Goal: Task Accomplishment & Management: Use online tool/utility

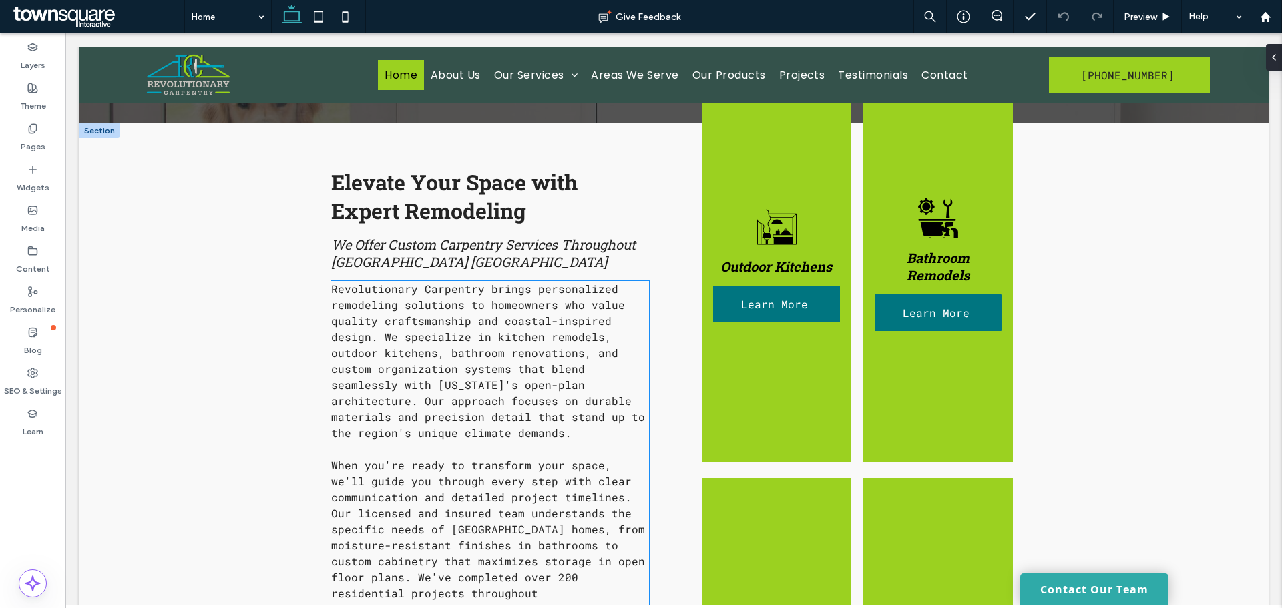
click at [99, 132] on div at bounding box center [99, 130] width 41 height 15
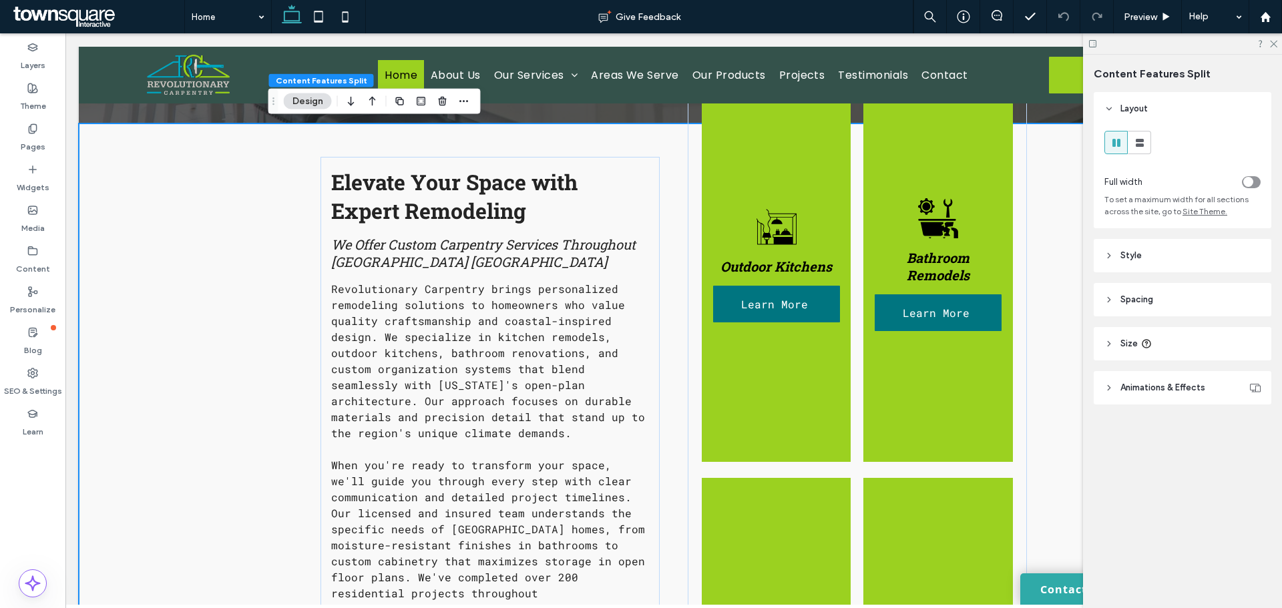
scroll to position [382, 0]
click at [1250, 183] on div "toggle" at bounding box center [1248, 182] width 10 height 10
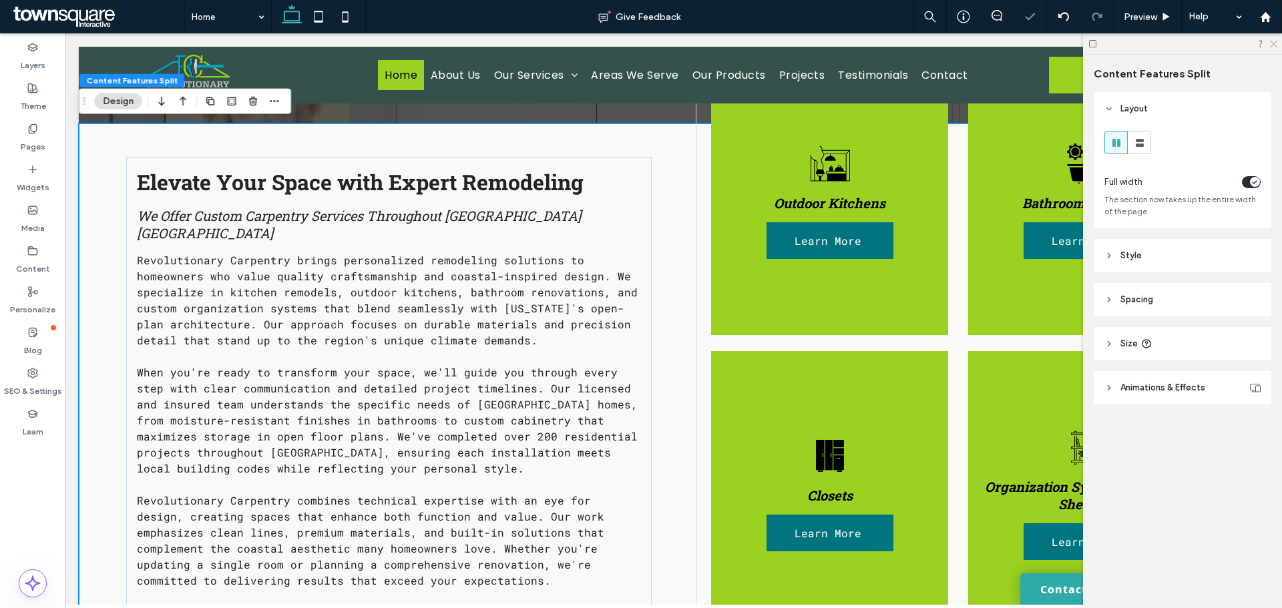
drag, startPoint x: 1272, startPoint y: 43, endPoint x: 752, endPoint y: 292, distance: 576.9
click at [1272, 43] on icon at bounding box center [1272, 43] width 9 height 9
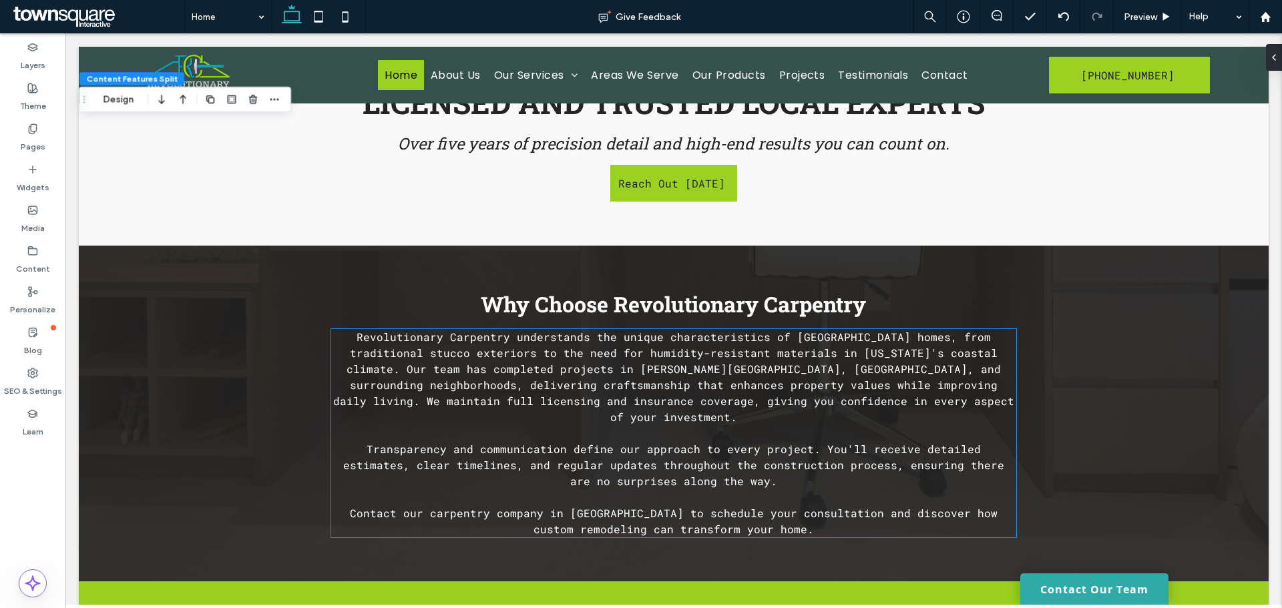
scroll to position [1502, 0]
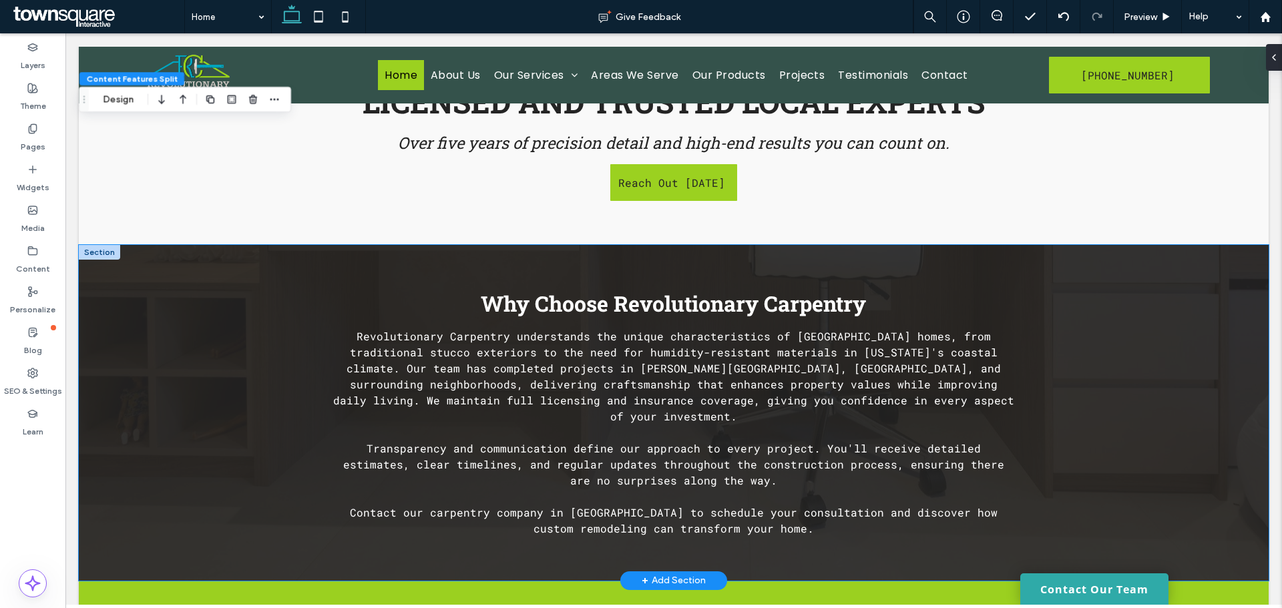
click at [123, 327] on div "Why Choose Revolutionary Carpentry Revolutionary Carpentry understands the uniq…" at bounding box center [674, 413] width 1190 height 336
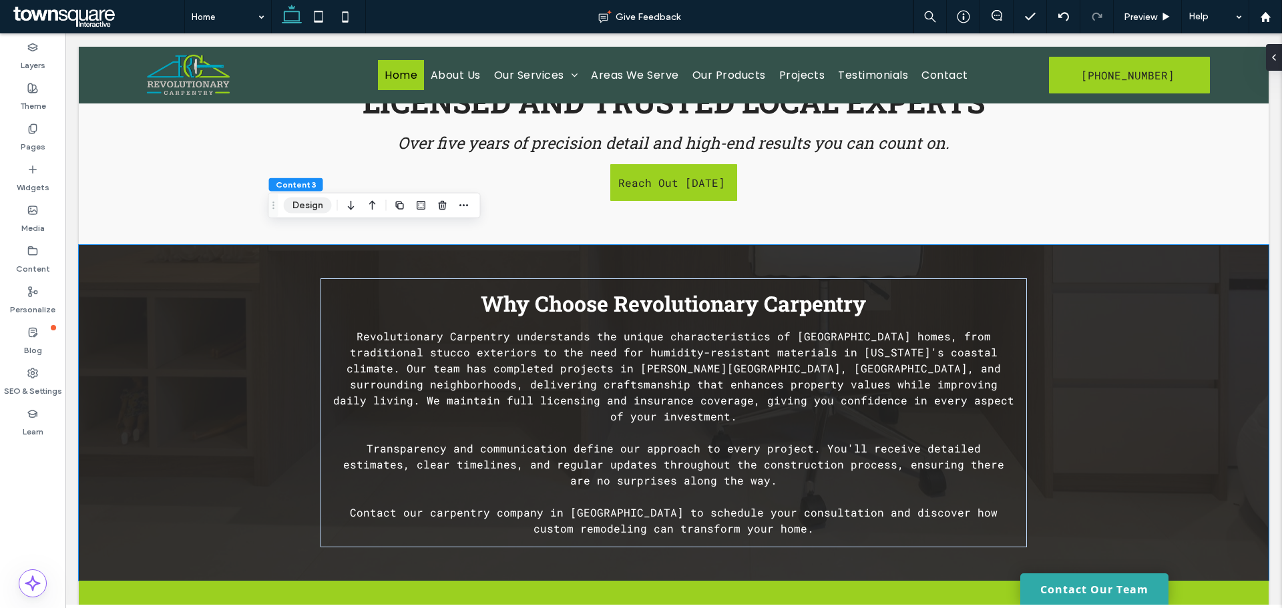
click at [304, 205] on button "Design" at bounding box center [308, 206] width 48 height 16
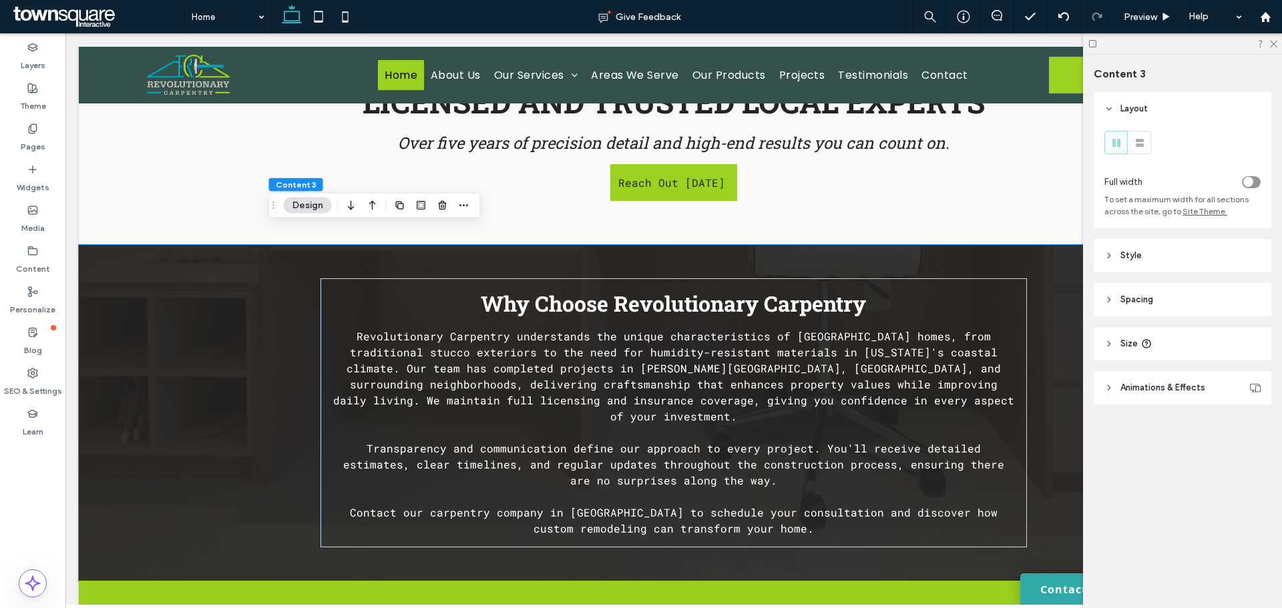
click at [1158, 260] on header "Style" at bounding box center [1182, 255] width 178 height 33
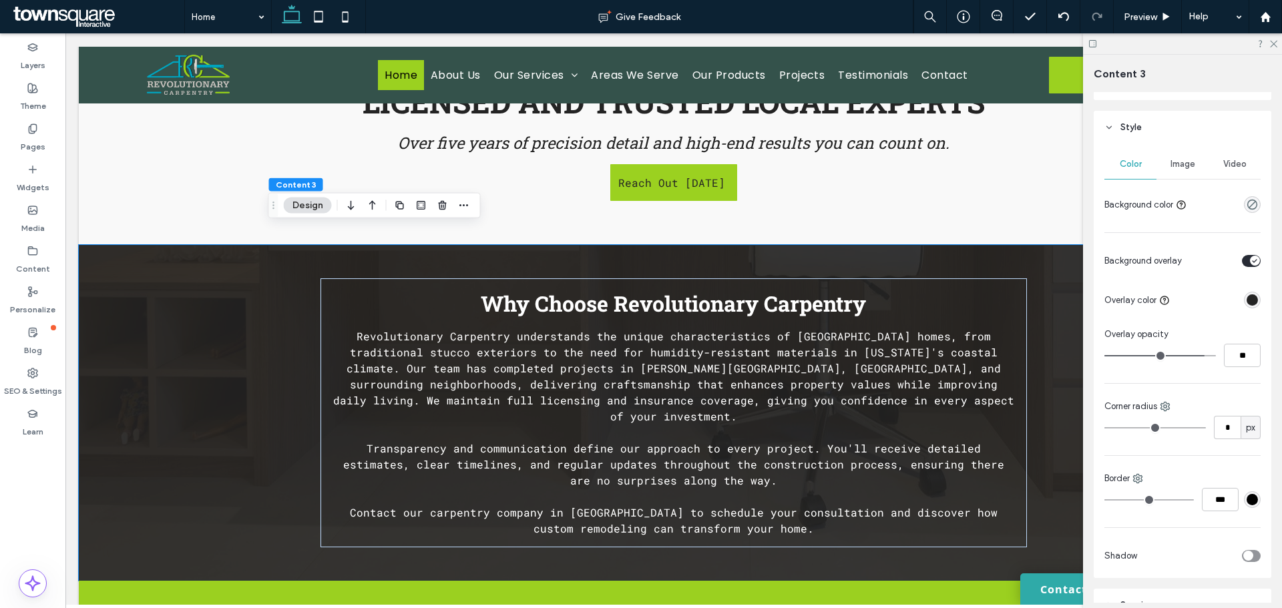
scroll to position [126, 0]
type input "**"
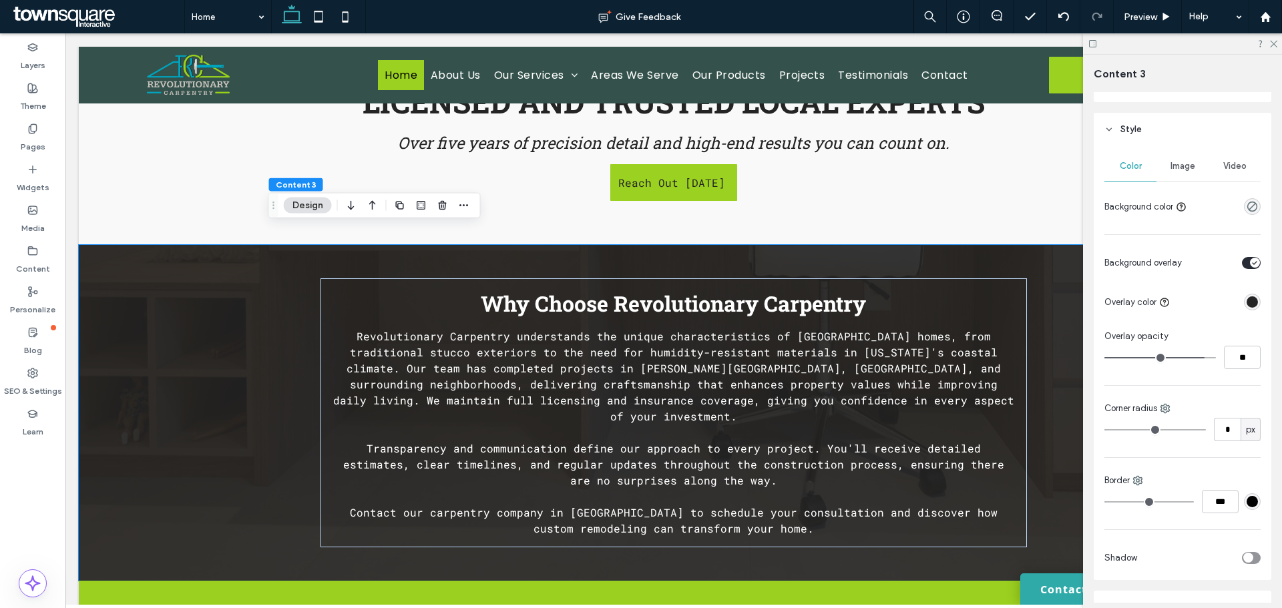
type input "**"
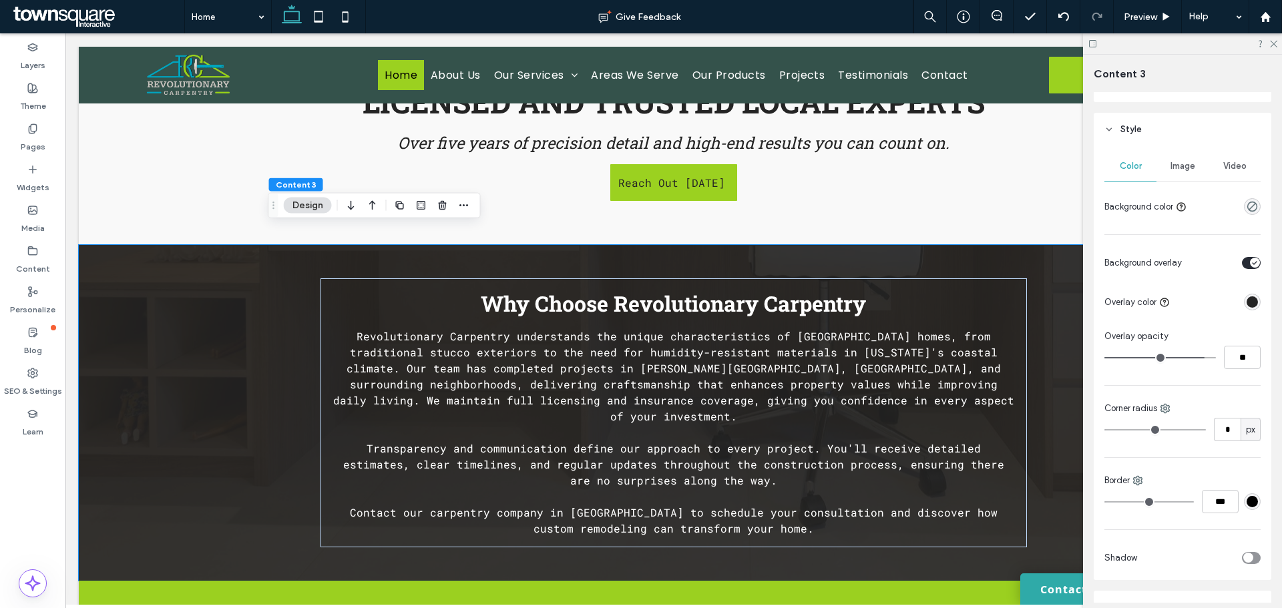
type input "**"
drag, startPoint x: 1194, startPoint y: 359, endPoint x: 1184, endPoint y: 360, distance: 10.7
click at [1184, 358] on input "range" at bounding box center [1159, 357] width 111 height 1
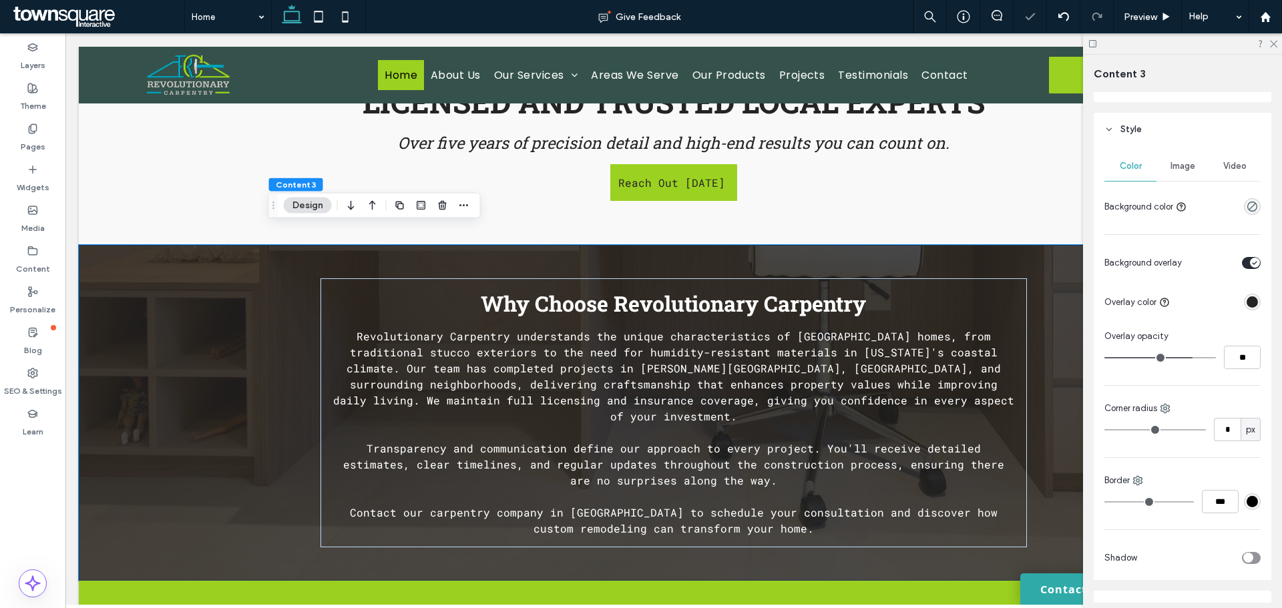
type input "**"
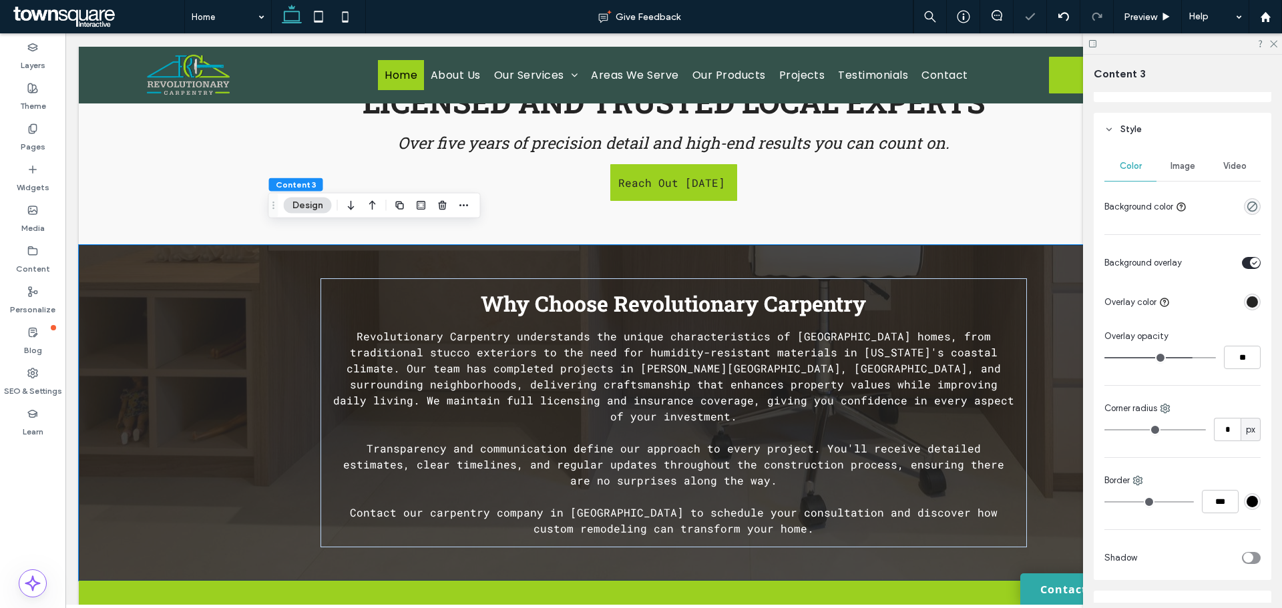
type input "**"
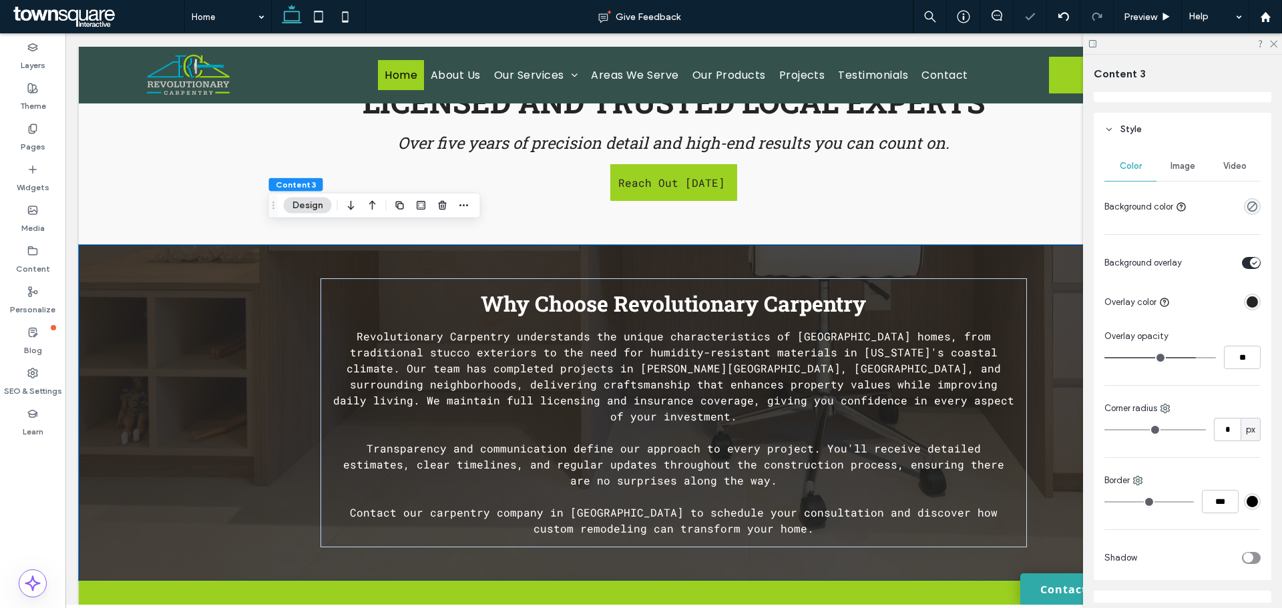
type input "**"
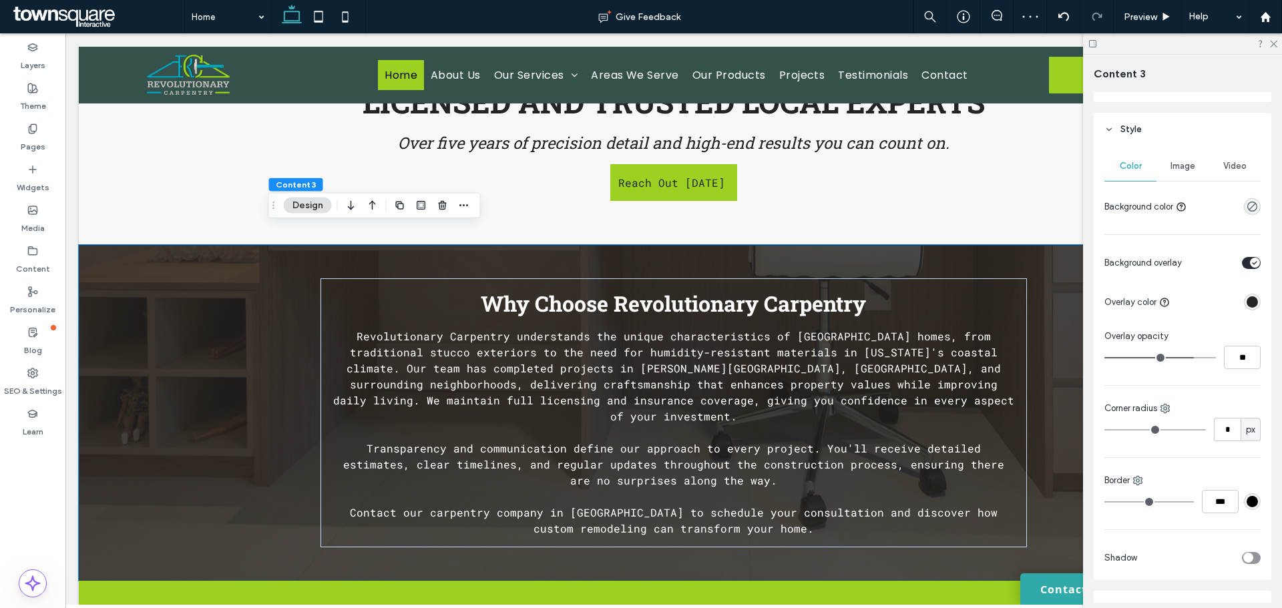
click at [1185, 358] on input "range" at bounding box center [1159, 357] width 111 height 1
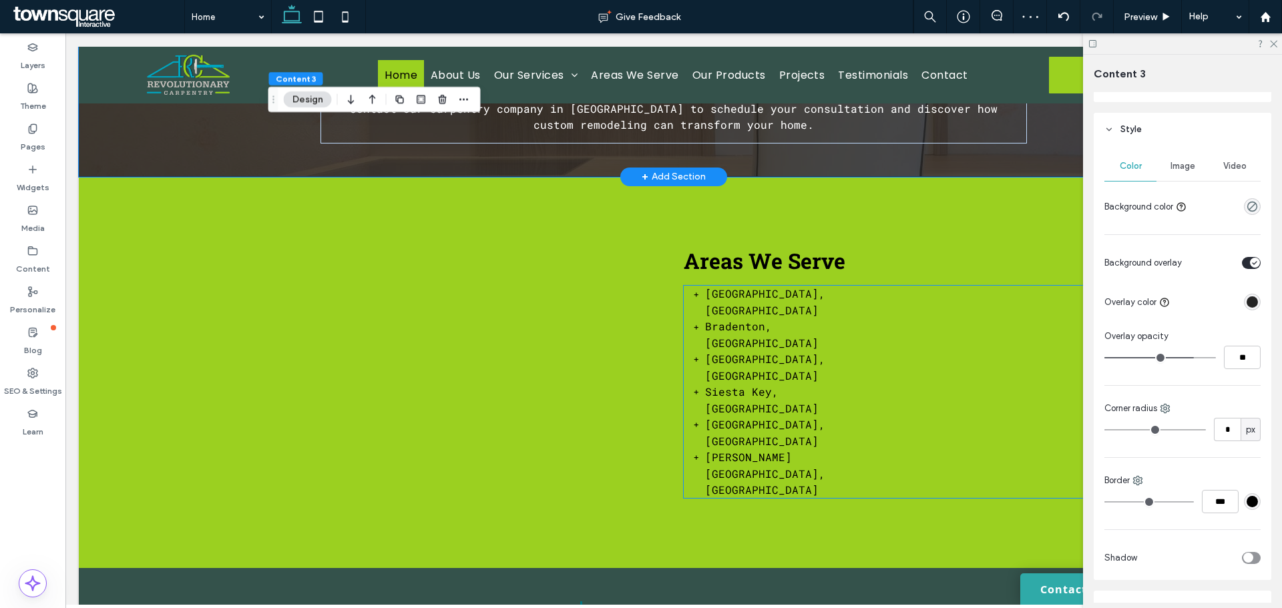
scroll to position [1896, 0]
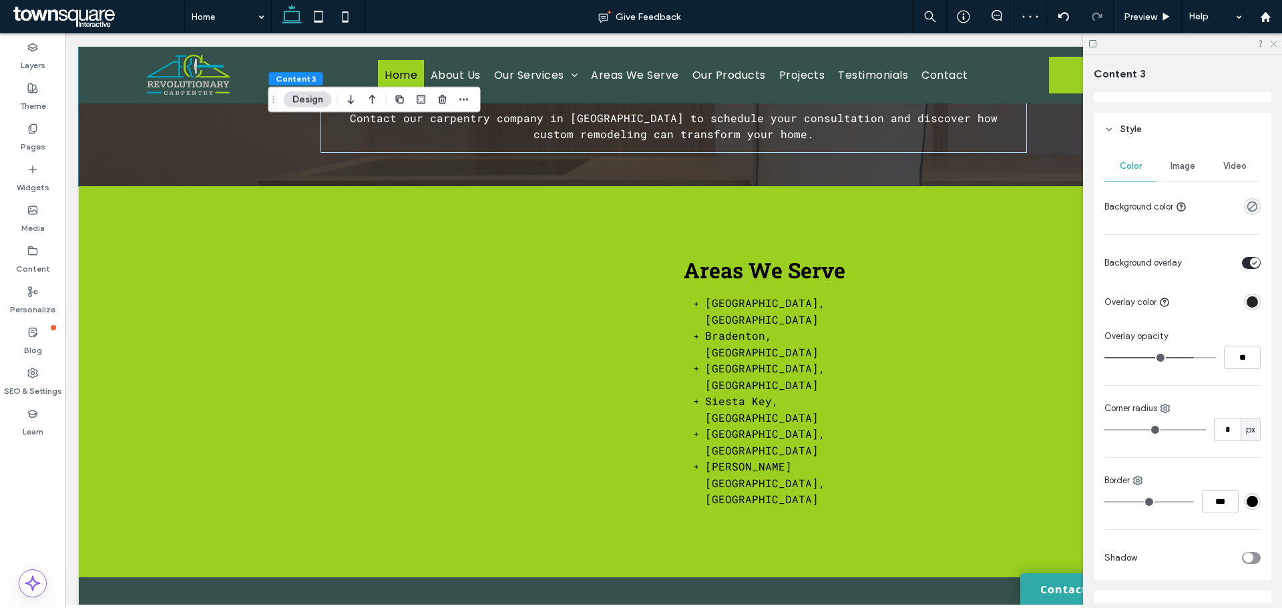
click at [1272, 44] on icon at bounding box center [1272, 43] width 9 height 9
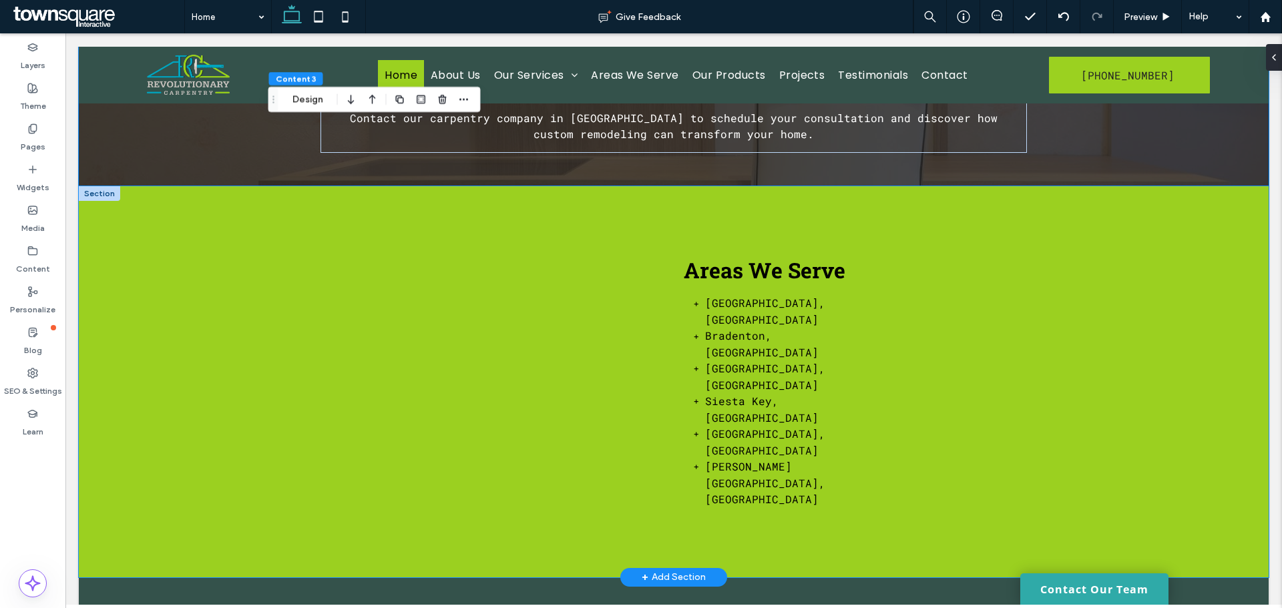
click at [648, 188] on div "Areas We Serve Lakewood Ranch, FL Bradenton, FL Longboat Key, FL Siesta Key, FL…" at bounding box center [674, 381] width 1190 height 391
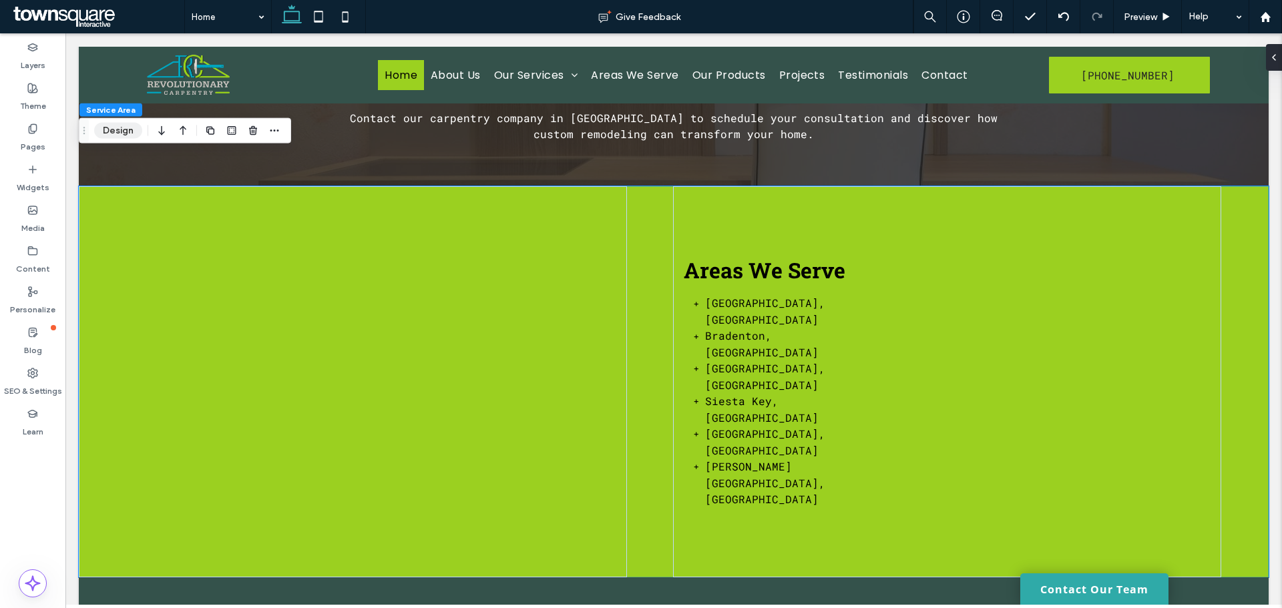
click at [120, 131] on button "Design" at bounding box center [118, 131] width 48 height 16
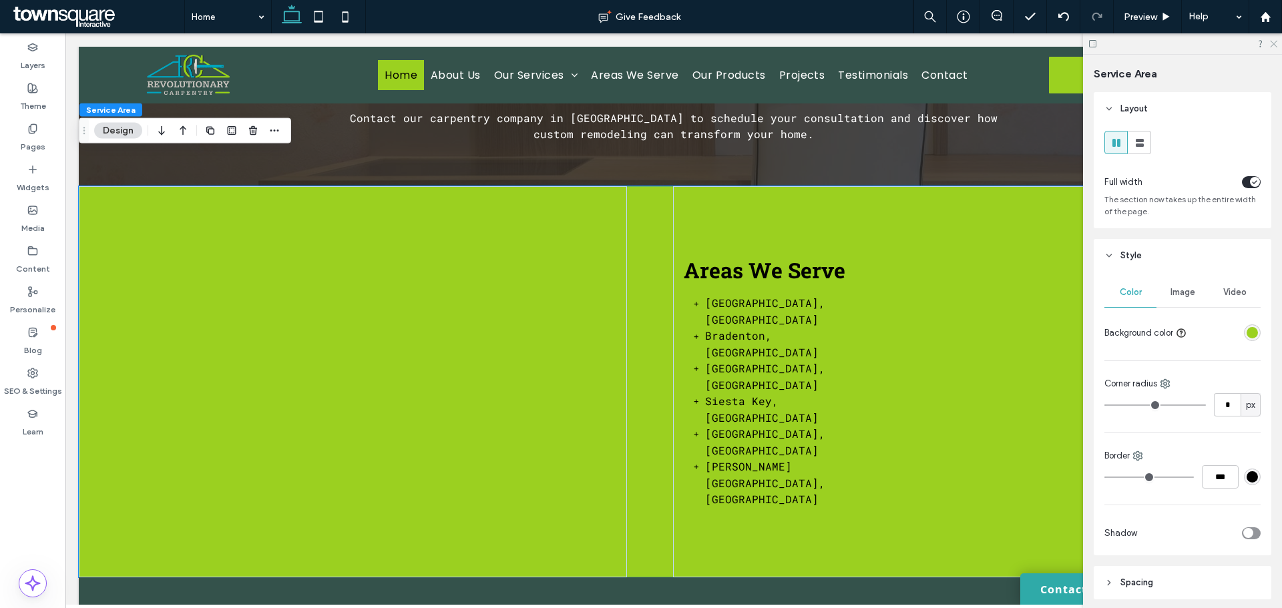
drag, startPoint x: 1275, startPoint y: 41, endPoint x: 903, endPoint y: 330, distance: 470.5
click at [1275, 41] on icon at bounding box center [1272, 43] width 9 height 9
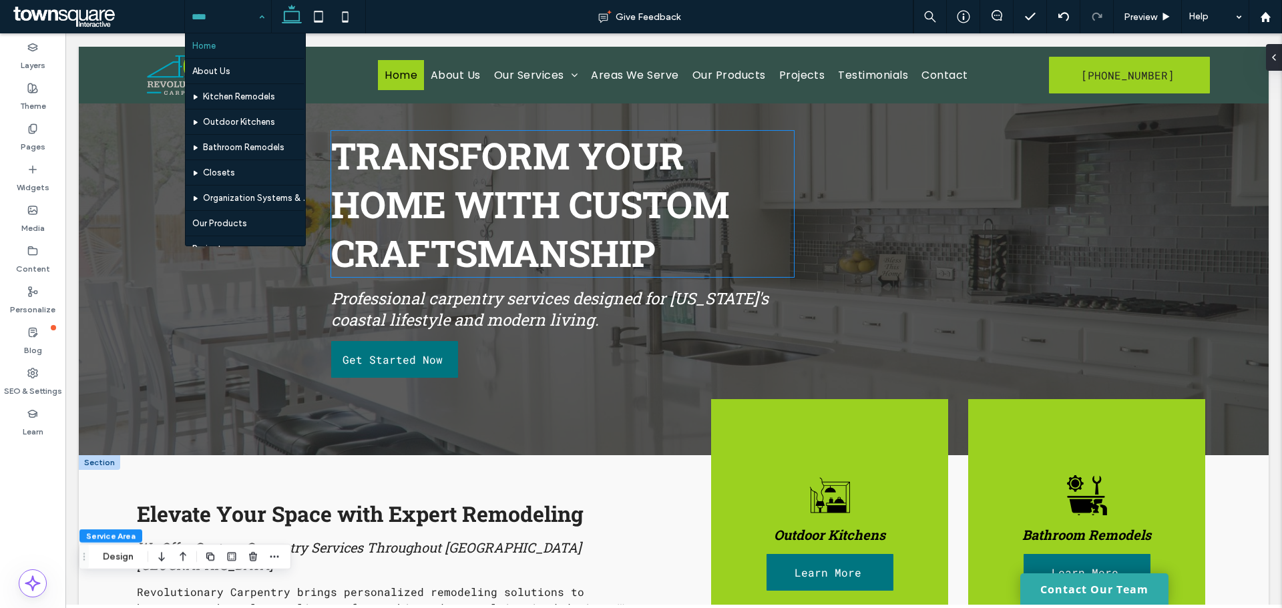
scroll to position [49, 0]
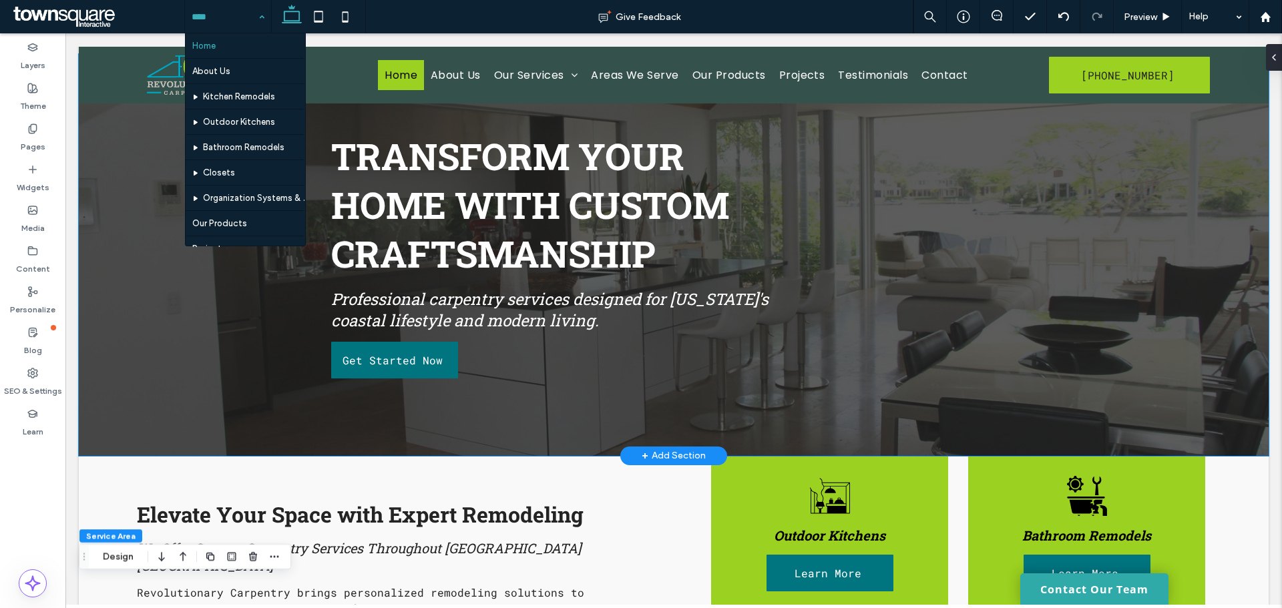
click at [162, 285] on div at bounding box center [674, 255] width 1190 height 402
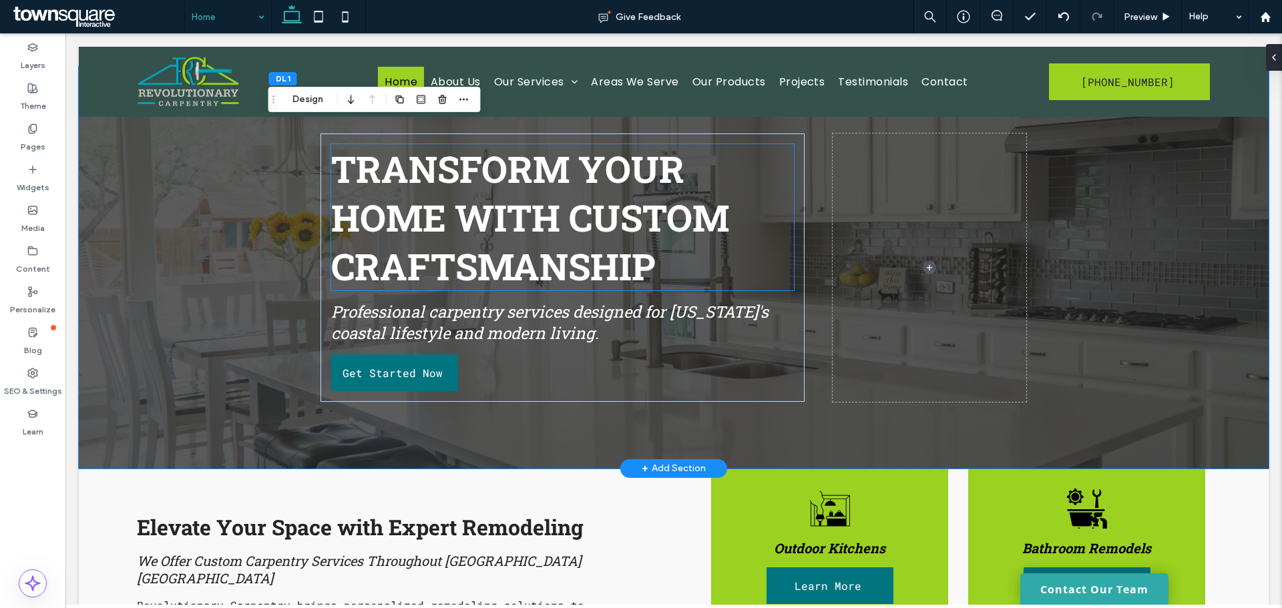
scroll to position [0, 0]
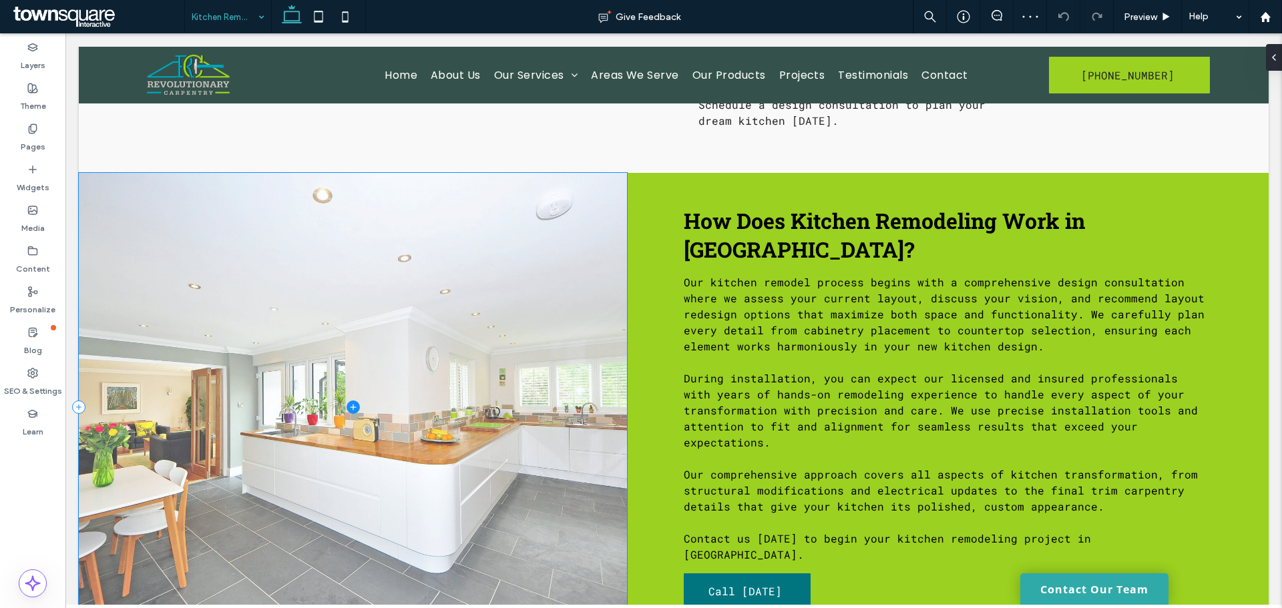
scroll to position [440, 0]
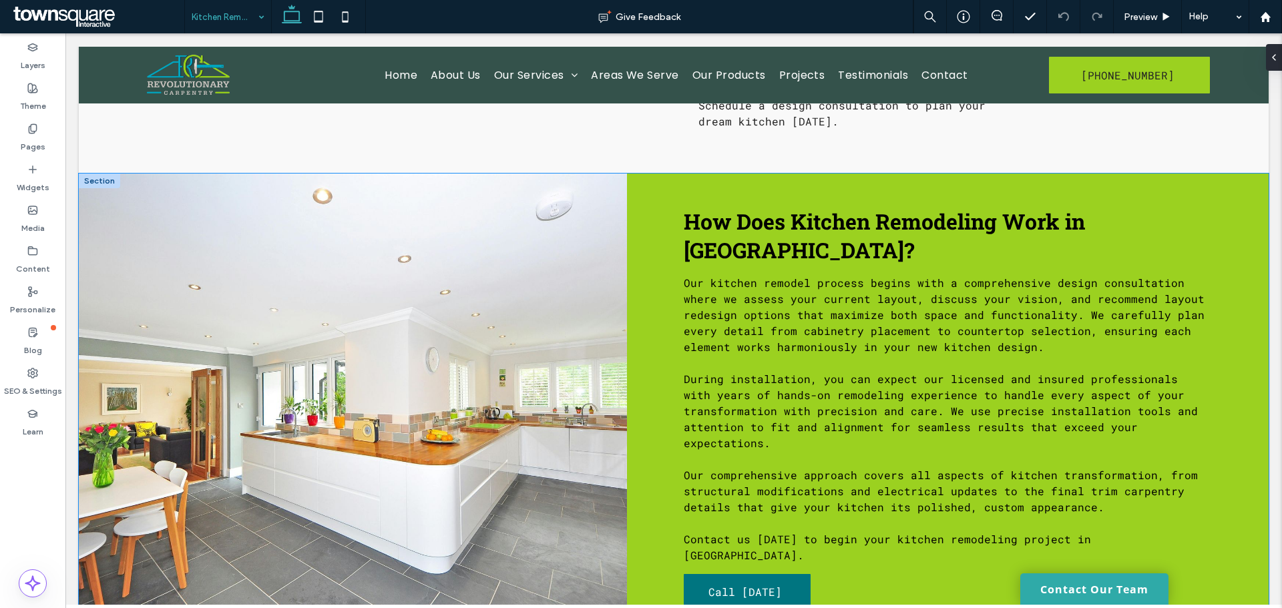
click at [639, 247] on div "How Does Kitchen Remodeling Work in Lakewood Ranch? Our kitchen remodel process…" at bounding box center [674, 408] width 1190 height 469
click at [107, 130] on button "Design" at bounding box center [118, 135] width 48 height 16
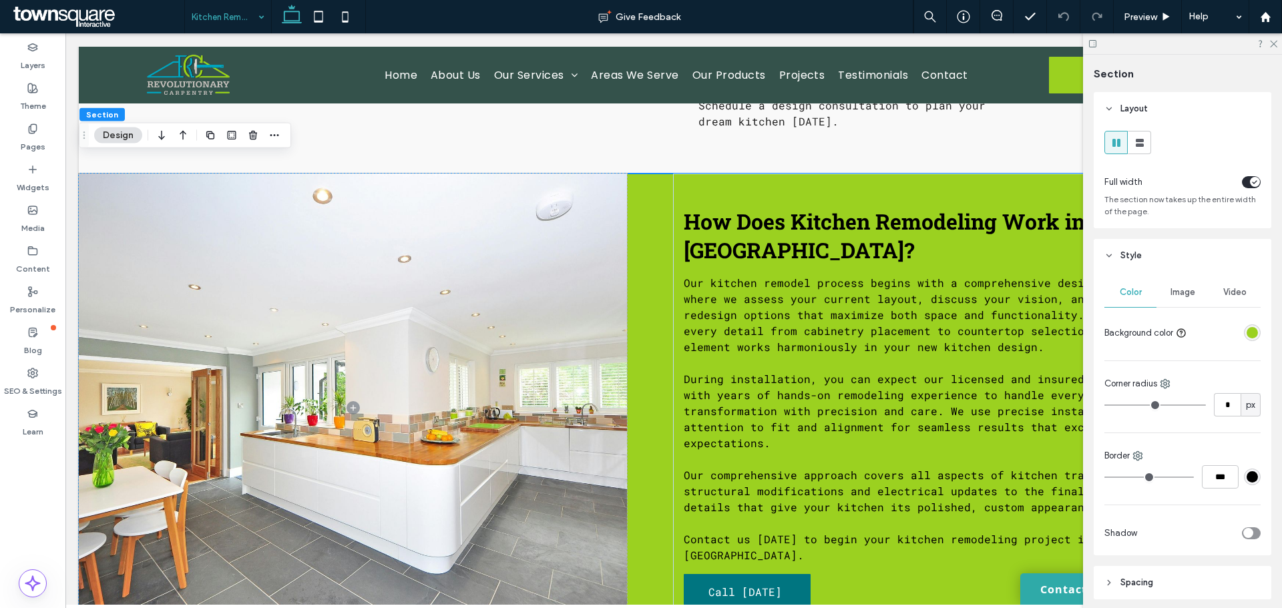
click at [1250, 335] on div "rgba(155,209,32,1)" at bounding box center [1251, 332] width 11 height 11
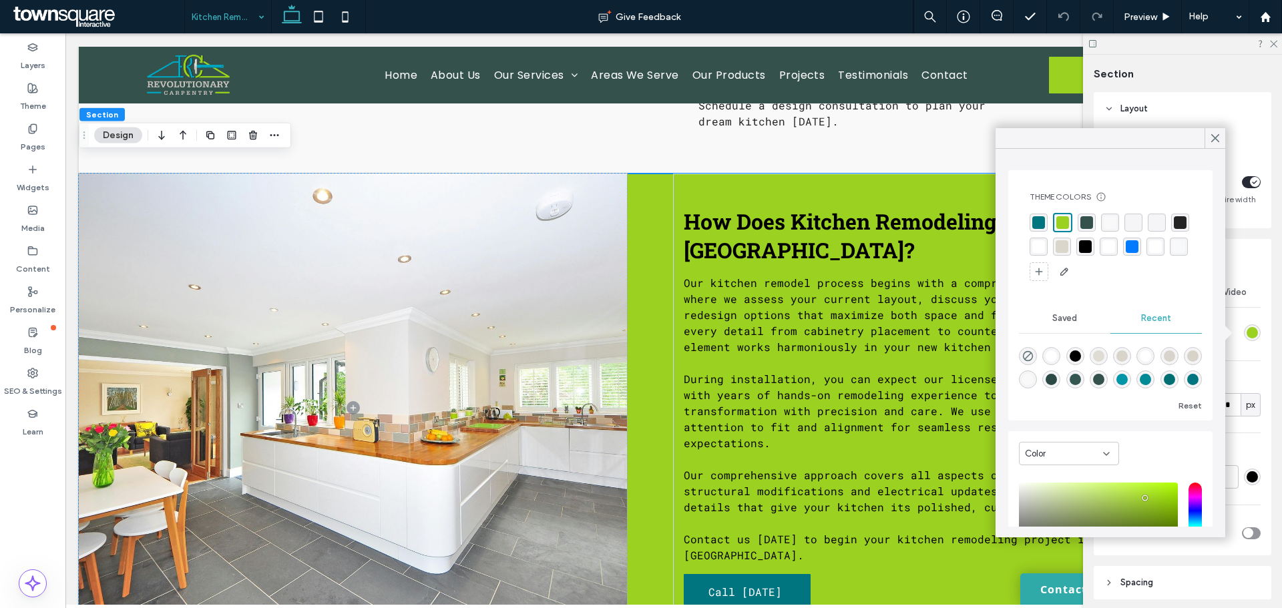
click at [1035, 222] on div "rgba(0, 117, 128, 1)" at bounding box center [1038, 222] width 13 height 13
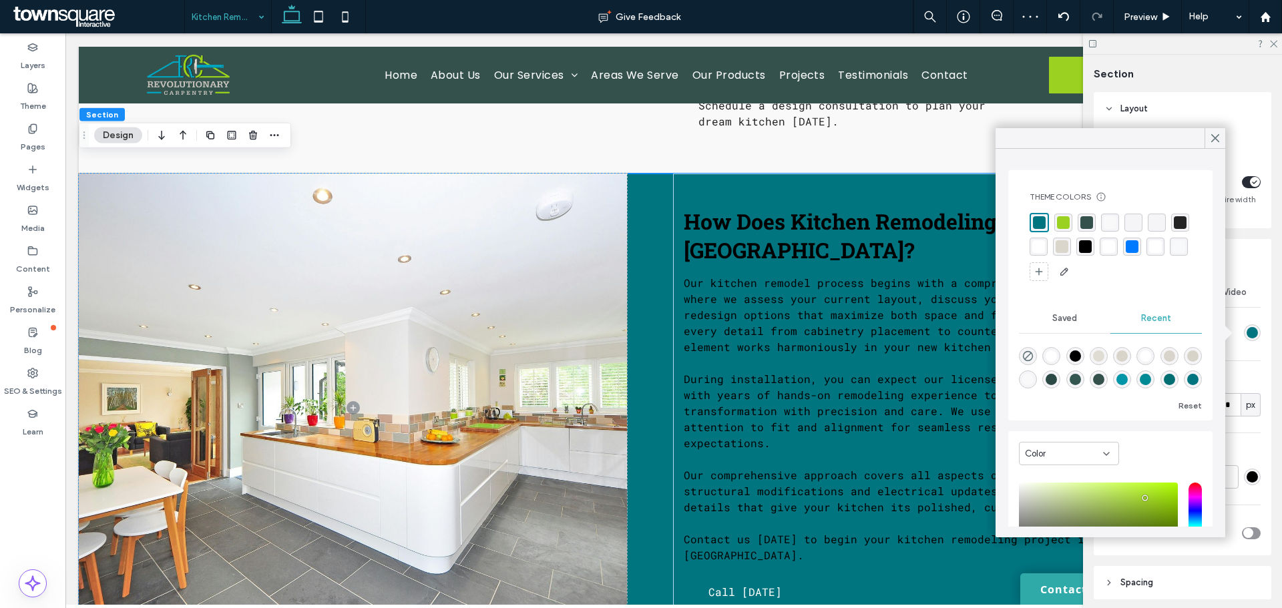
click at [1111, 221] on div "rgba(249, 249, 249, 1)" at bounding box center [1109, 222] width 13 height 13
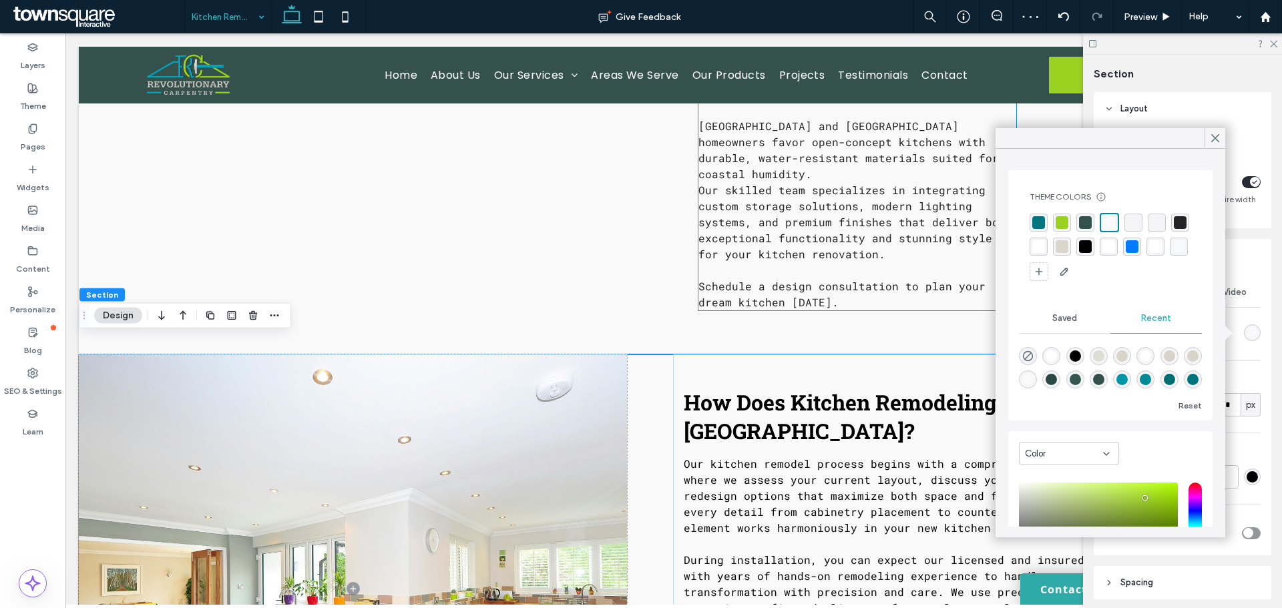
scroll to position [260, 0]
click at [641, 381] on div "How Does Kitchen Remodeling Work in Lakewood Ranch? Our kitchen remodel process…" at bounding box center [674, 588] width 1190 height 469
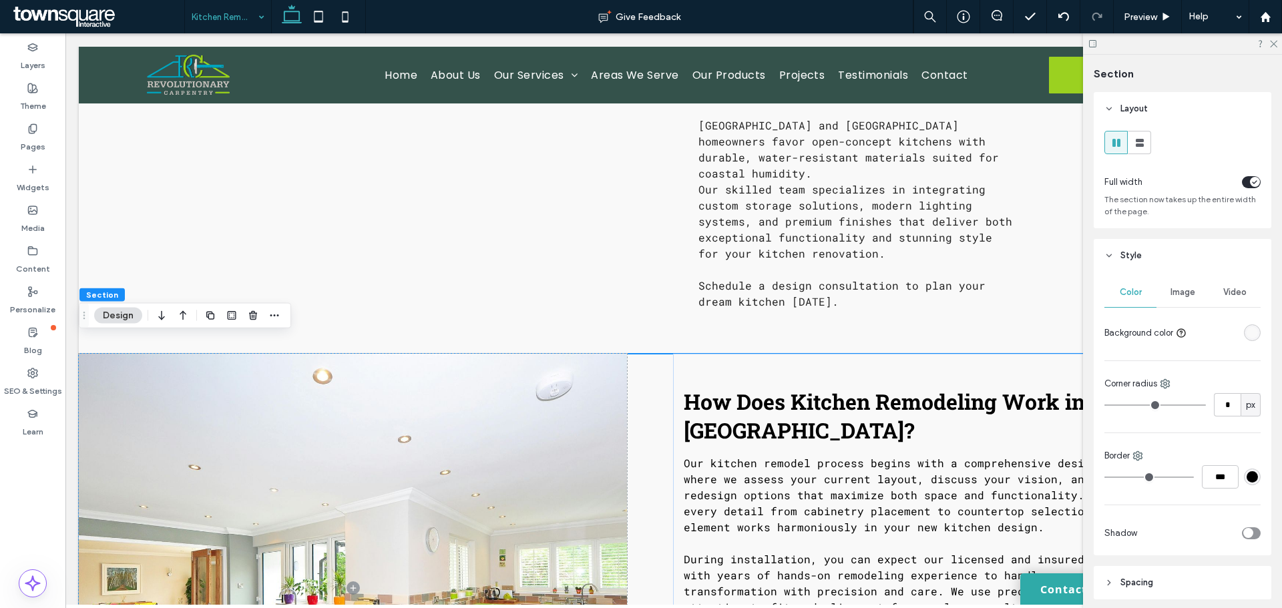
click at [1246, 330] on div "rgba(249, 249, 249, 1)" at bounding box center [1251, 332] width 11 height 11
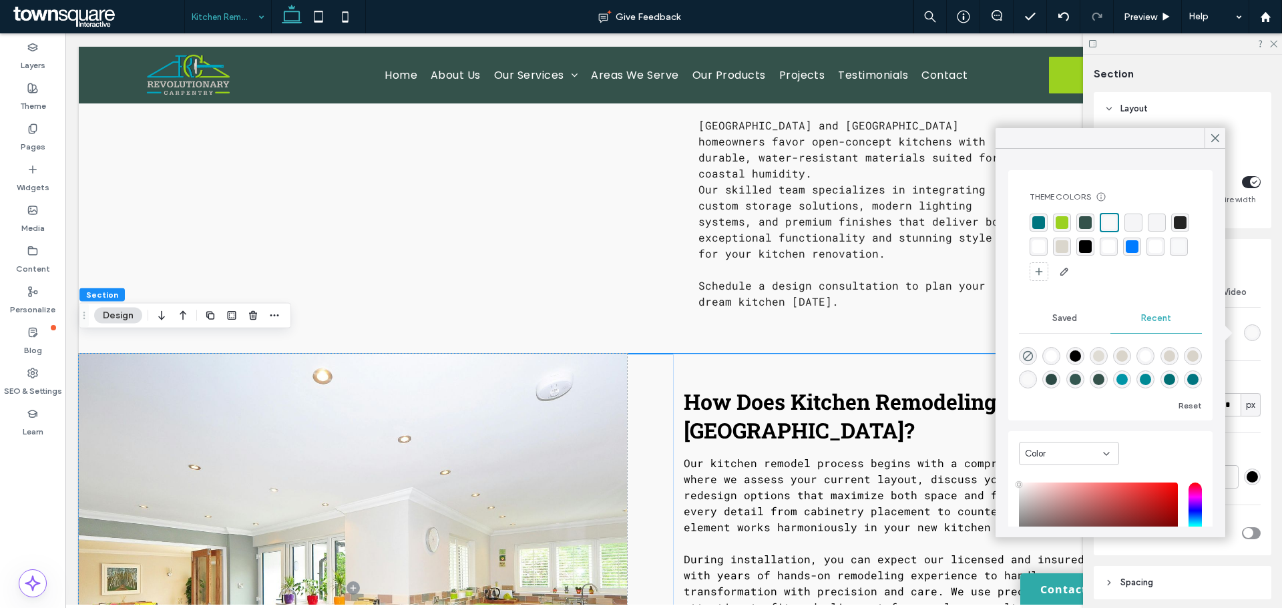
click at [1138, 245] on div "rgba(0,123,255,1)" at bounding box center [1131, 246] width 13 height 13
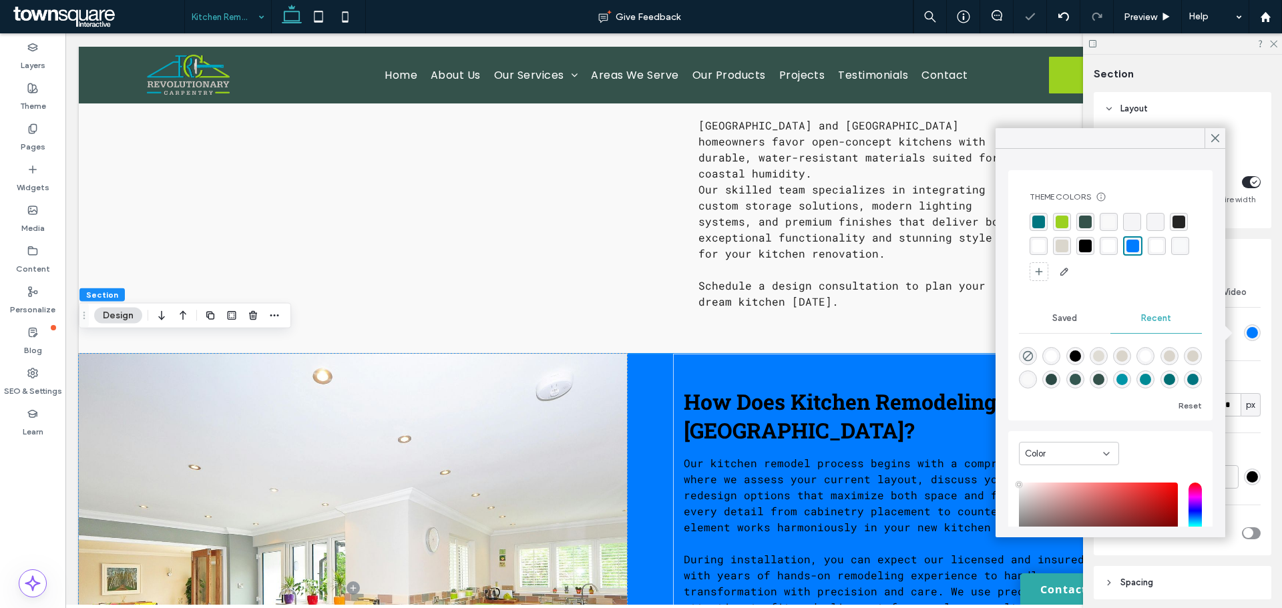
click at [1036, 223] on div "rgba(0, 117, 128, 1)" at bounding box center [1038, 222] width 13 height 13
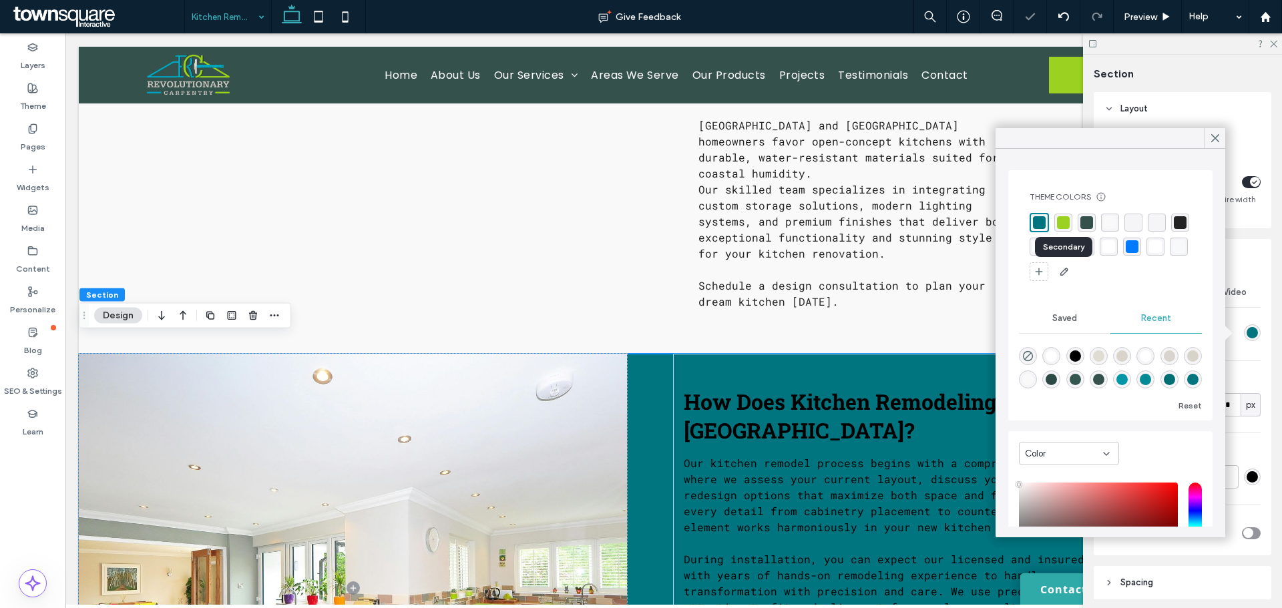
click at [1061, 220] on div "rgba(155,209,32,1)" at bounding box center [1063, 222] width 13 height 13
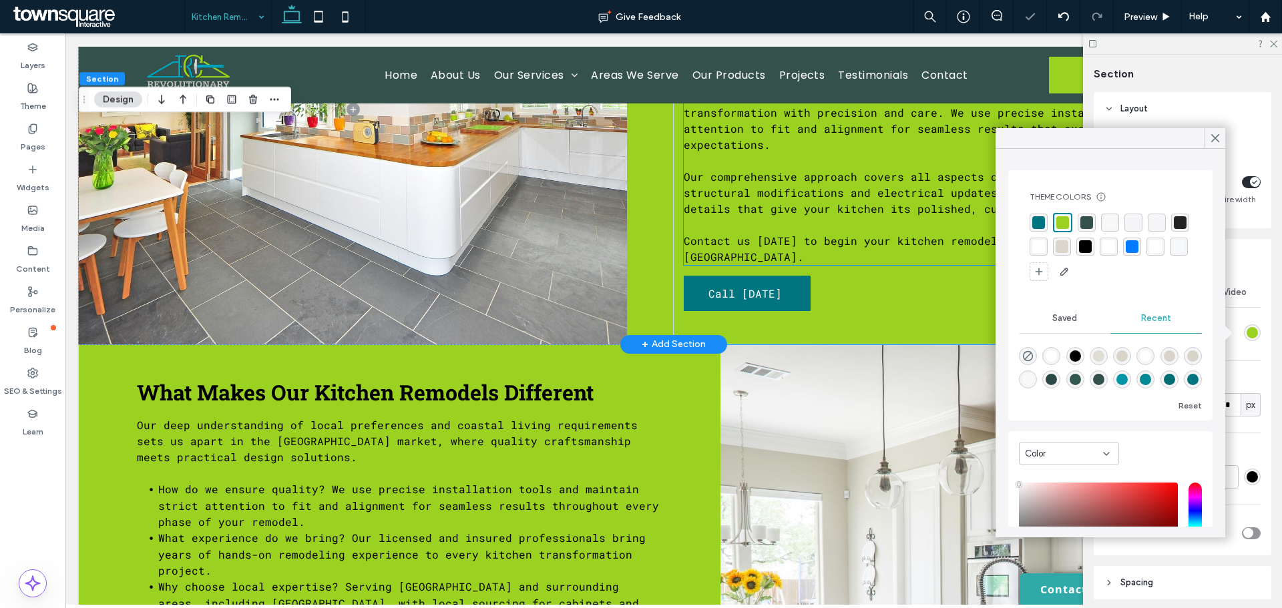
scroll to position [739, 0]
click at [100, 348] on div "What Makes Our Kitchen Remodels Different Our deep understanding of local prefe…" at bounding box center [674, 606] width 1190 height 524
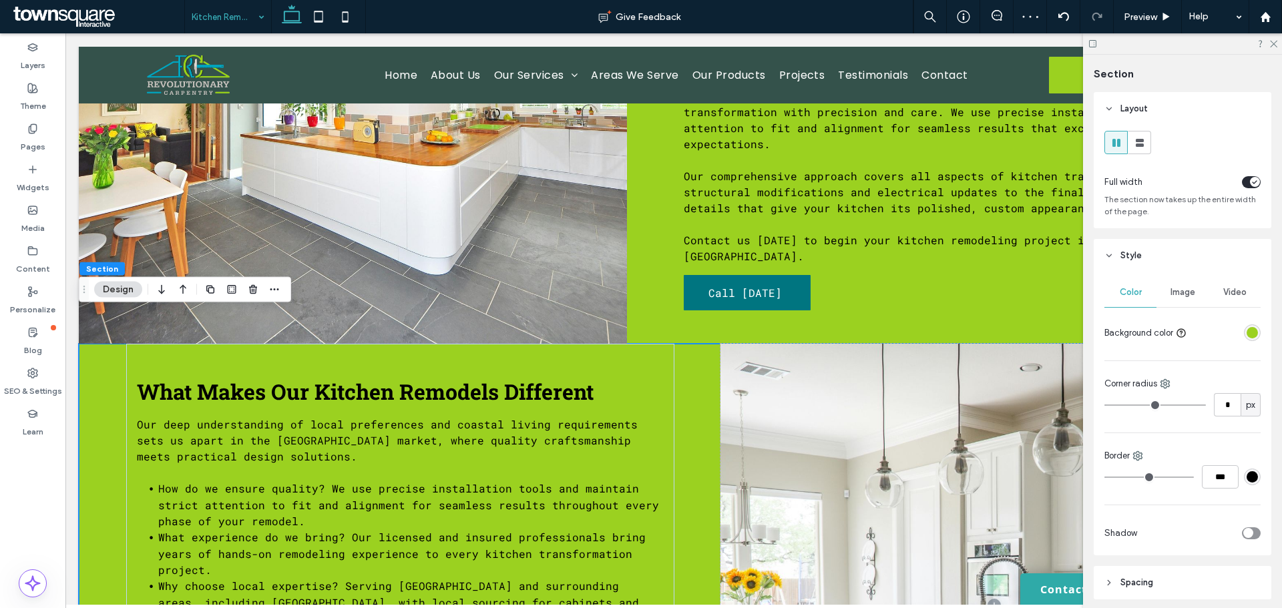
click at [1244, 330] on div "rgba(155,209,32,1)" at bounding box center [1252, 332] width 17 height 17
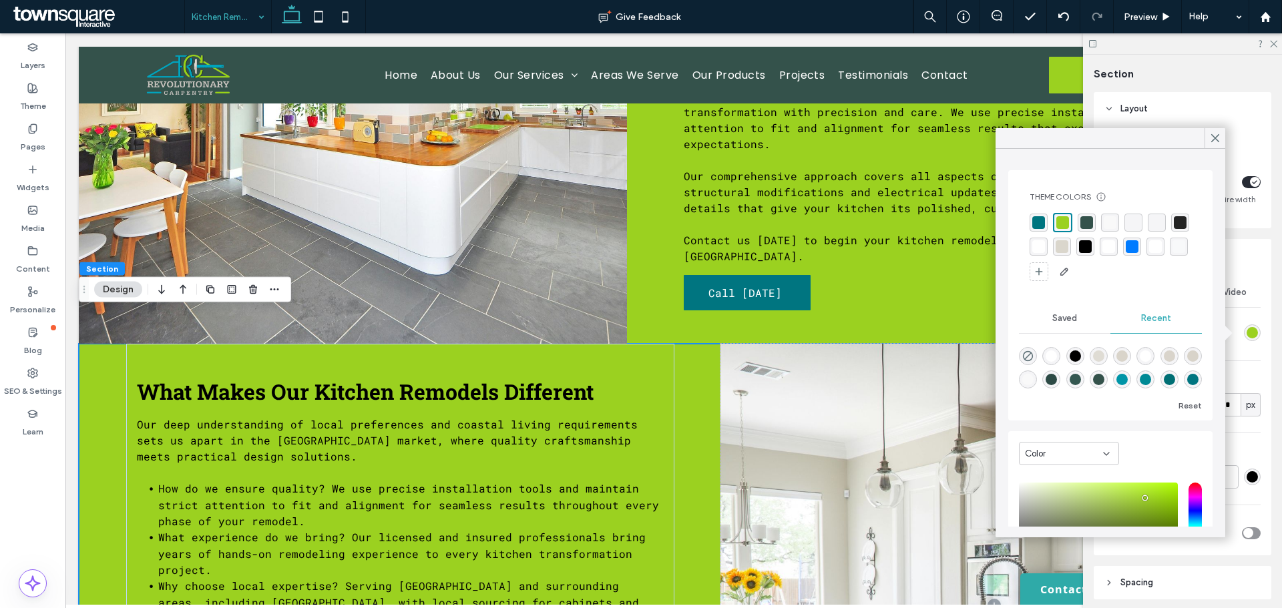
click at [1045, 252] on div "rgba(255, 255, 255, 1)" at bounding box center [1038, 246] width 13 height 13
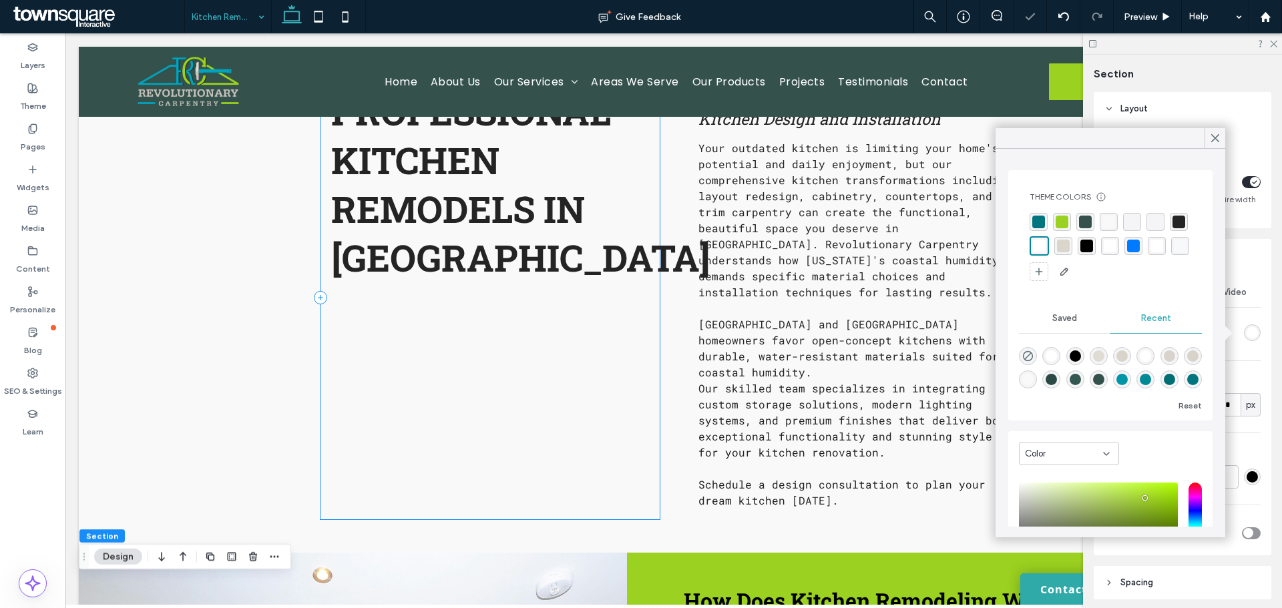
scroll to position [0, 0]
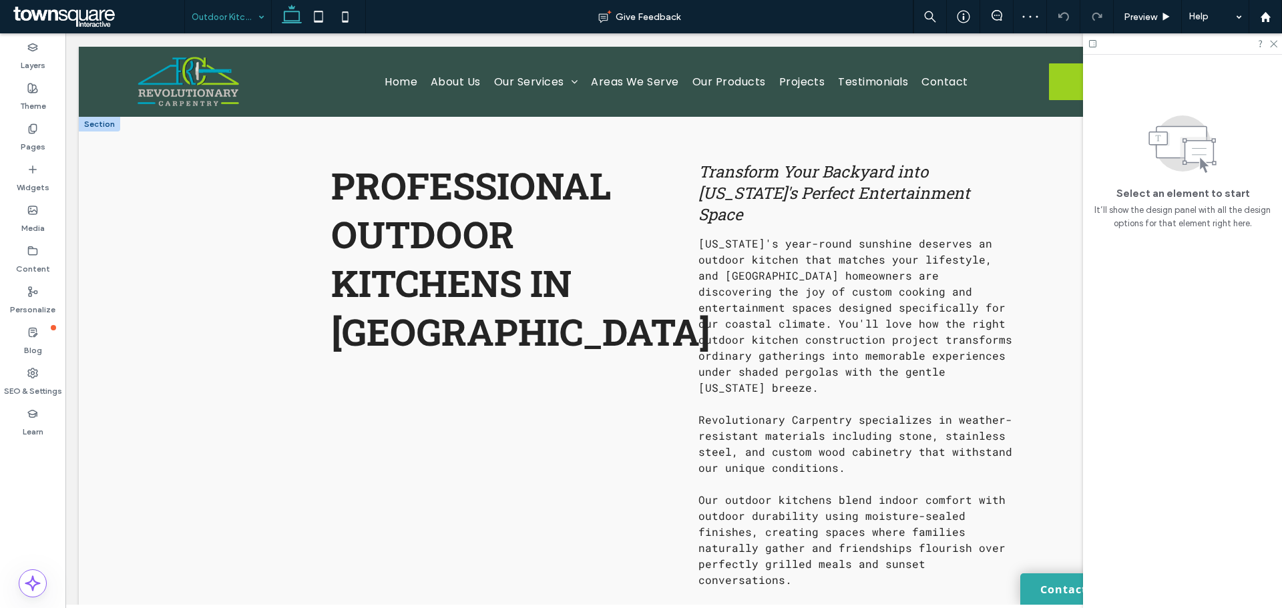
click at [99, 126] on div at bounding box center [99, 124] width 41 height 15
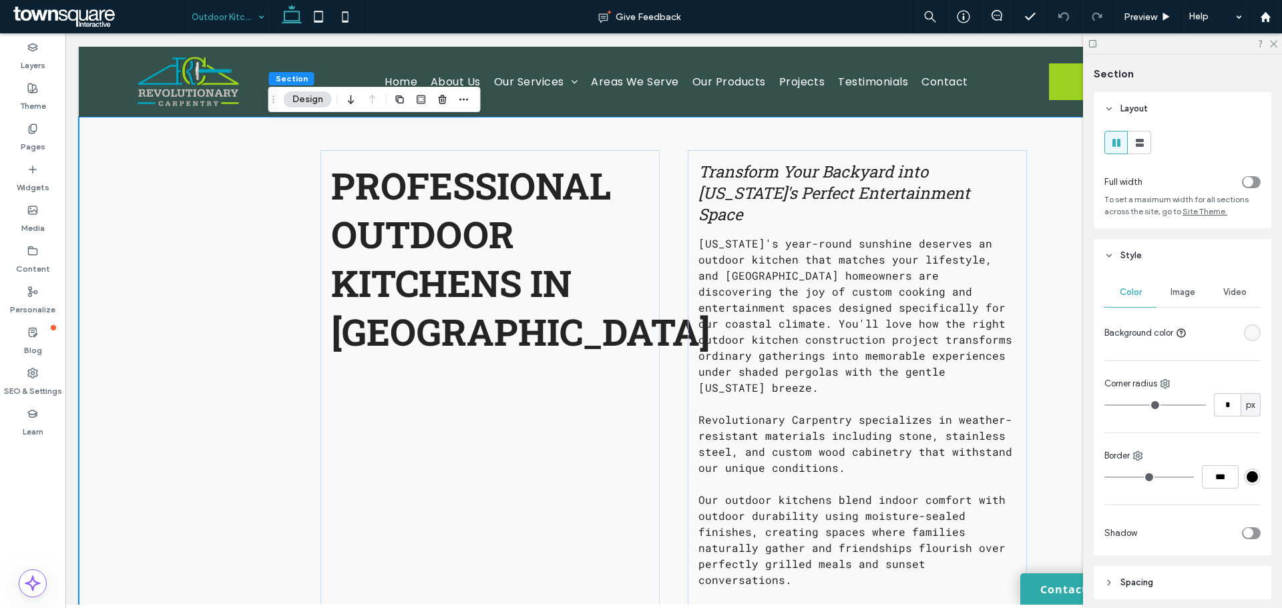
click at [1245, 182] on icon "toggle" at bounding box center [1247, 182] width 5 height 4
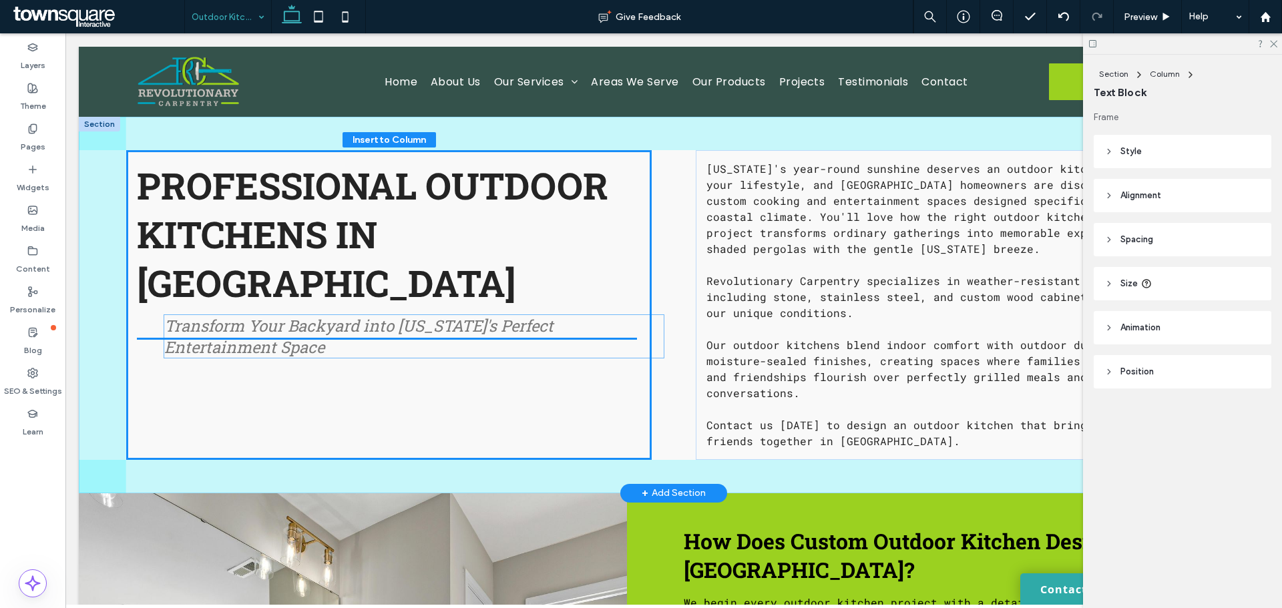
drag, startPoint x: 760, startPoint y: 185, endPoint x: 210, endPoint y: 343, distance: 572.3
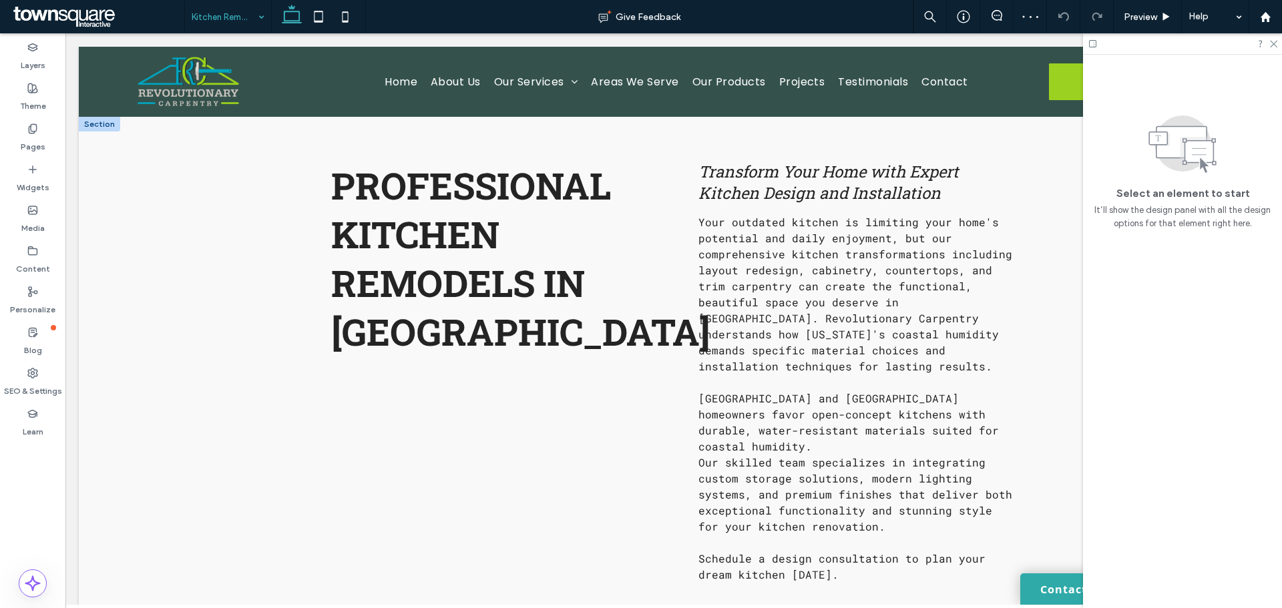
click at [106, 126] on div at bounding box center [99, 124] width 41 height 15
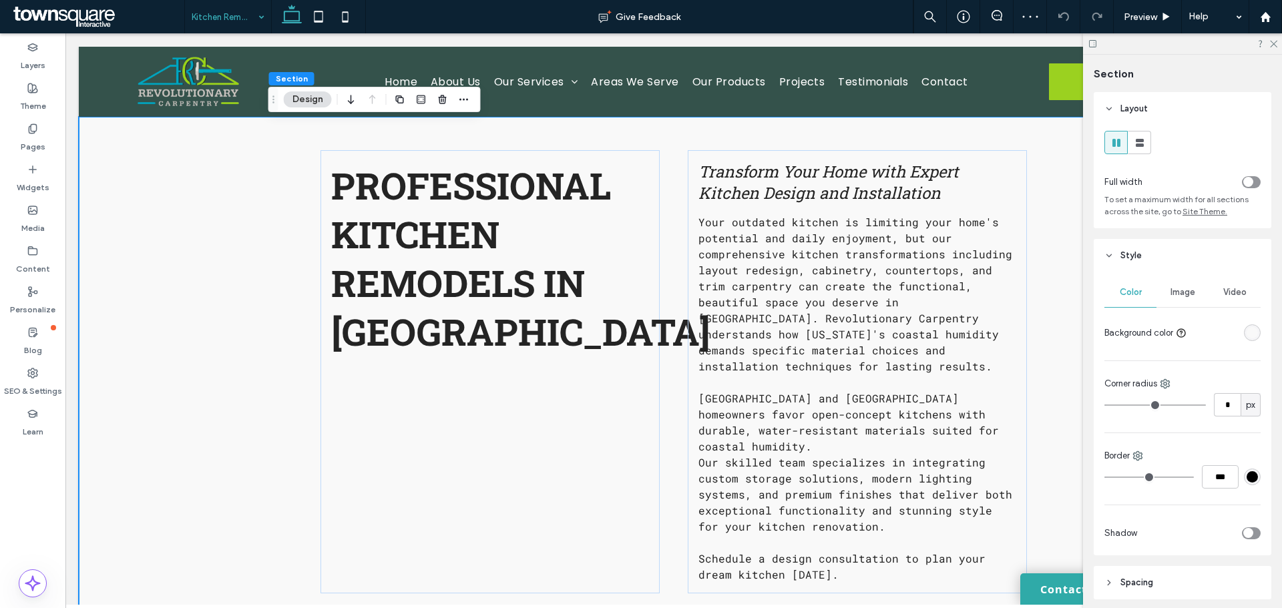
click at [1242, 187] on div "toggle" at bounding box center [1251, 182] width 19 height 12
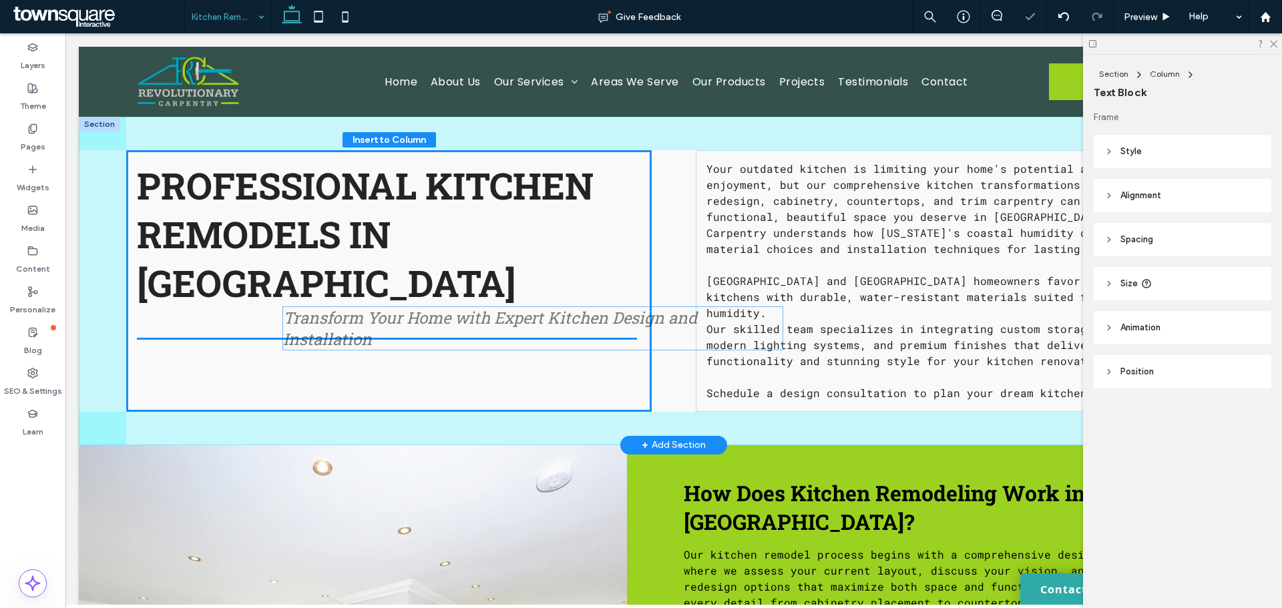
drag, startPoint x: 842, startPoint y: 175, endPoint x: 424, endPoint y: 321, distance: 443.3
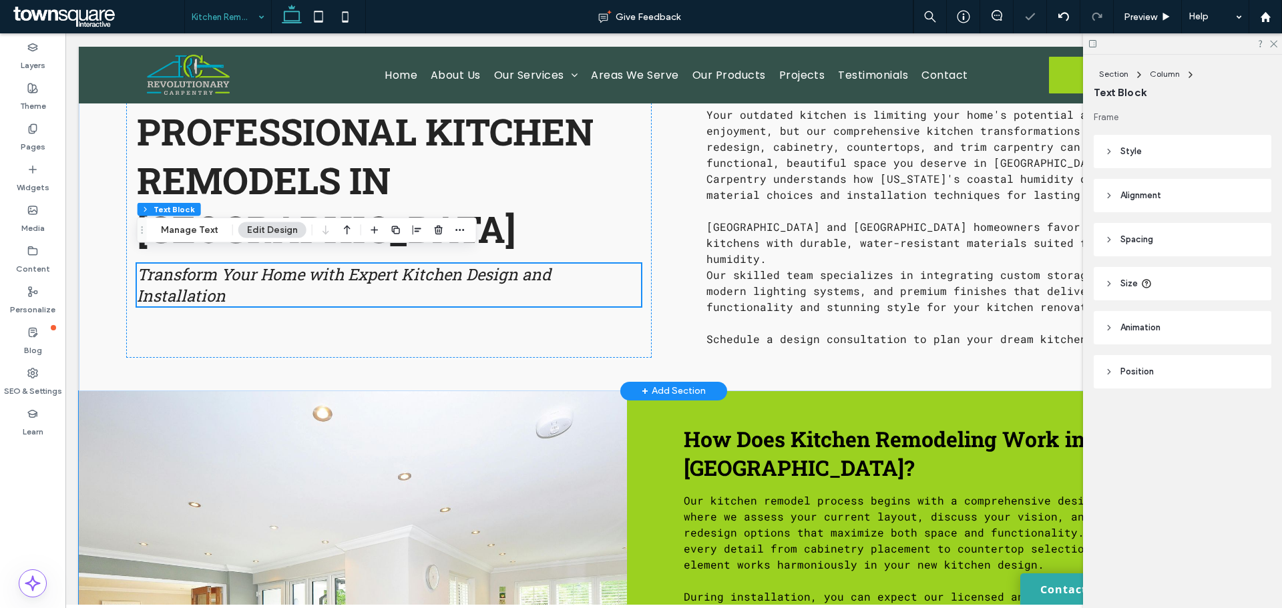
scroll to position [14, 0]
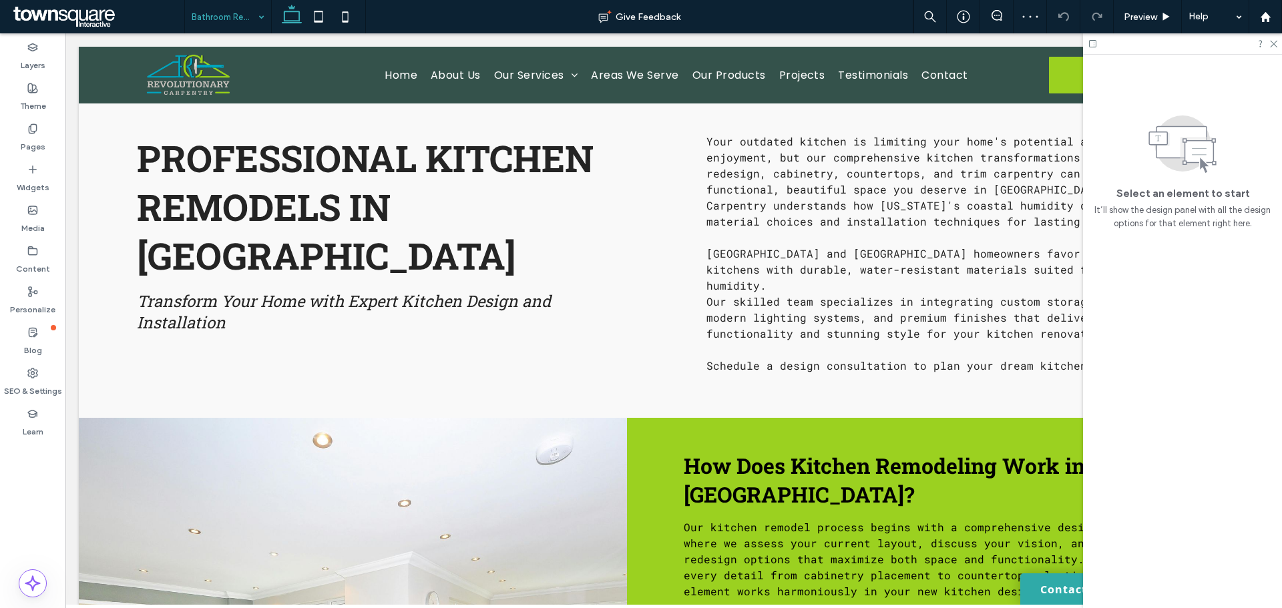
click at [236, 15] on input at bounding box center [225, 16] width 66 height 33
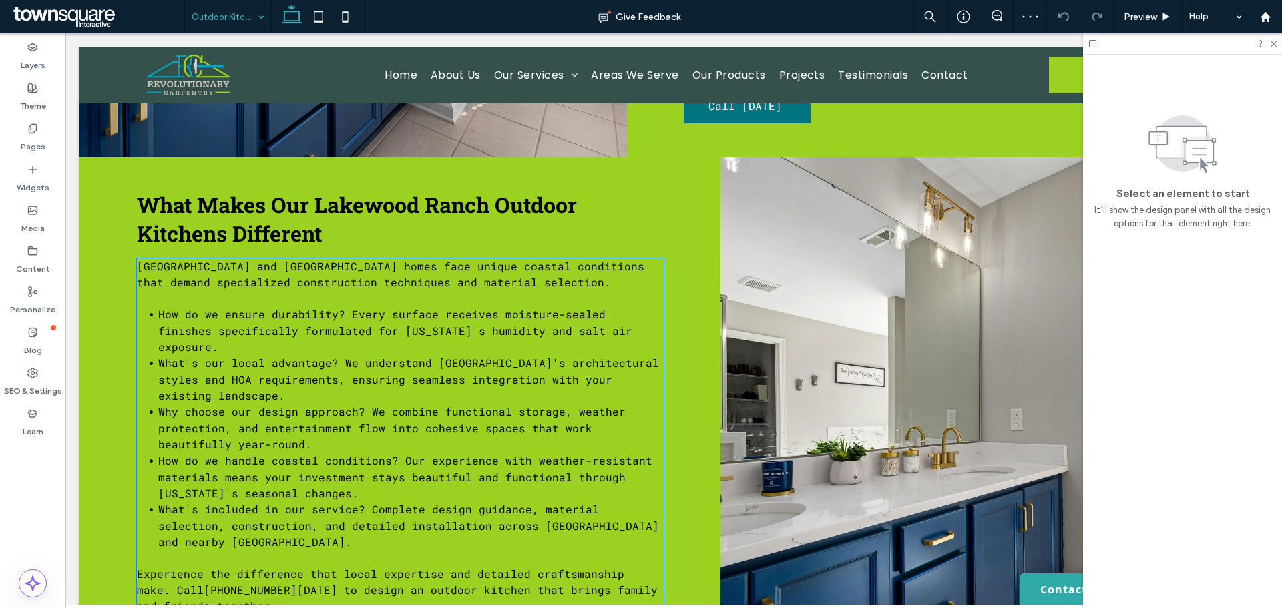
scroll to position [873, 0]
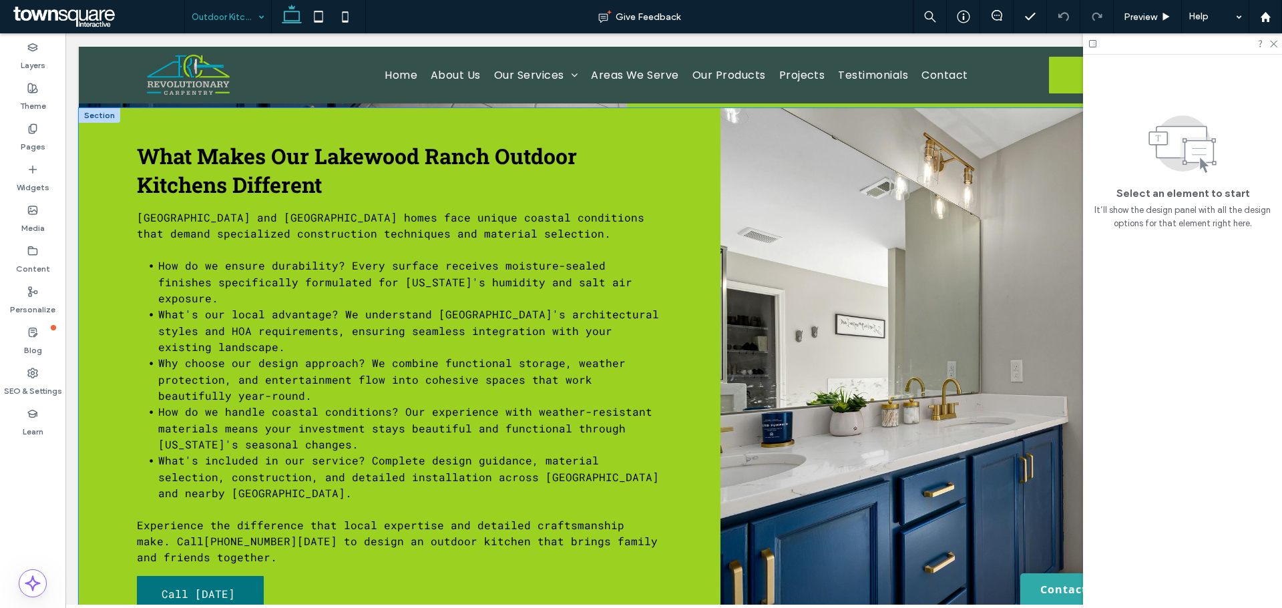
click at [101, 170] on div "What Makes Our Lakewood Ranch Outdoor Kitchens Different Sarasota County and La…" at bounding box center [674, 376] width 1190 height 537
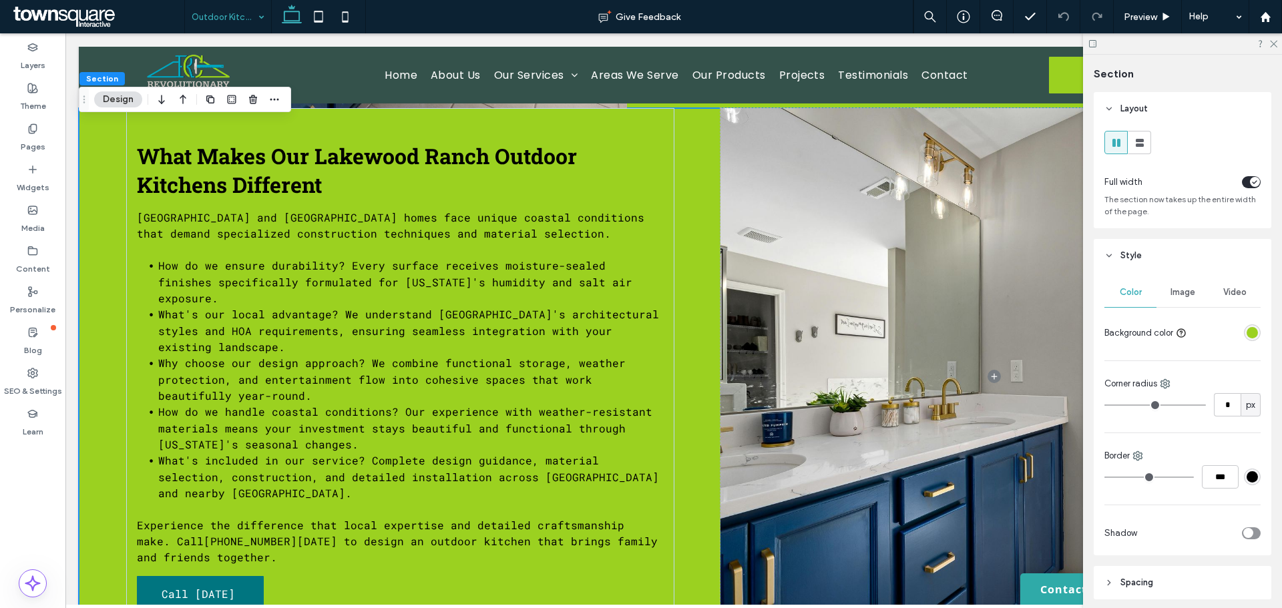
click at [1246, 331] on div "rgba(155,209,32,1)" at bounding box center [1251, 332] width 11 height 11
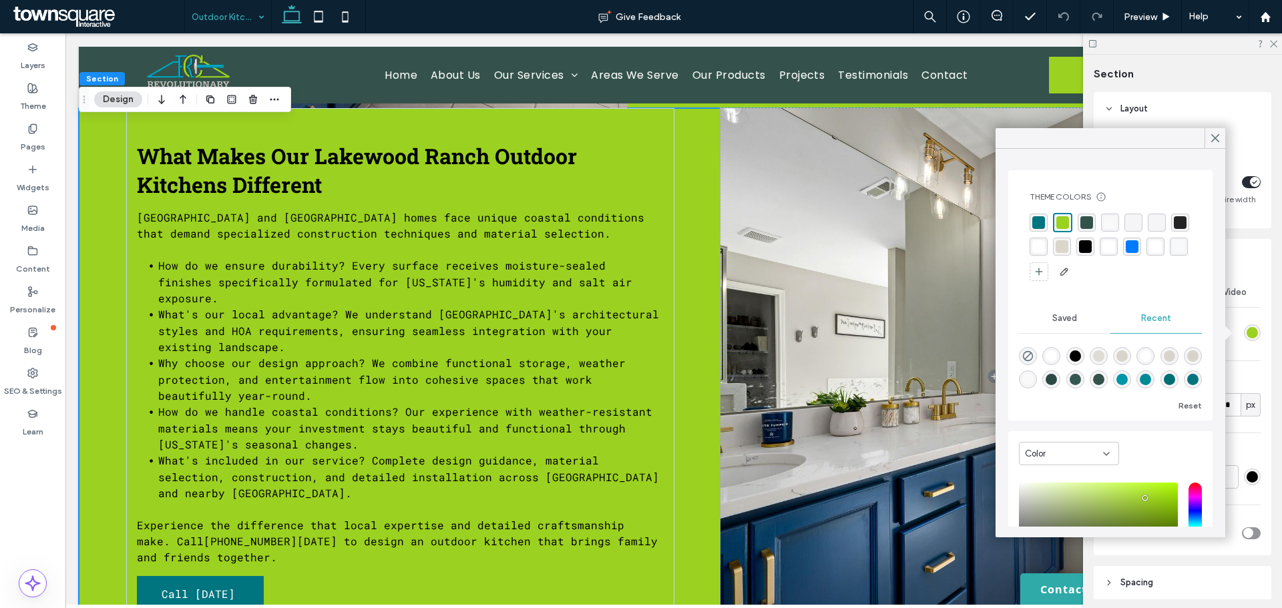
click at [1047, 247] on div "rgba(255, 255, 255, 1)" at bounding box center [1038, 247] width 18 height 18
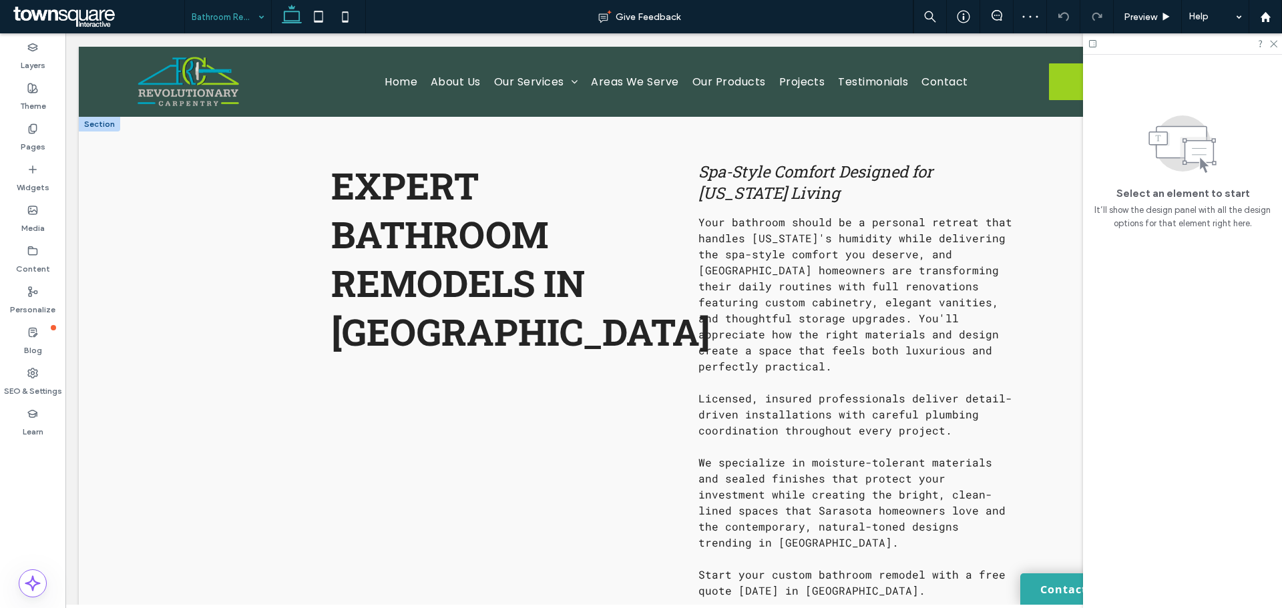
click at [91, 122] on div at bounding box center [99, 124] width 41 height 15
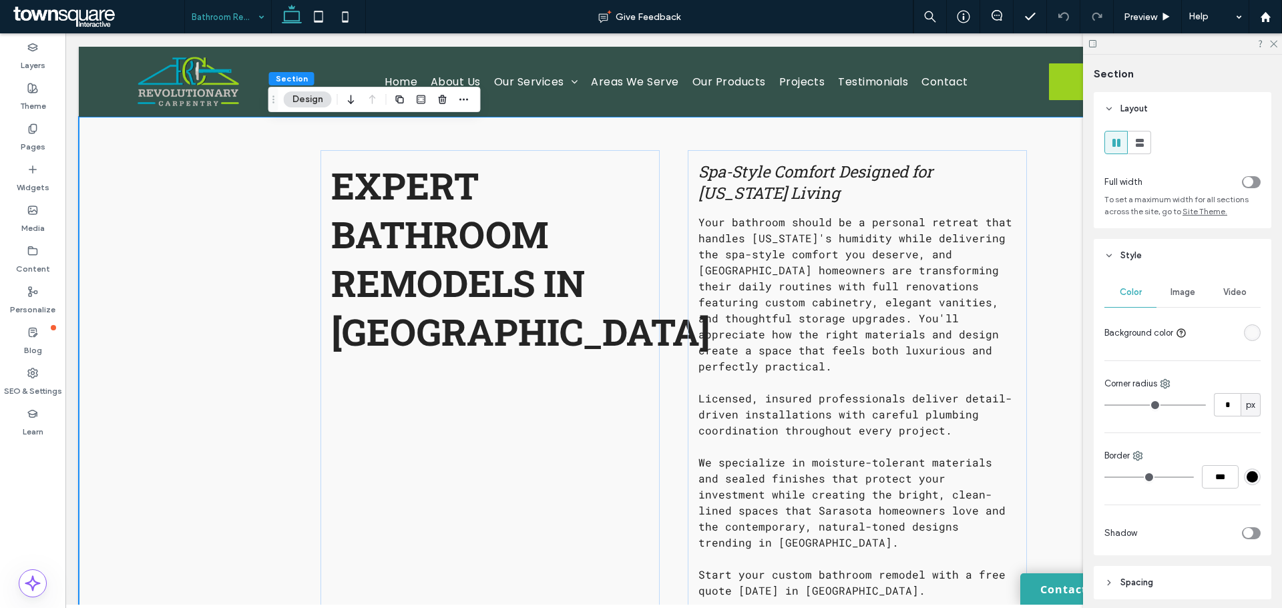
click at [1245, 183] on icon "toggle" at bounding box center [1247, 182] width 5 height 4
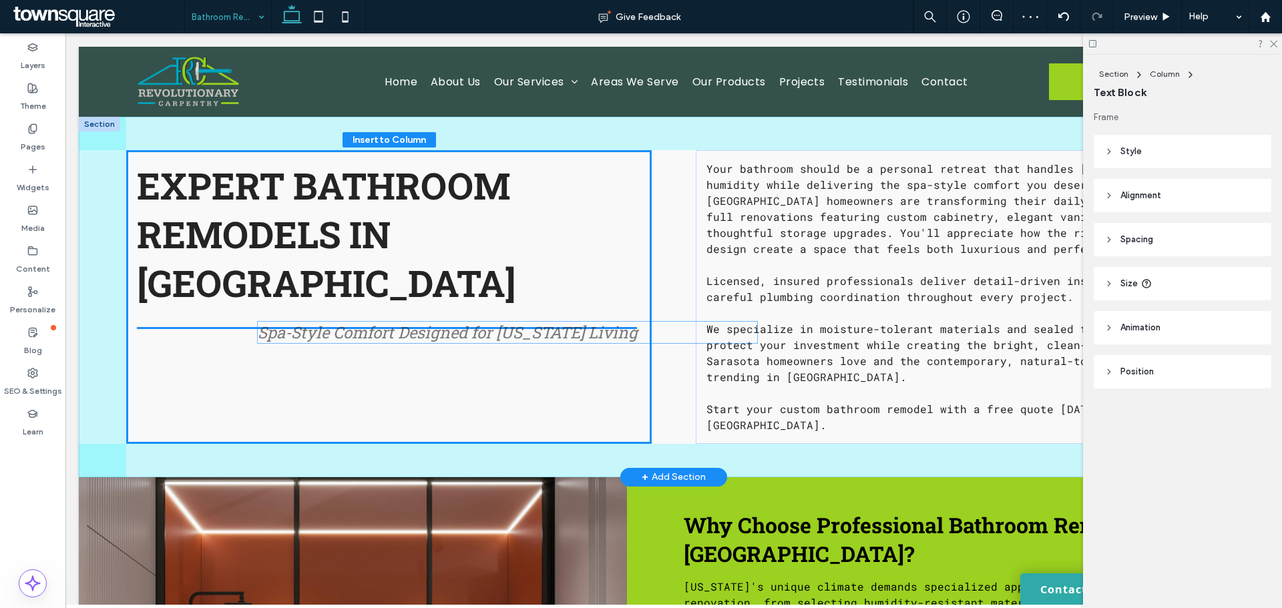
drag, startPoint x: 823, startPoint y: 175, endPoint x: 379, endPoint y: 333, distance: 471.3
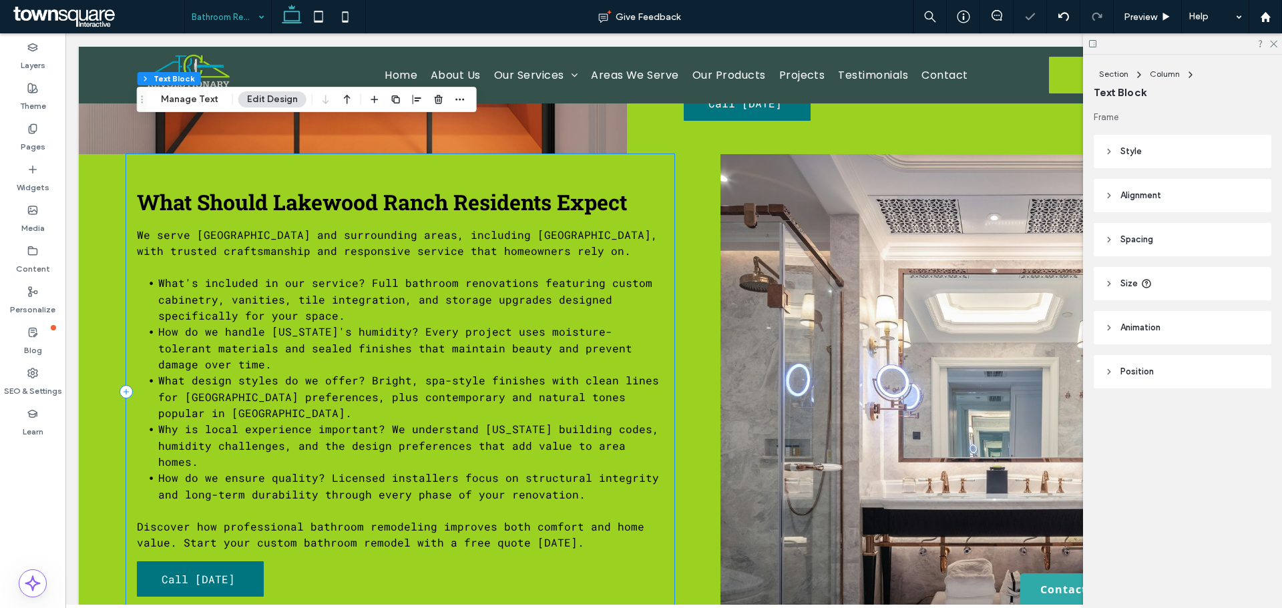
scroll to position [796, 0]
click at [99, 278] on div "What Should Lakewood Ranch Residents Expect We serve Sarasota and surrounding a…" at bounding box center [674, 392] width 1190 height 476
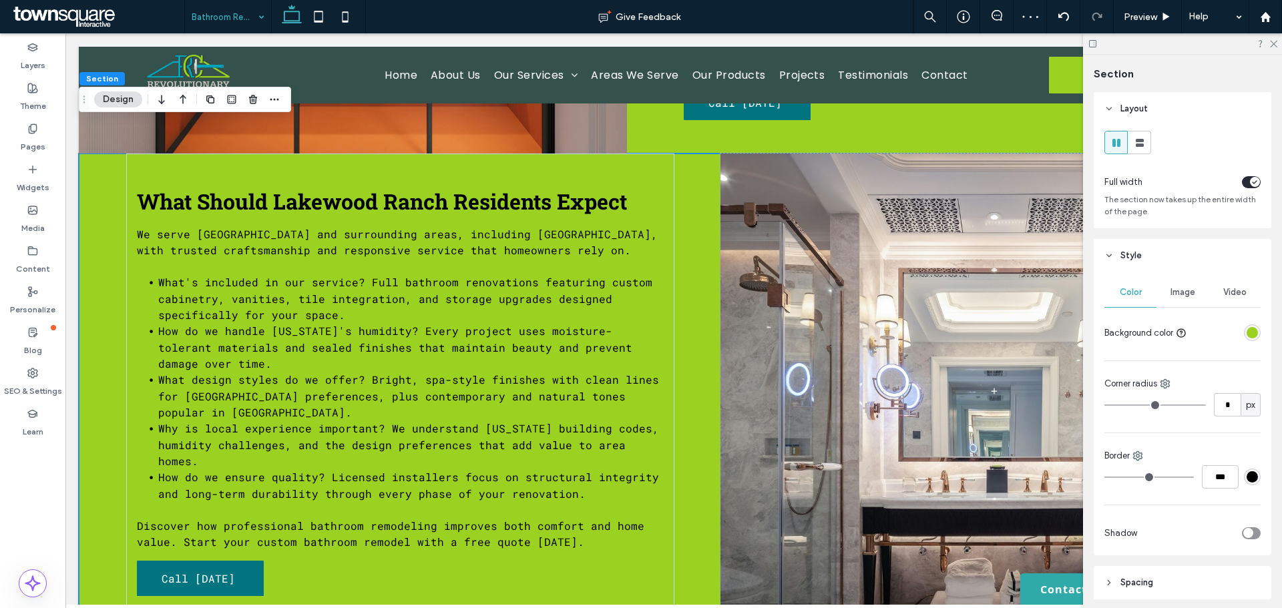
click at [1248, 331] on div "rgba(155,209,32,1)" at bounding box center [1251, 332] width 11 height 11
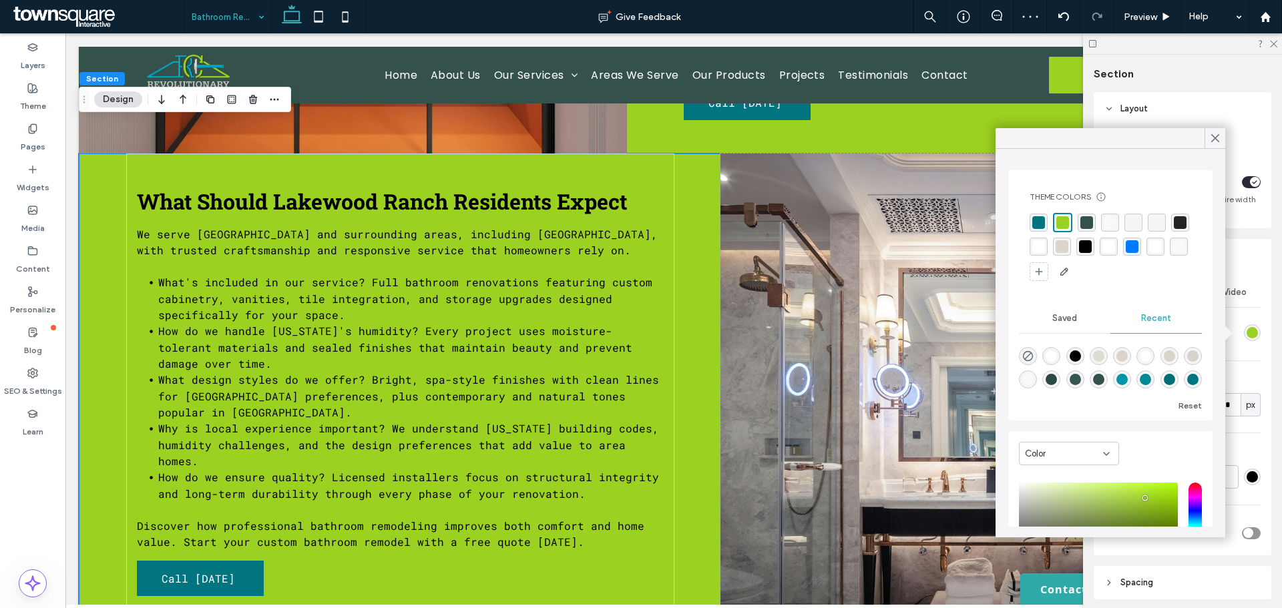
click at [1149, 253] on div "rgba(255,255,255,1)" at bounding box center [1155, 246] width 13 height 13
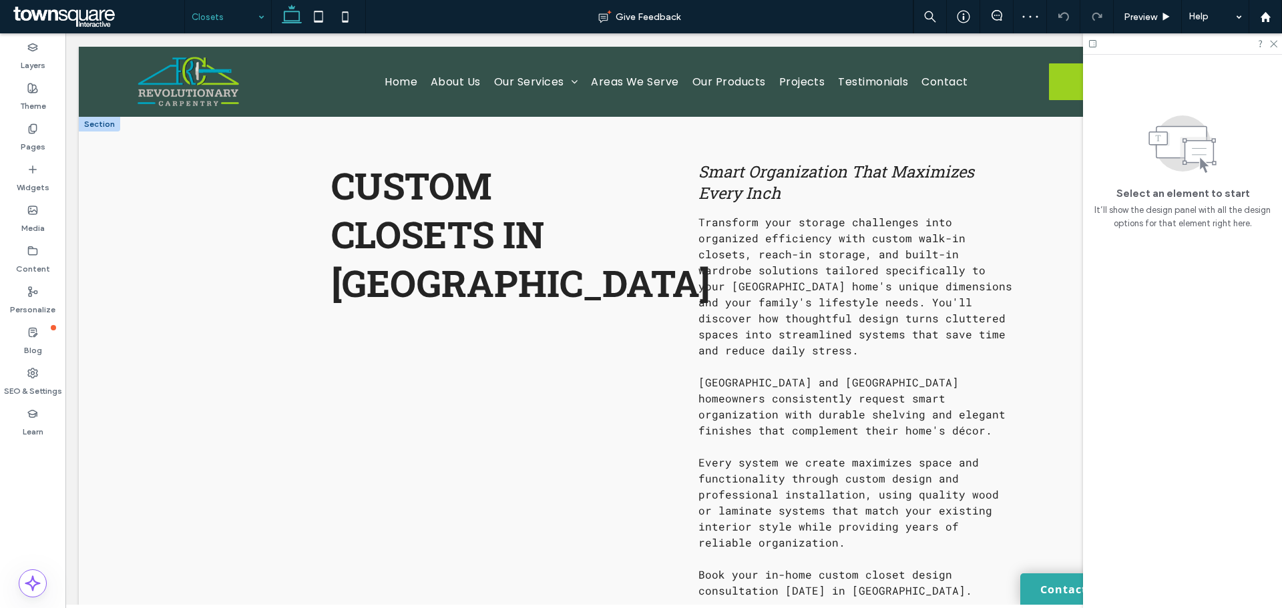
click at [104, 123] on div at bounding box center [99, 124] width 41 height 15
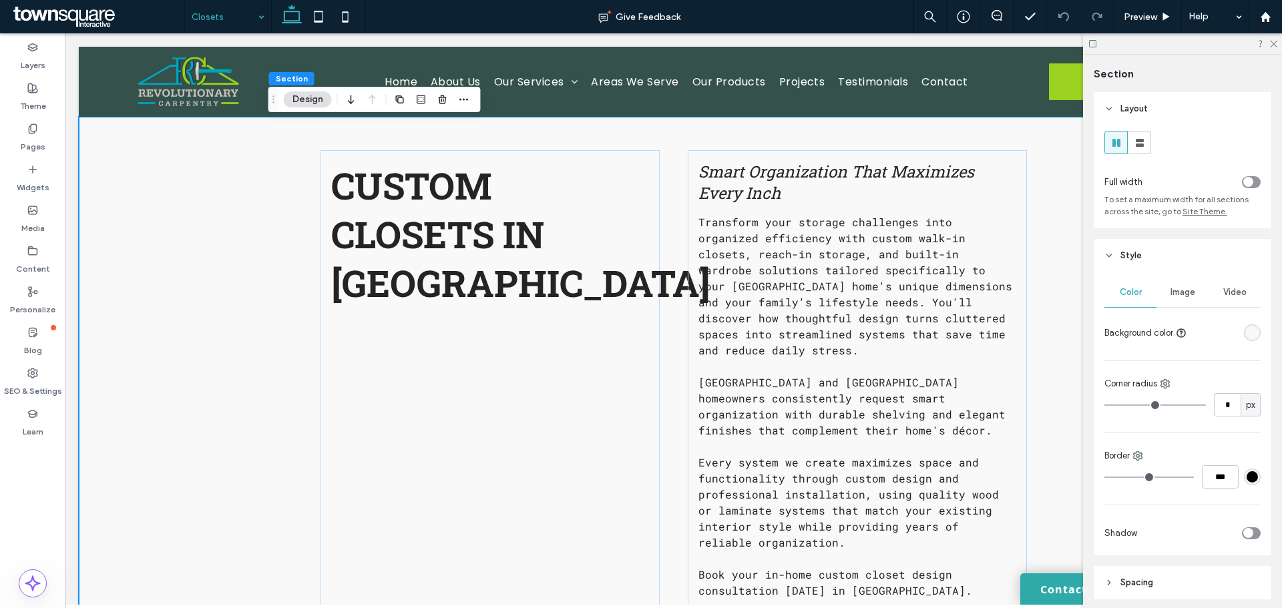
click at [1244, 179] on div "toggle" at bounding box center [1248, 182] width 10 height 10
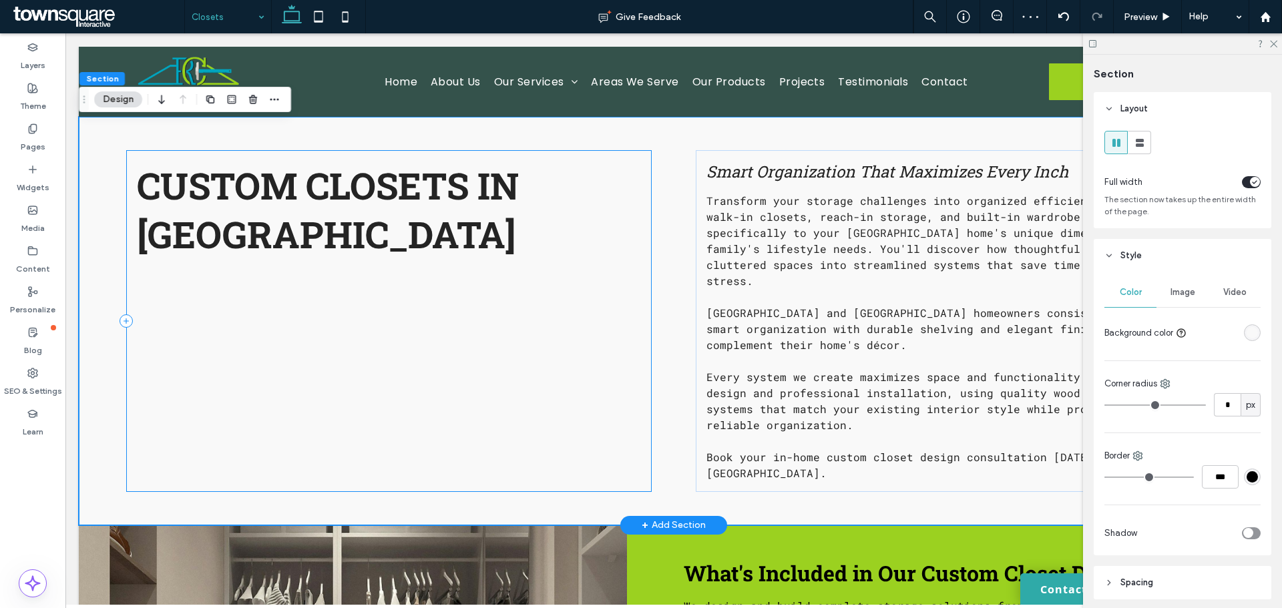
drag, startPoint x: 824, startPoint y: 182, endPoint x: 493, endPoint y: 263, distance: 340.3
click at [493, 263] on div "Custom Closets in Lakewood Ranch Smart Organization That Maximizes Every Inch T…" at bounding box center [674, 321] width 1190 height 409
click at [786, 173] on span "Smart Organization That Maximizes Every Inch" at bounding box center [887, 171] width 362 height 21
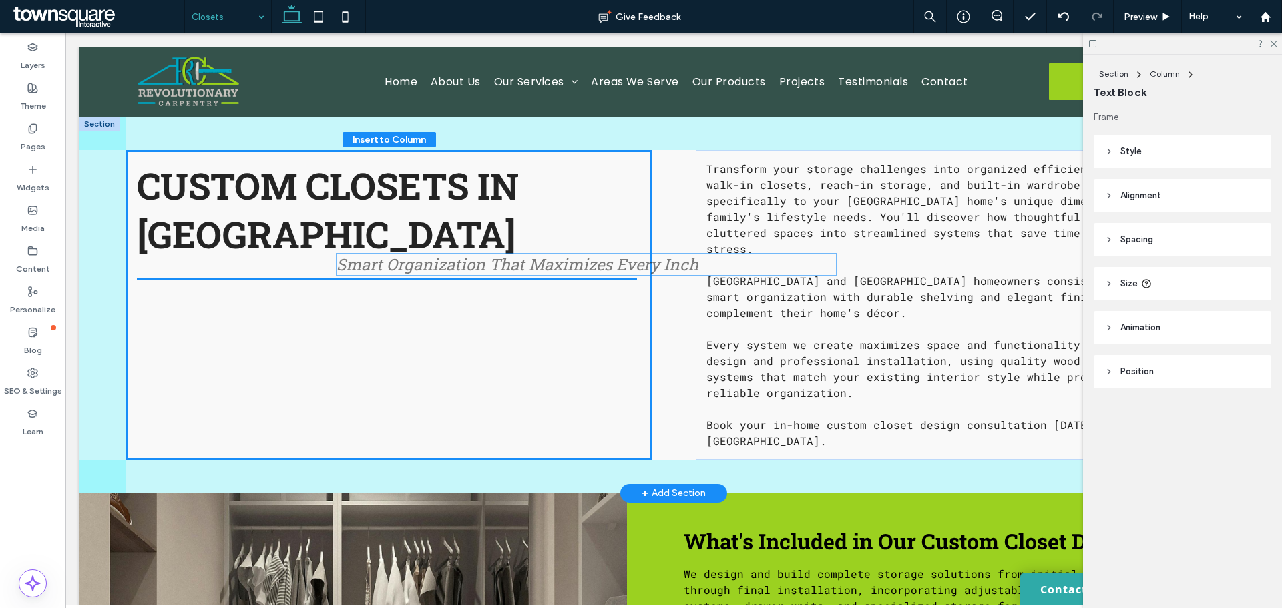
drag, startPoint x: 786, startPoint y: 173, endPoint x: 393, endPoint y: 281, distance: 407.1
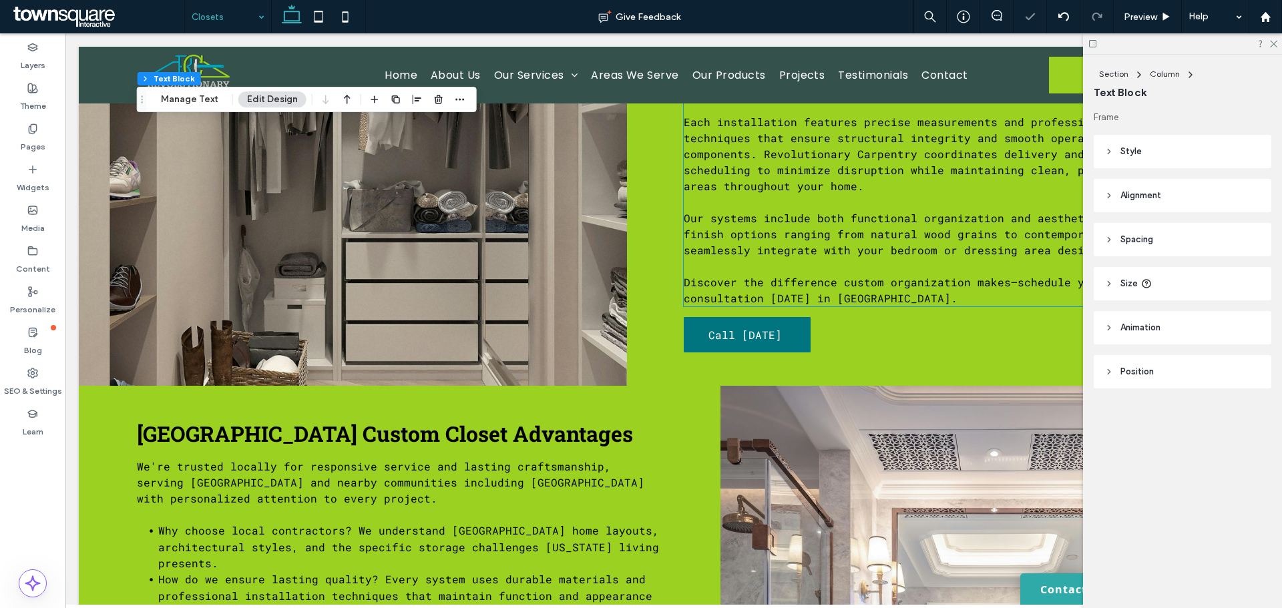
scroll to position [643, 0]
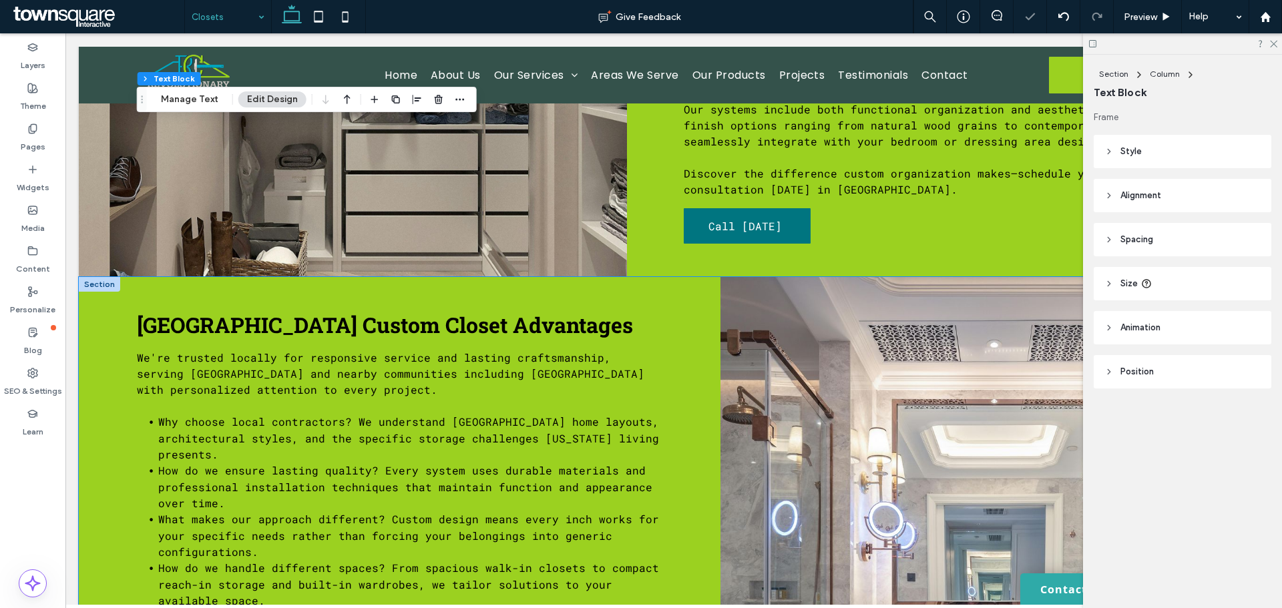
click at [85, 384] on div "Lakewood Ranch Custom Closet Advantages We're trusted locally for responsive se…" at bounding box center [674, 531] width 1190 height 508
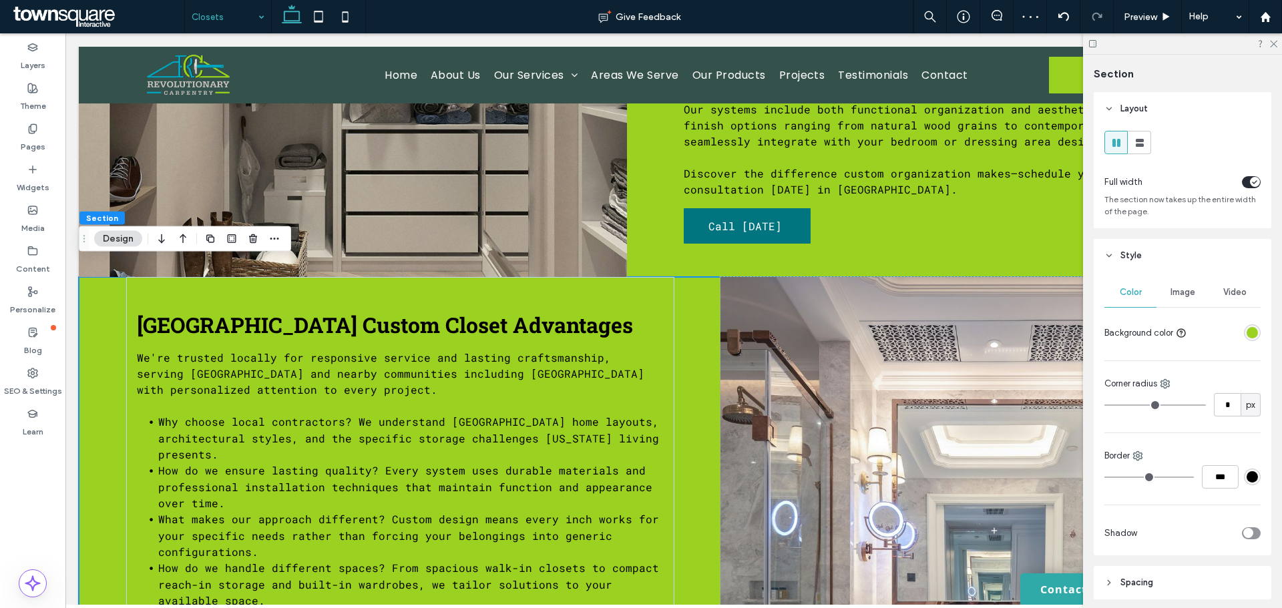
click at [1246, 327] on div "rgba(155,209,32,1)" at bounding box center [1251, 332] width 11 height 11
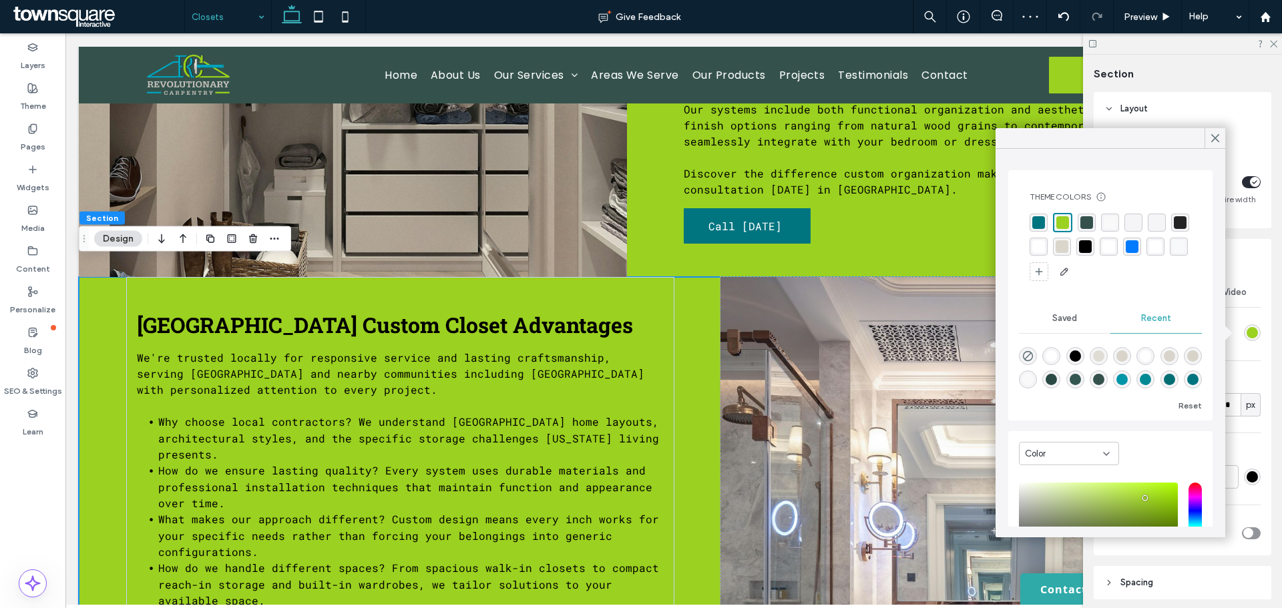
click at [1149, 253] on div "rgba(255,255,255,1)" at bounding box center [1155, 246] width 13 height 13
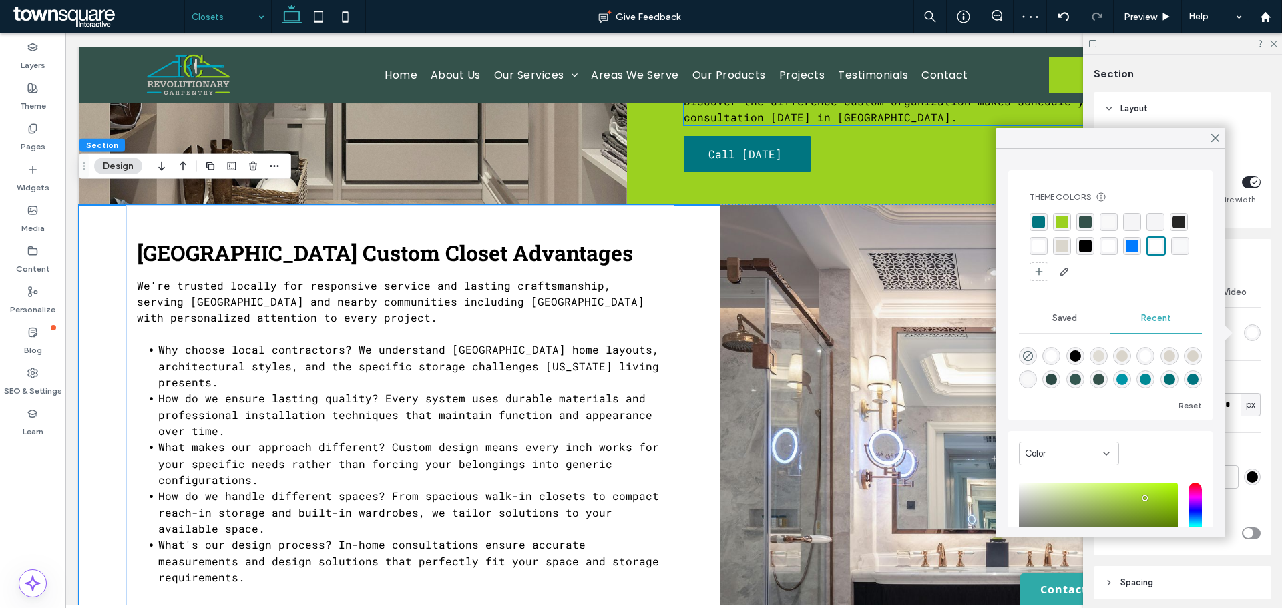
scroll to position [716, 0]
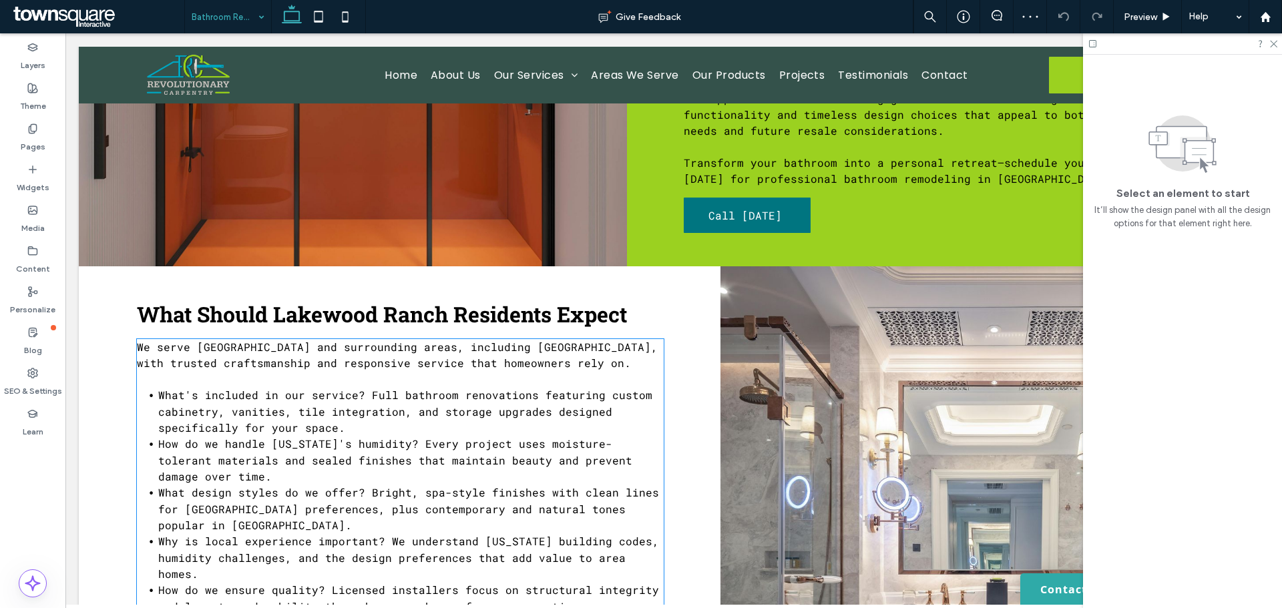
scroll to position [682, 0]
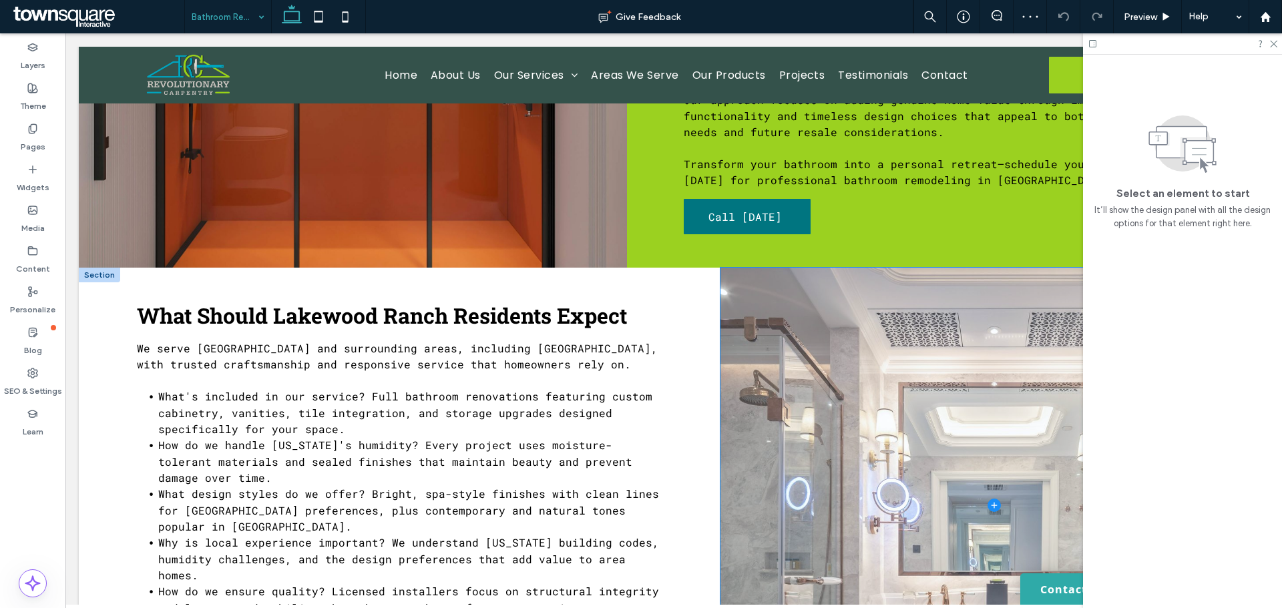
click at [745, 319] on span at bounding box center [994, 506] width 548 height 476
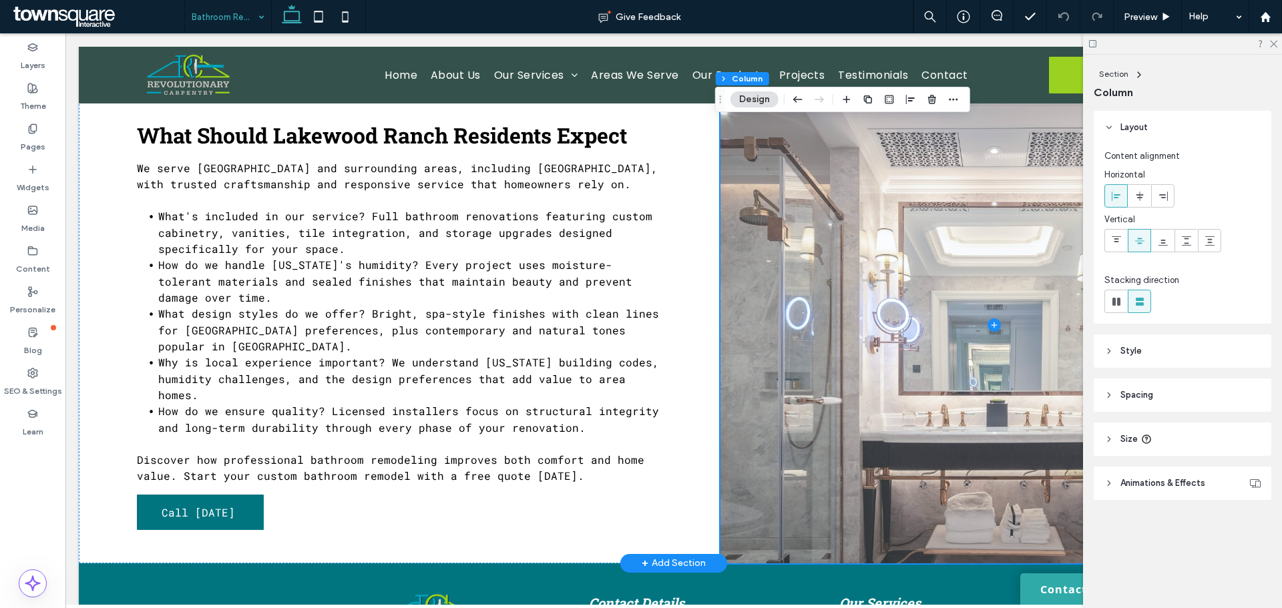
scroll to position [861, 0]
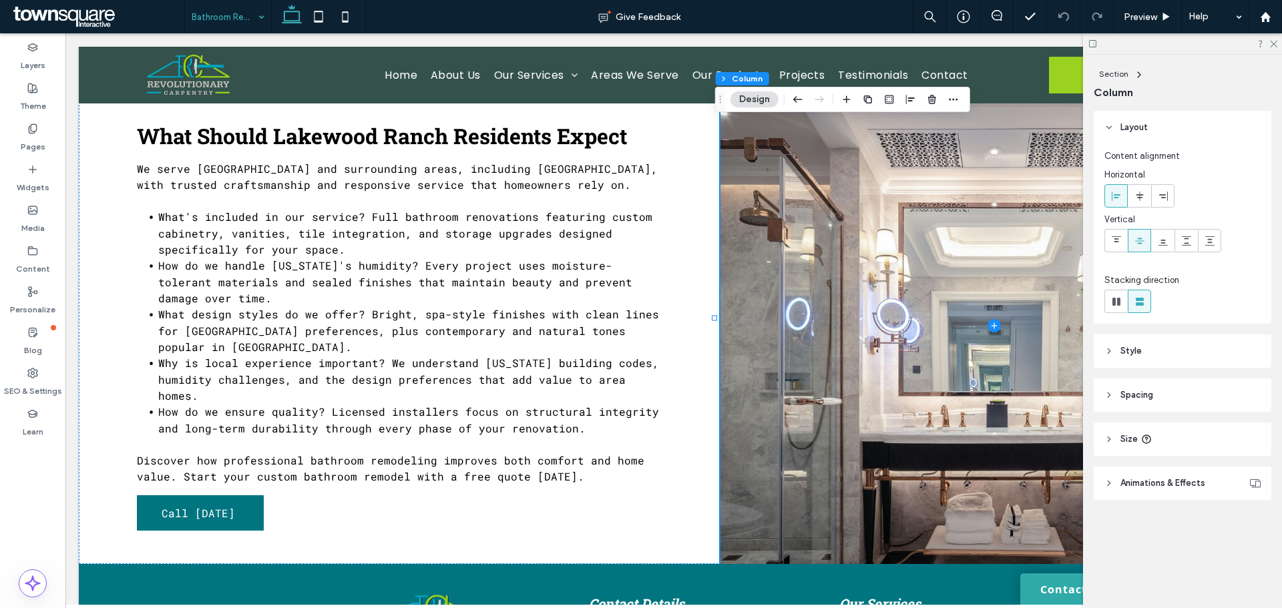
click at [1130, 348] on span "Style" at bounding box center [1130, 350] width 21 height 13
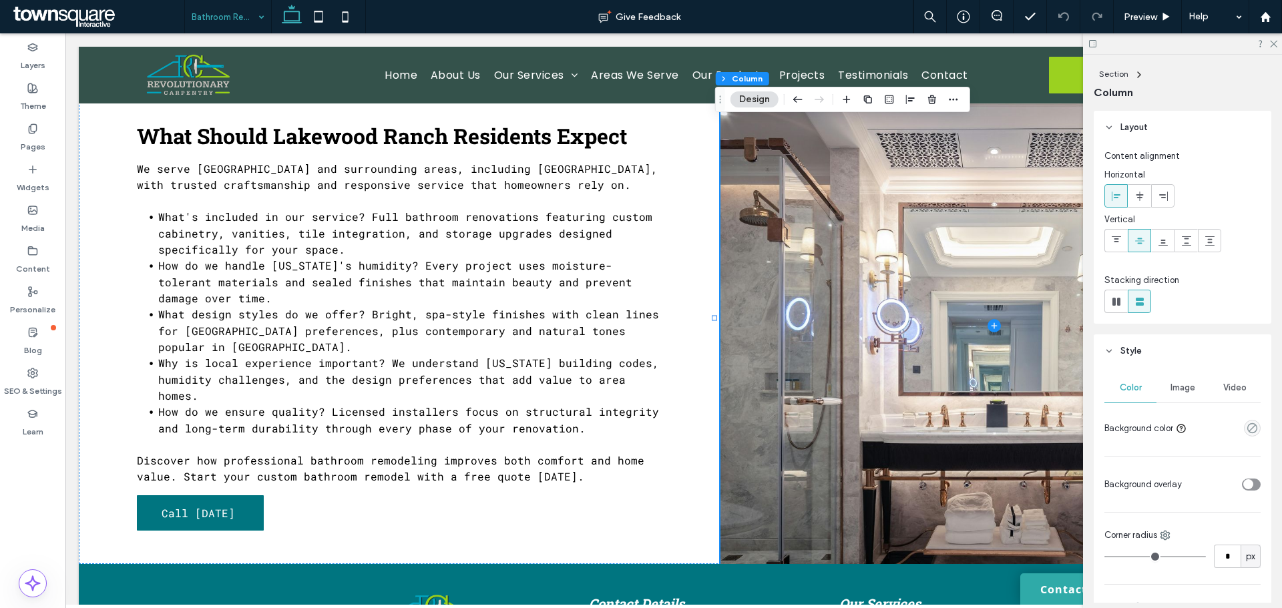
click at [1170, 387] on span "Image" at bounding box center [1182, 387] width 25 height 11
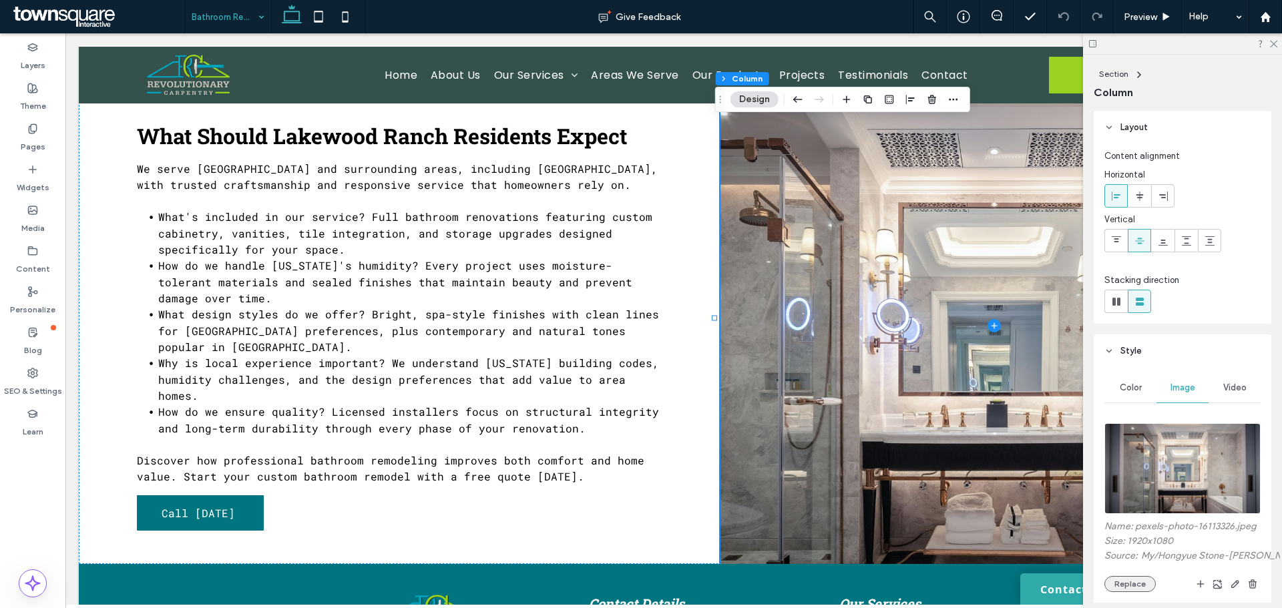
click at [1125, 592] on button "Replace" at bounding box center [1129, 584] width 51 height 16
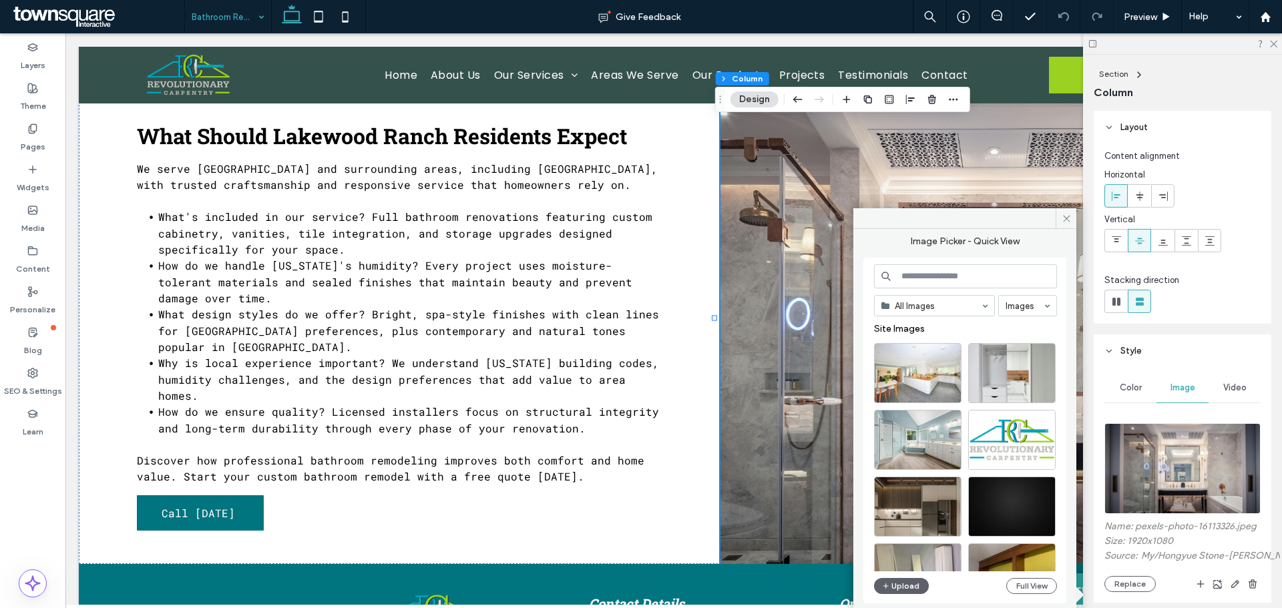
click at [908, 276] on input at bounding box center [965, 276] width 183 height 24
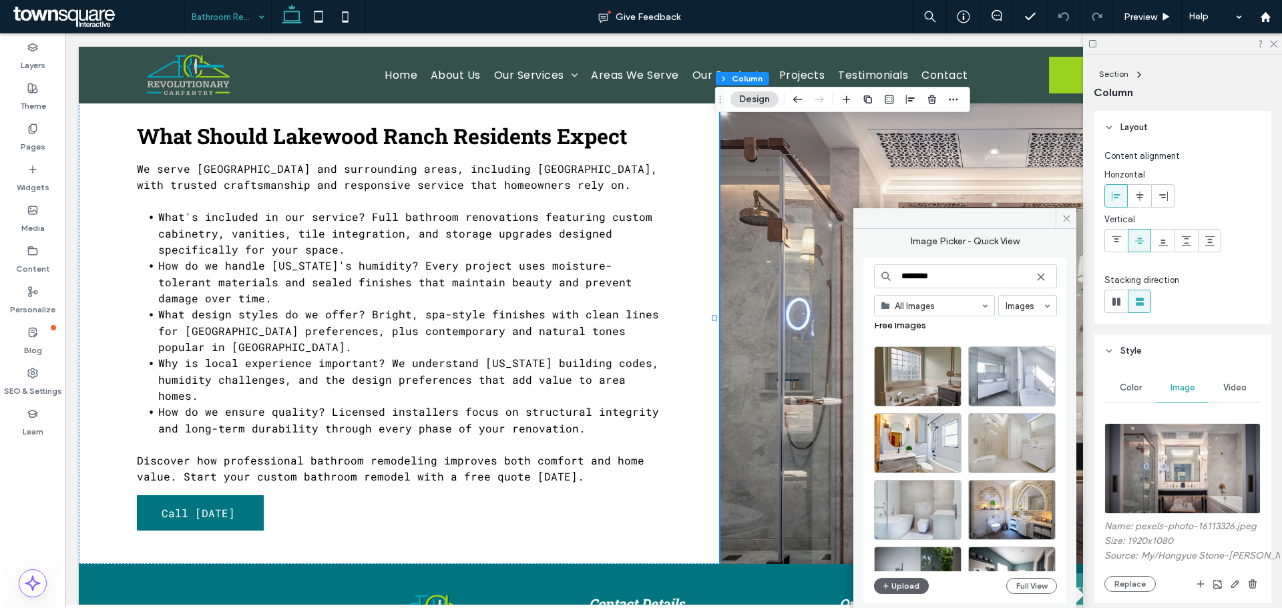
scroll to position [161, 0]
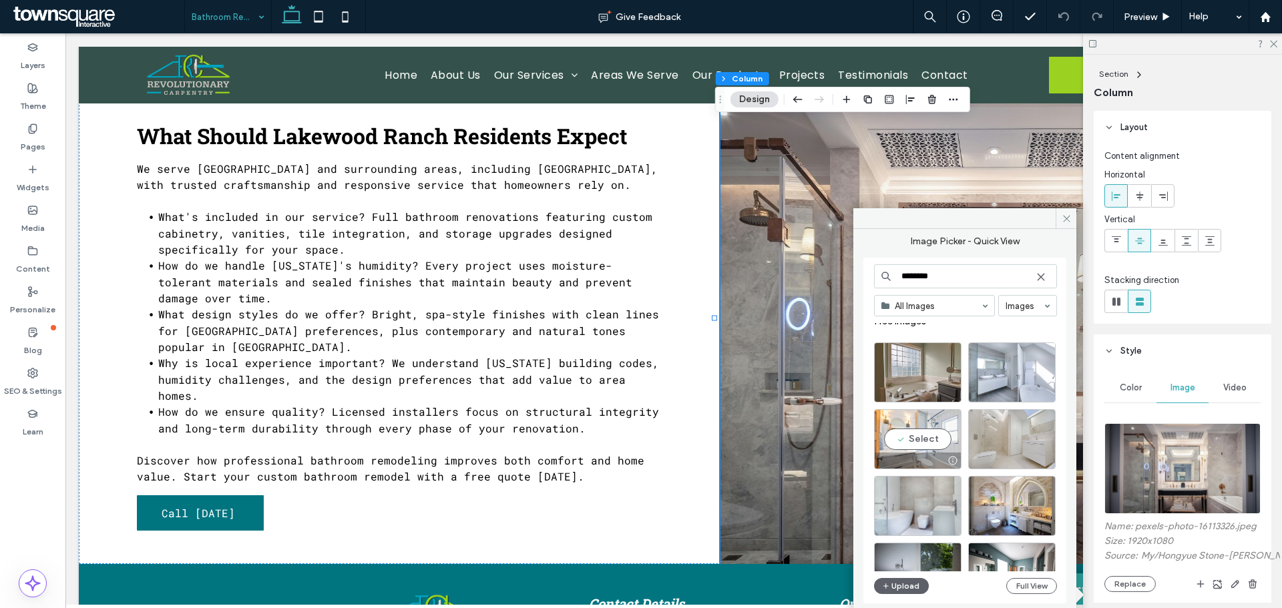
type input "********"
click at [890, 445] on div "Select" at bounding box center [917, 439] width 87 height 60
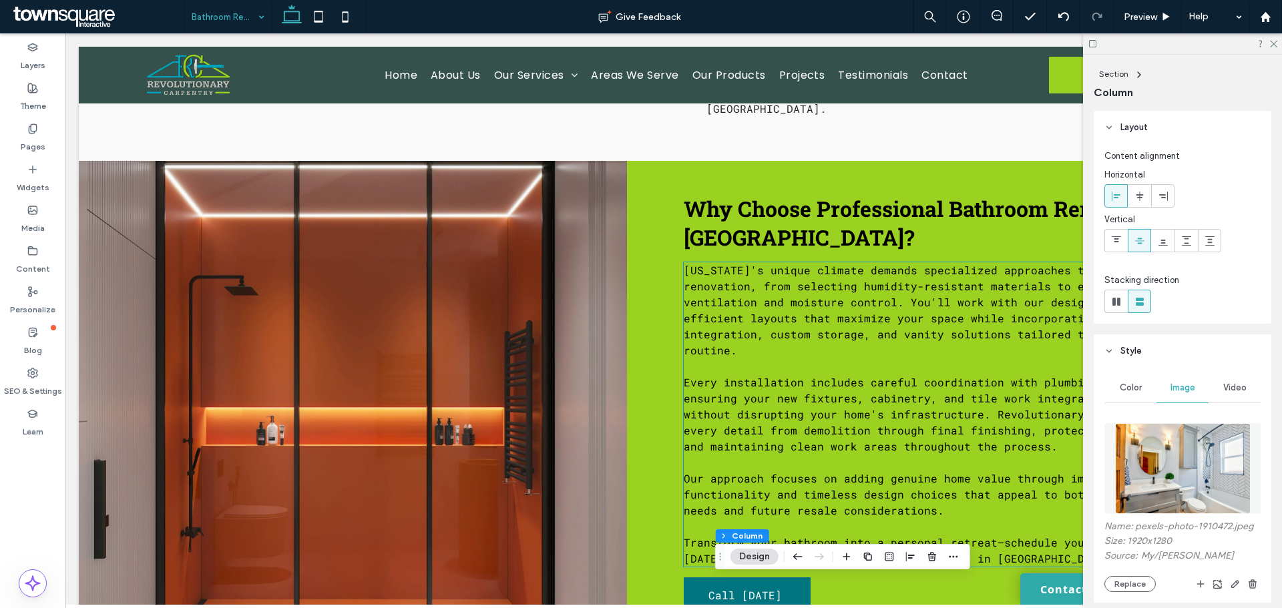
scroll to position [296, 0]
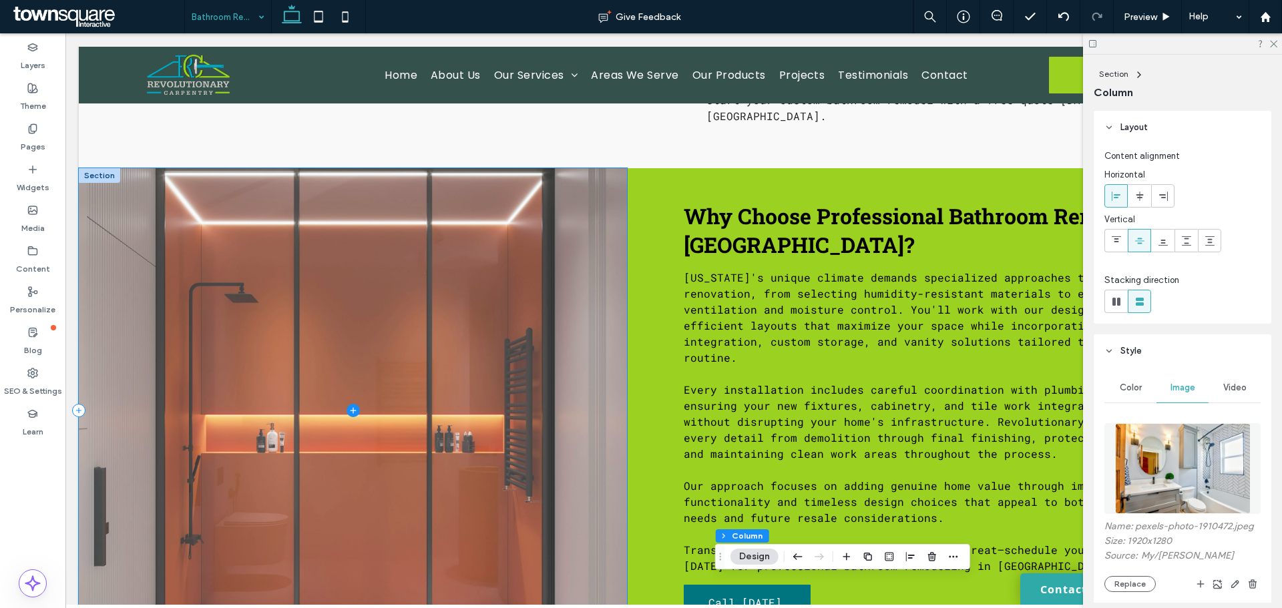
click at [308, 314] on span at bounding box center [353, 410] width 548 height 485
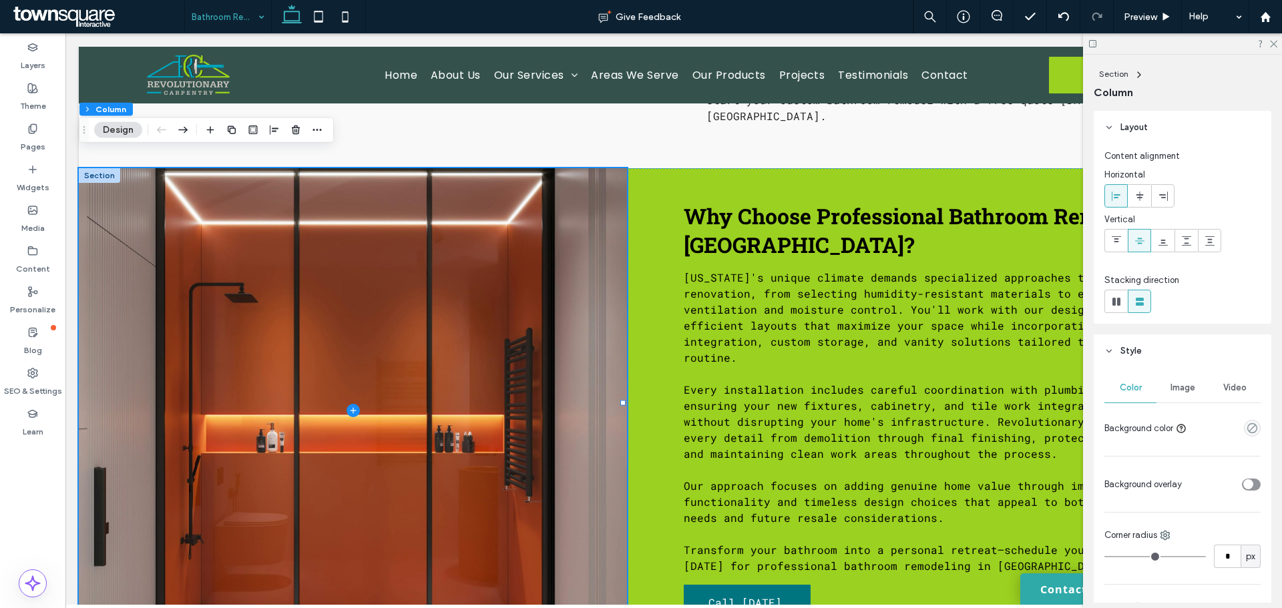
click at [119, 132] on button "Design" at bounding box center [118, 130] width 48 height 16
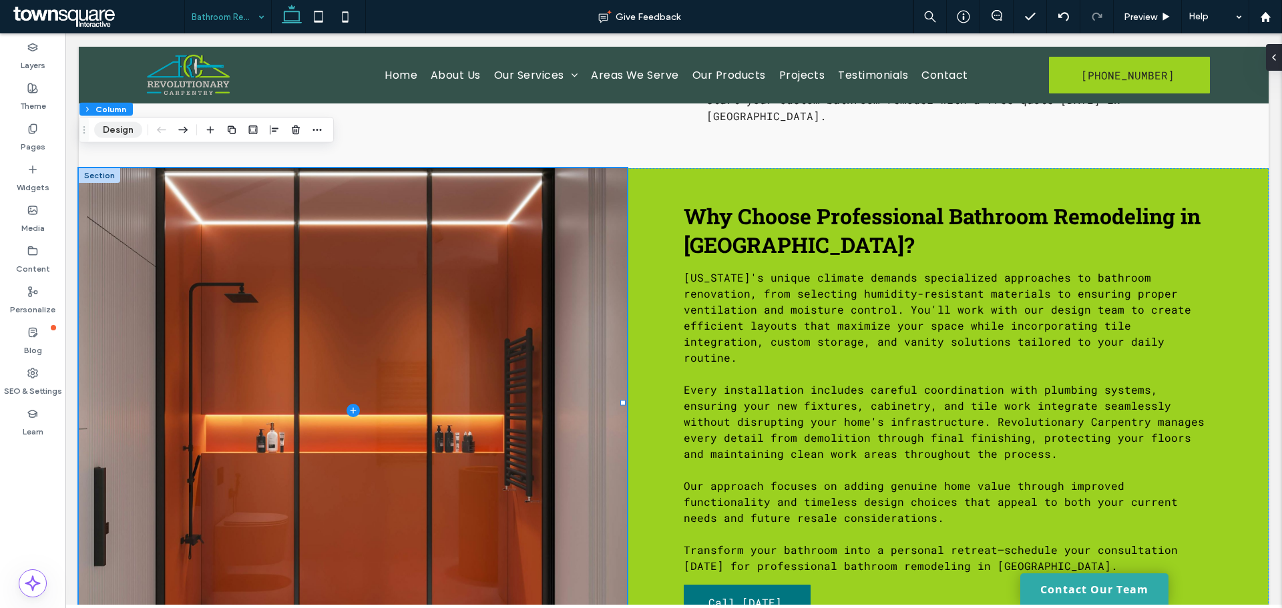
click at [111, 127] on button "Design" at bounding box center [118, 130] width 48 height 16
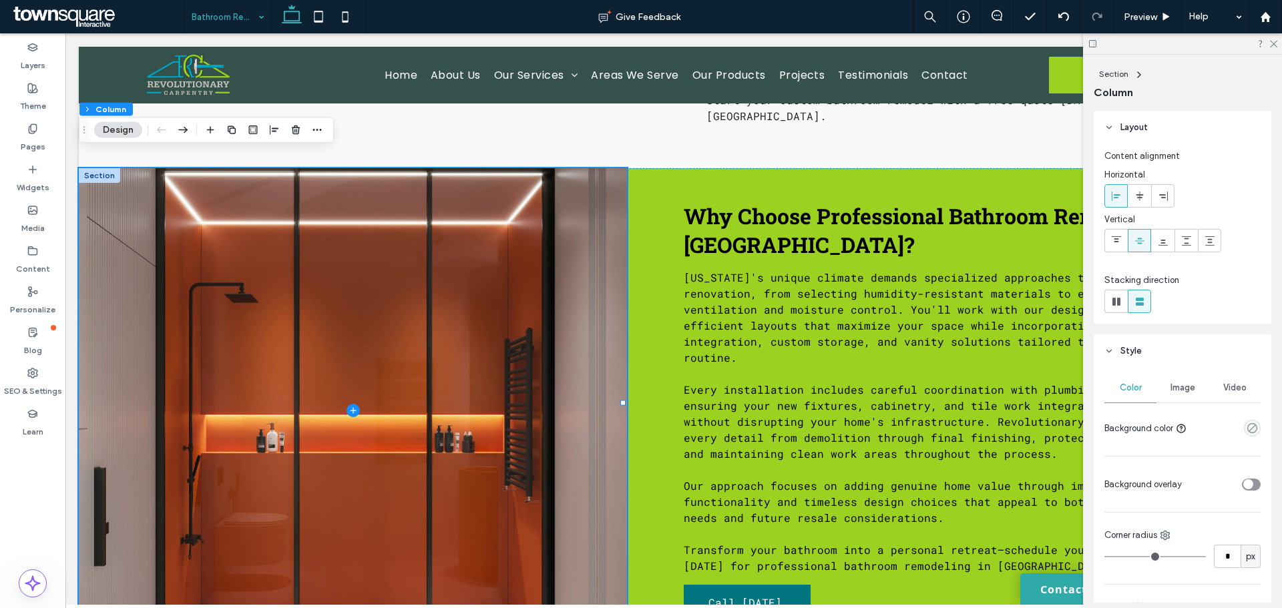
click at [1186, 388] on span "Image" at bounding box center [1182, 387] width 25 height 11
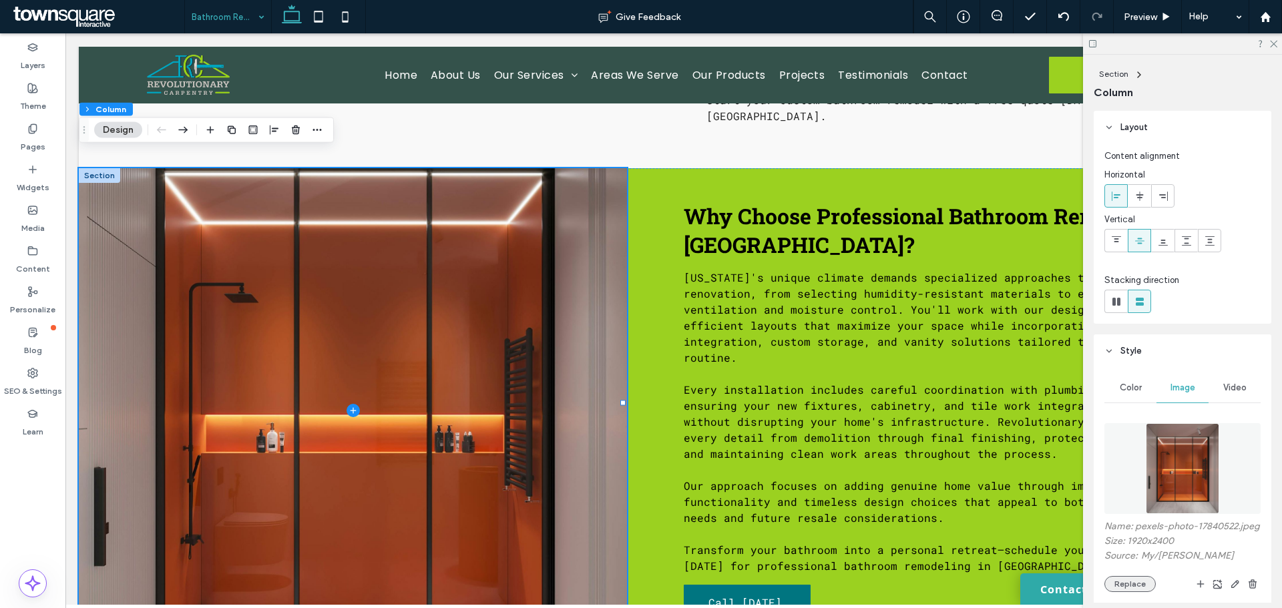
click at [1122, 591] on button "Replace" at bounding box center [1129, 584] width 51 height 16
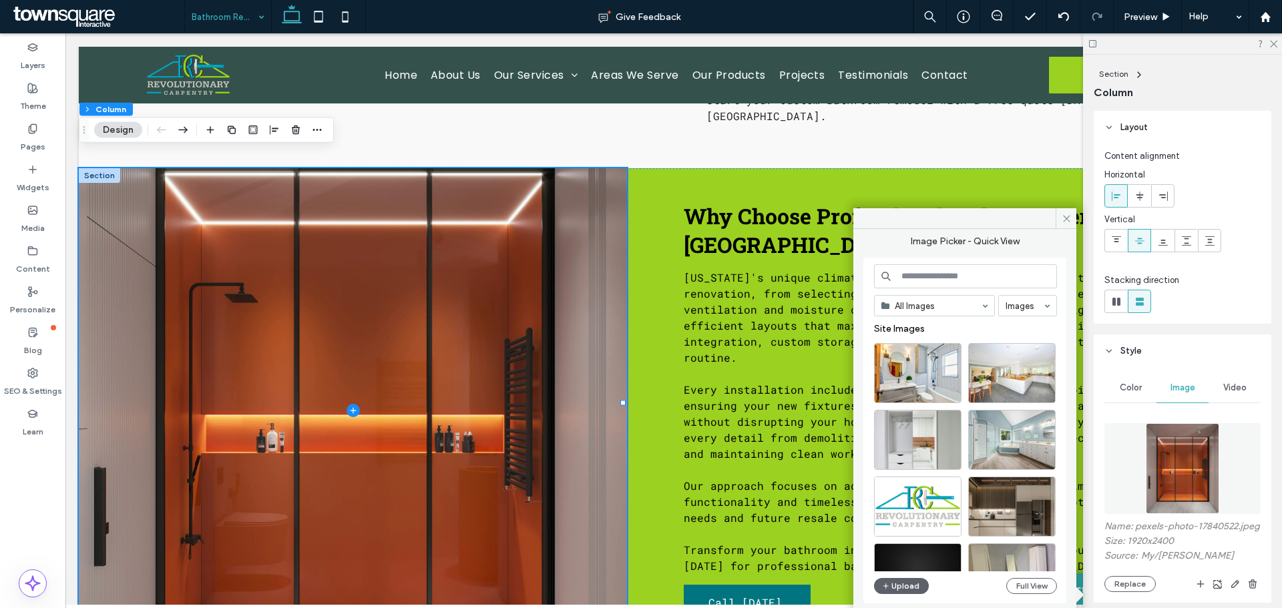
click at [917, 278] on input at bounding box center [965, 276] width 183 height 24
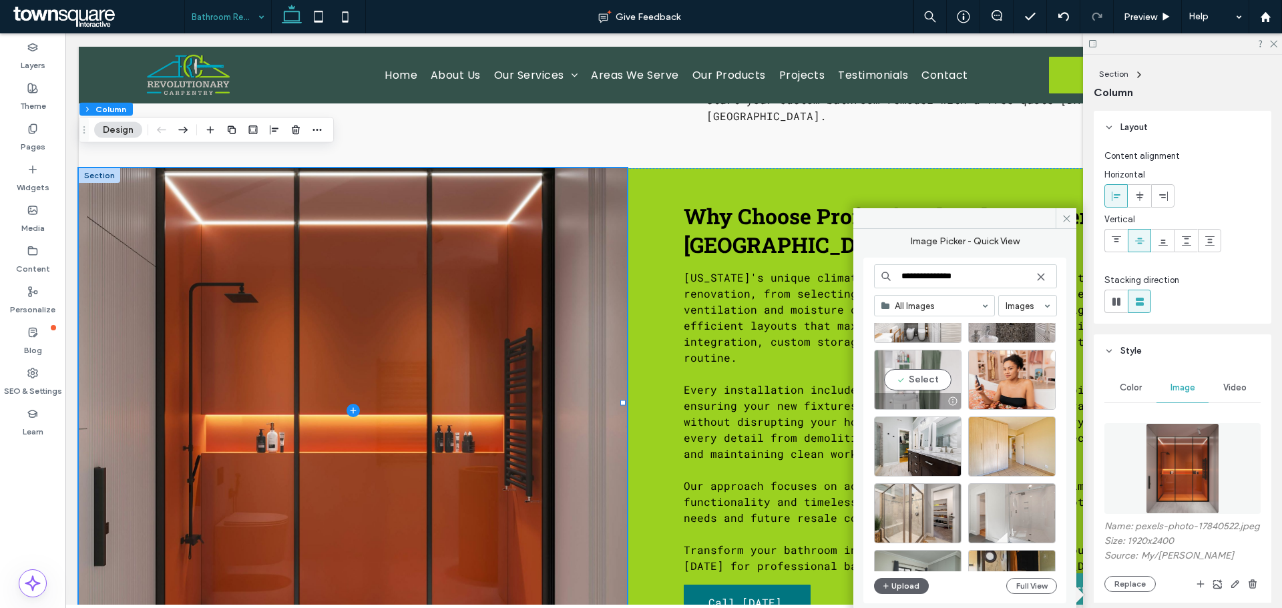
scroll to position [62, 0]
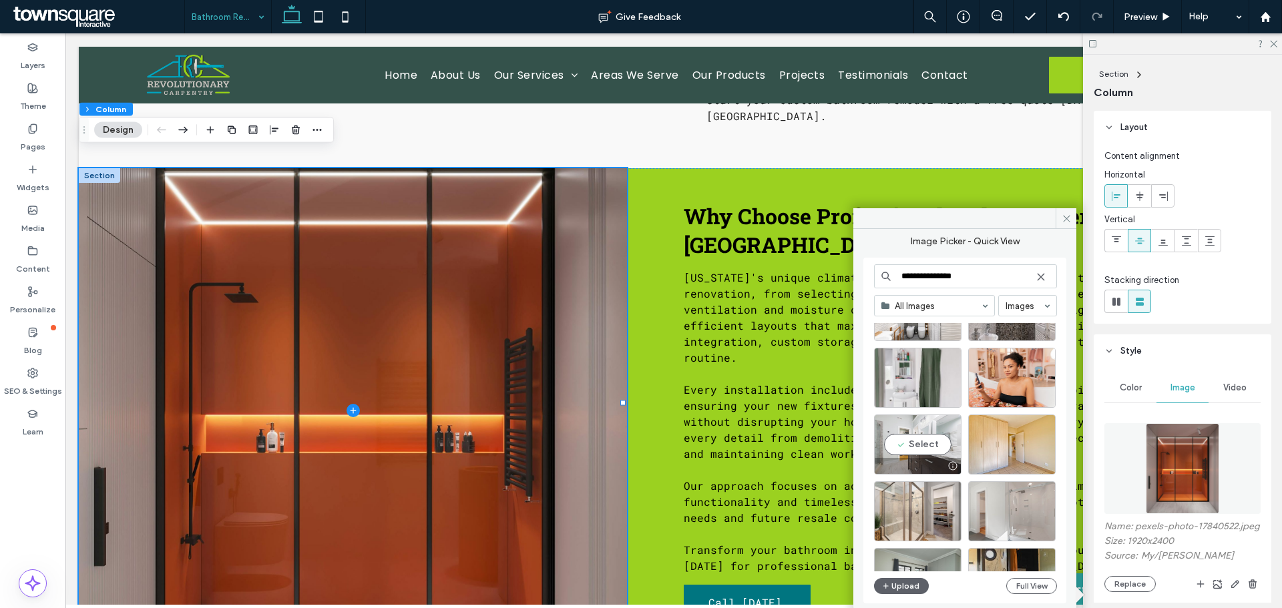
type input "**********"
click at [907, 433] on div "Select" at bounding box center [917, 445] width 87 height 60
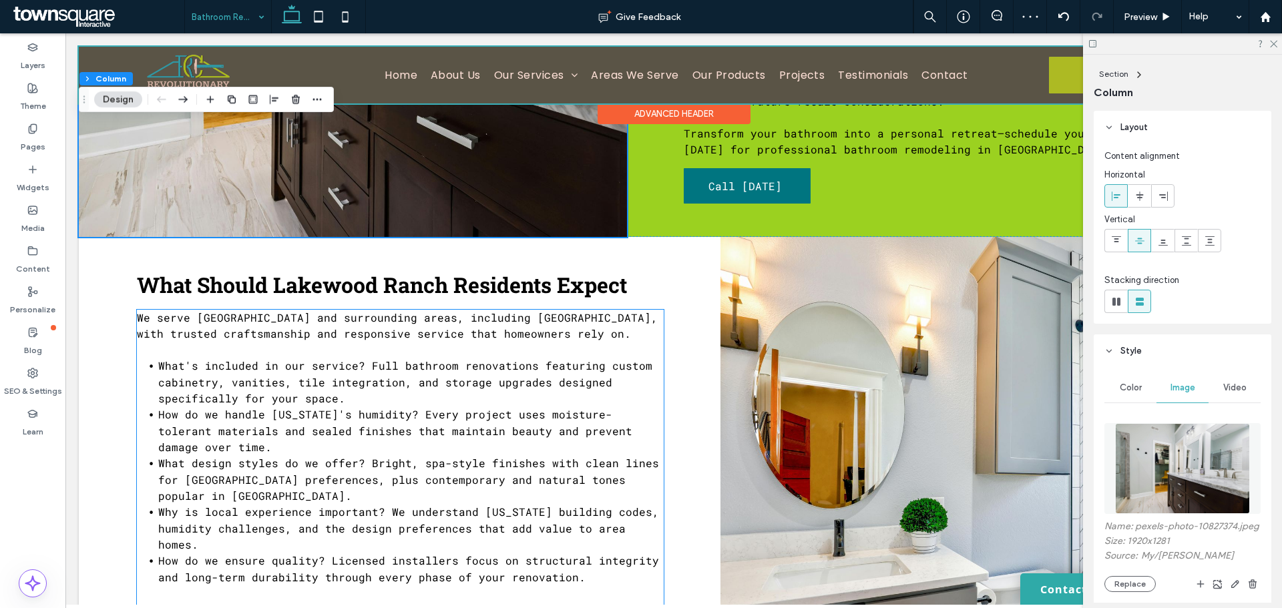
scroll to position [710, 0]
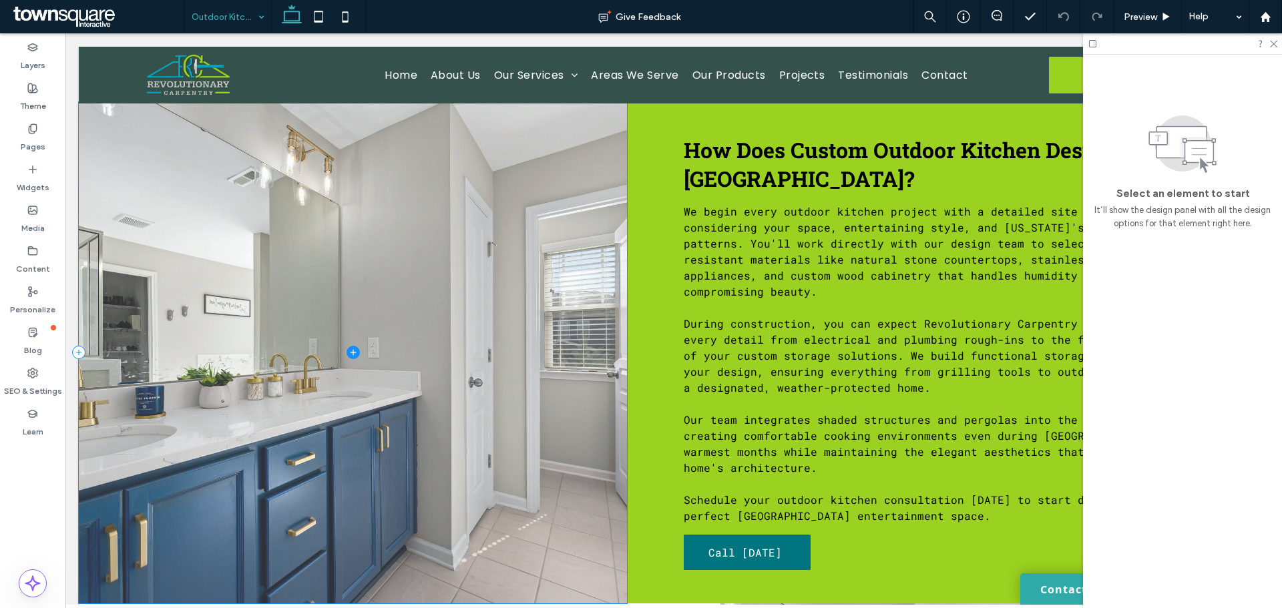
scroll to position [360, 0]
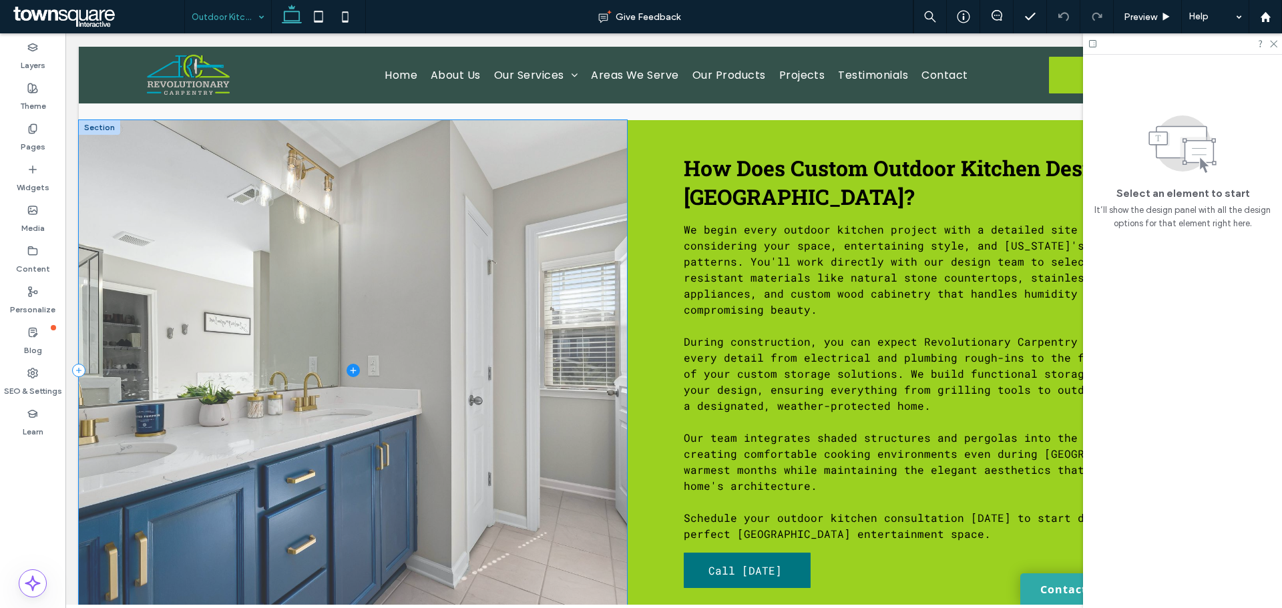
click at [196, 172] on span at bounding box center [353, 370] width 548 height 501
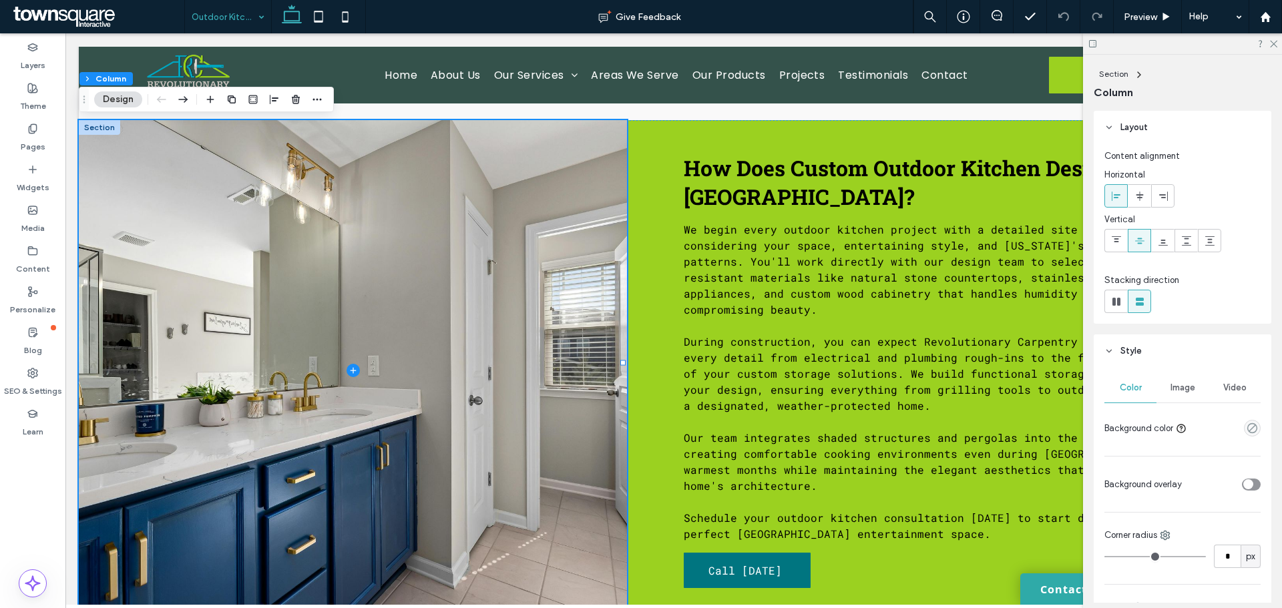
click at [1181, 389] on span "Image" at bounding box center [1182, 387] width 25 height 11
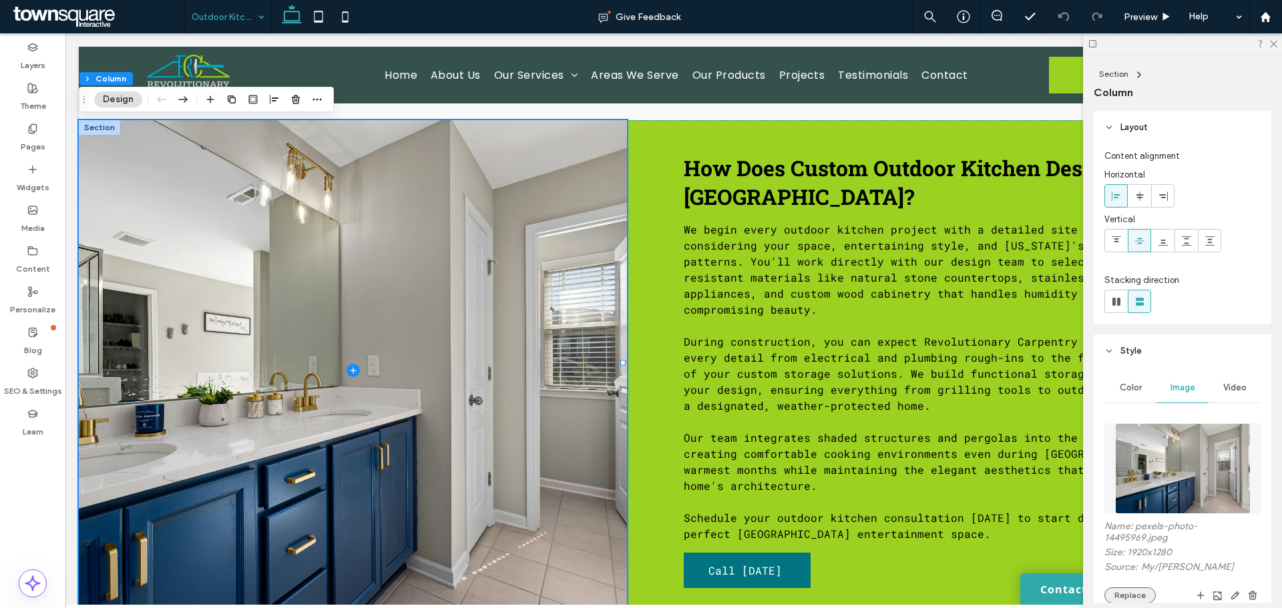
click at [1120, 593] on button "Replace" at bounding box center [1129, 595] width 51 height 16
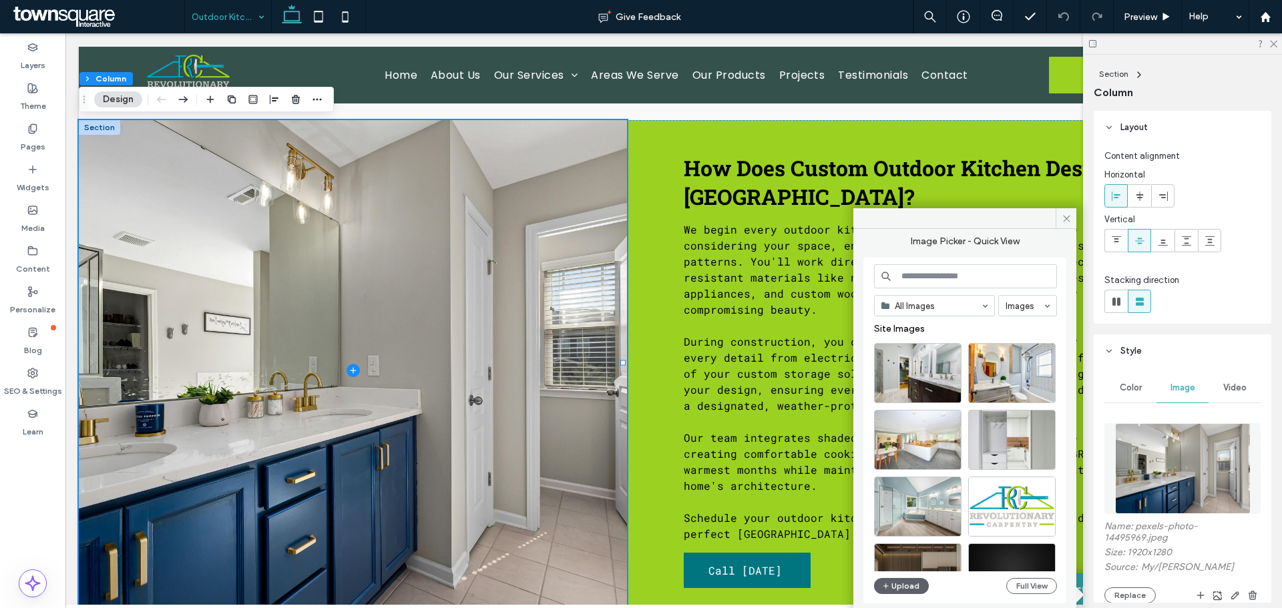
click at [912, 271] on input at bounding box center [965, 276] width 183 height 24
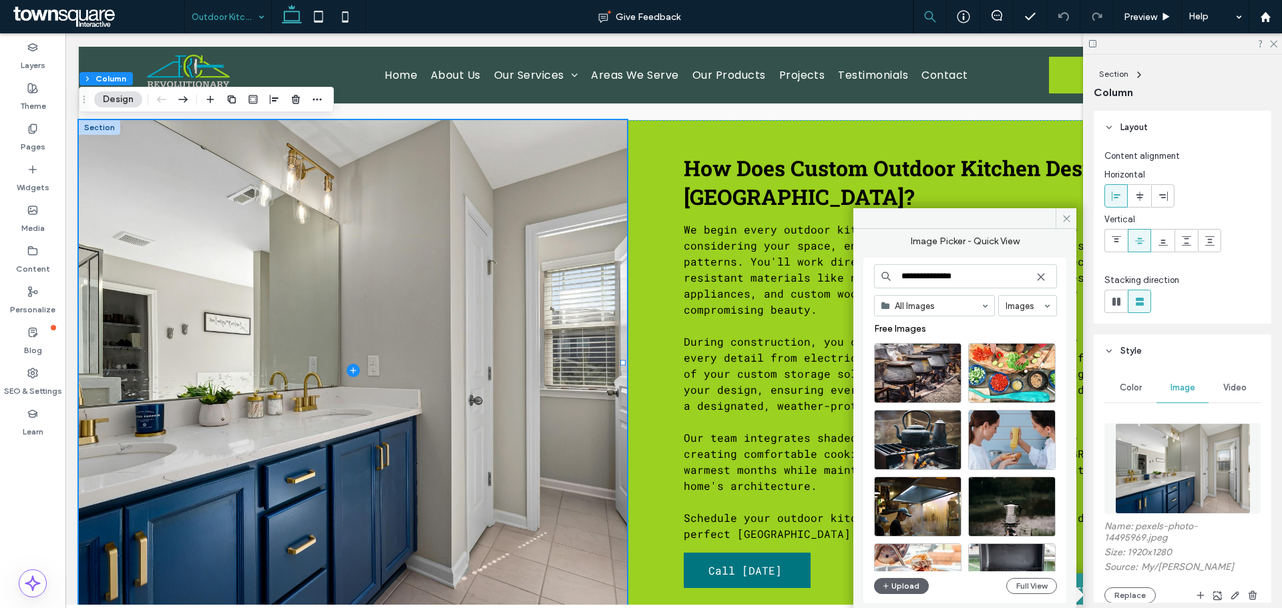
type input "**********"
drag, startPoint x: 999, startPoint y: 17, endPoint x: 541, endPoint y: 204, distance: 494.0
click at [999, 17] on icon at bounding box center [996, 15] width 11 height 11
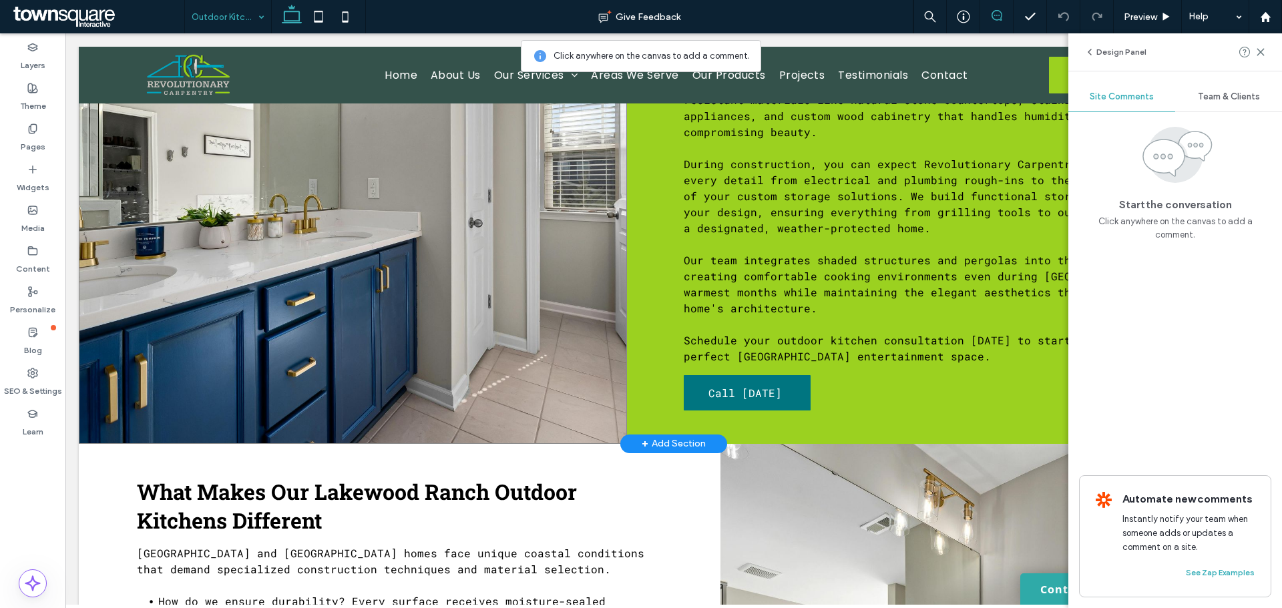
scroll to position [537, 0]
click at [510, 364] on span at bounding box center [353, 193] width 548 height 501
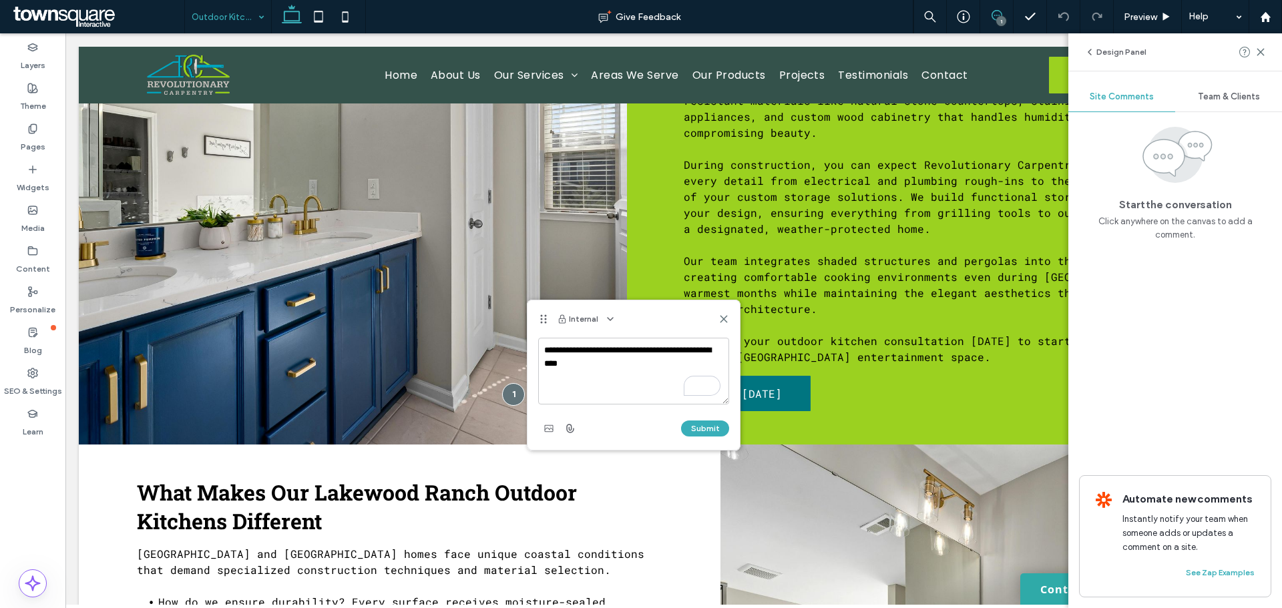
type textarea "**********"
click at [635, 376] on textarea "**********" at bounding box center [633, 371] width 191 height 67
click at [676, 379] on textarea "**********" at bounding box center [633, 371] width 191 height 67
paste textarea "**********"
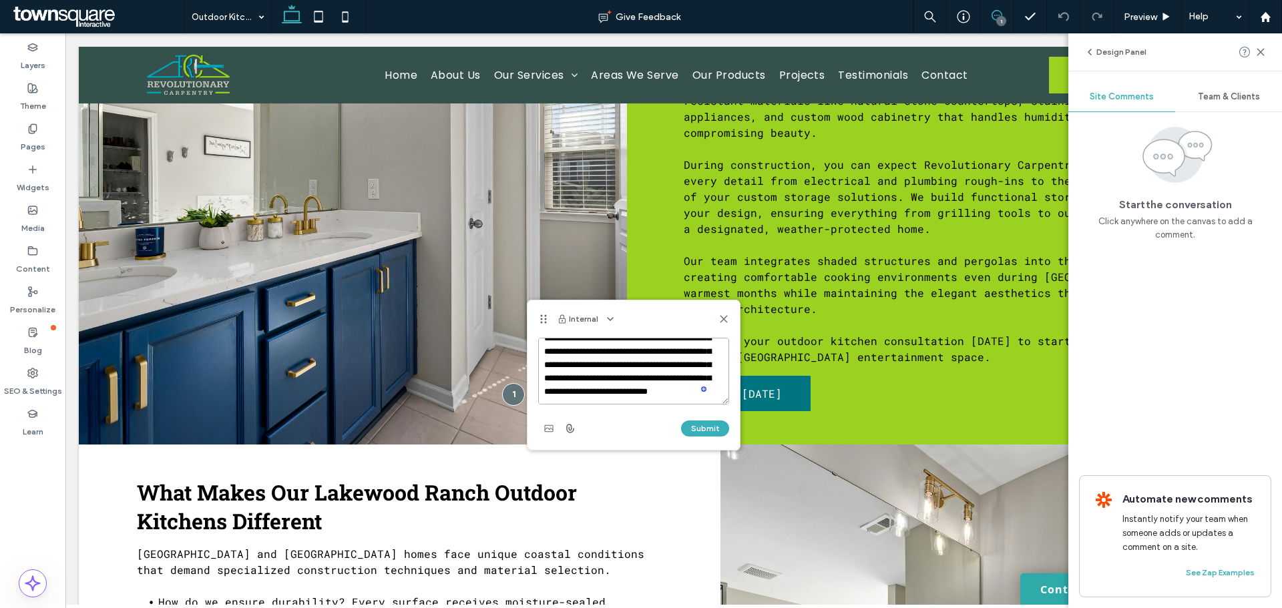
scroll to position [245, 0]
paste textarea "**********"
type textarea "**********"
click at [699, 430] on button "Submit" at bounding box center [705, 429] width 48 height 16
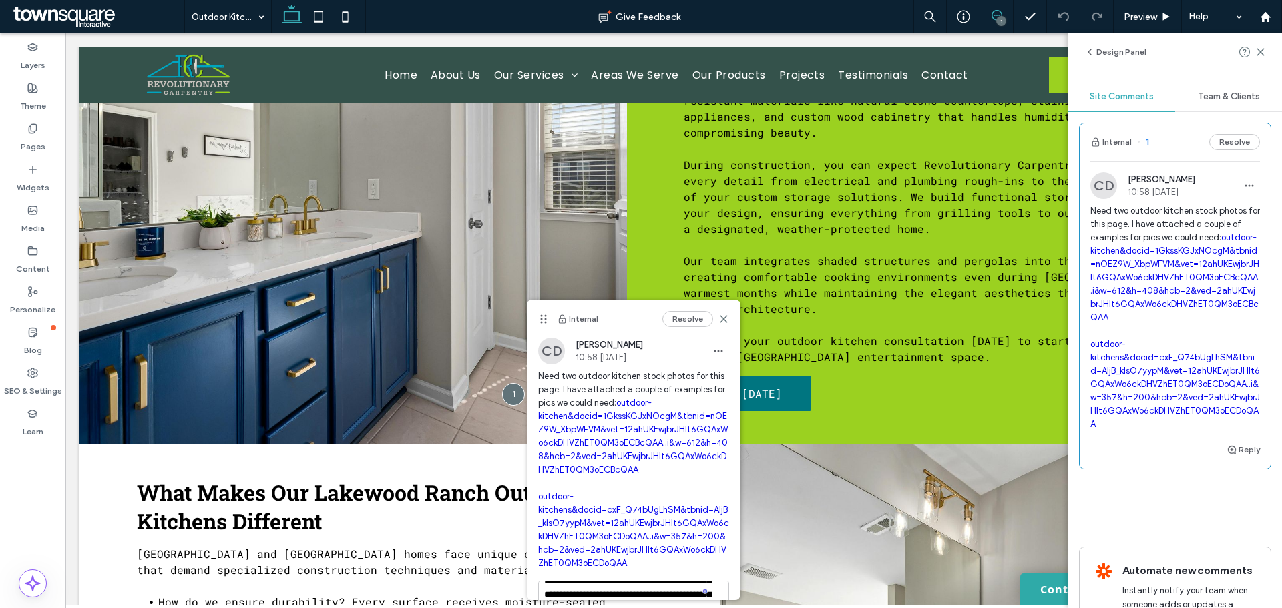
scroll to position [0, 0]
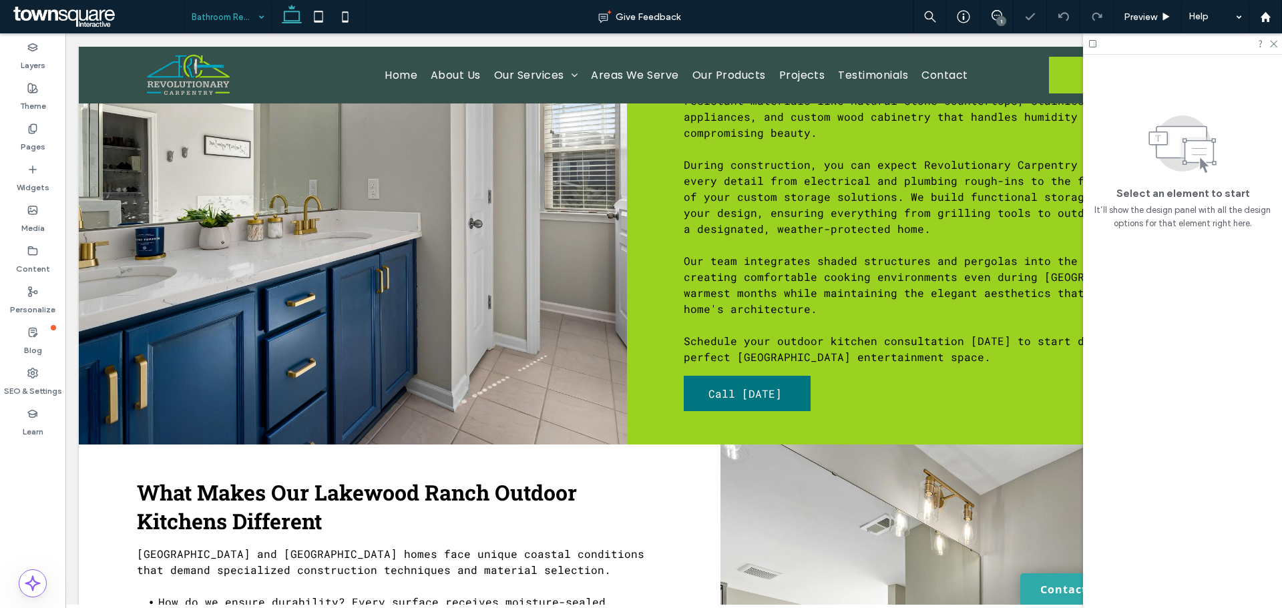
click at [210, 15] on input at bounding box center [225, 16] width 66 height 33
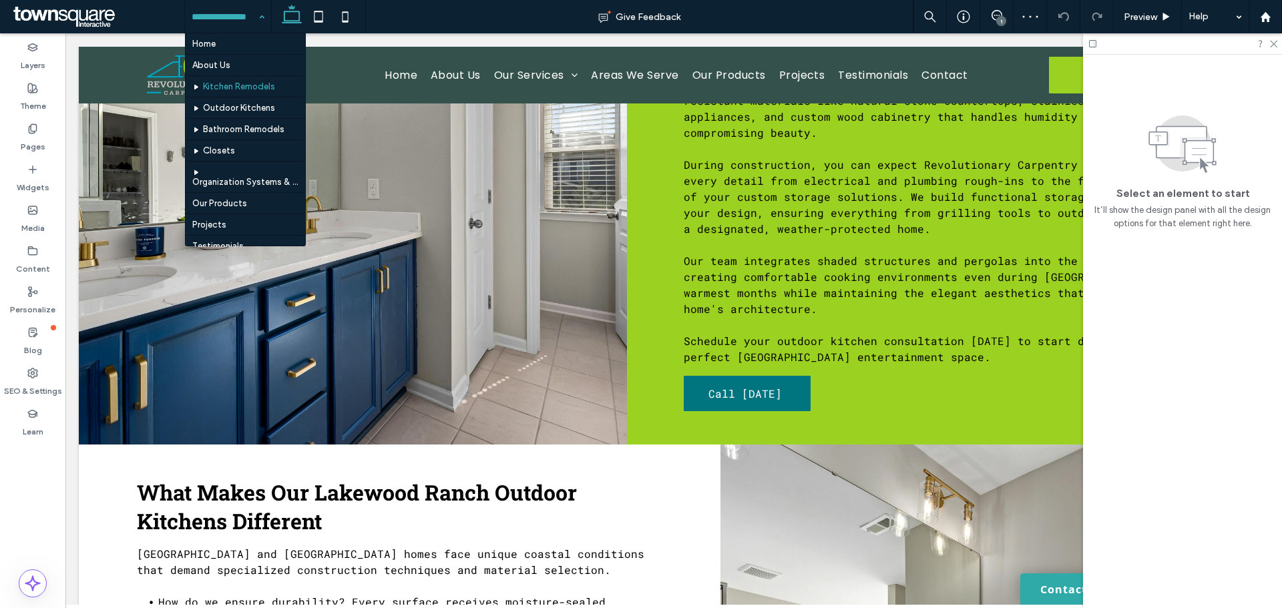
click at [244, 20] on input at bounding box center [225, 16] width 66 height 33
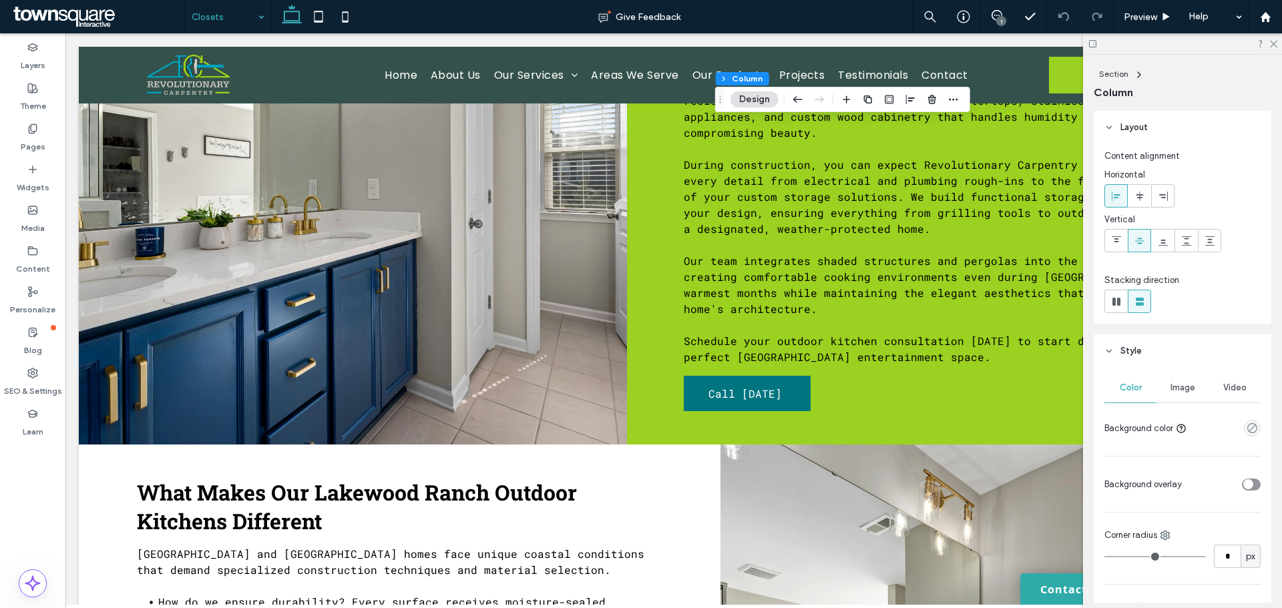
click at [1170, 386] on span "Image" at bounding box center [1182, 387] width 25 height 11
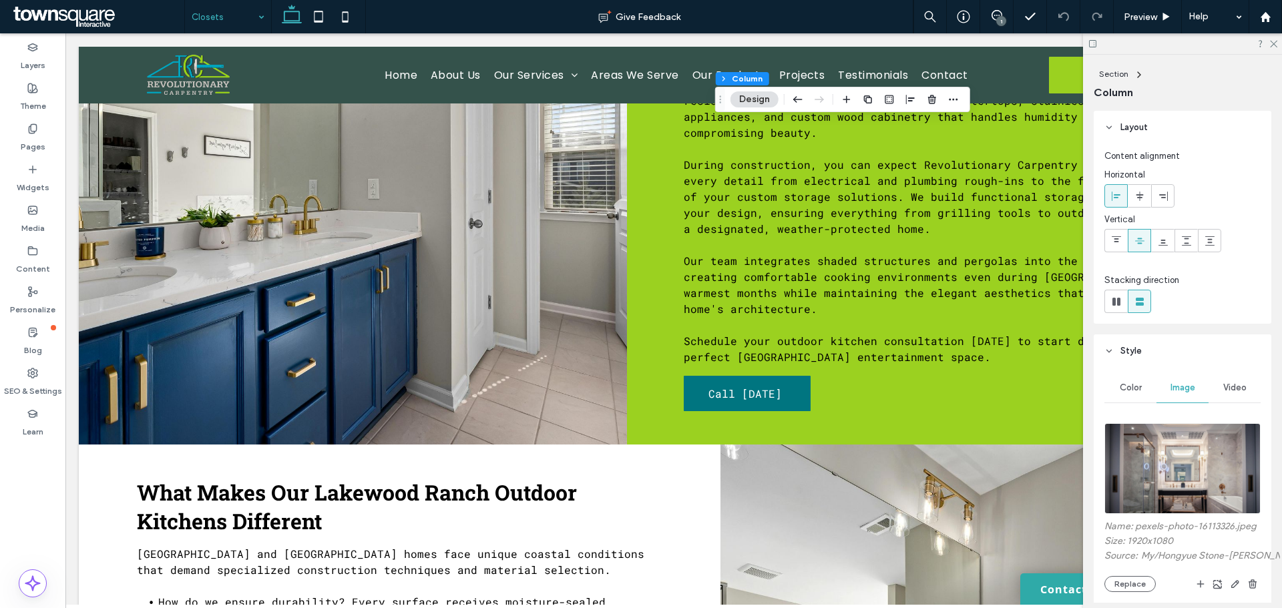
scroll to position [101, 0]
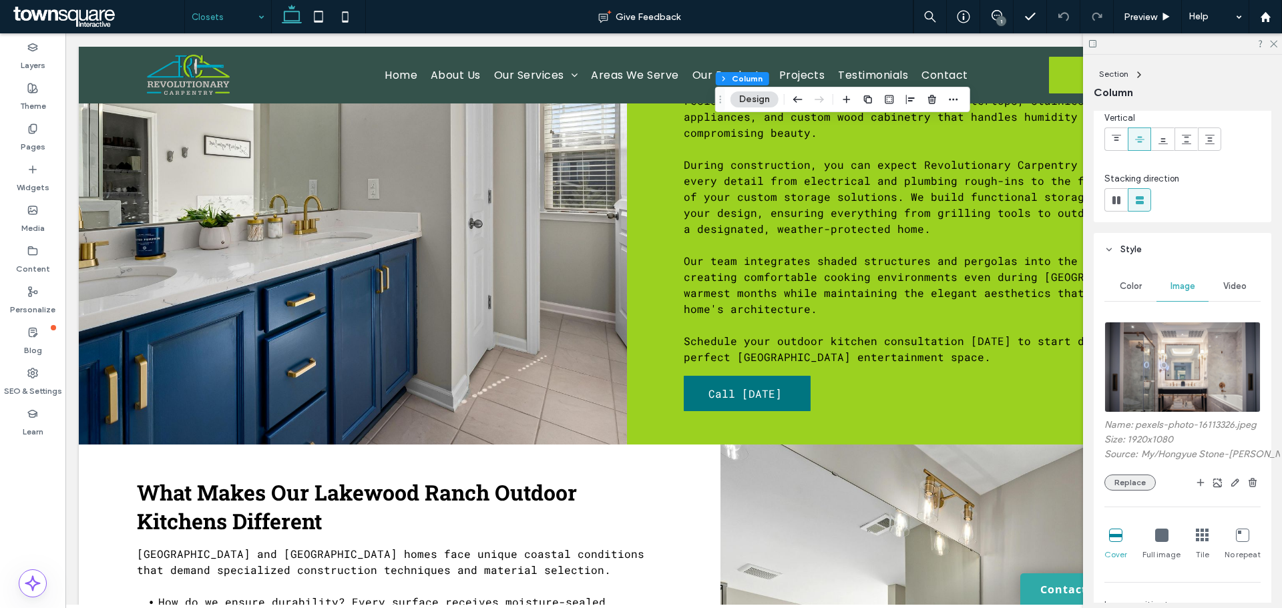
click at [1117, 491] on button "Replace" at bounding box center [1129, 483] width 51 height 16
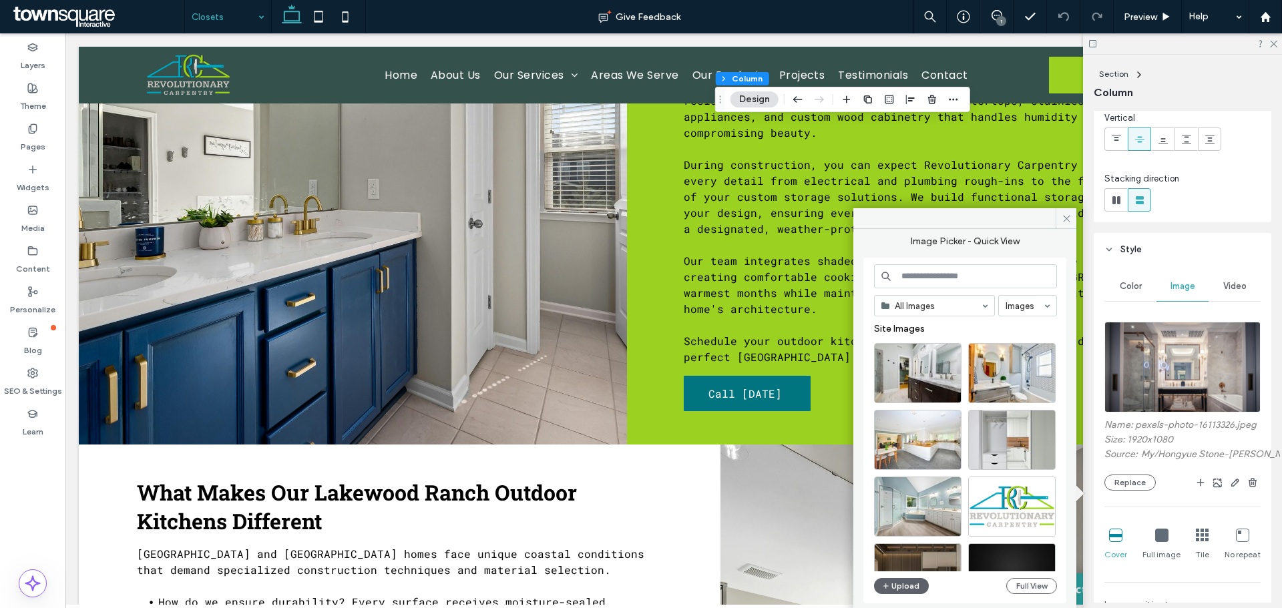
click at [929, 244] on label "Image Picker - Quick View" at bounding box center [965, 241] width 109 height 11
click at [925, 272] on input at bounding box center [965, 276] width 183 height 24
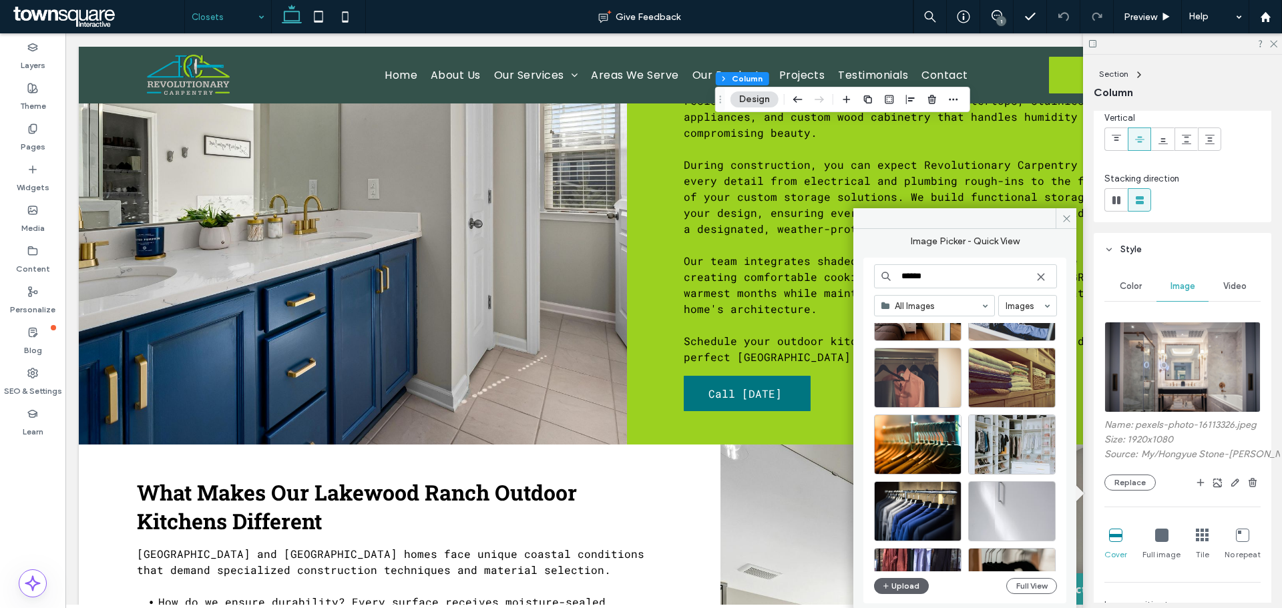
scroll to position [290, 0]
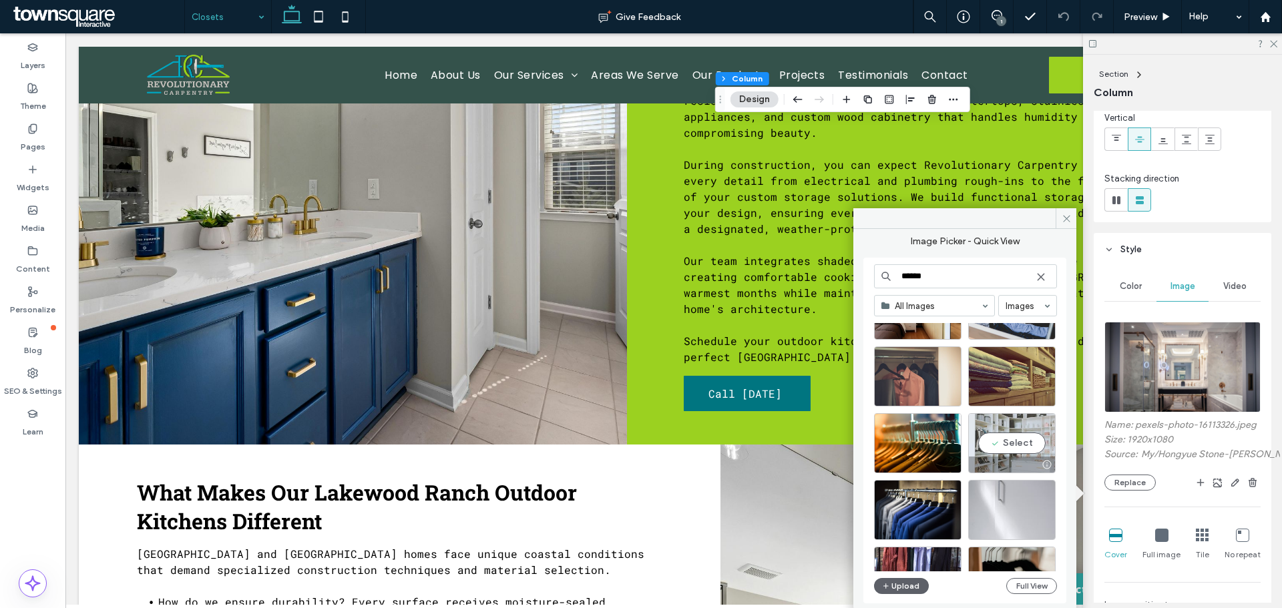
type input "******"
click at [993, 434] on div "Select" at bounding box center [1011, 443] width 87 height 60
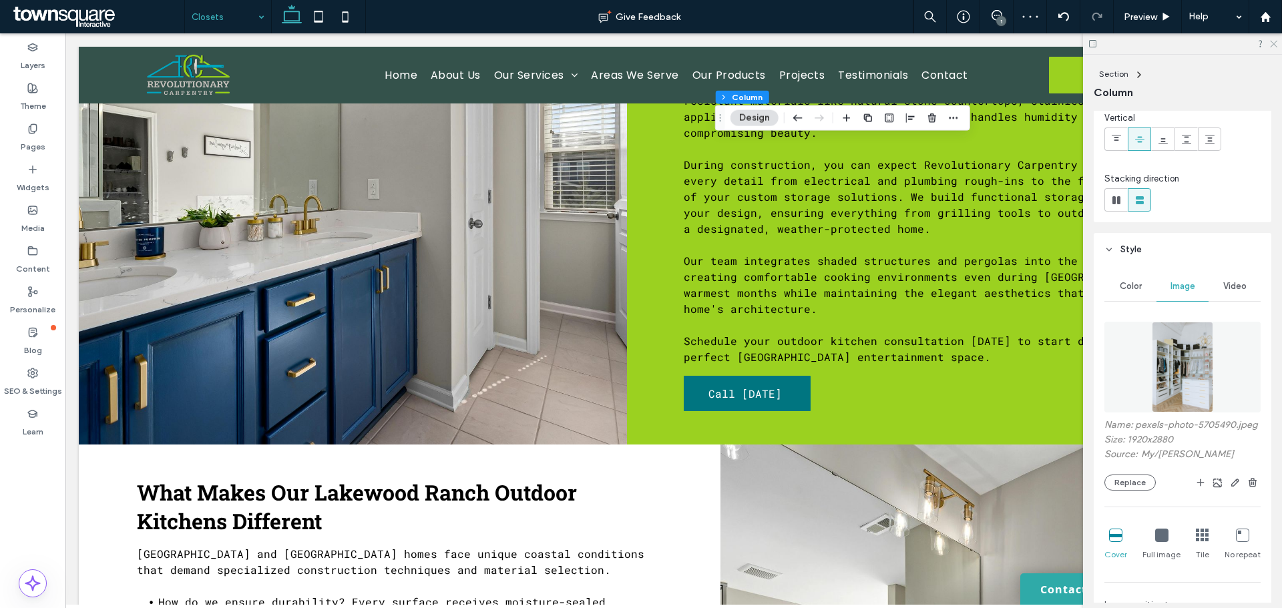
click at [1273, 40] on icon at bounding box center [1272, 43] width 9 height 9
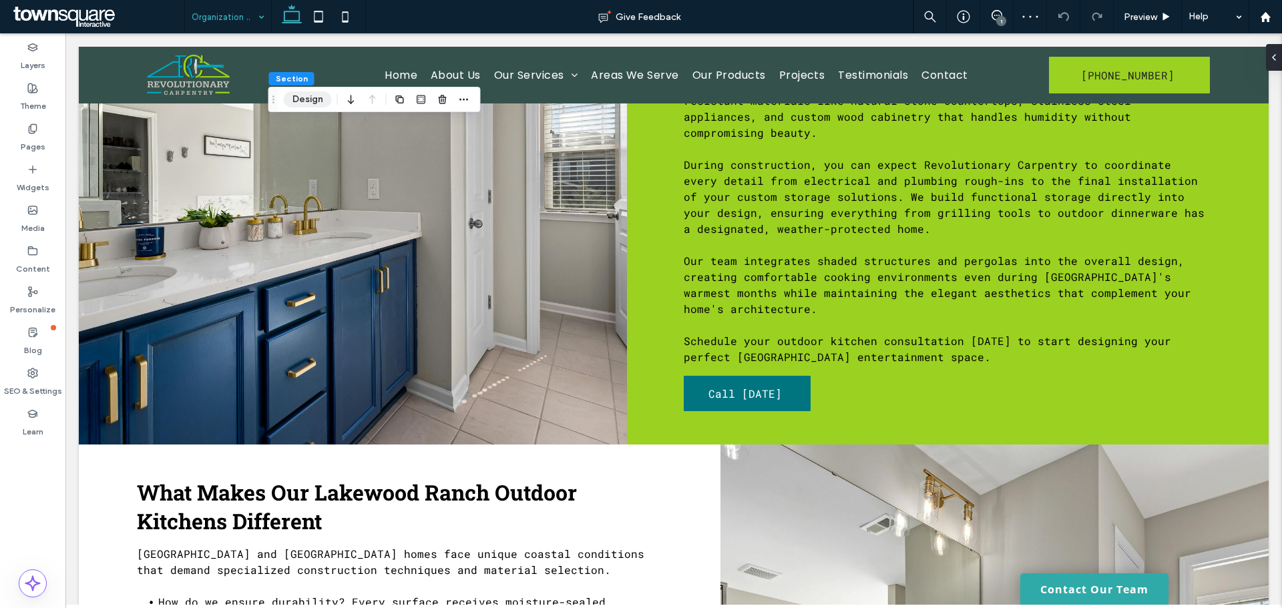
click at [309, 100] on button "Design" at bounding box center [308, 99] width 48 height 16
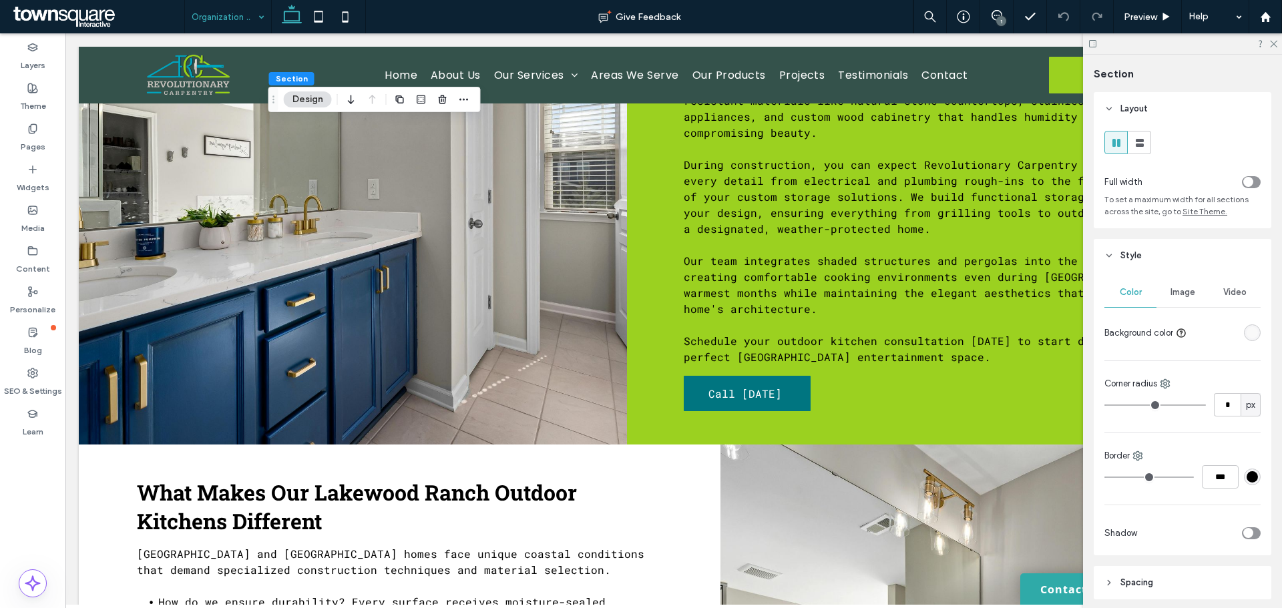
click at [1243, 178] on div "toggle" at bounding box center [1248, 182] width 10 height 10
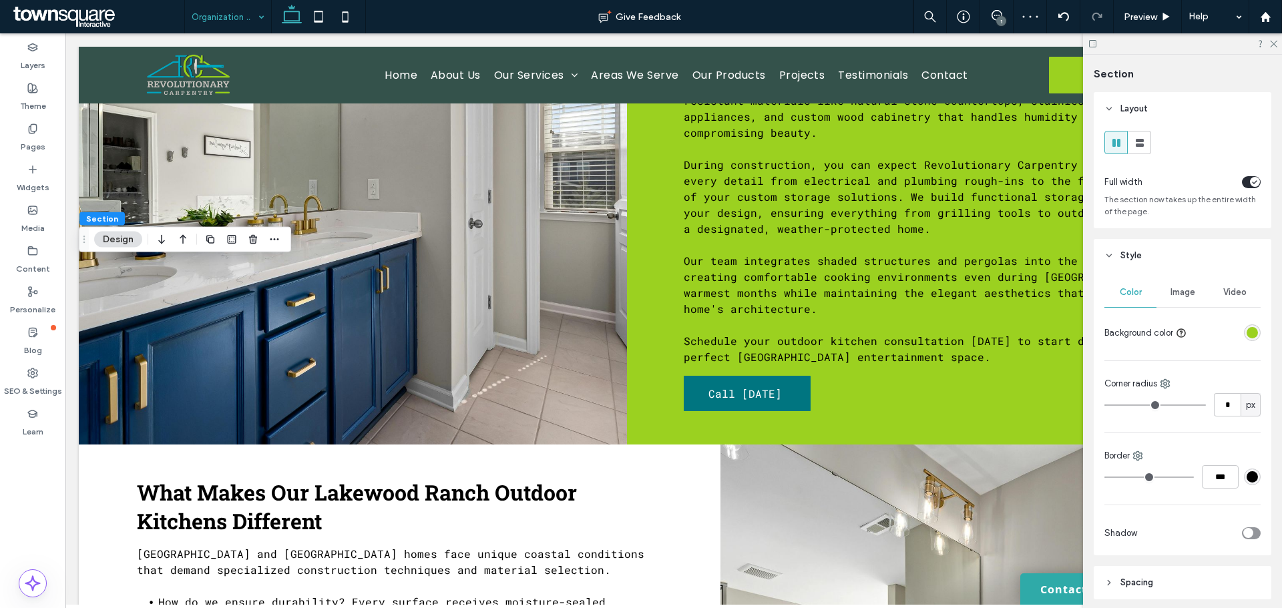
click at [1248, 328] on div "rgba(155,209,32,1)" at bounding box center [1251, 332] width 11 height 11
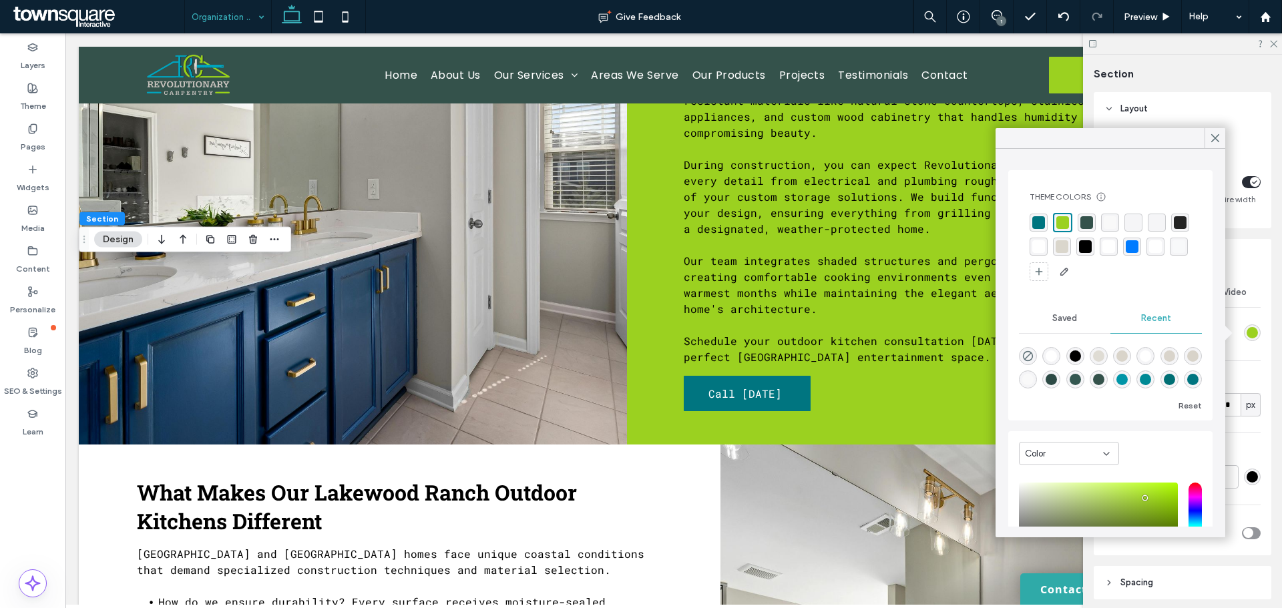
click at [1028, 274] on div "Theme Colors Save time with Theme Colors Create a color palette to instantly ad…" at bounding box center [1110, 237] width 183 height 112
click at [1149, 253] on div "rgba(255,255,255,1)" at bounding box center [1155, 246] width 13 height 13
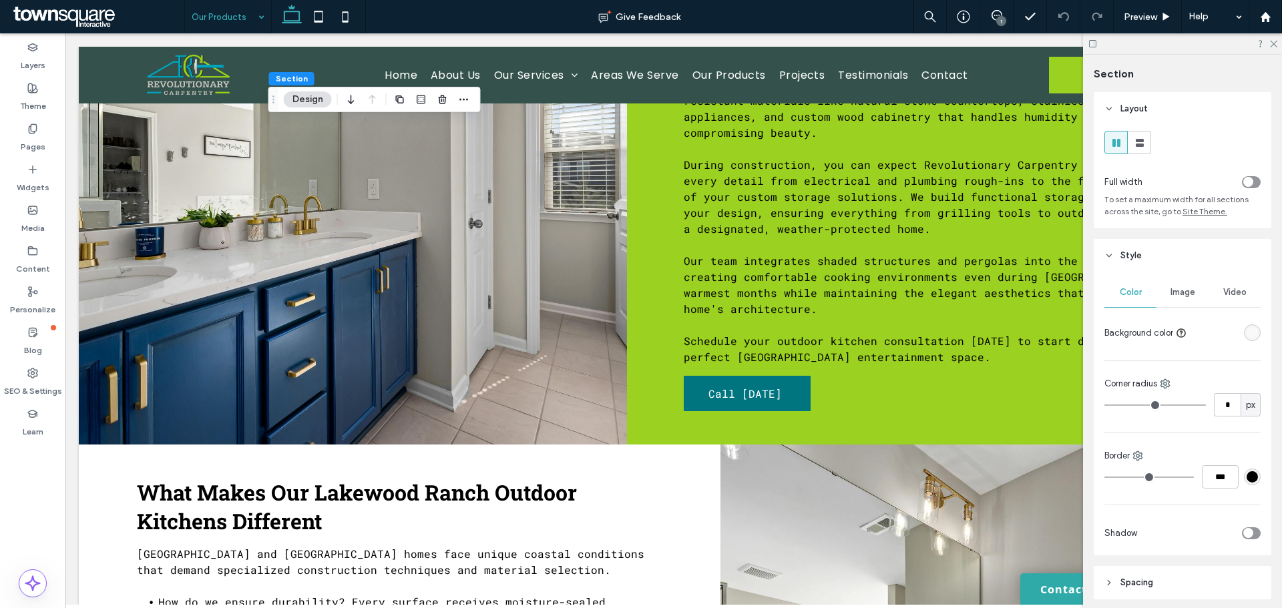
click at [1243, 183] on div "toggle" at bounding box center [1248, 182] width 10 height 10
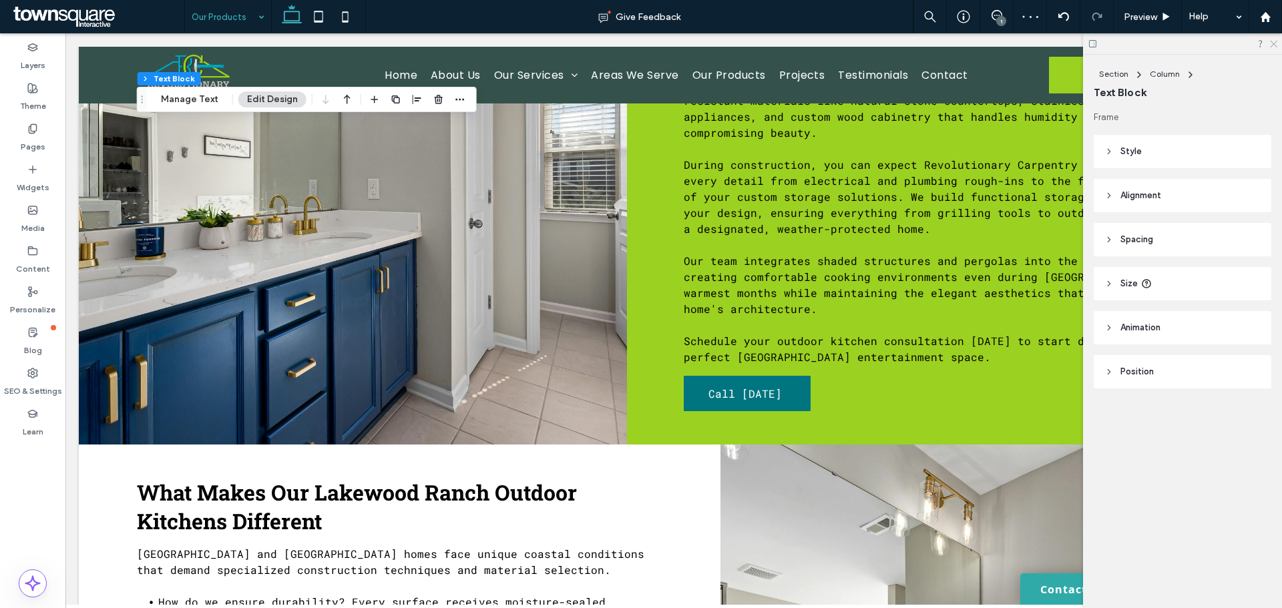
click at [1273, 43] on icon at bounding box center [1272, 43] width 9 height 9
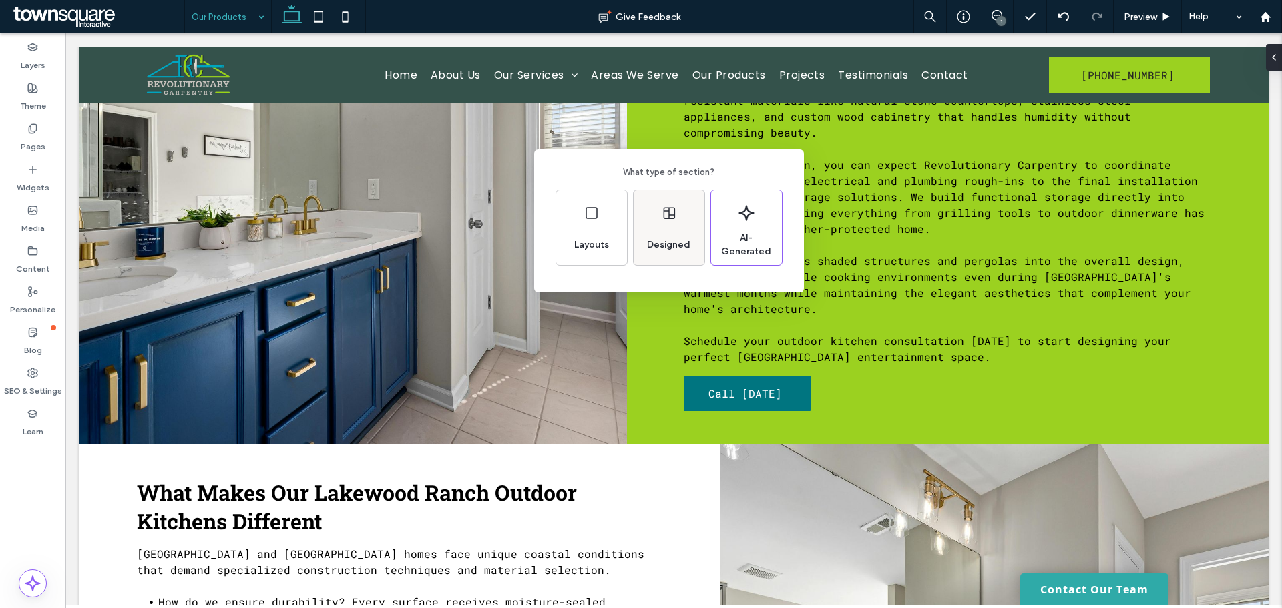
click at [678, 238] on span "Designed" at bounding box center [668, 244] width 54 height 13
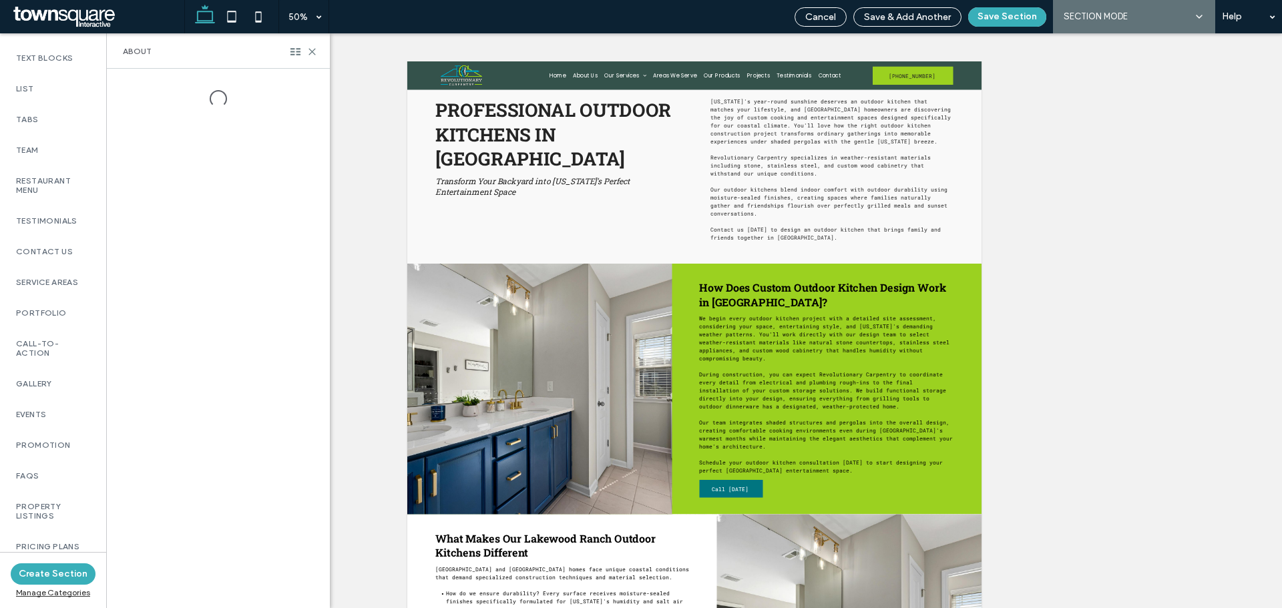
scroll to position [351, 0]
click at [41, 381] on label "Gallery" at bounding box center [53, 376] width 74 height 9
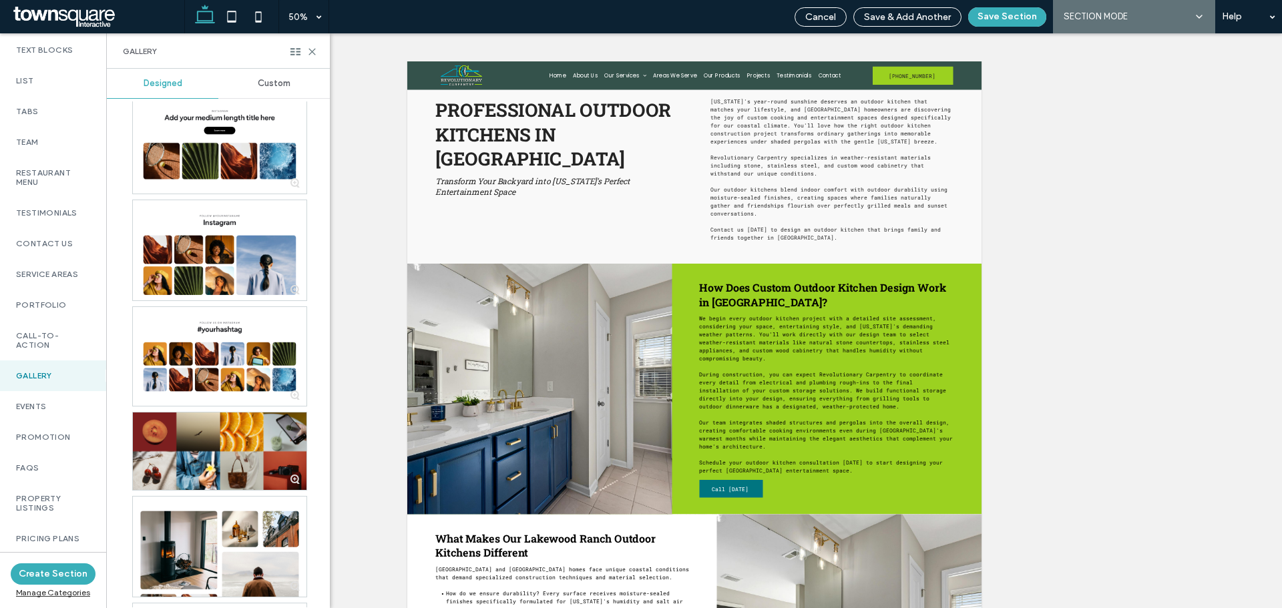
scroll to position [816, 0]
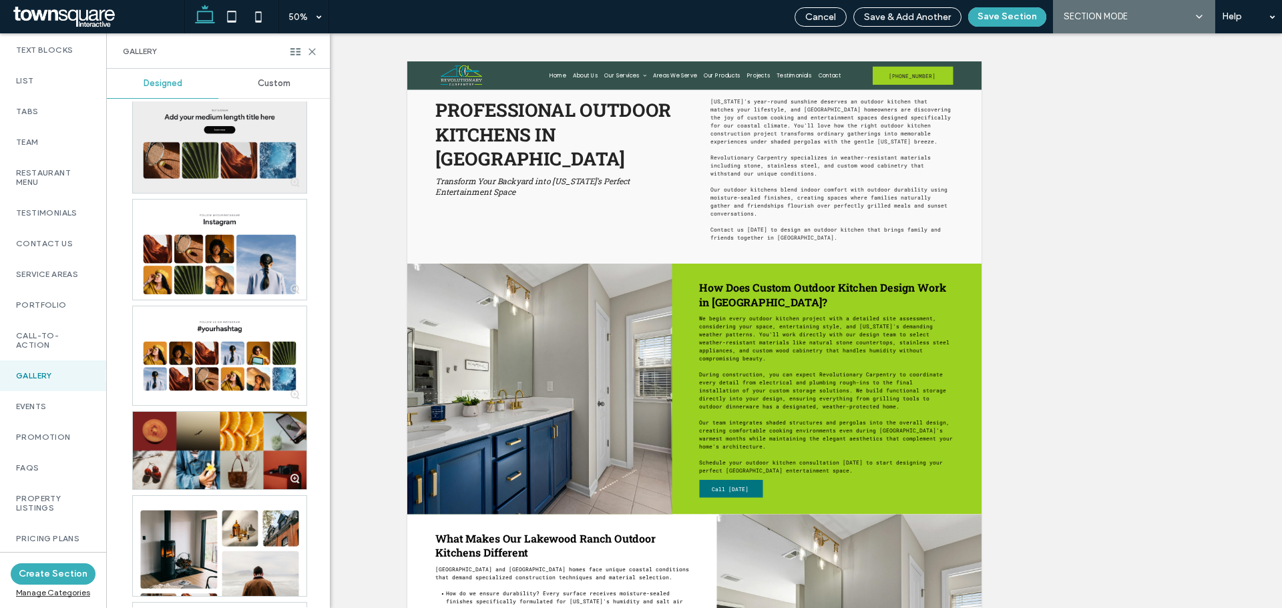
click at [244, 138] on div at bounding box center [220, 144] width 174 height 98
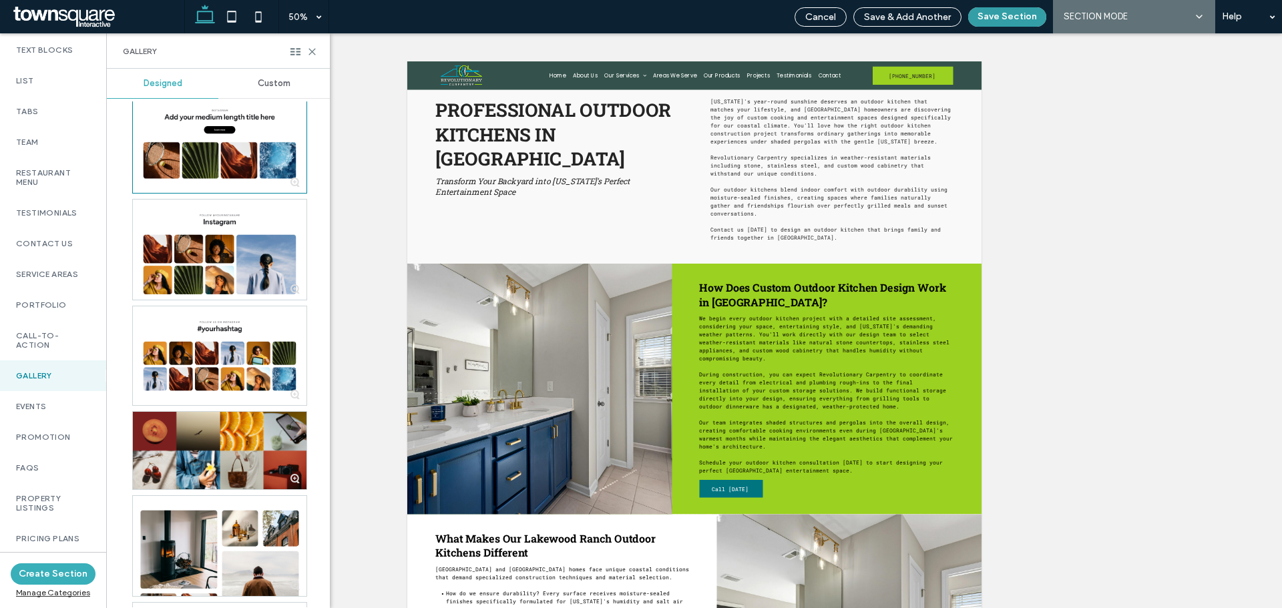
click at [999, 13] on button "Save Section" at bounding box center [1007, 16] width 78 height 19
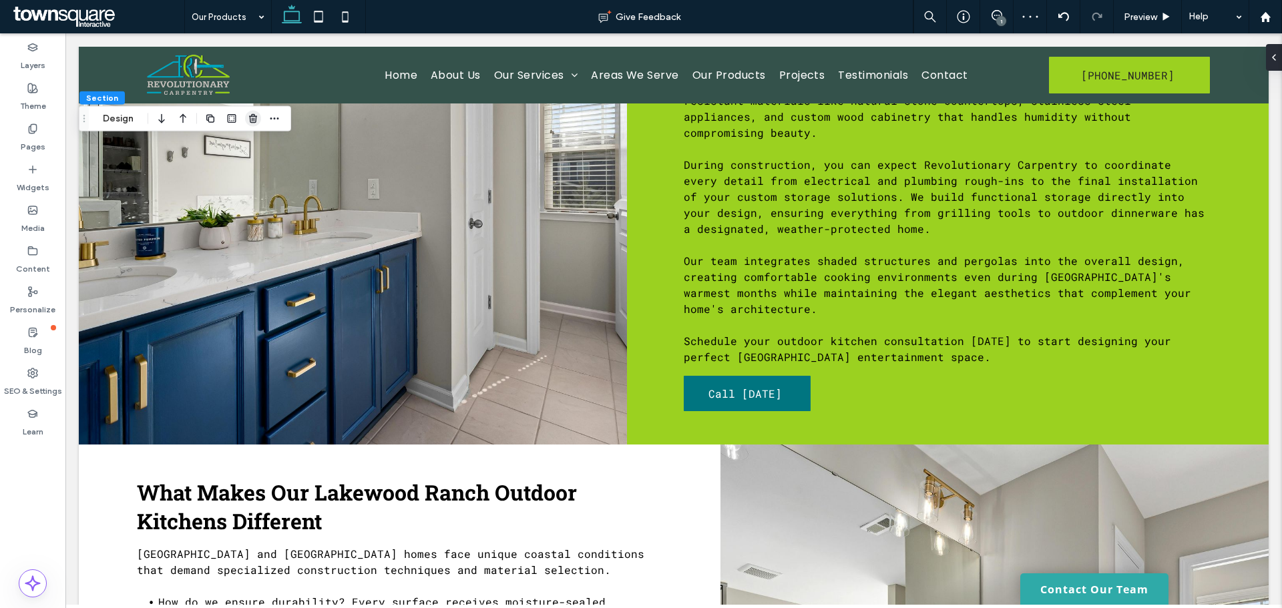
click at [253, 120] on icon "button" at bounding box center [253, 118] width 11 height 11
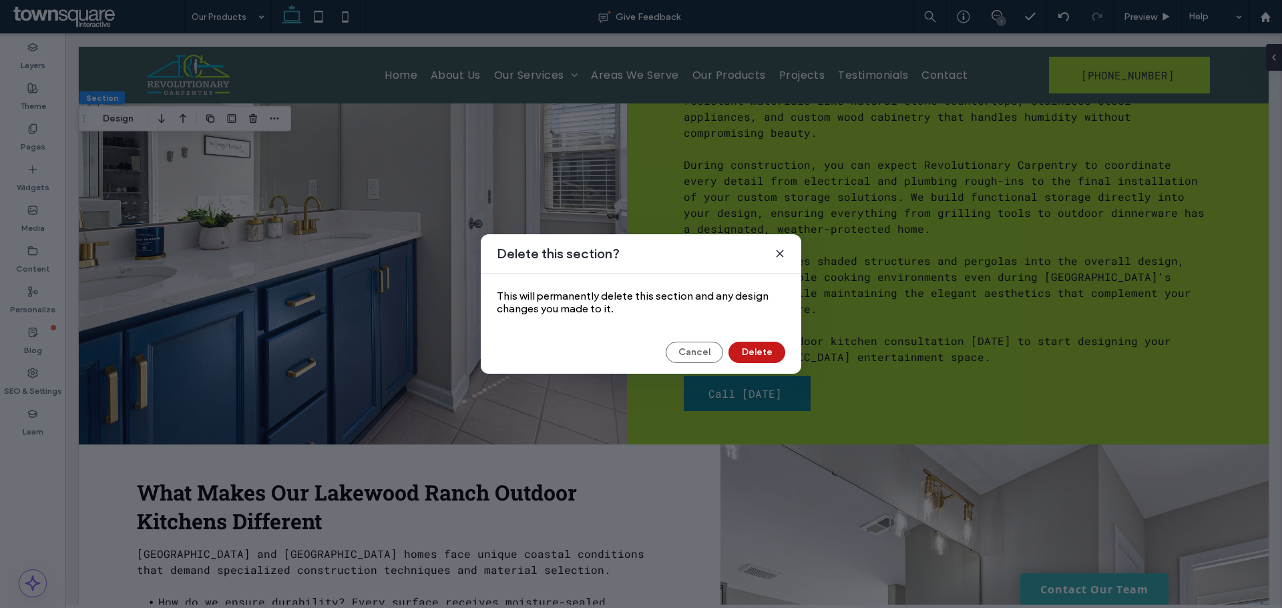
click at [756, 352] on button "Delete" at bounding box center [756, 352] width 57 height 21
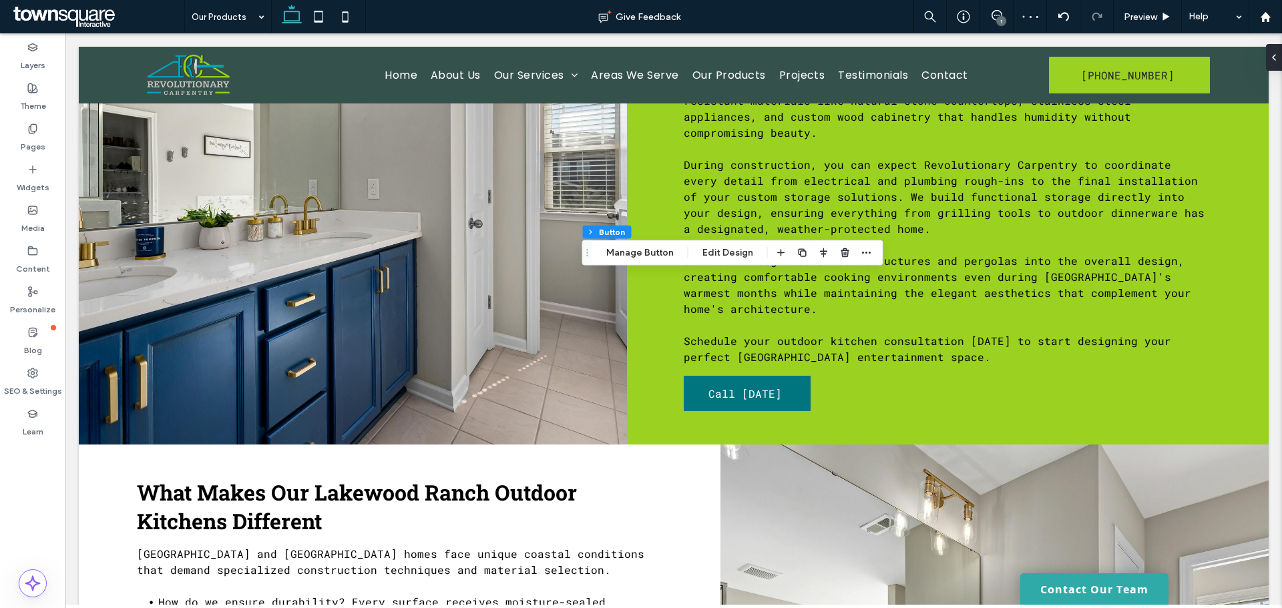
type input "**"
click at [843, 254] on use "button" at bounding box center [844, 252] width 8 height 9
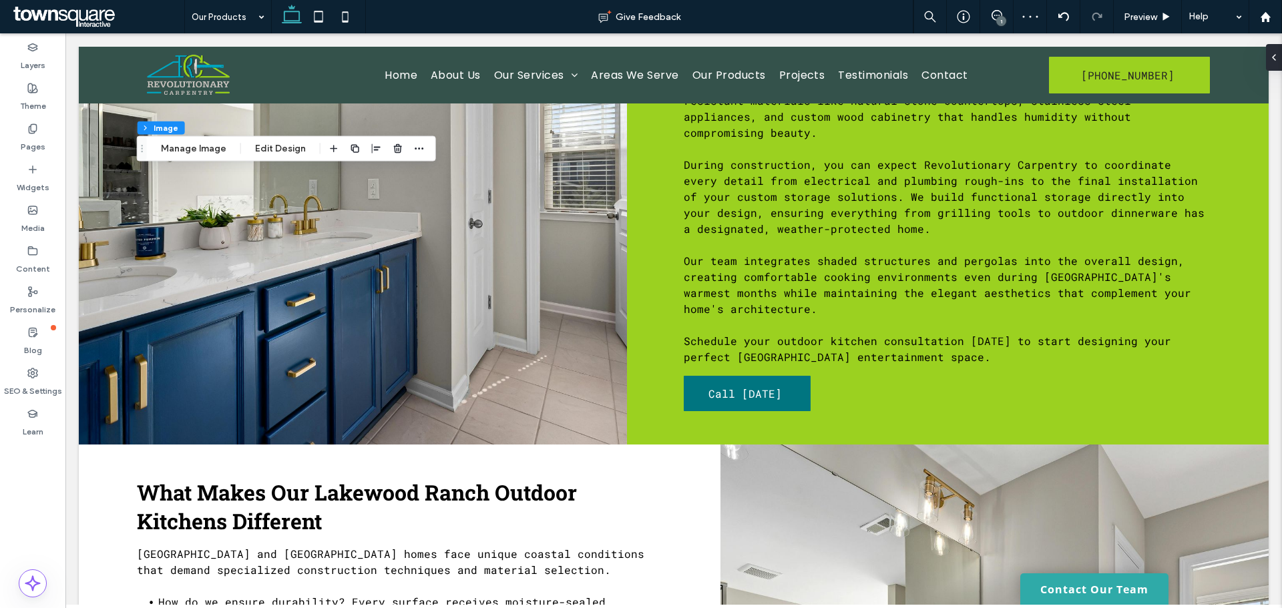
type input "**"
click at [190, 146] on button "Manage Image" at bounding box center [193, 149] width 83 height 16
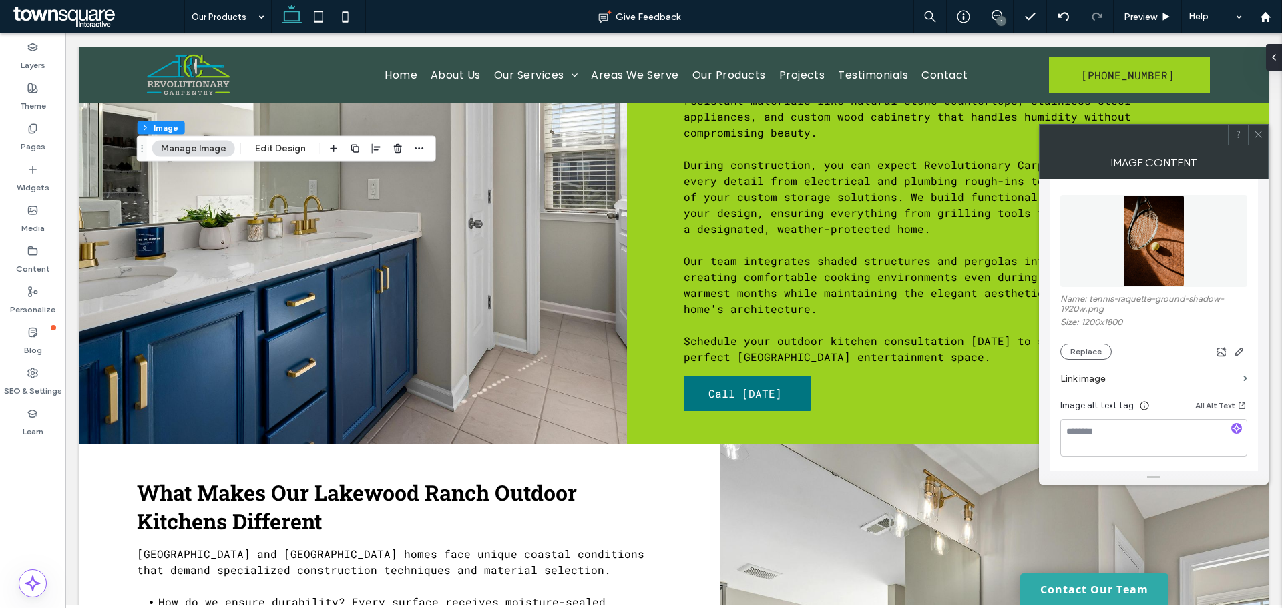
scroll to position [145, 0]
click at [1083, 356] on button "Replace" at bounding box center [1085, 352] width 51 height 16
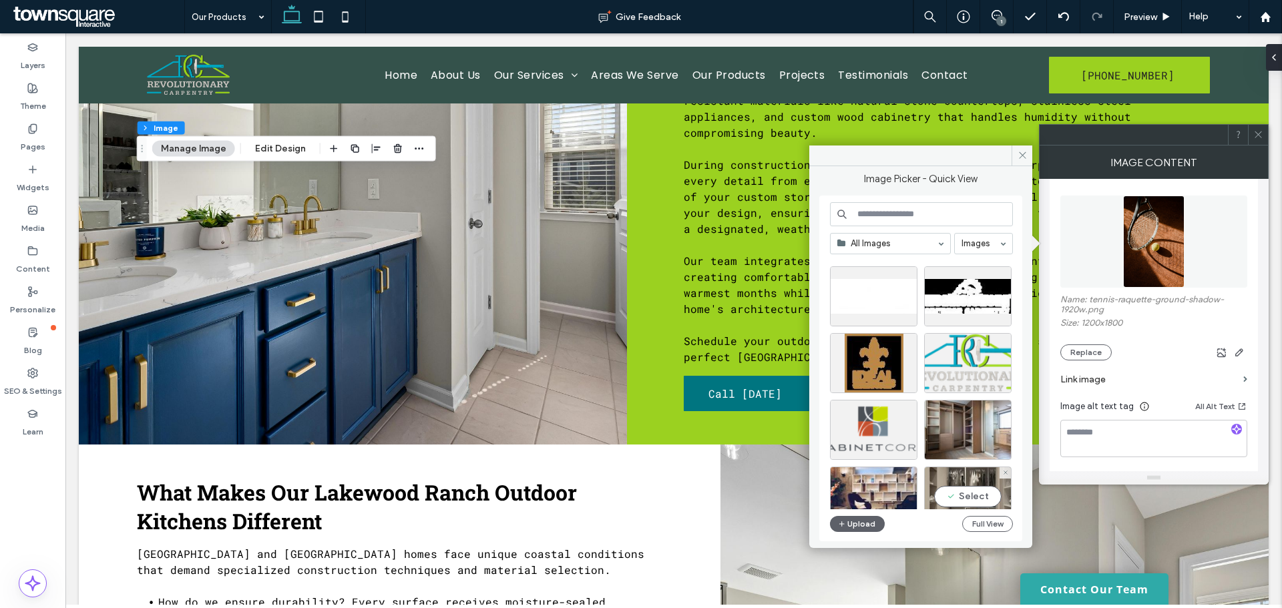
scroll to position [2886, 0]
click at [870, 431] on div "Select" at bounding box center [873, 429] width 87 height 60
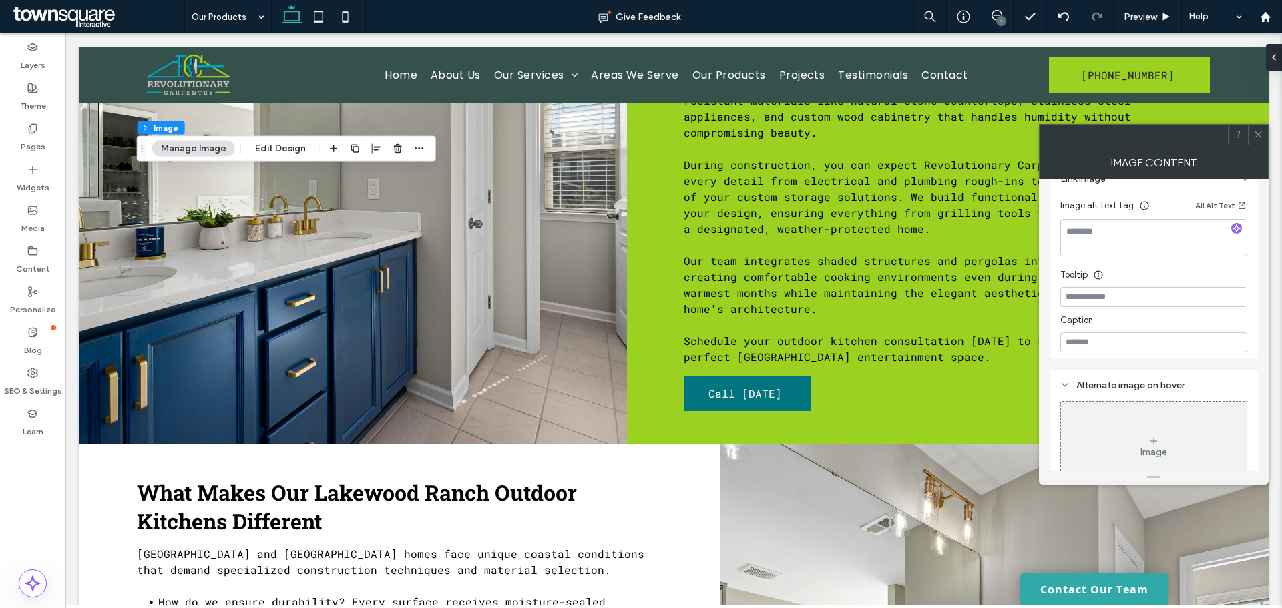
scroll to position [364, 0]
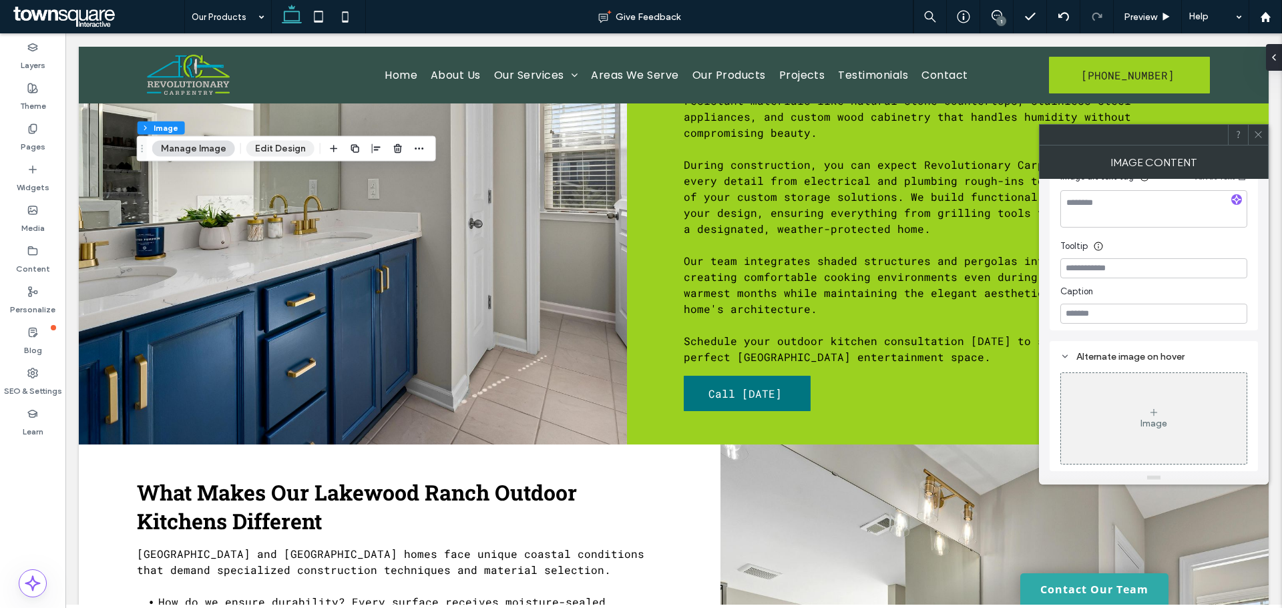
click at [268, 150] on button "Edit Design" at bounding box center [280, 149] width 68 height 16
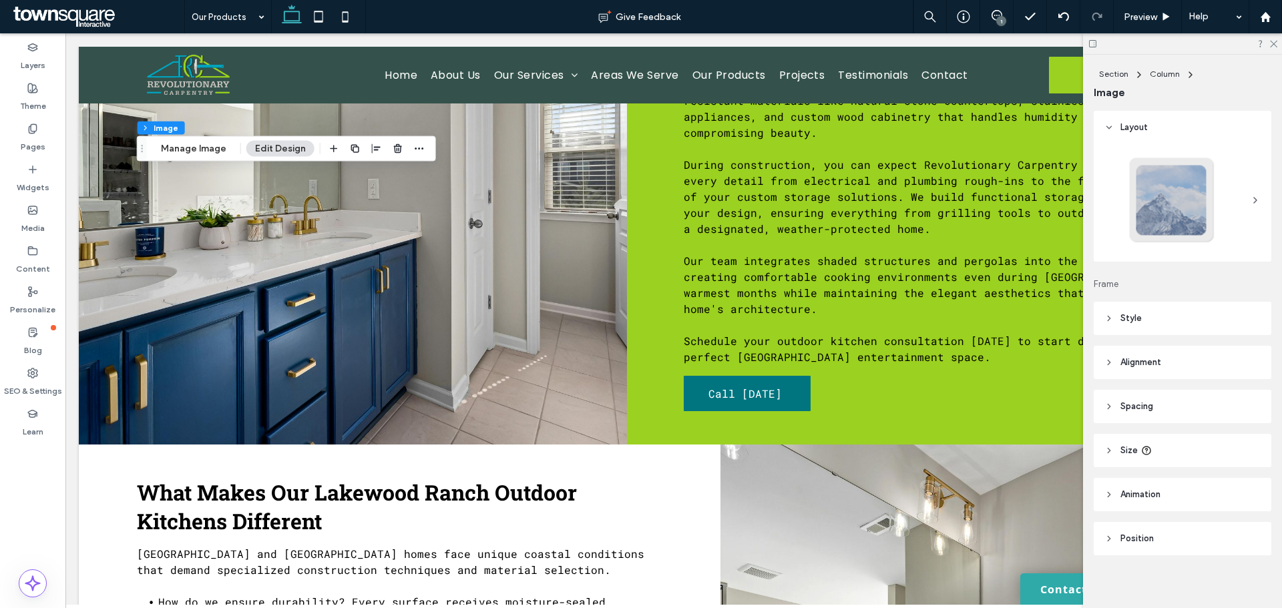
click at [1133, 318] on span "Style" at bounding box center [1130, 318] width 21 height 13
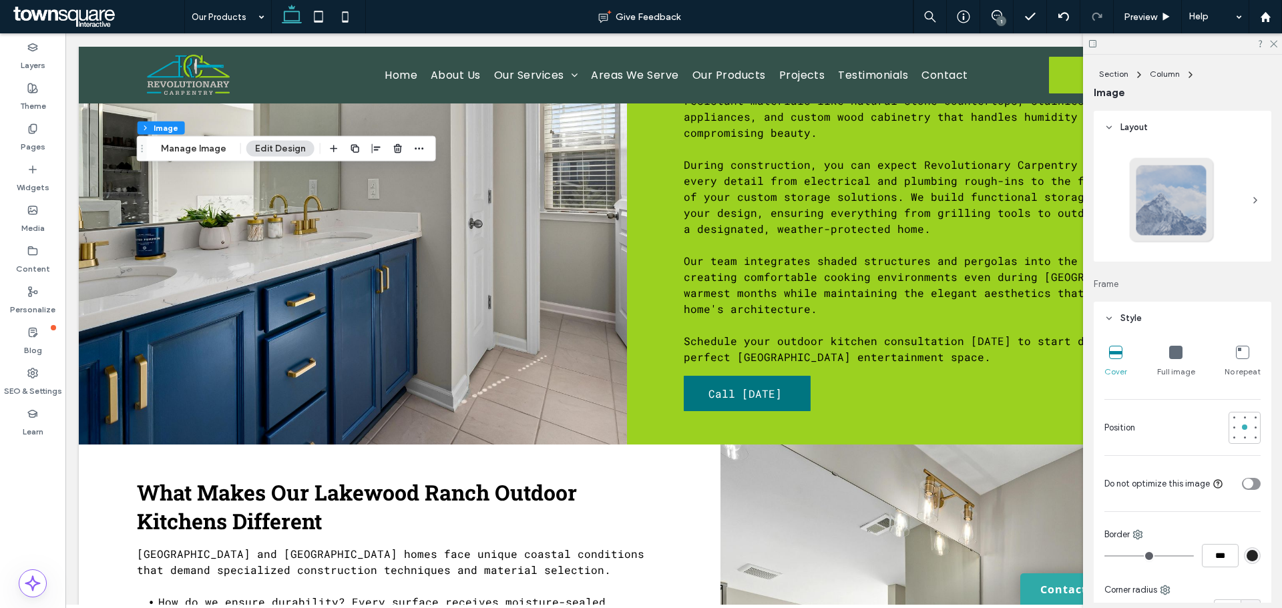
click at [1169, 356] on icon at bounding box center [1175, 352] width 13 height 13
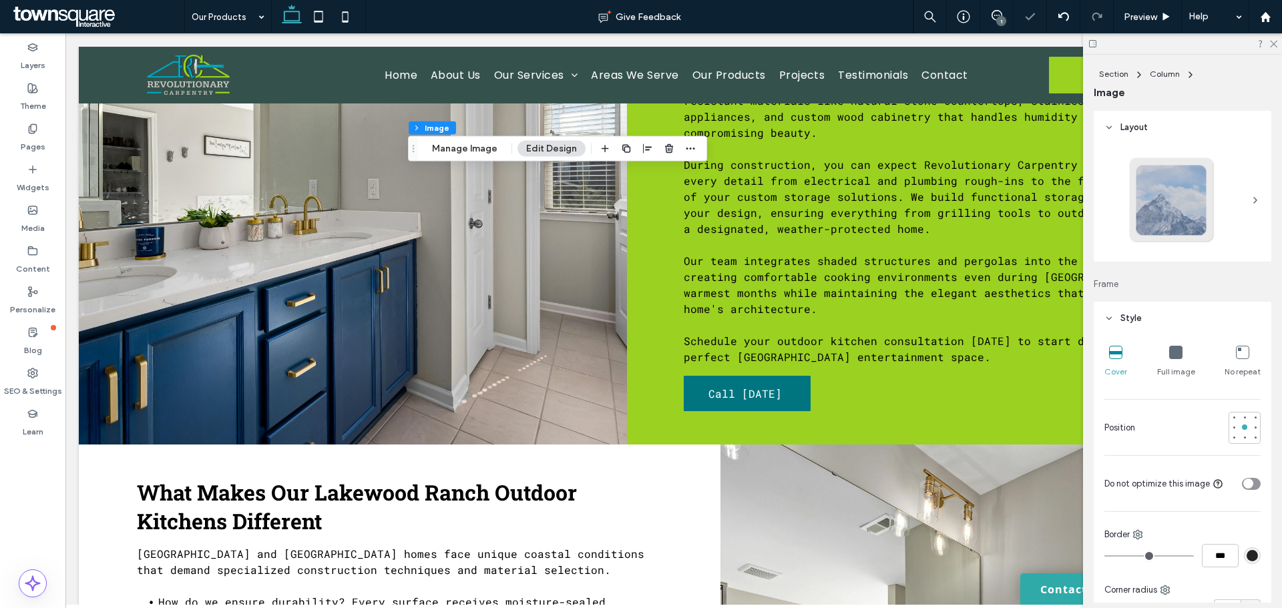
type input "**"
click at [471, 150] on button "Manage Image" at bounding box center [464, 149] width 83 height 16
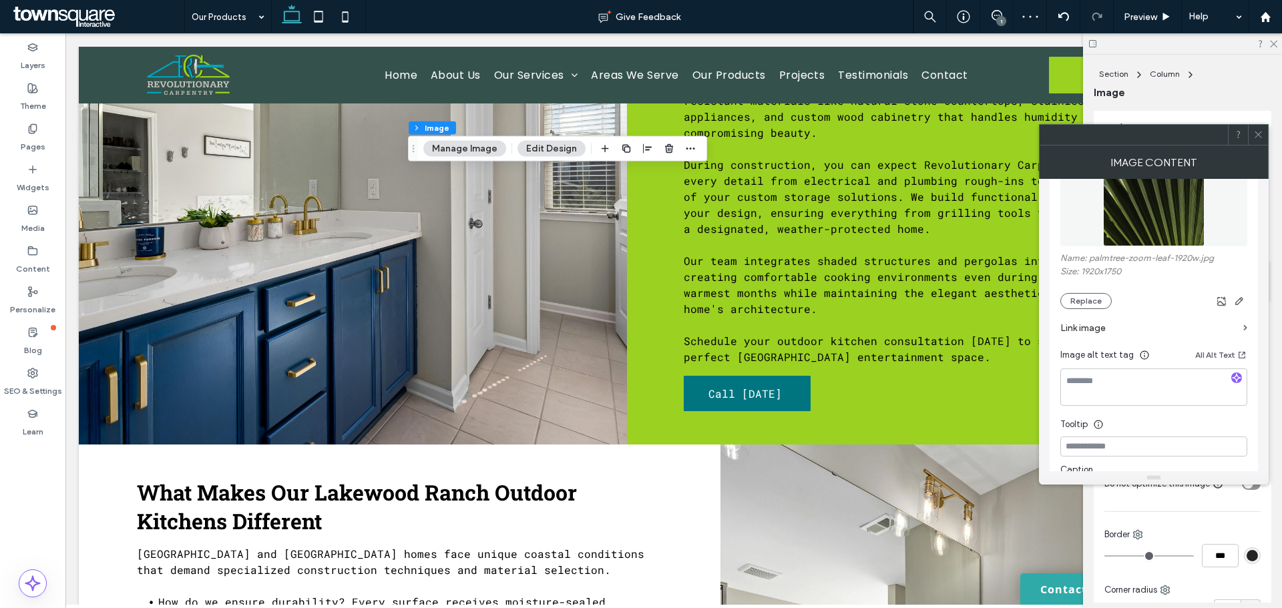
scroll to position [187, 0]
click at [1075, 295] on button "Replace" at bounding box center [1085, 300] width 51 height 16
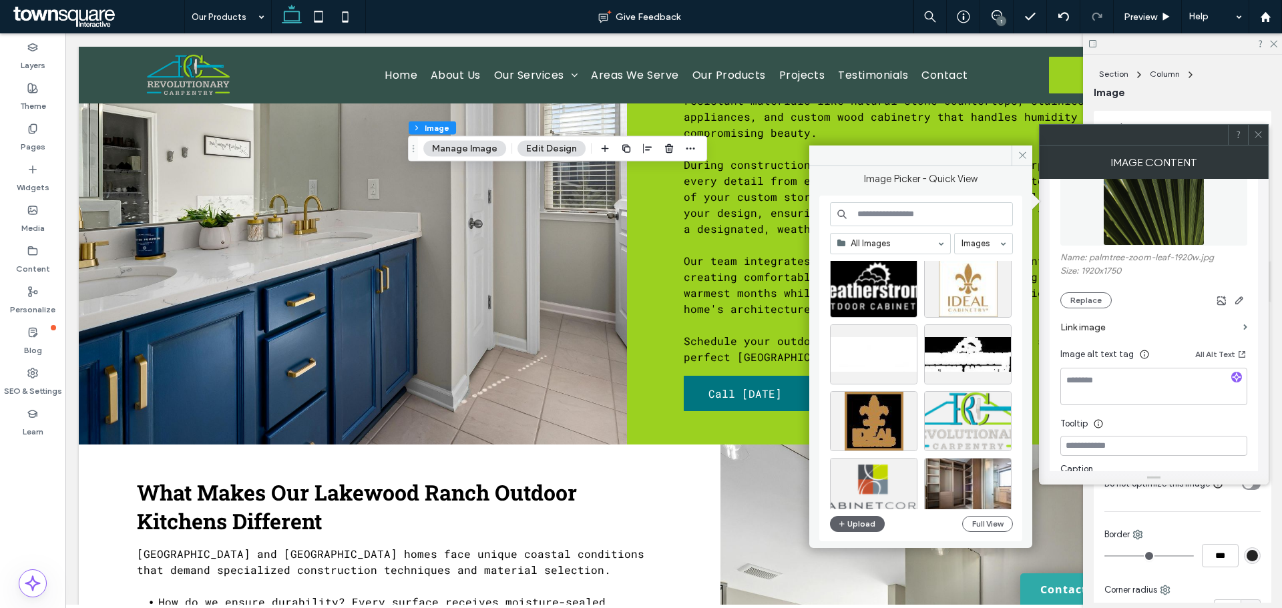
scroll to position [2814, 0]
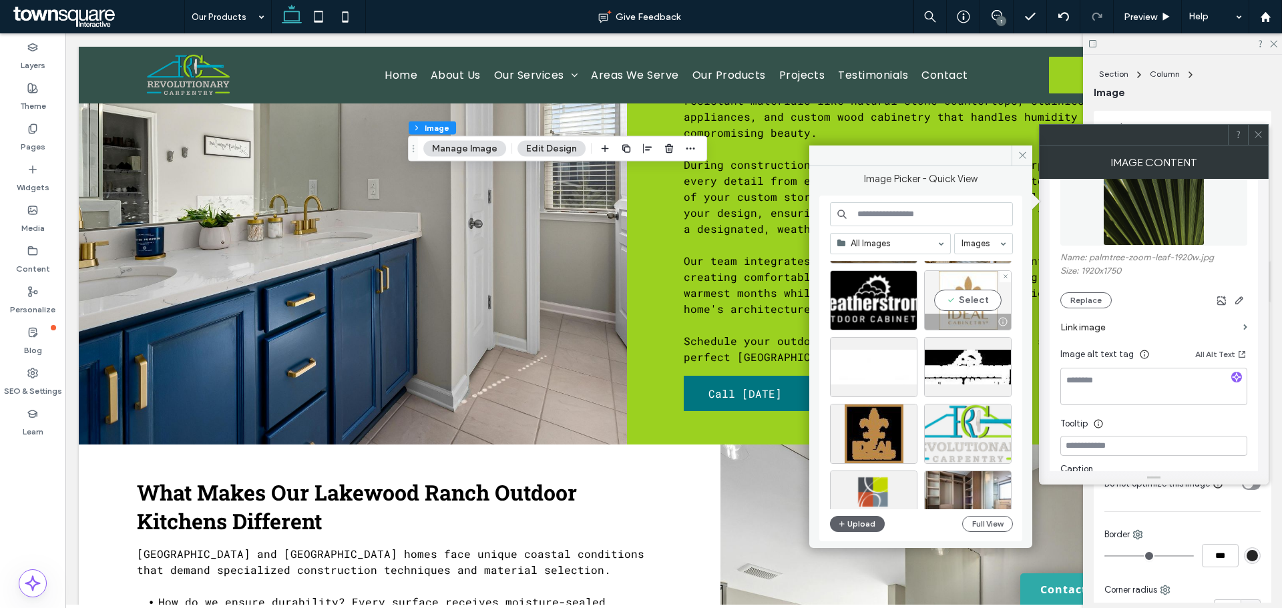
click at [974, 302] on div "Select" at bounding box center [967, 300] width 87 height 60
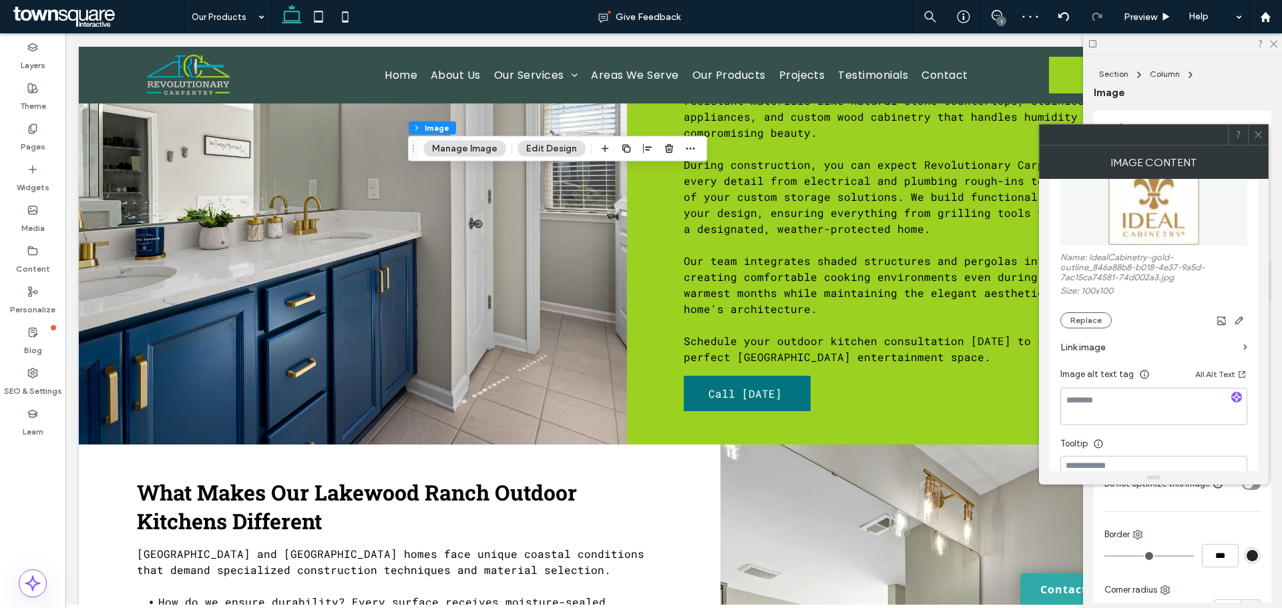
click at [474, 147] on button "Manage Image" at bounding box center [464, 149] width 83 height 16
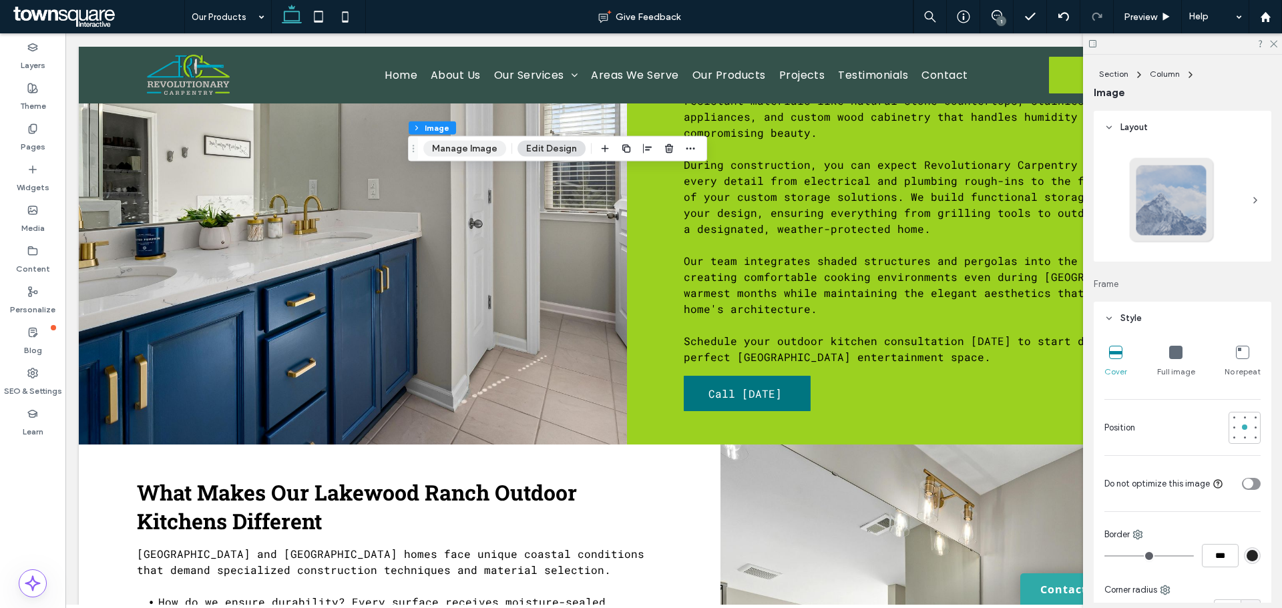
click at [474, 147] on button "Manage Image" at bounding box center [464, 149] width 83 height 16
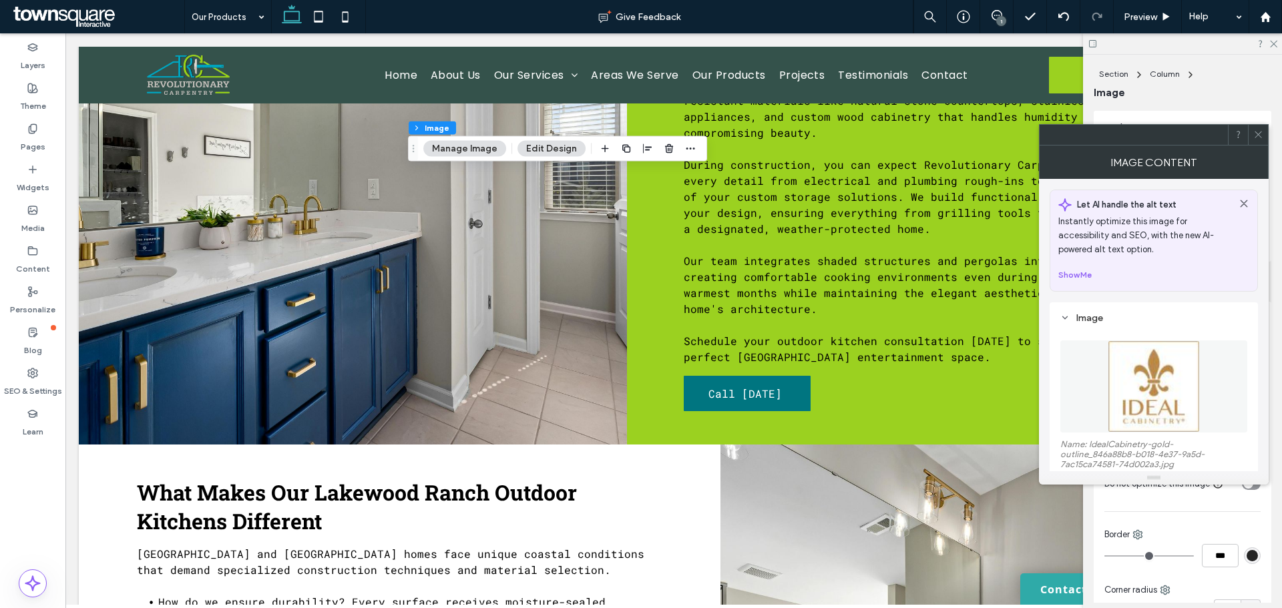
click at [1258, 134] on icon at bounding box center [1258, 135] width 10 height 10
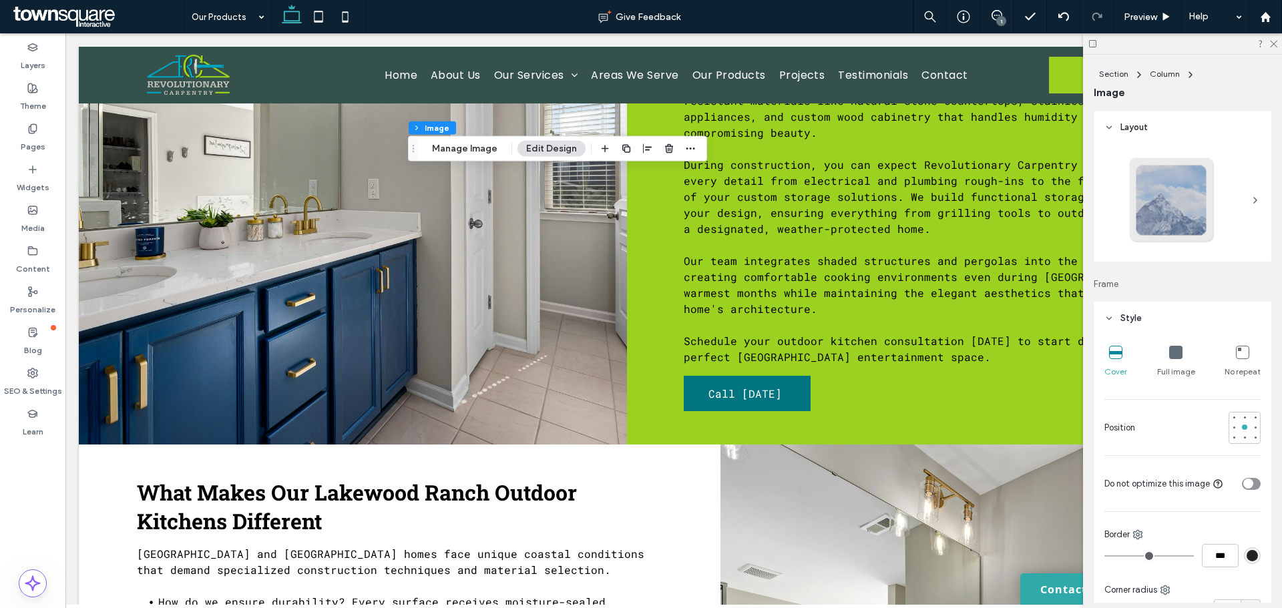
click at [1164, 356] on div "Full image" at bounding box center [1176, 361] width 38 height 43
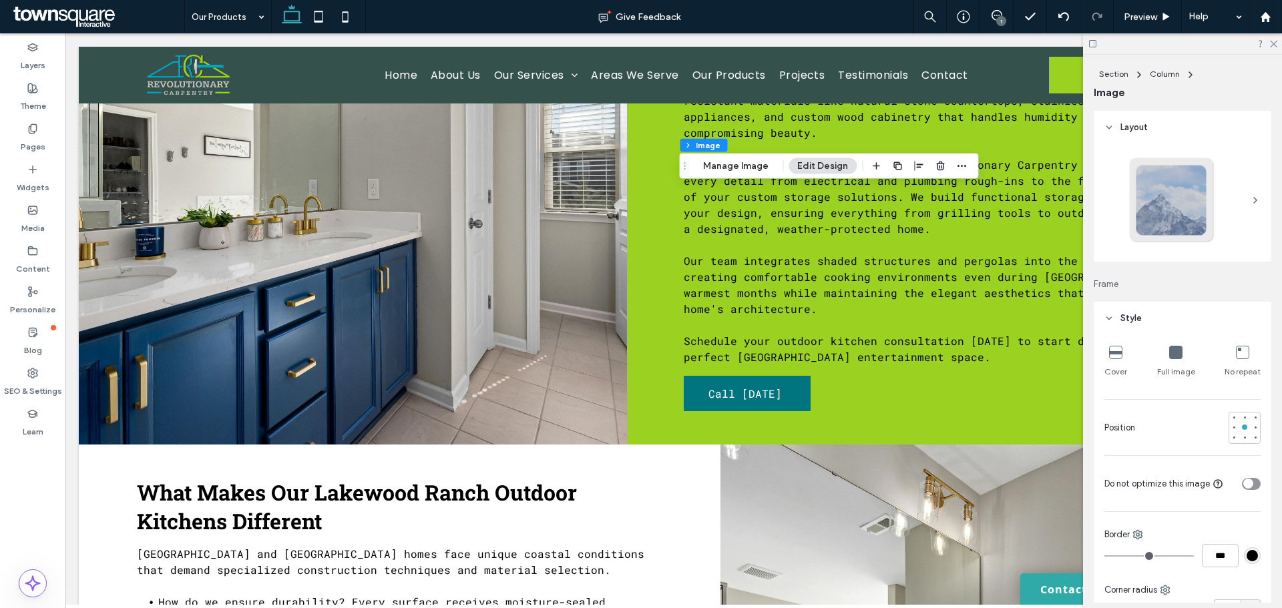
type input "**"
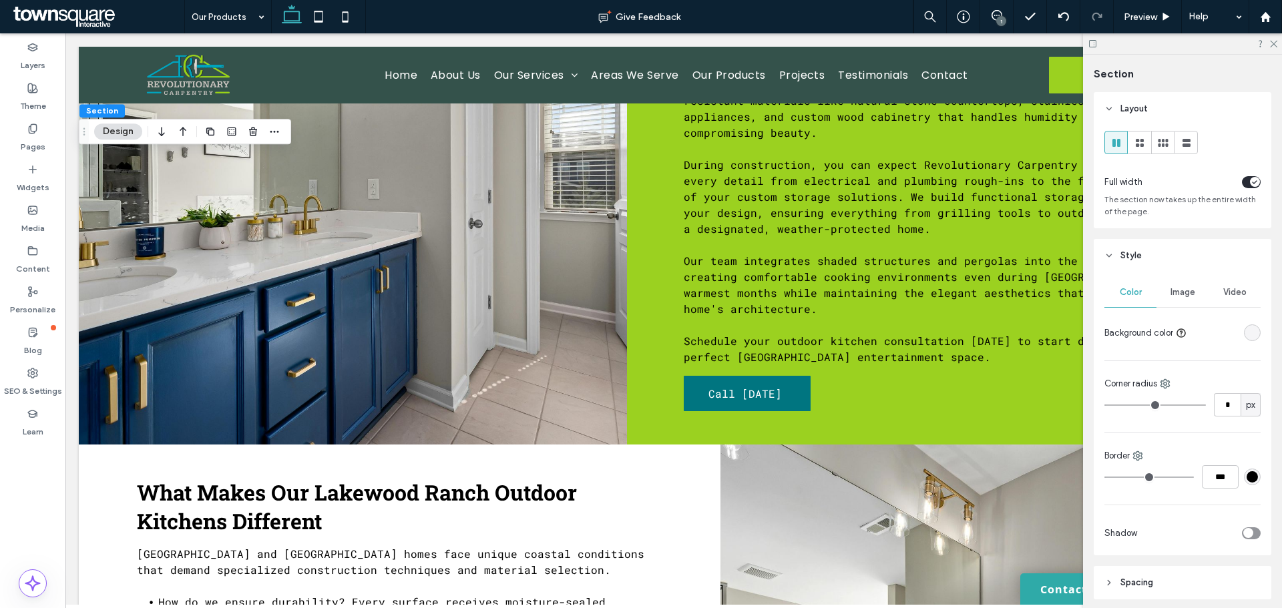
click at [1174, 301] on div "Image" at bounding box center [1182, 292] width 52 height 29
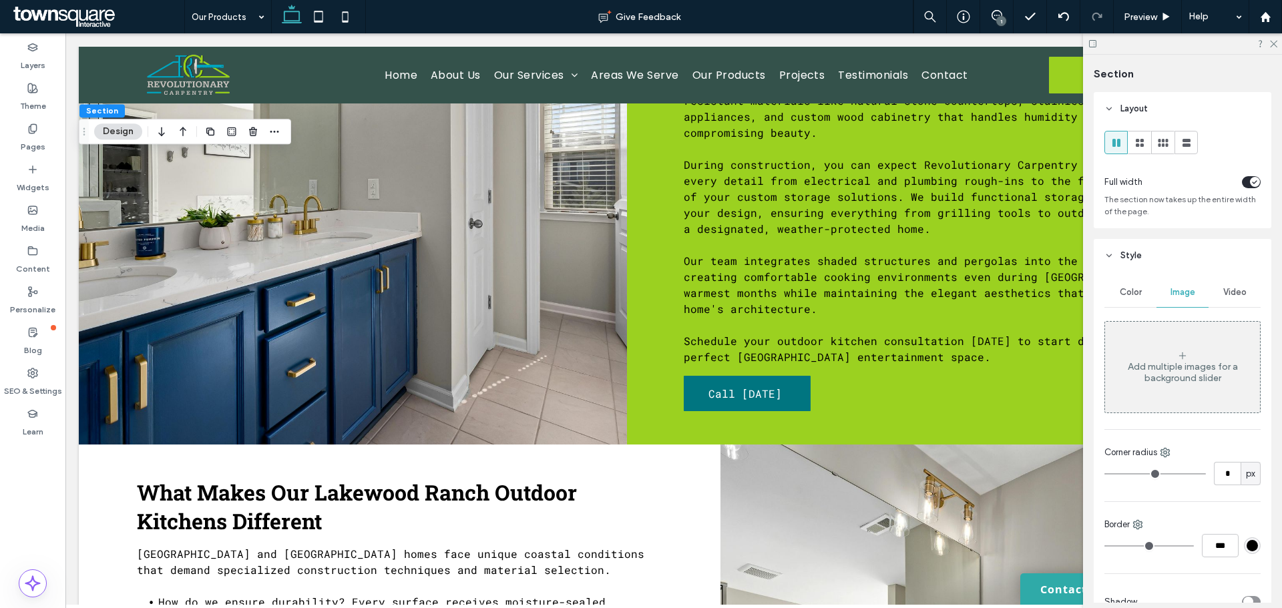
click at [1127, 284] on div "Color" at bounding box center [1130, 292] width 52 height 29
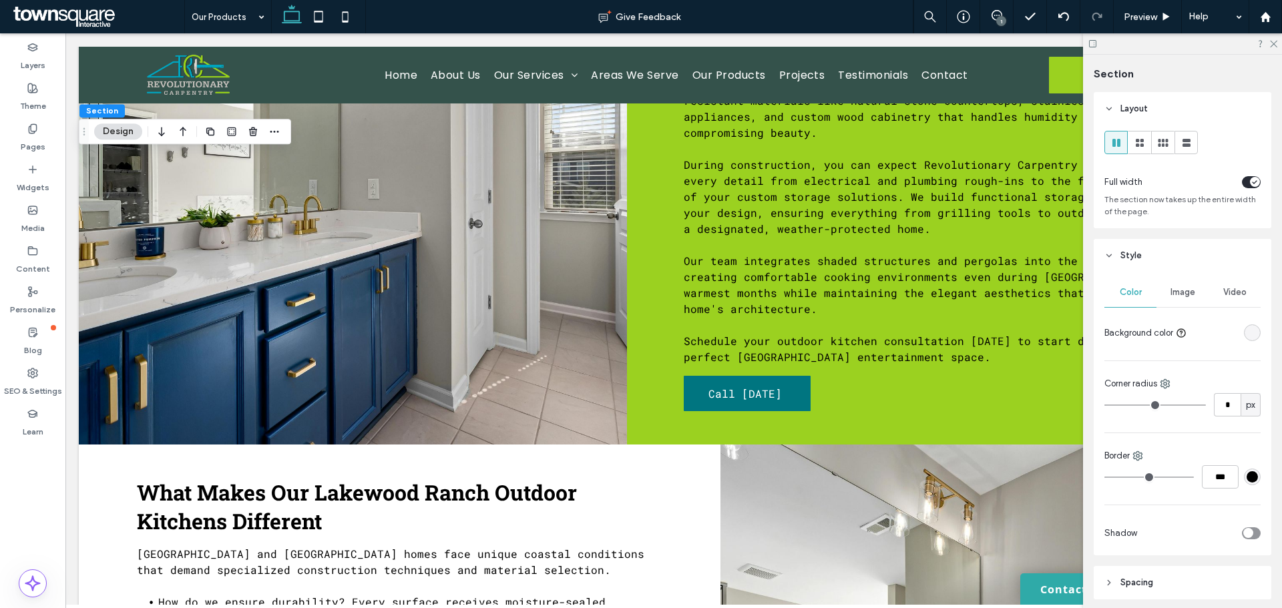
click at [1251, 333] on div "rgba(0, 0, 0, 0)" at bounding box center [1252, 332] width 17 height 17
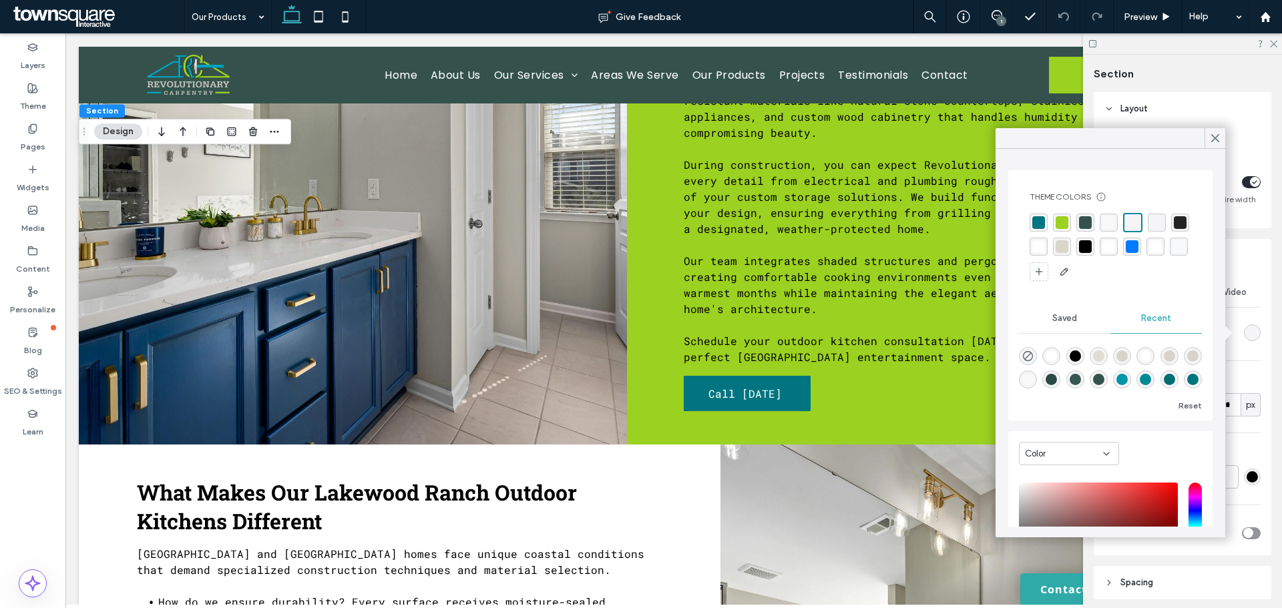
click at [1045, 242] on div "rgba(255, 255, 255, 1)" at bounding box center [1038, 246] width 13 height 13
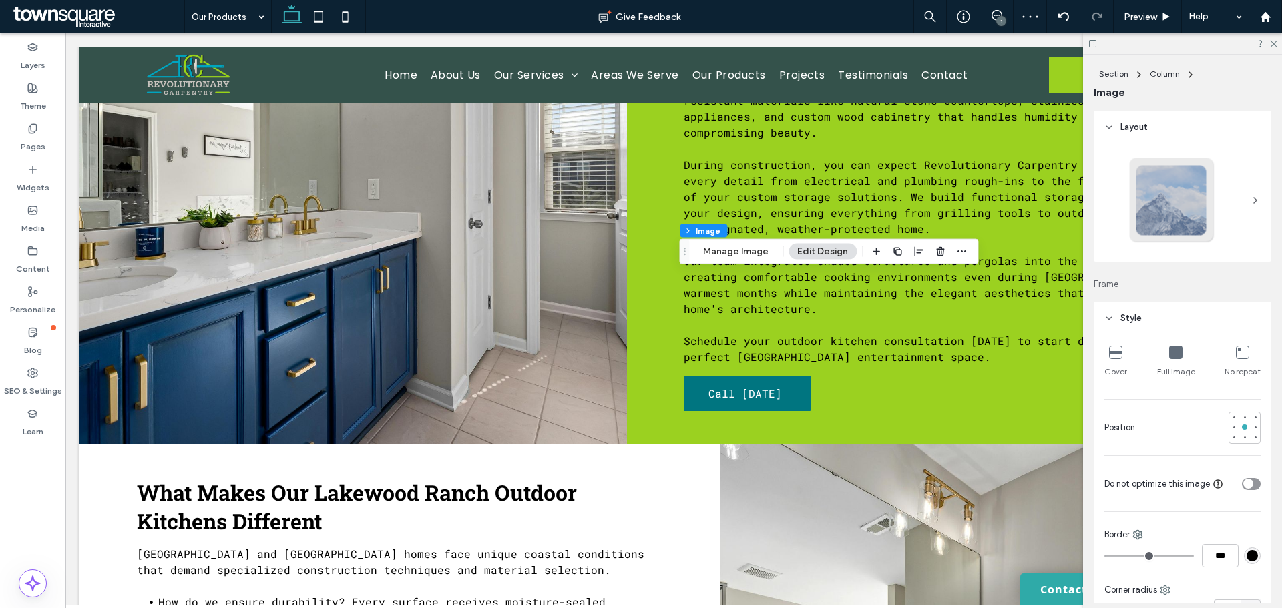
type input "**"
click at [739, 247] on button "Manage Image" at bounding box center [735, 252] width 83 height 16
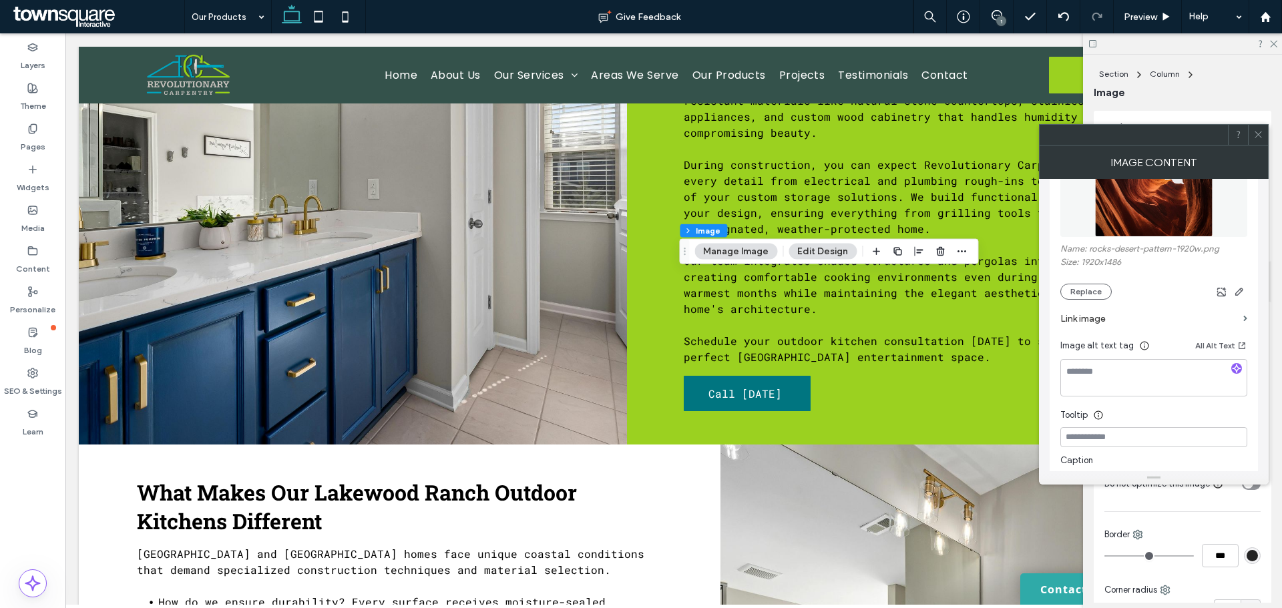
scroll to position [197, 0]
click at [1072, 286] on button "Replace" at bounding box center [1085, 290] width 51 height 16
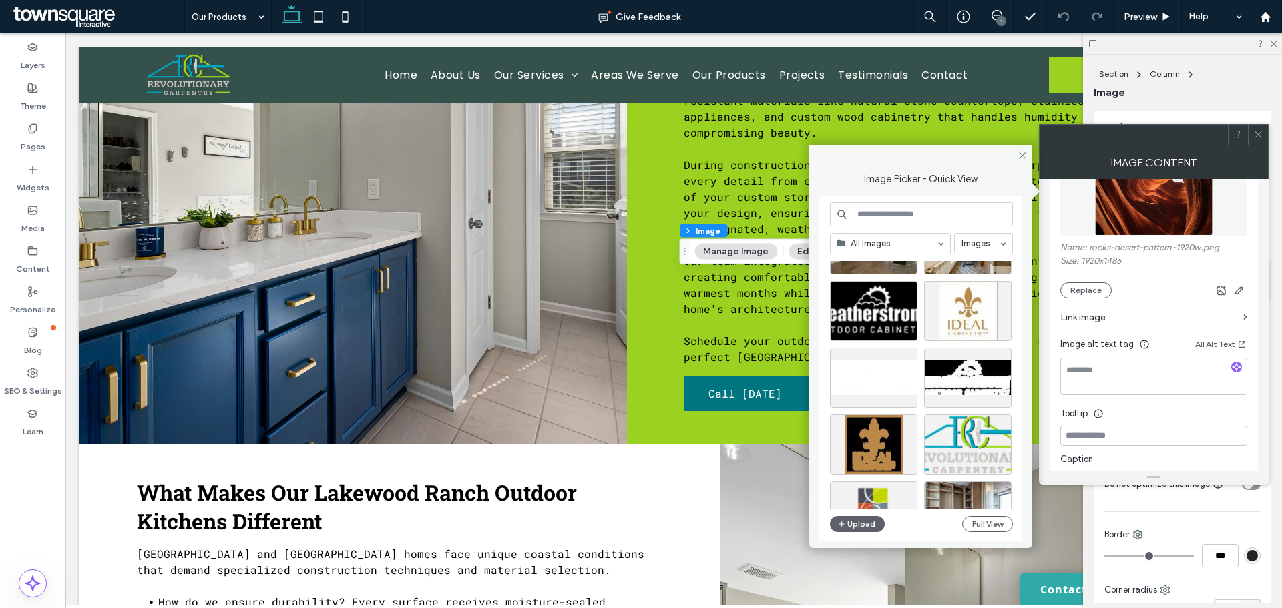
scroll to position [2804, 0]
click at [864, 308] on div "Select" at bounding box center [873, 310] width 87 height 60
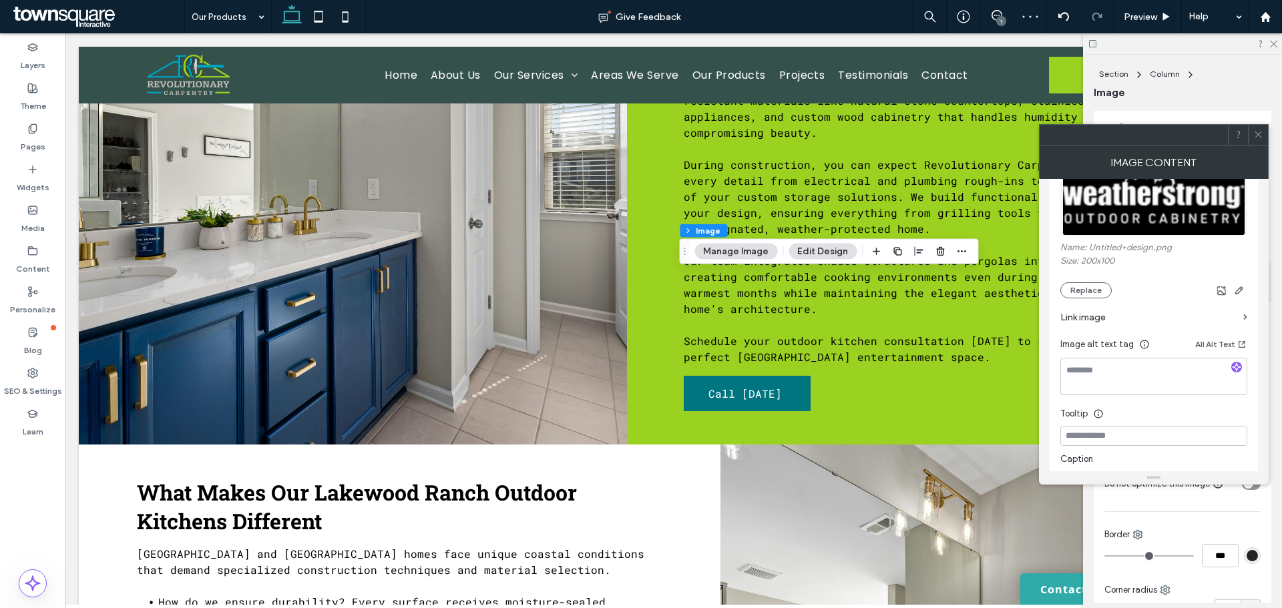
click at [811, 252] on button "Edit Design" at bounding box center [822, 252] width 68 height 16
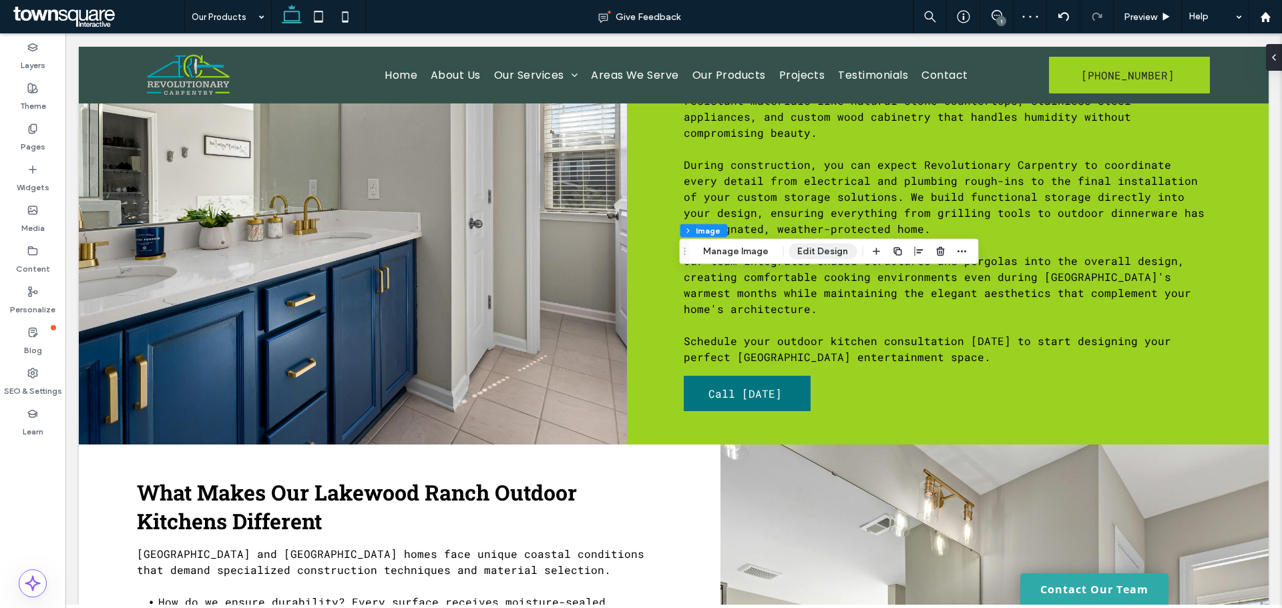
click at [806, 249] on button "Edit Design" at bounding box center [822, 252] width 68 height 16
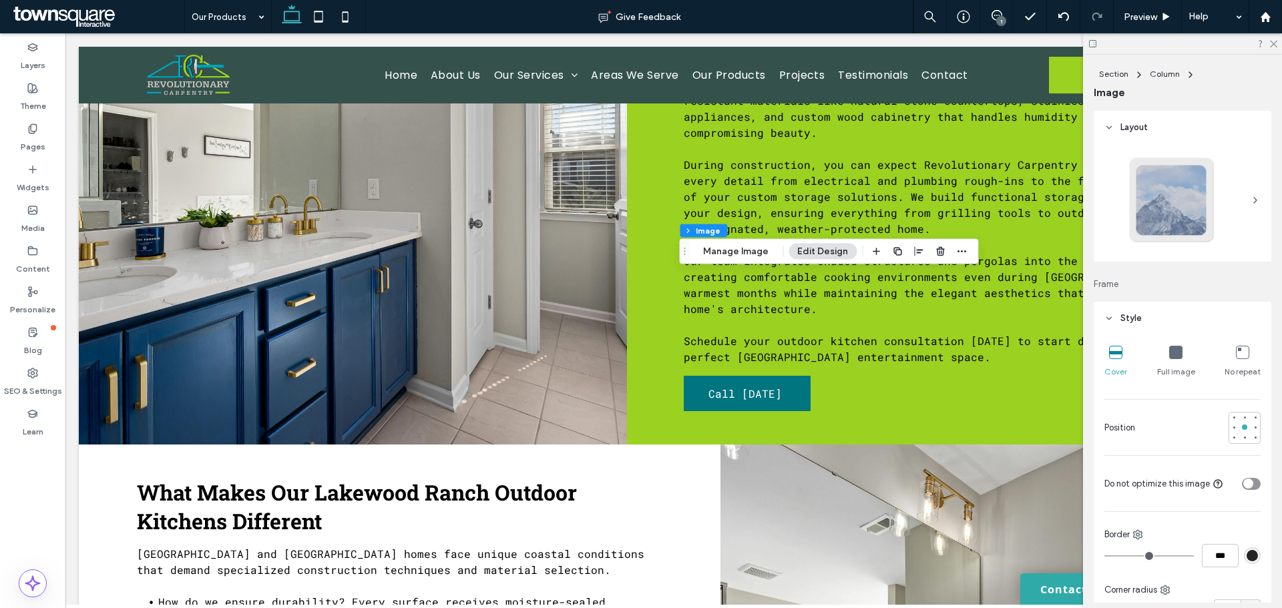
click at [1169, 354] on icon at bounding box center [1175, 352] width 13 height 13
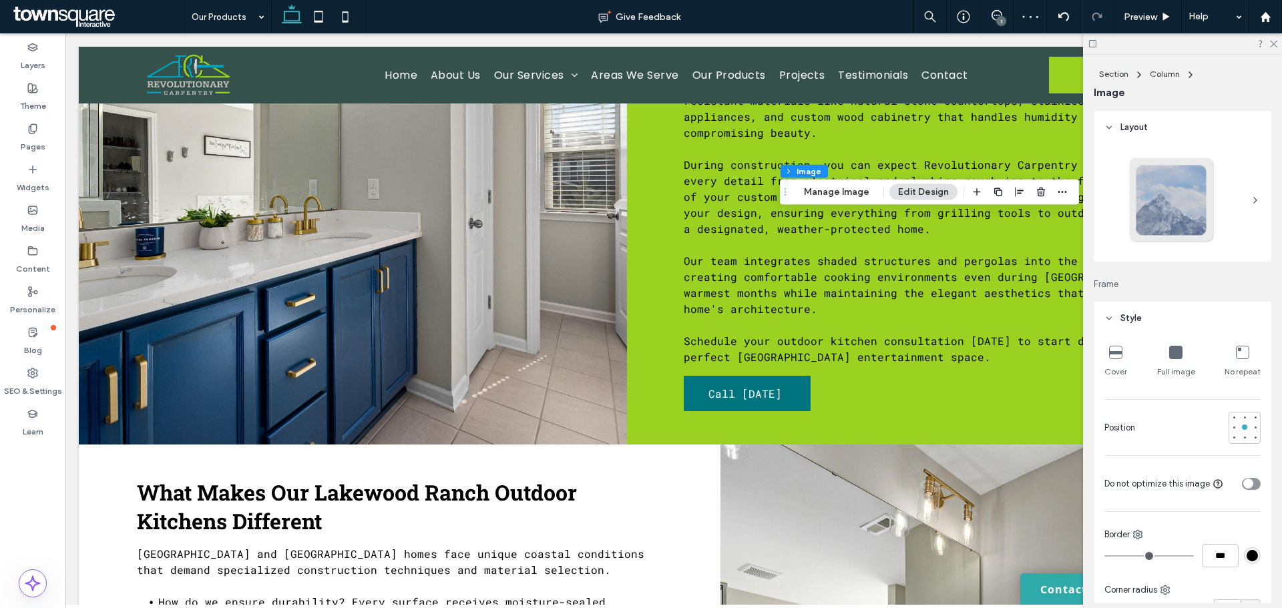
type input "**"
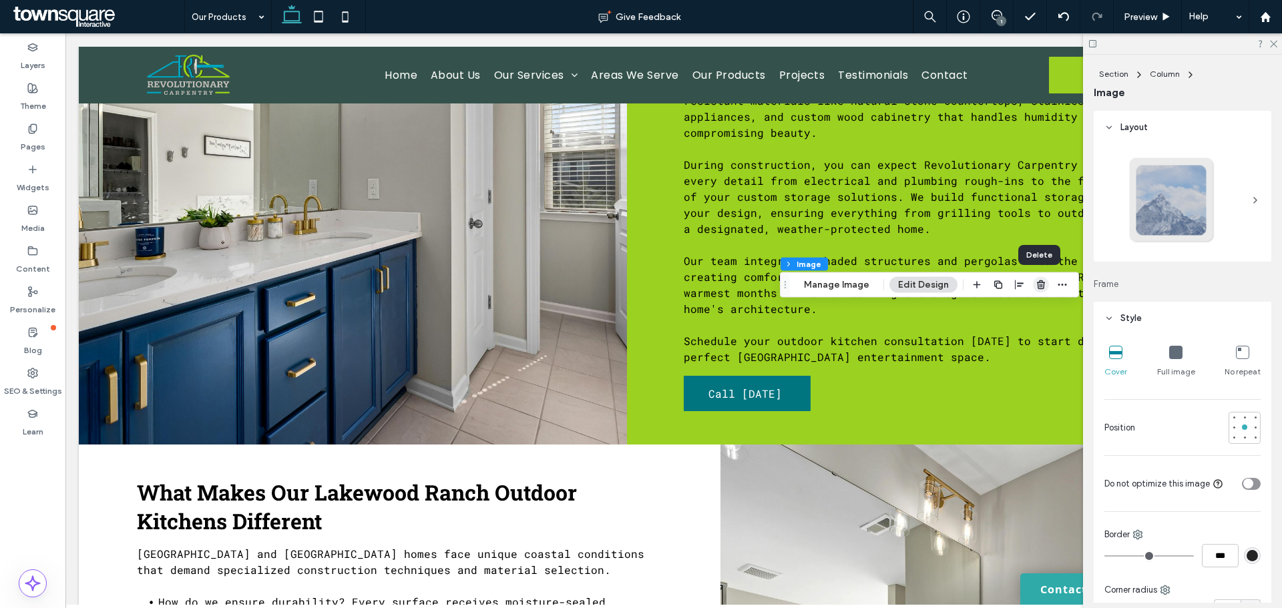
click at [1041, 287] on icon "button" at bounding box center [1040, 285] width 11 height 11
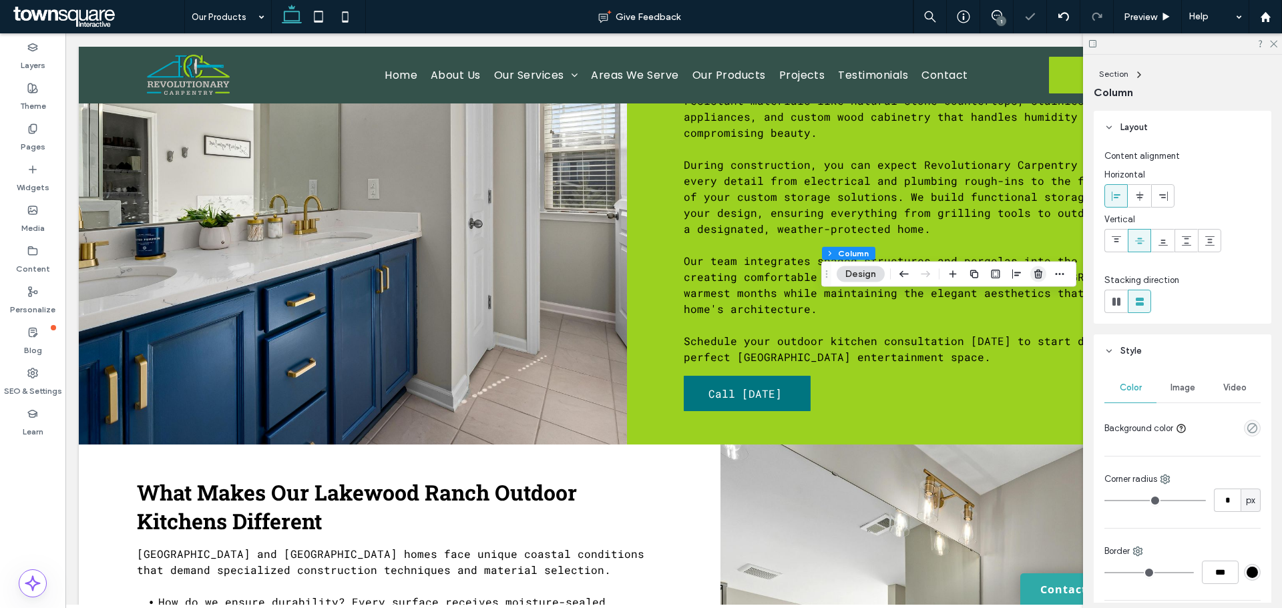
click at [1034, 275] on icon "button" at bounding box center [1038, 274] width 11 height 11
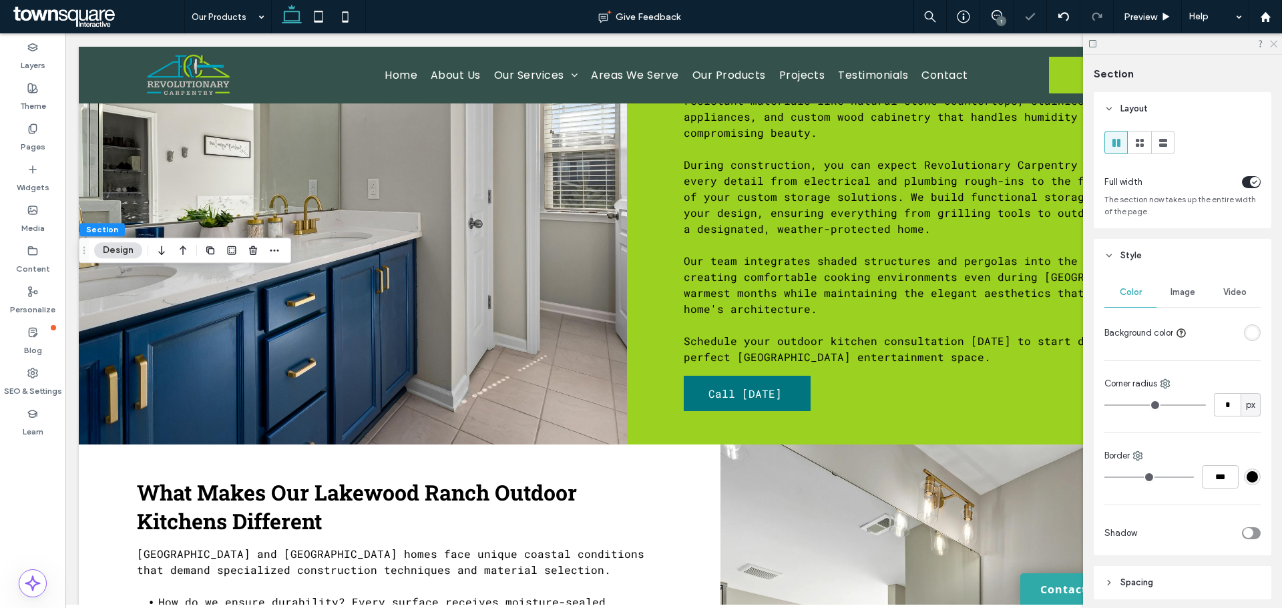
click at [1272, 43] on icon at bounding box center [1272, 43] width 9 height 9
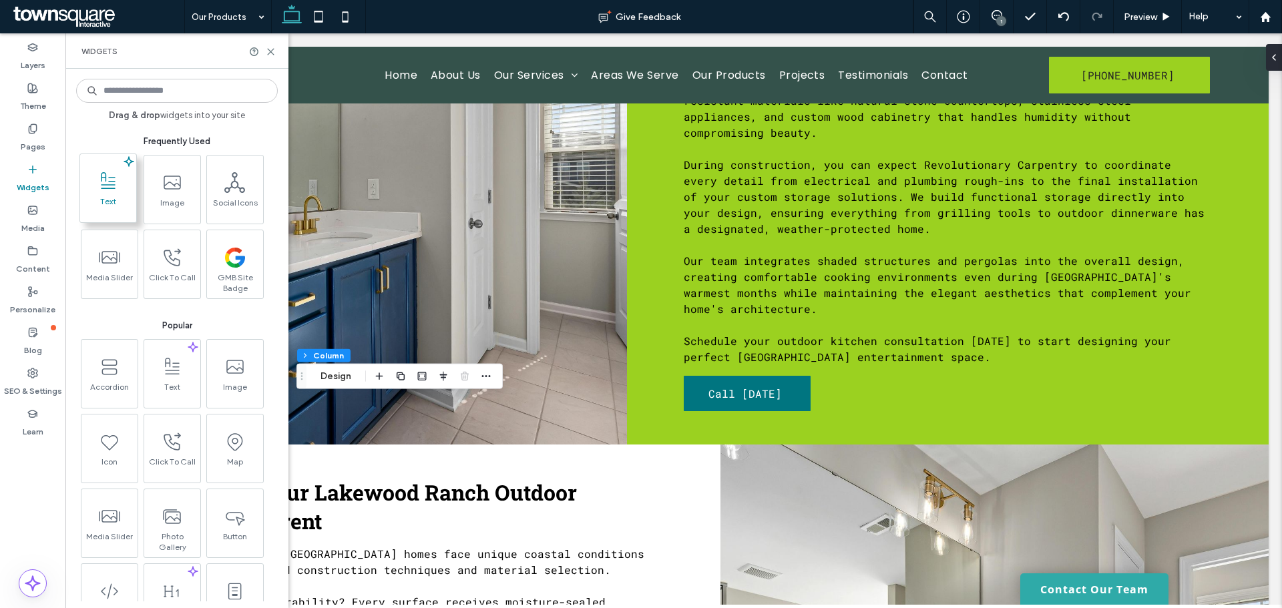
click at [110, 187] on icon at bounding box center [107, 181] width 21 height 21
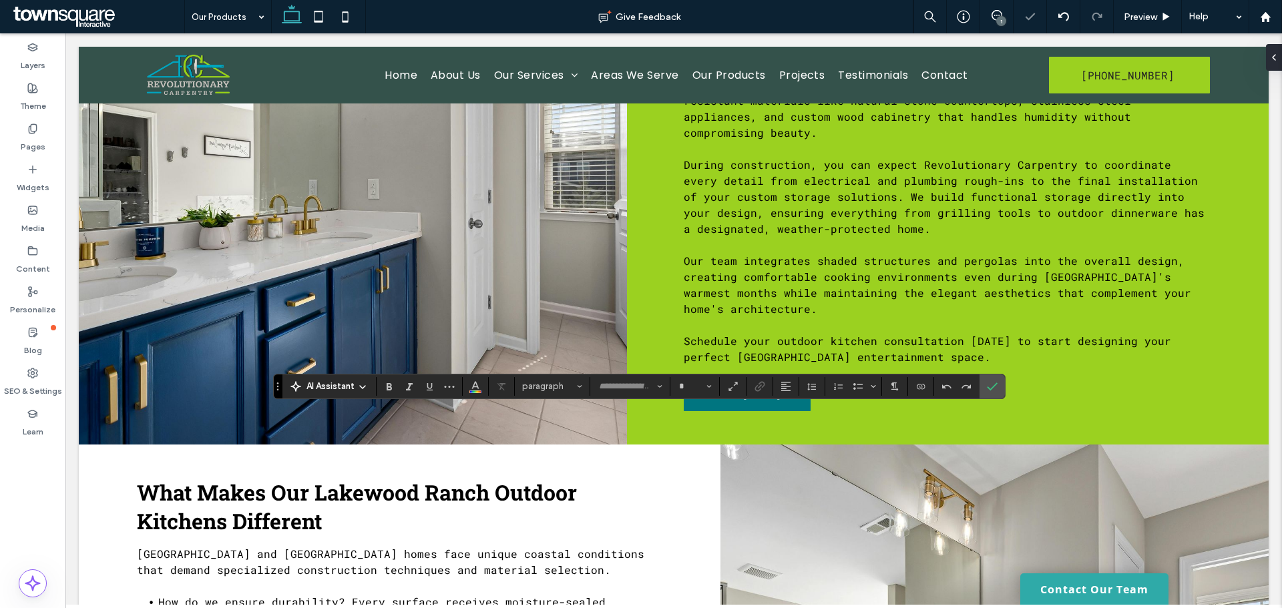
type input "**********"
type input "**"
click at [575, 384] on button "paragraph" at bounding box center [551, 386] width 69 height 19
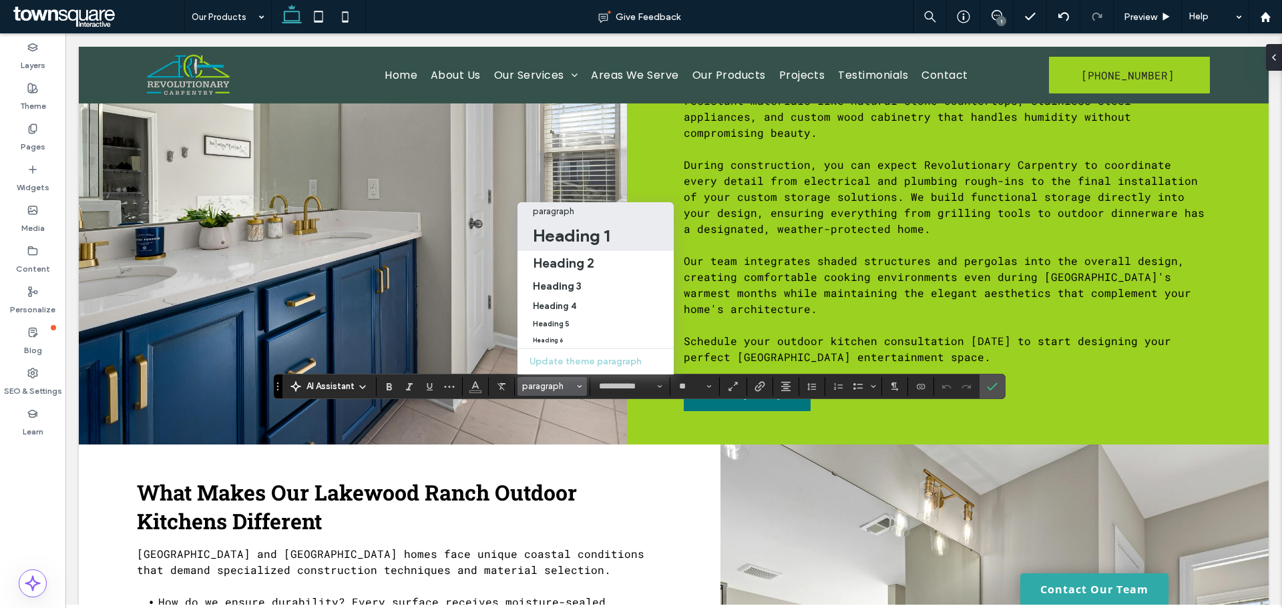
click at [601, 227] on h1 "Heading 1" at bounding box center [571, 235] width 77 height 21
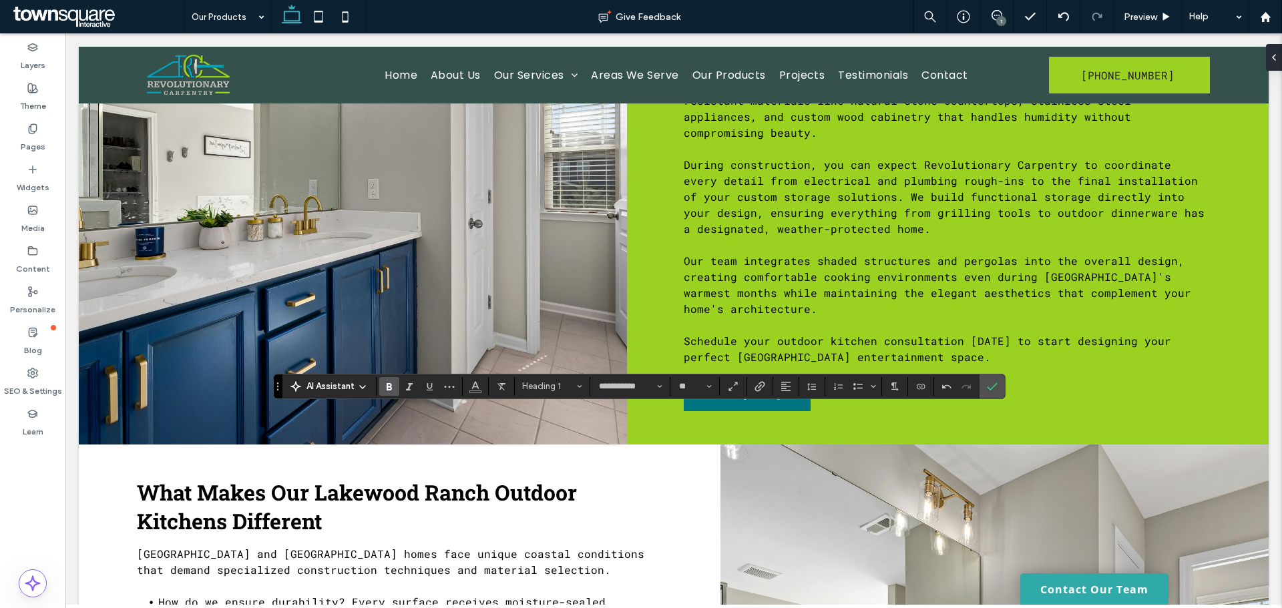
type input "**********"
type input "**"
click at [774, 380] on section at bounding box center [786, 386] width 26 height 19
click at [780, 382] on icon "Alignment" at bounding box center [785, 386] width 11 height 11
click at [799, 321] on use "ui.textEditor.alignment.center" at bounding box center [795, 325] width 9 height 9
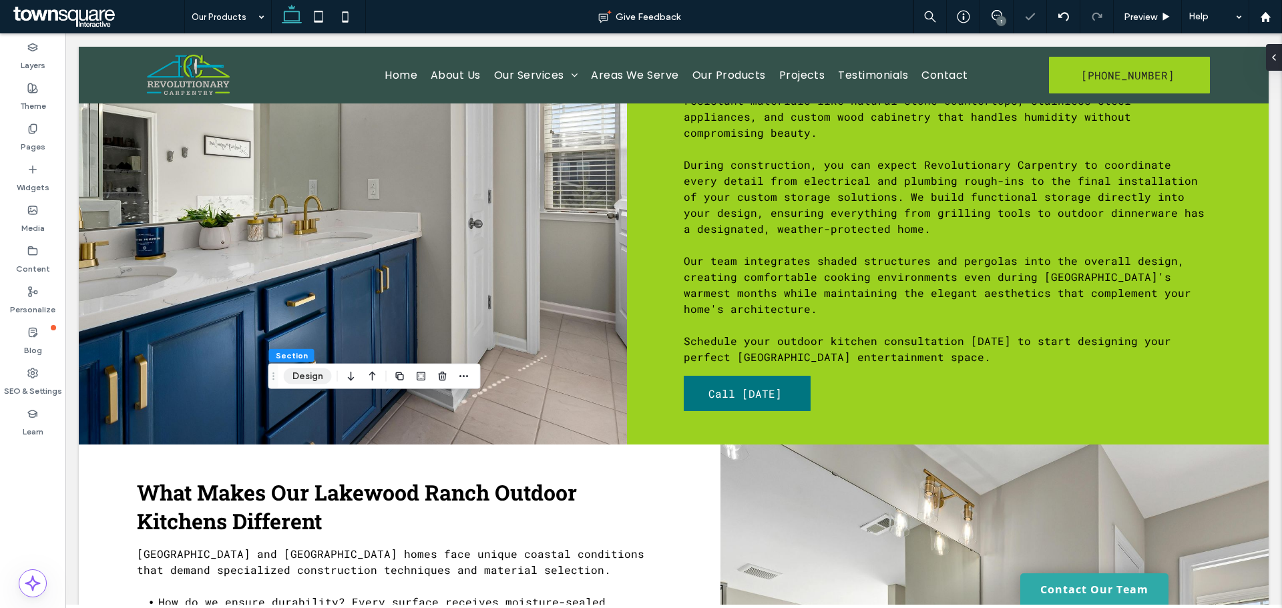
click at [296, 376] on button "Design" at bounding box center [308, 376] width 48 height 16
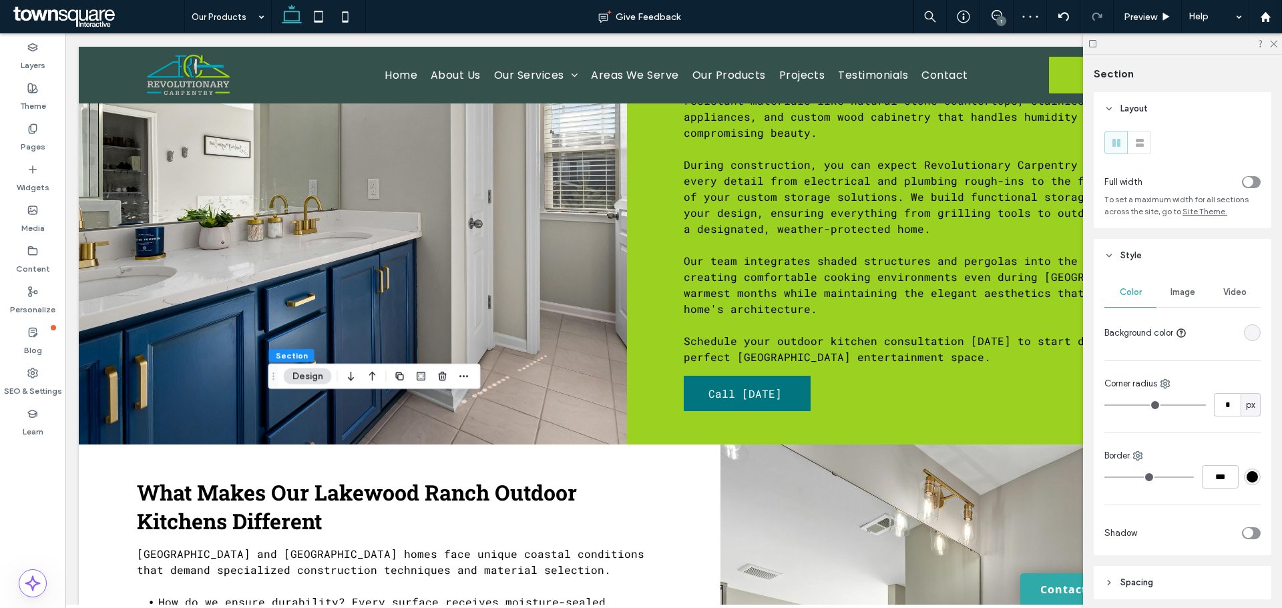
click at [1244, 326] on div "rgba(0, 0, 0, 0)" at bounding box center [1252, 332] width 17 height 17
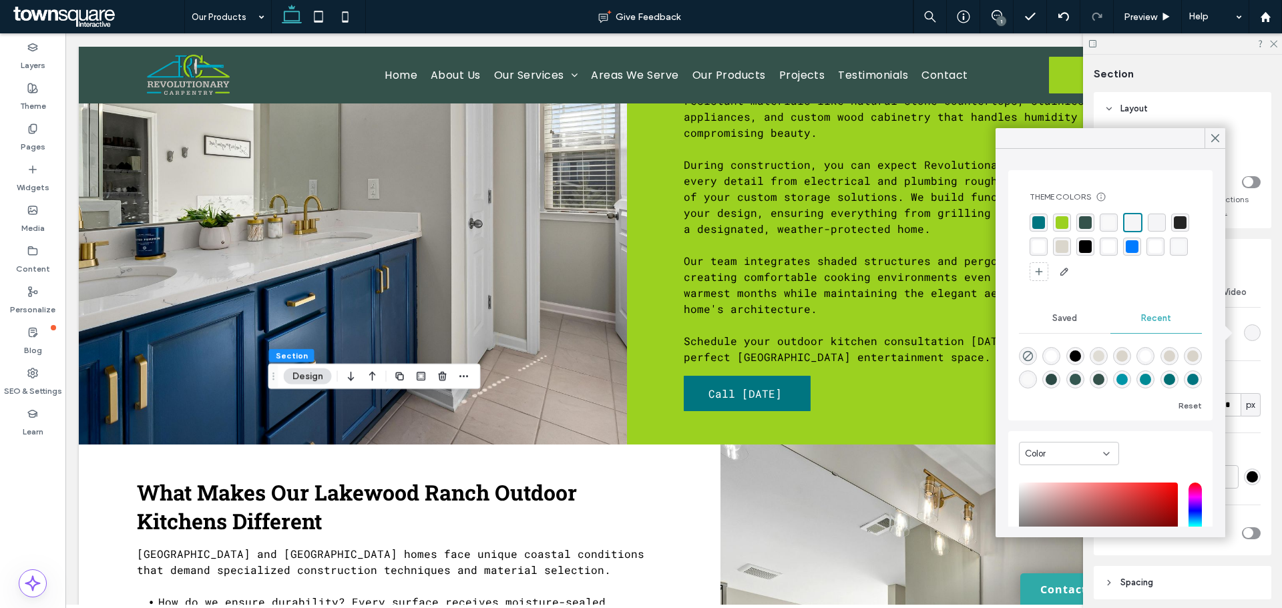
click at [1149, 253] on div "rgba(255,255,255,1)" at bounding box center [1155, 246] width 13 height 13
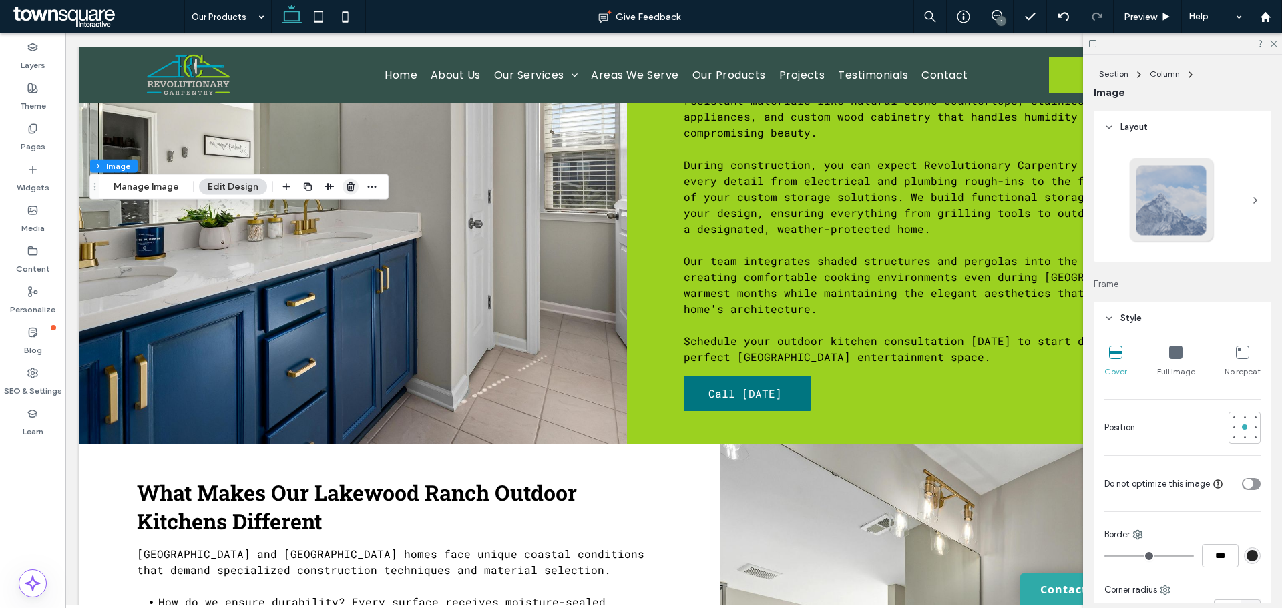
click at [346, 187] on use "button" at bounding box center [350, 186] width 8 height 9
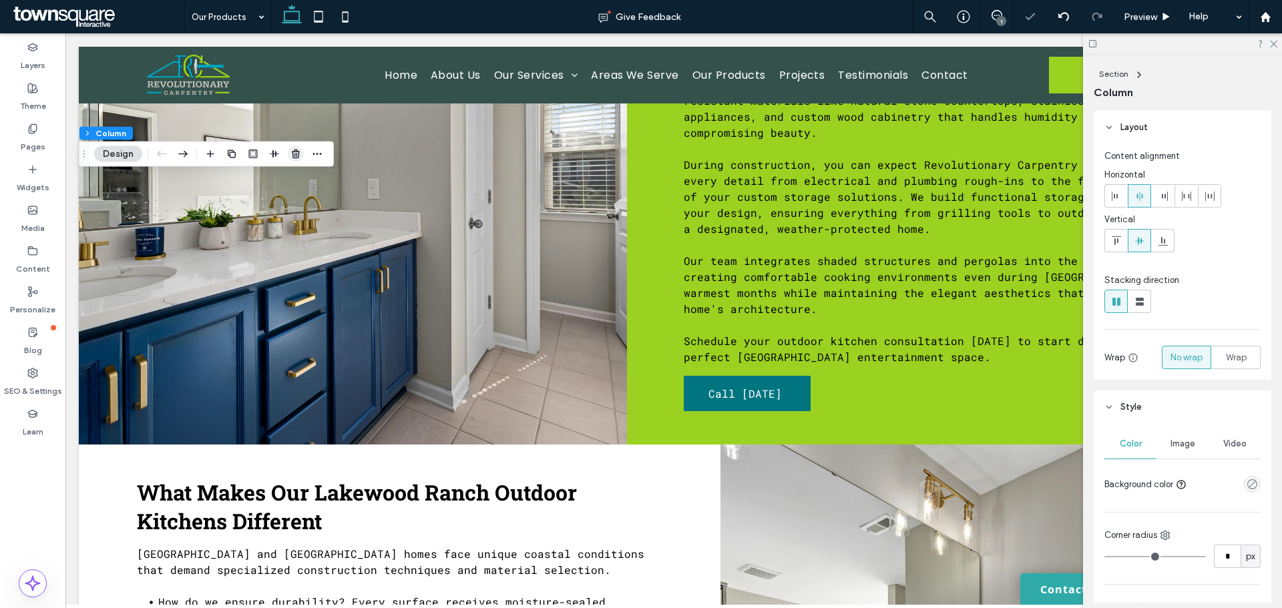
click at [292, 152] on use "button" at bounding box center [296, 154] width 8 height 9
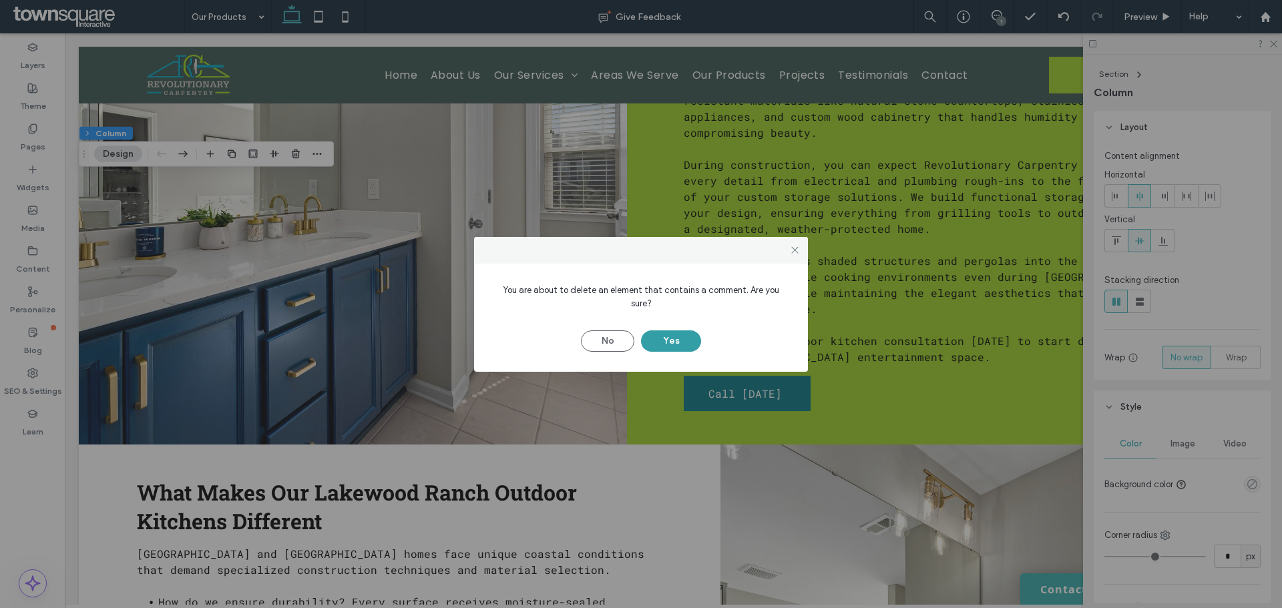
click at [674, 330] on button "Yes" at bounding box center [671, 340] width 60 height 21
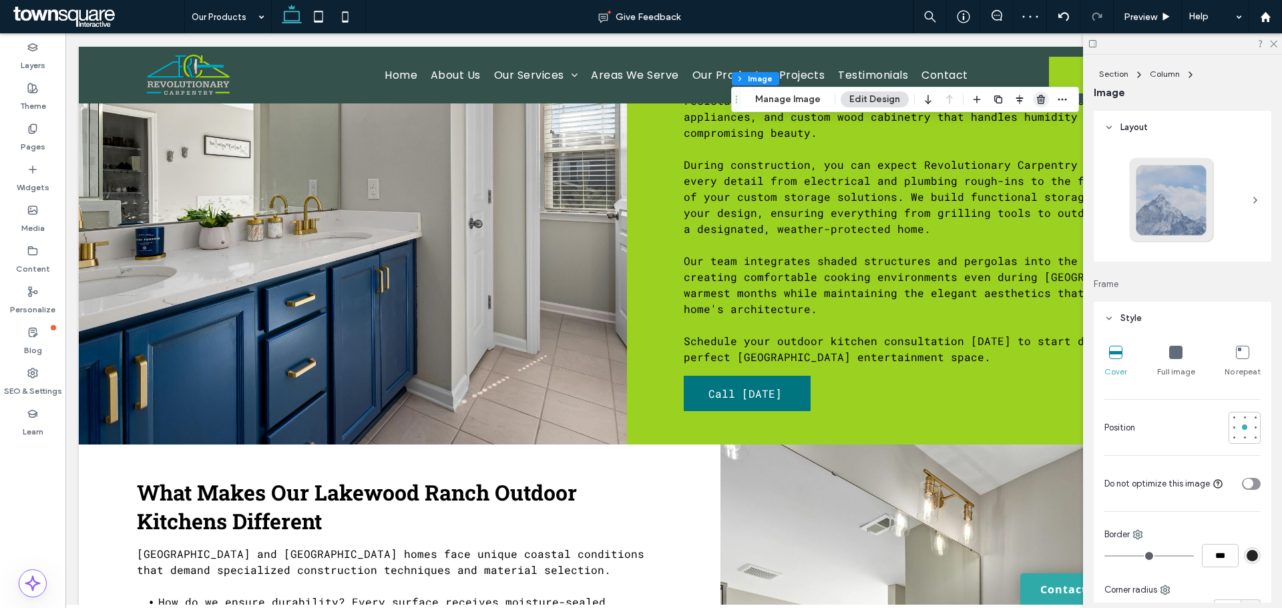
click at [1037, 101] on use "button" at bounding box center [1041, 99] width 8 height 9
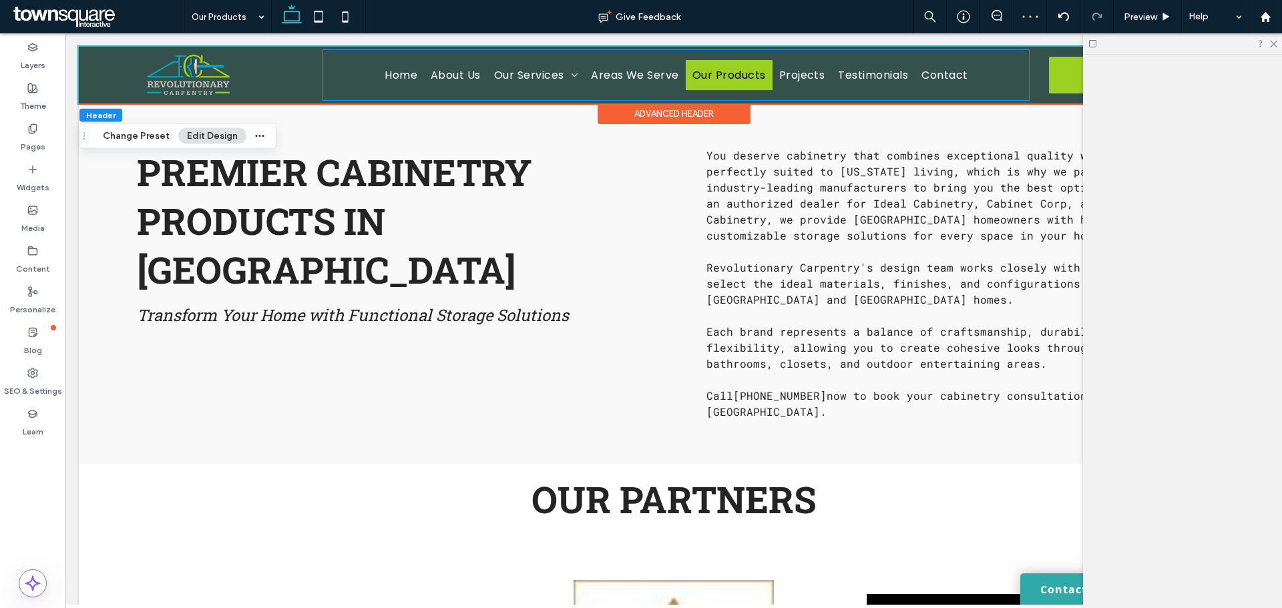
scroll to position [1202, 0]
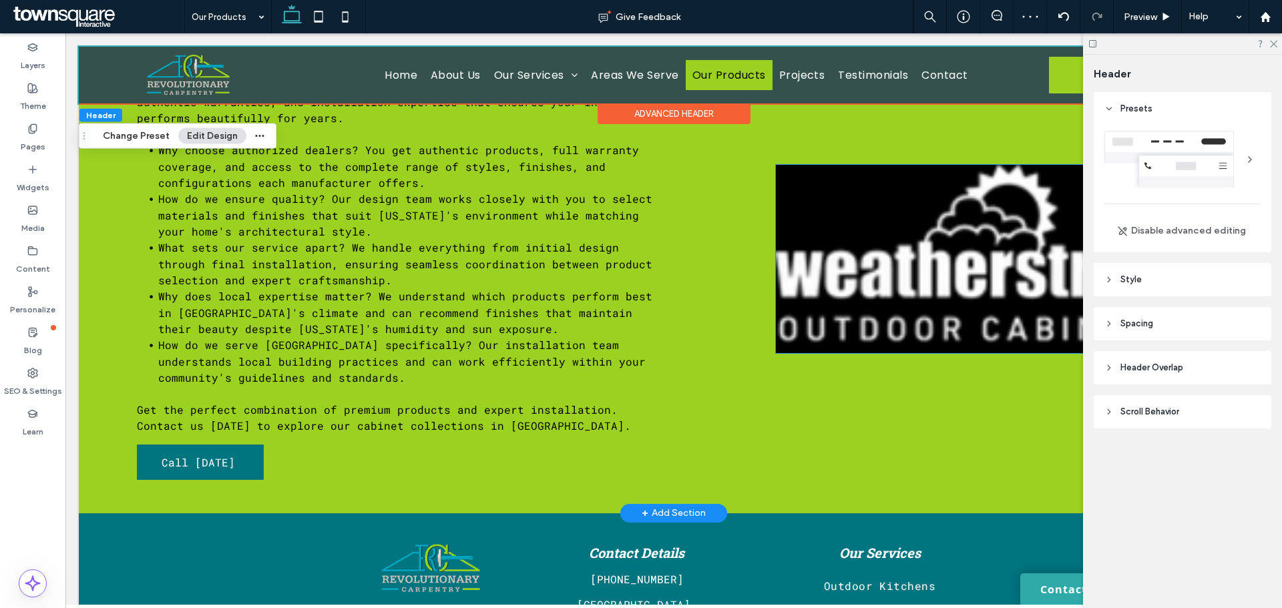
click at [887, 256] on img at bounding box center [994, 259] width 437 height 188
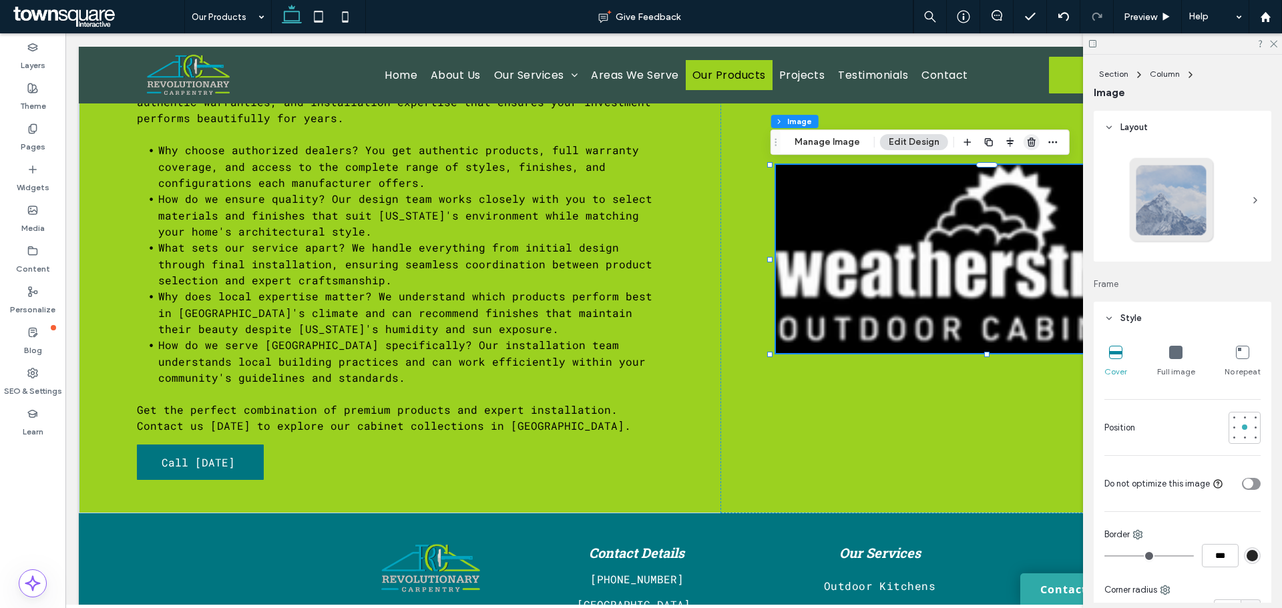
click at [1026, 141] on icon "button" at bounding box center [1031, 142] width 11 height 11
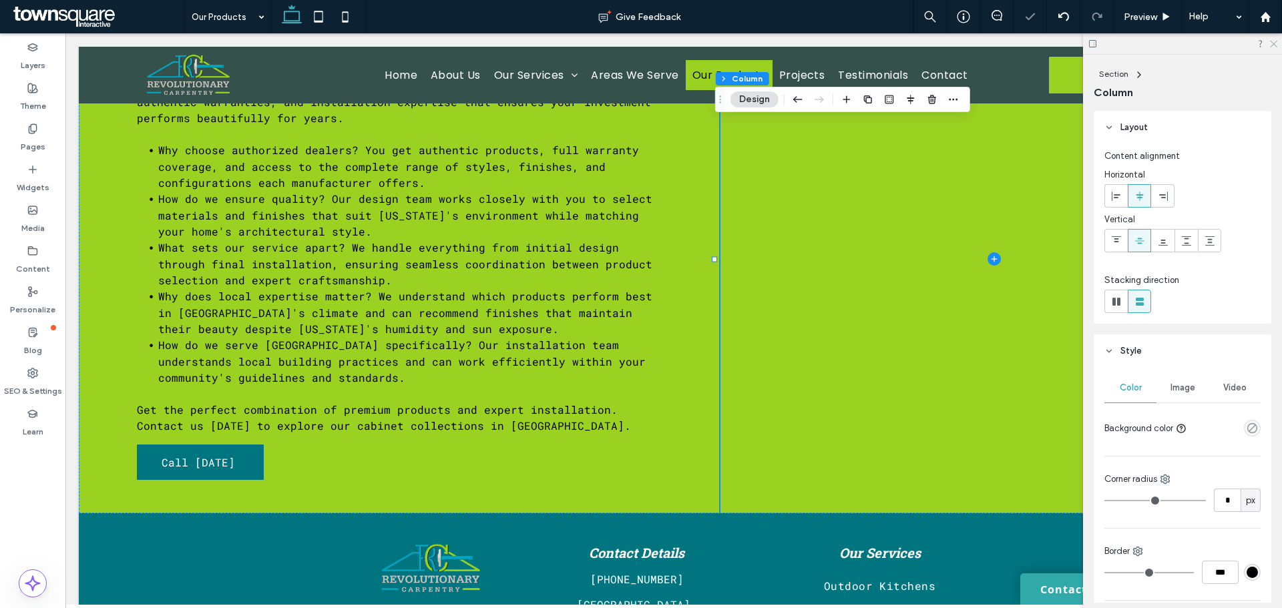
click at [1272, 41] on icon at bounding box center [1272, 43] width 9 height 9
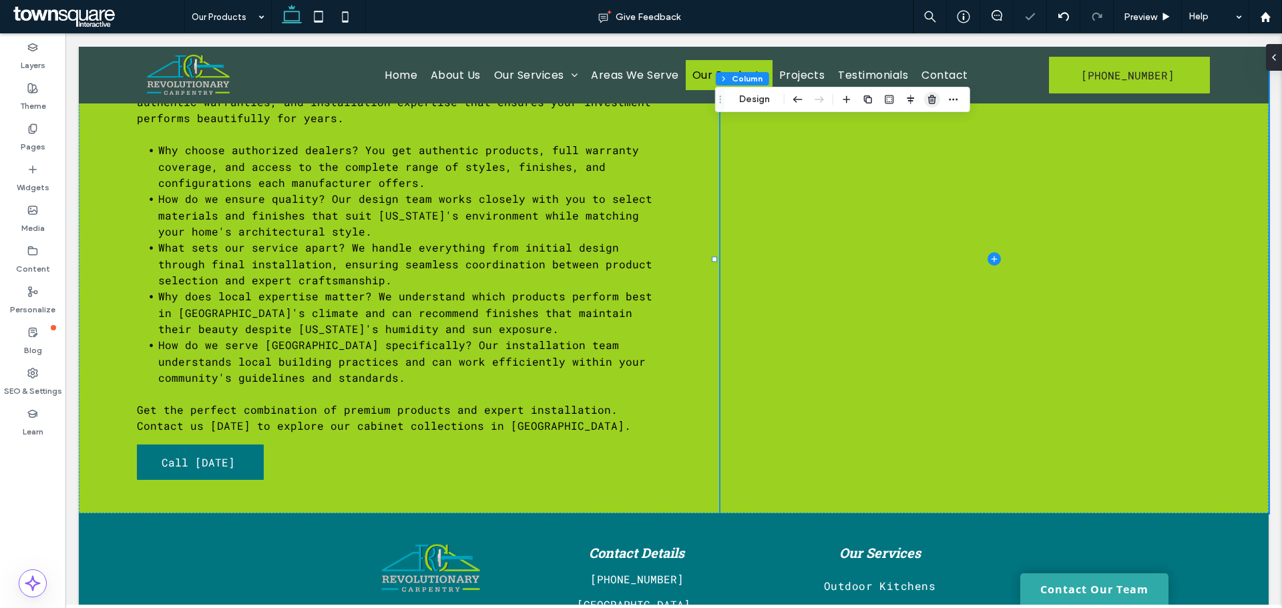
click at [933, 99] on use "button" at bounding box center [932, 99] width 8 height 9
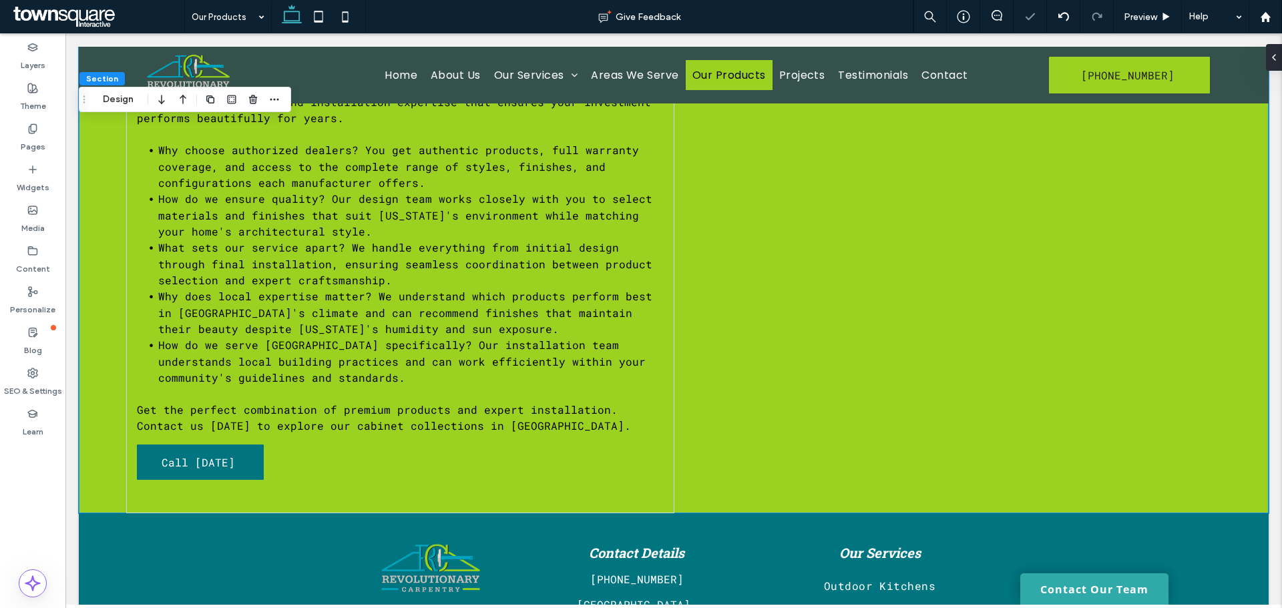
type input "***"
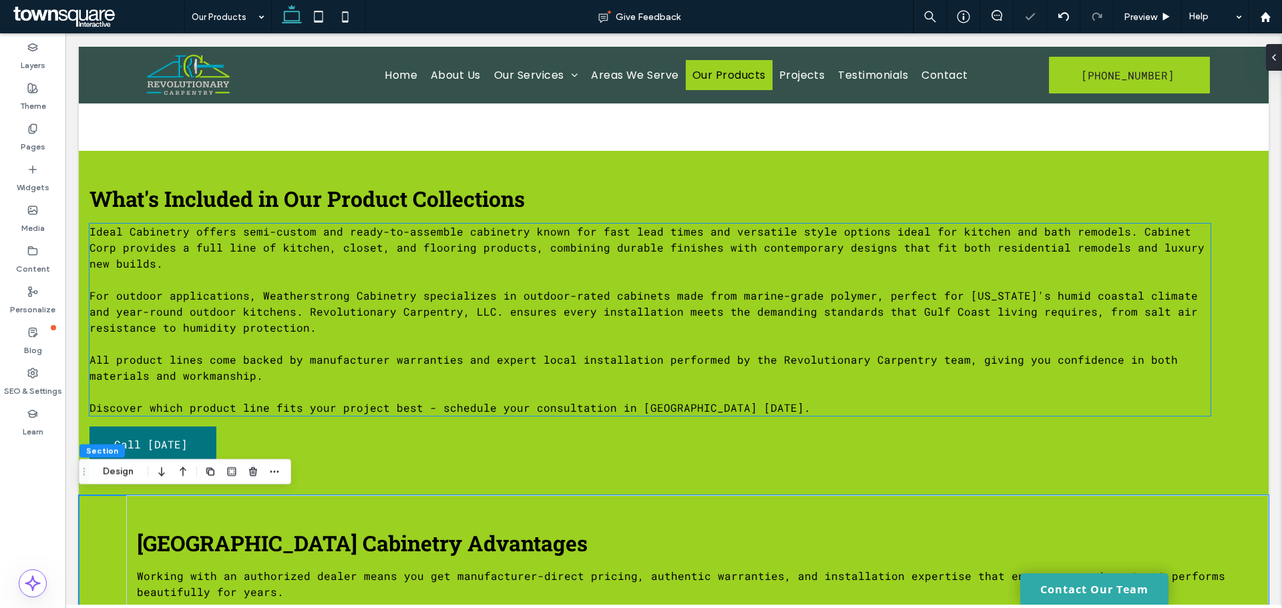
scroll to position [713, 0]
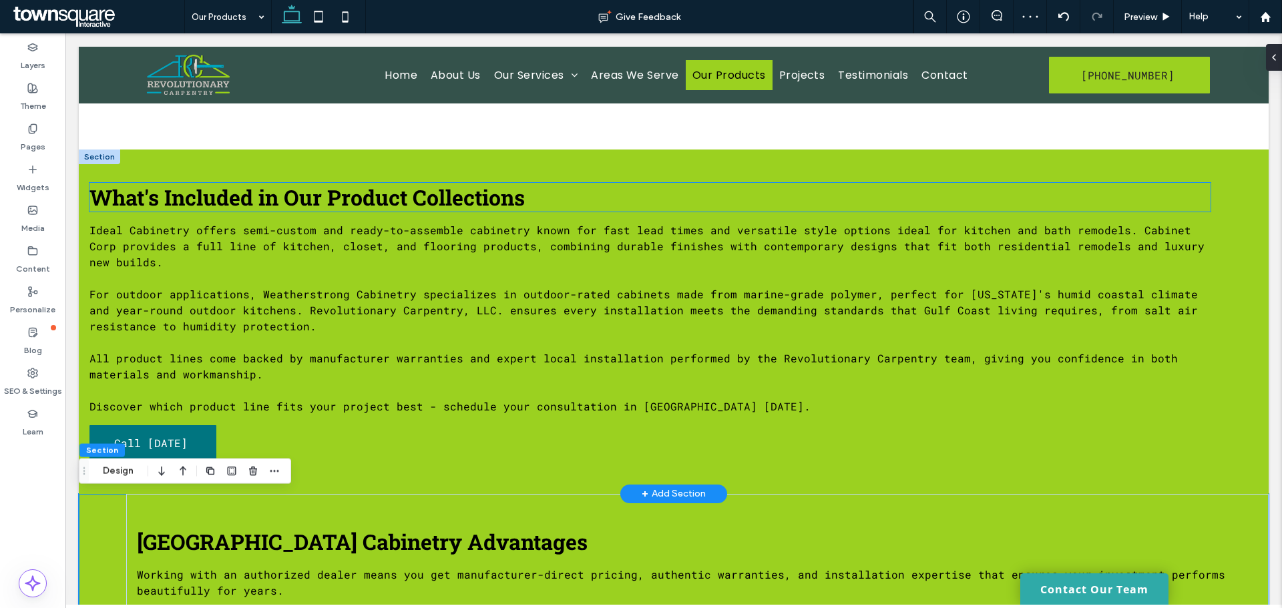
click at [352, 198] on span "What's Included in Our Product Collections" at bounding box center [306, 197] width 435 height 29
click at [352, 198] on div "What's Included in Our Product Collections" at bounding box center [649, 197] width 1121 height 29
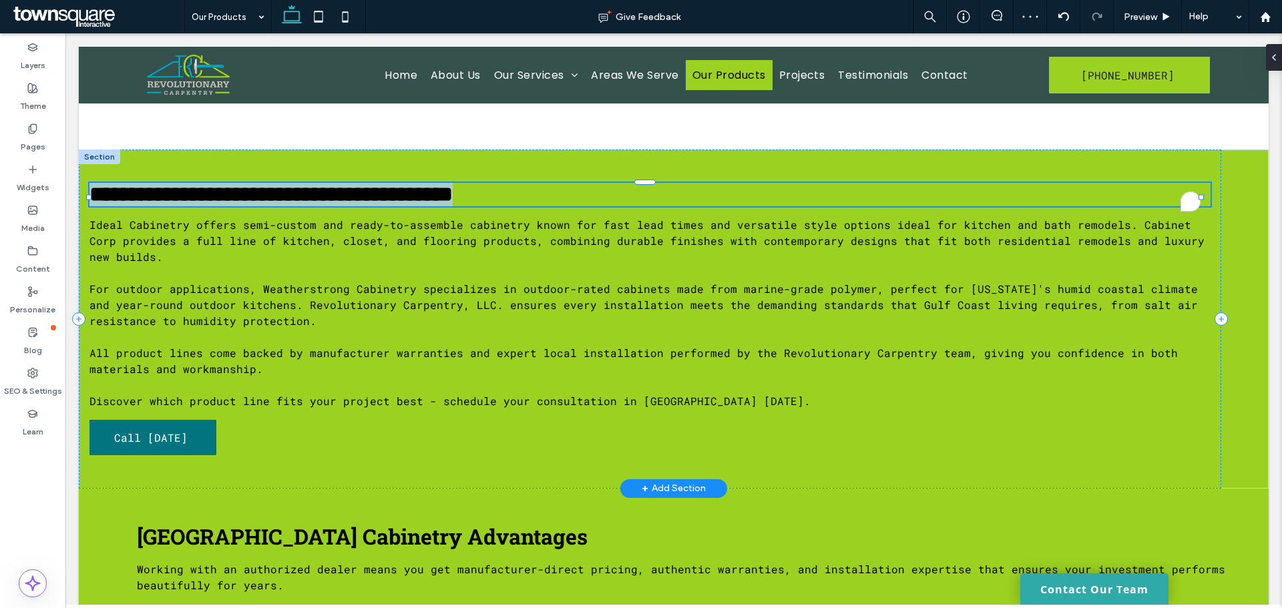
type input "**********"
type input "**"
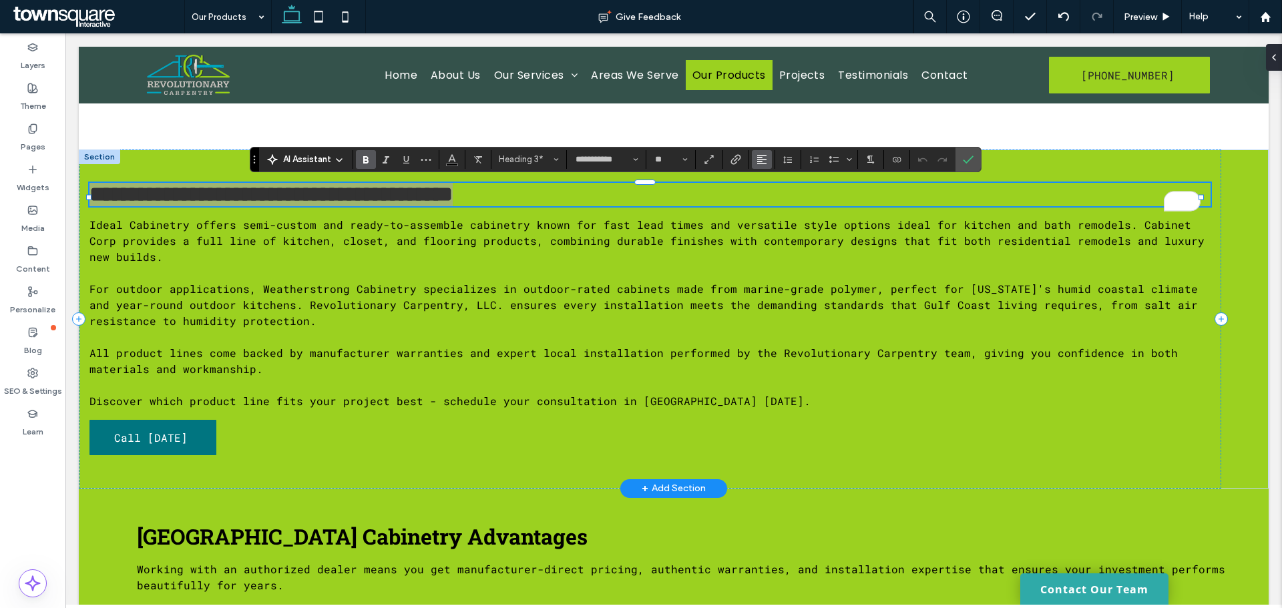
click at [762, 158] on icon "Alignment" at bounding box center [761, 159] width 11 height 11
click at [766, 200] on icon "ui.textEditor.alignment.center" at bounding box center [771, 200] width 11 height 11
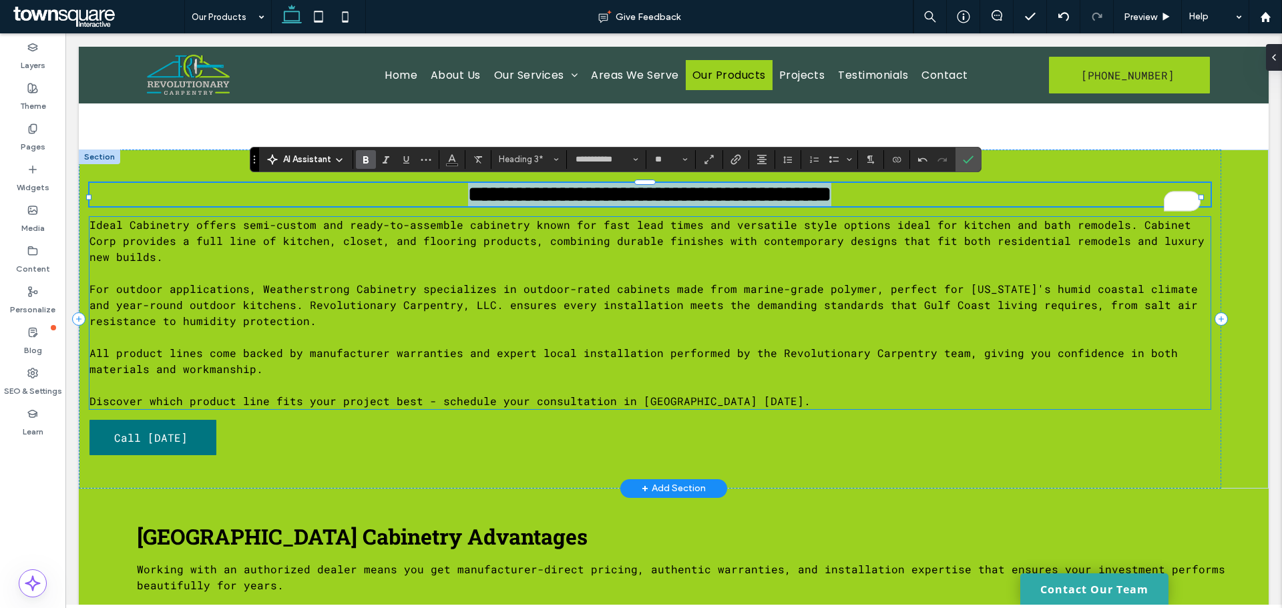
click at [471, 272] on p at bounding box center [649, 273] width 1121 height 16
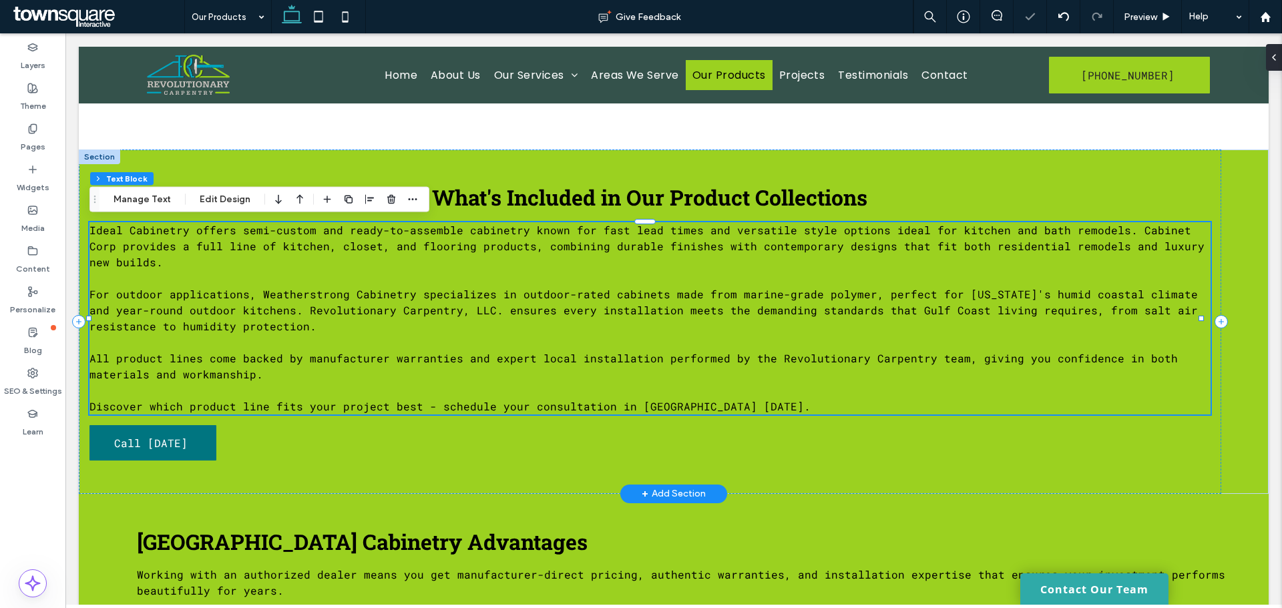
click at [471, 272] on p at bounding box center [649, 278] width 1121 height 16
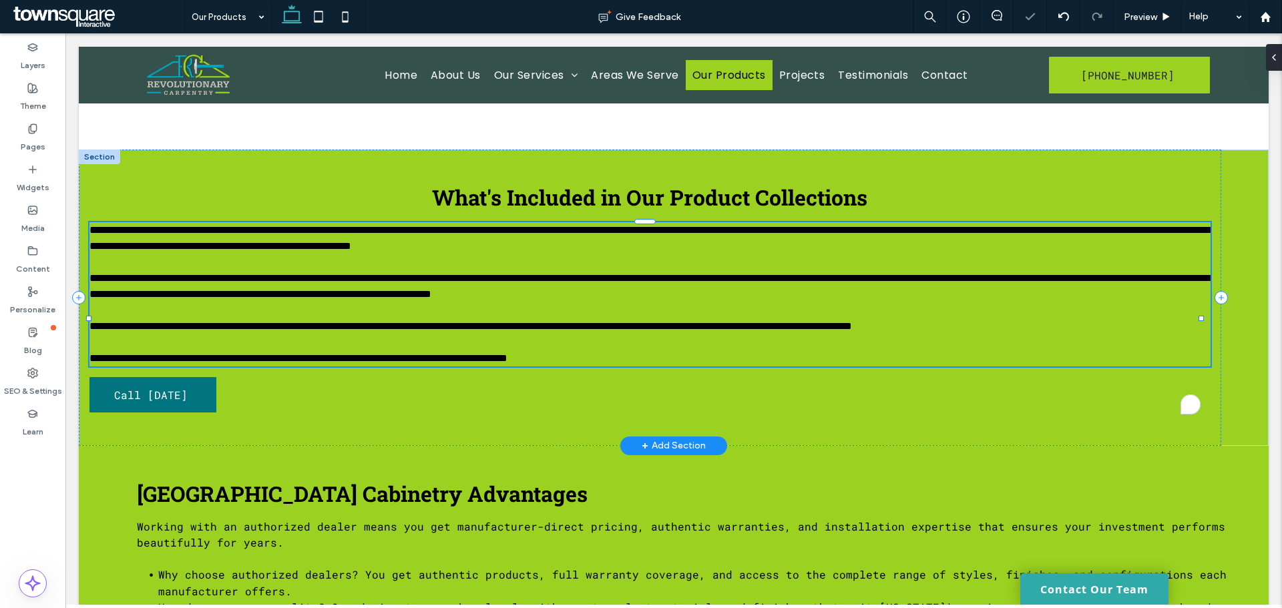
type input "**********"
type input "**"
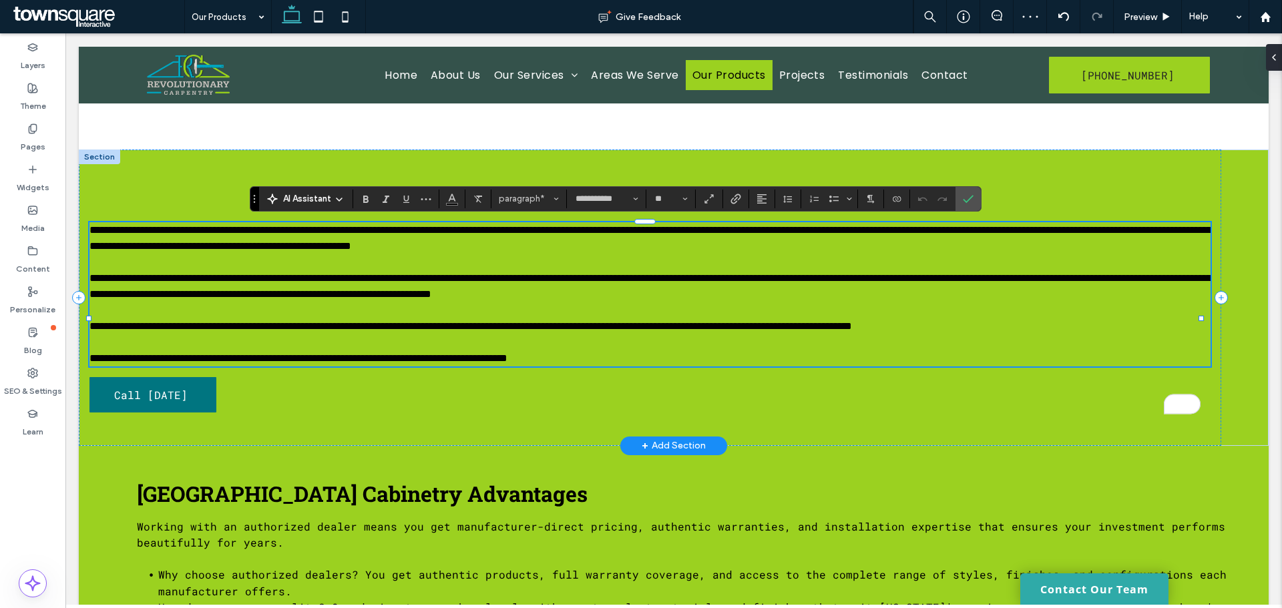
click at [477, 254] on p "**********" at bounding box center [649, 238] width 1121 height 32
click at [736, 156] on div "**********" at bounding box center [650, 298] width 1142 height 296
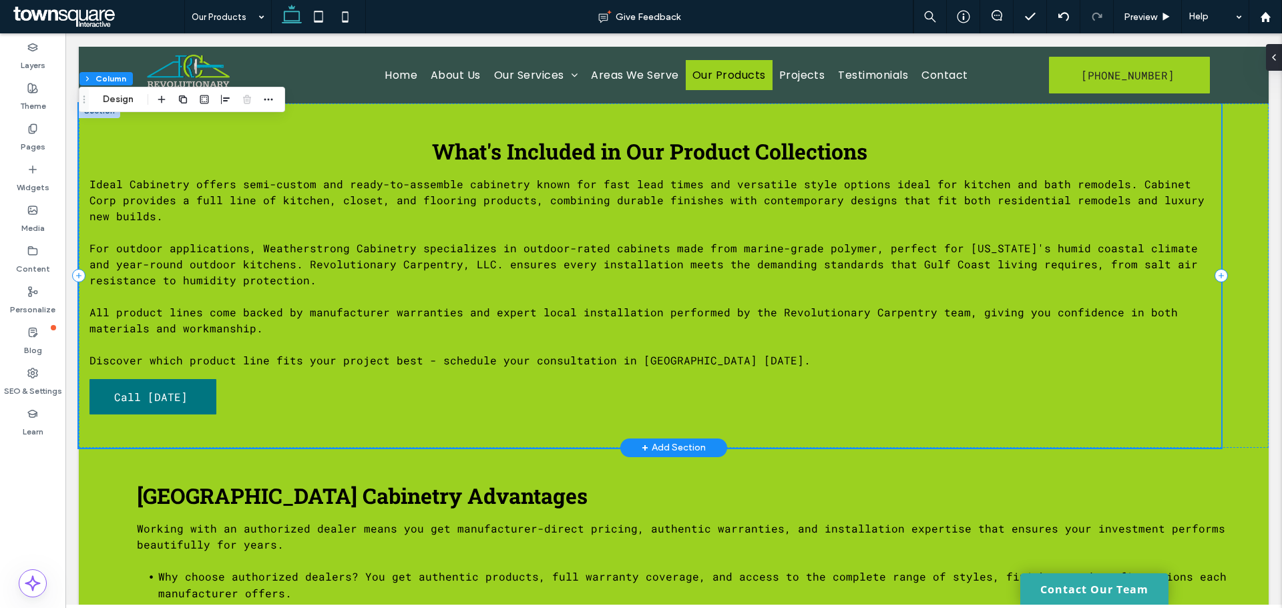
scroll to position [758, 0]
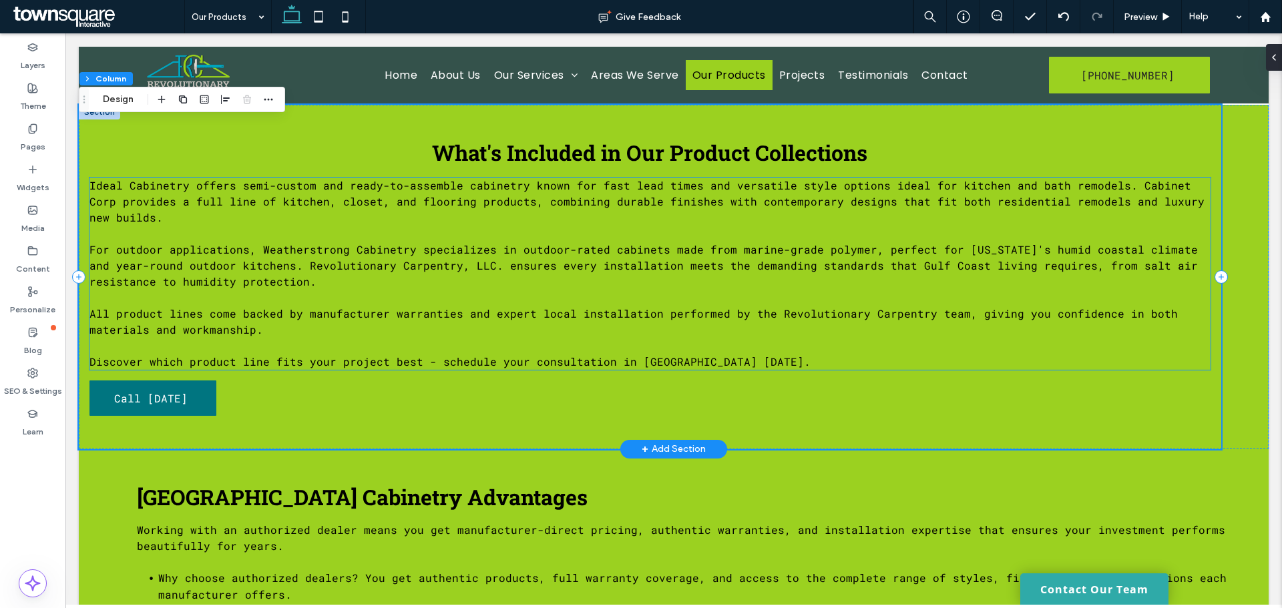
click at [448, 220] on p "Ideal Cabinetry offers semi-custom and ready-to-assemble cabinetry known for fa…" at bounding box center [649, 202] width 1121 height 48
click at [448, 220] on div "Ideal Cabinetry offers semi-custom and ready-to-assemble cabinetry known for fa…" at bounding box center [649, 274] width 1121 height 192
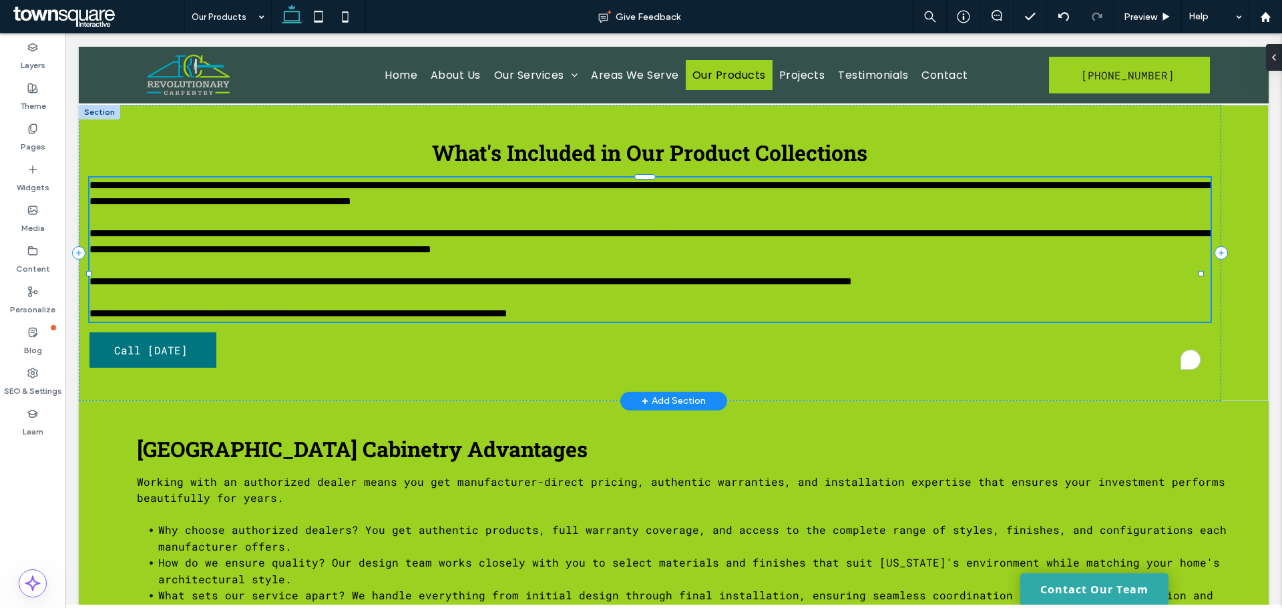
click at [448, 210] on p "**********" at bounding box center [649, 194] width 1121 height 32
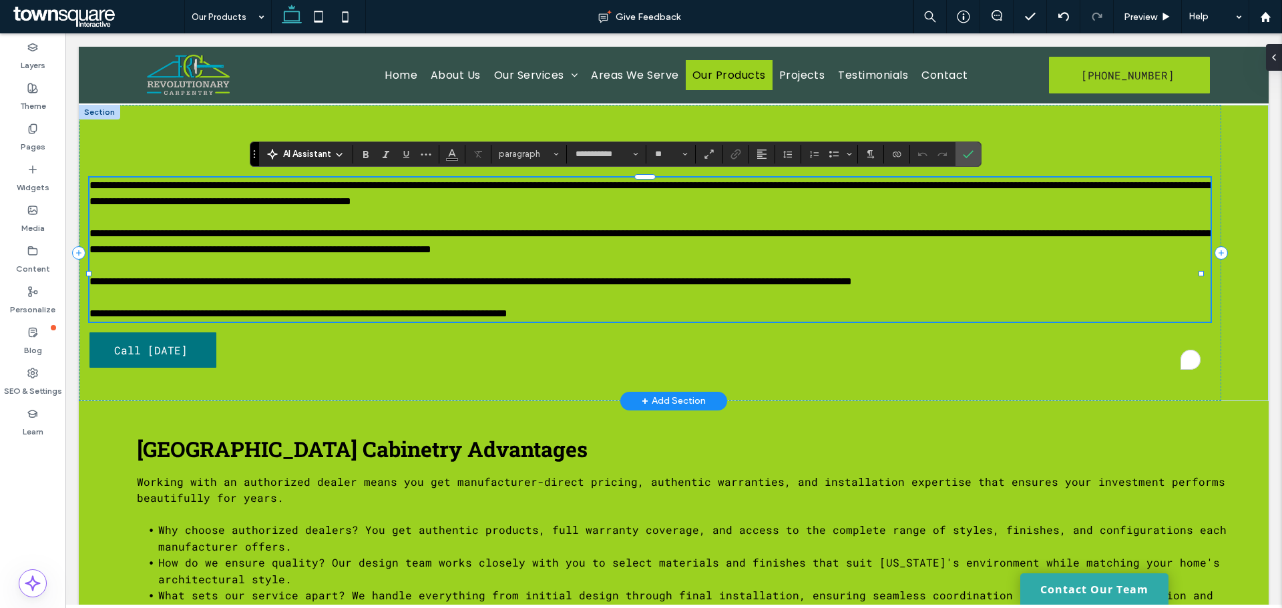
type input "**********"
type input "**"
click at [425, 194] on span "**********" at bounding box center [650, 193] width 1122 height 26
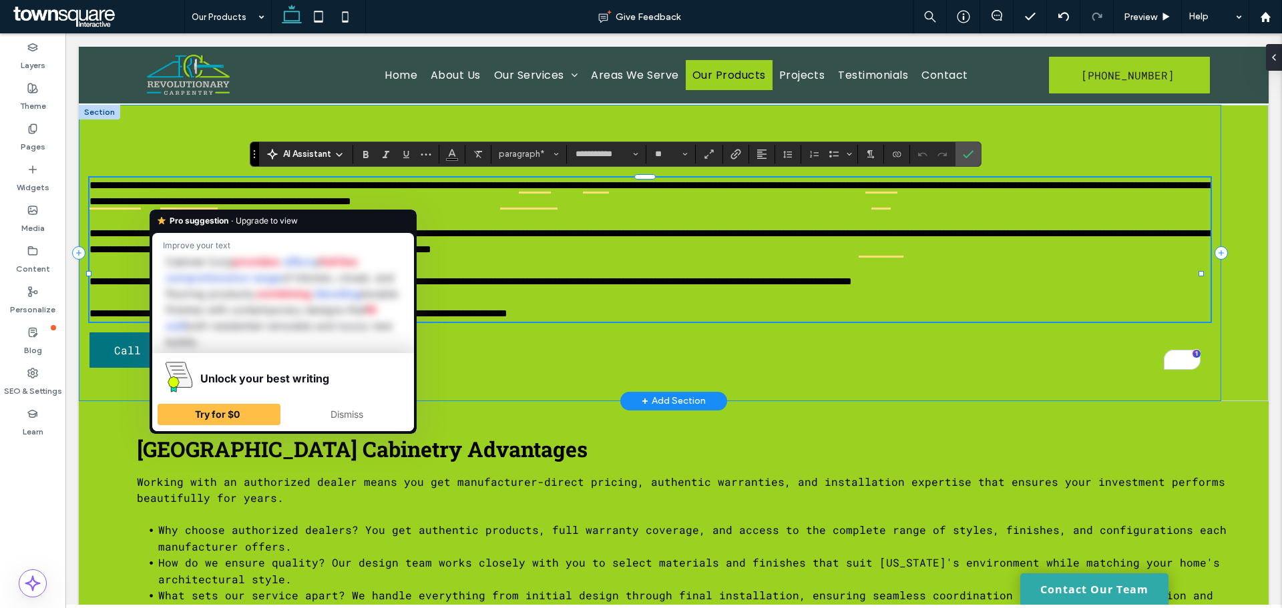
click at [88, 181] on div "**********" at bounding box center [650, 253] width 1142 height 296
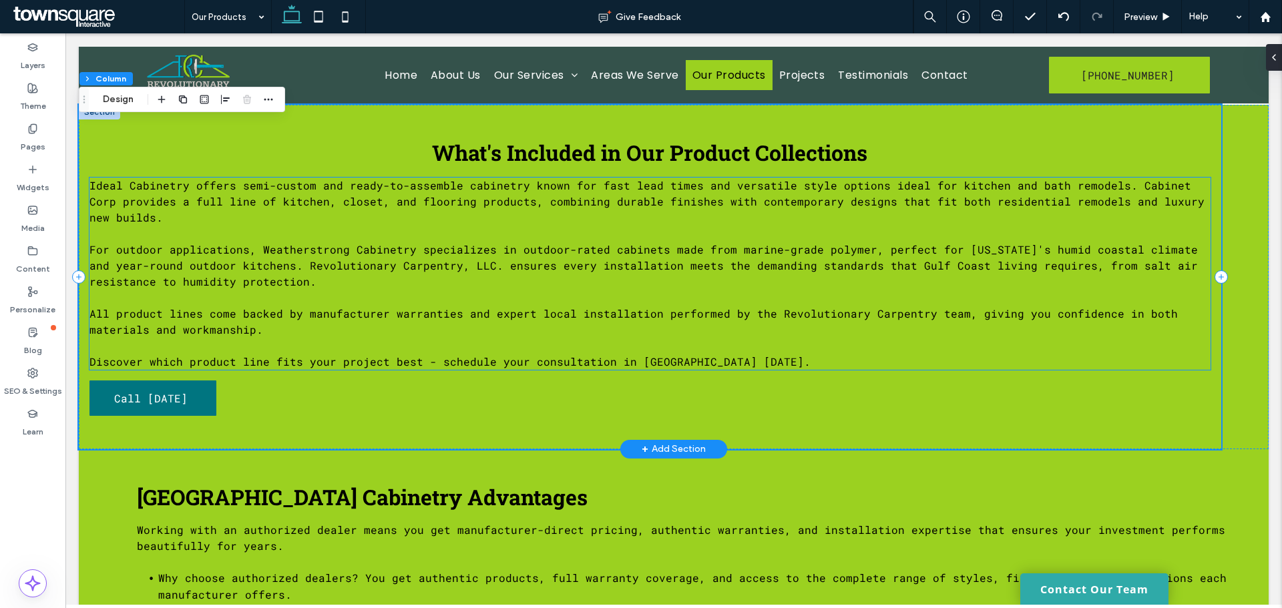
click at [96, 186] on span "Ideal Cabinetry offers semi-custom and ready-to-assemble cabinetry known for fa…" at bounding box center [646, 201] width 1115 height 46
click at [96, 186] on div "Ideal Cabinetry offers semi-custom and ready-to-assemble cabinetry known for fa…" at bounding box center [649, 274] width 1121 height 192
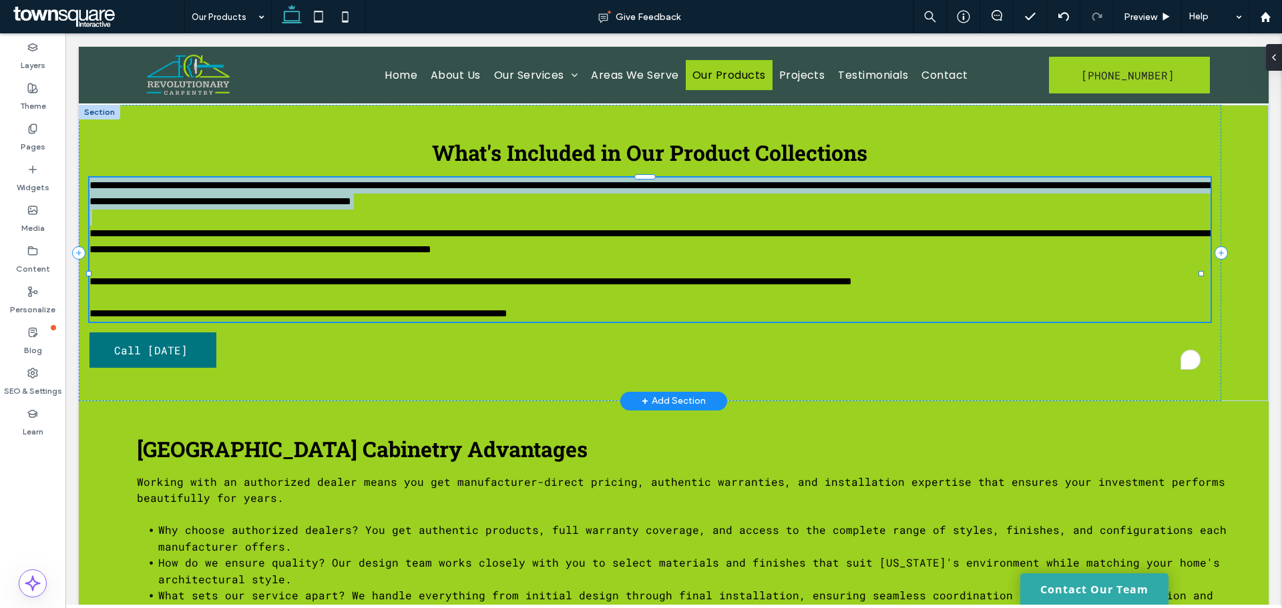
click at [92, 185] on span "**********" at bounding box center [650, 193] width 1122 height 26
type input "**********"
type input "**"
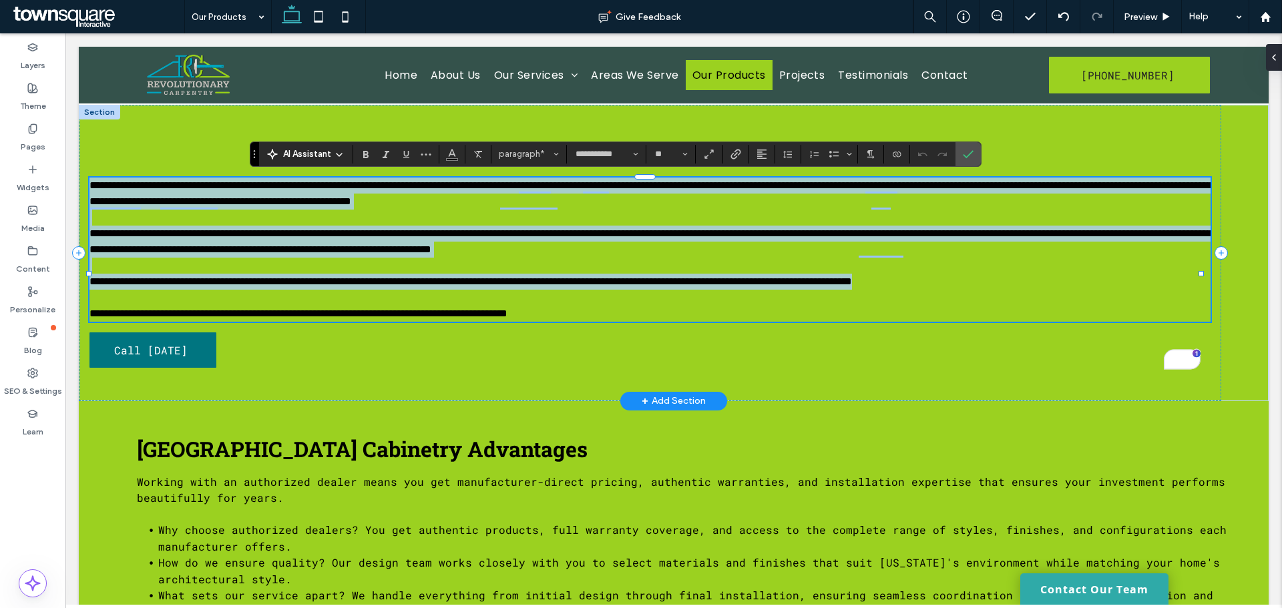
drag, startPoint x: 91, startPoint y: 183, endPoint x: 774, endPoint y: 356, distance: 704.6
click at [774, 322] on div "**********" at bounding box center [649, 250] width 1121 height 144
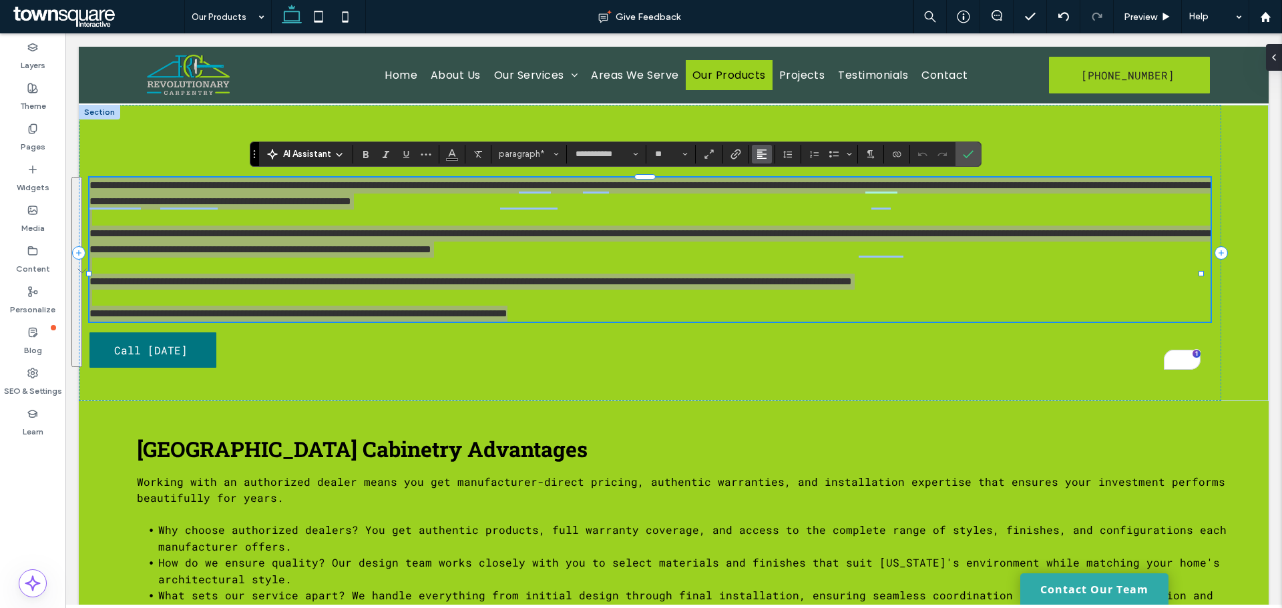
click at [758, 155] on icon "Alignment" at bounding box center [761, 154] width 11 height 11
click at [767, 193] on icon "ui.textEditor.alignment.center" at bounding box center [771, 195] width 11 height 11
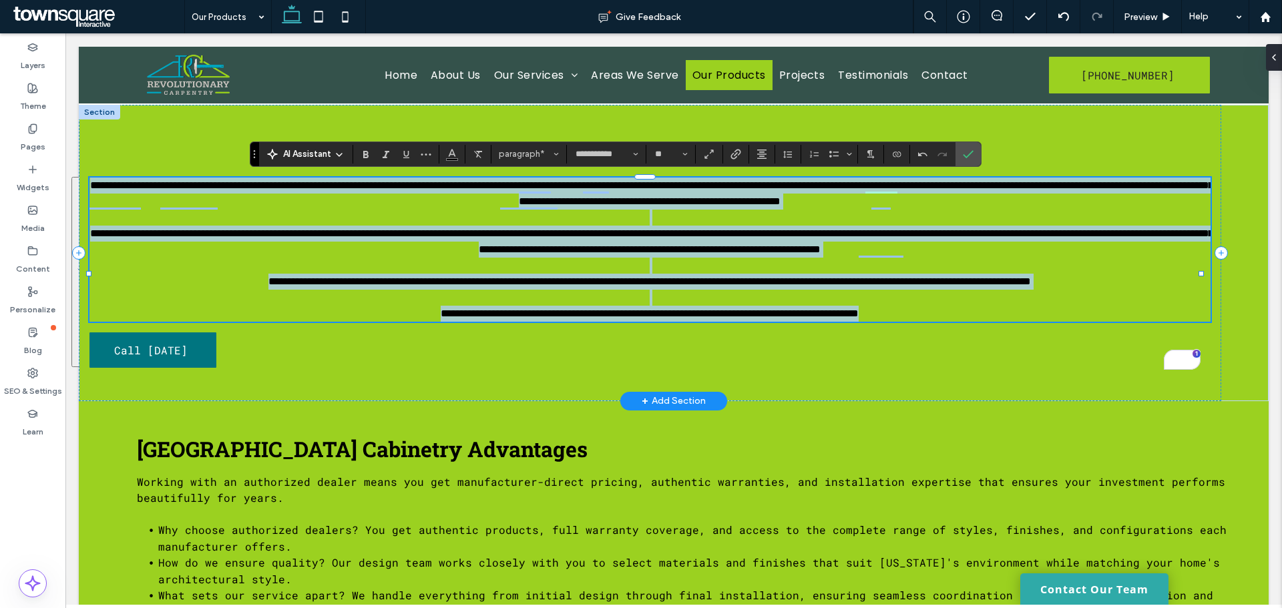
click at [745, 226] on p "To enrich screen reader interactions, please activate Accessibility in Grammarl…" at bounding box center [649, 218] width 1121 height 16
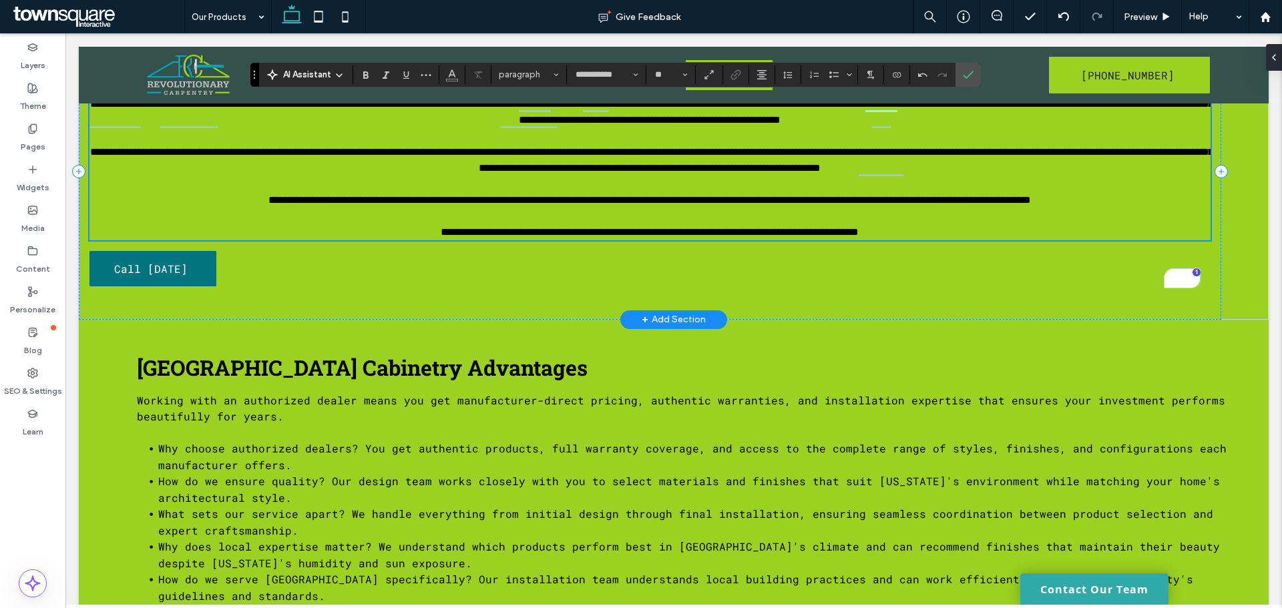
scroll to position [842, 0]
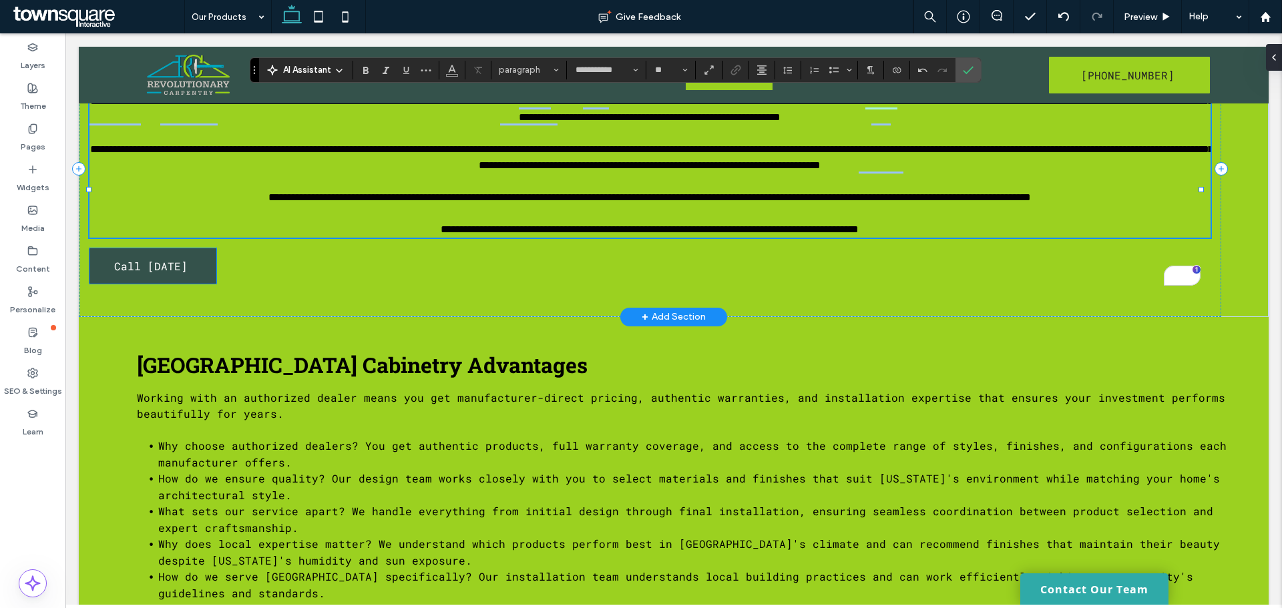
click at [156, 284] on span "Call [DATE]" at bounding box center [150, 265] width 73 height 35
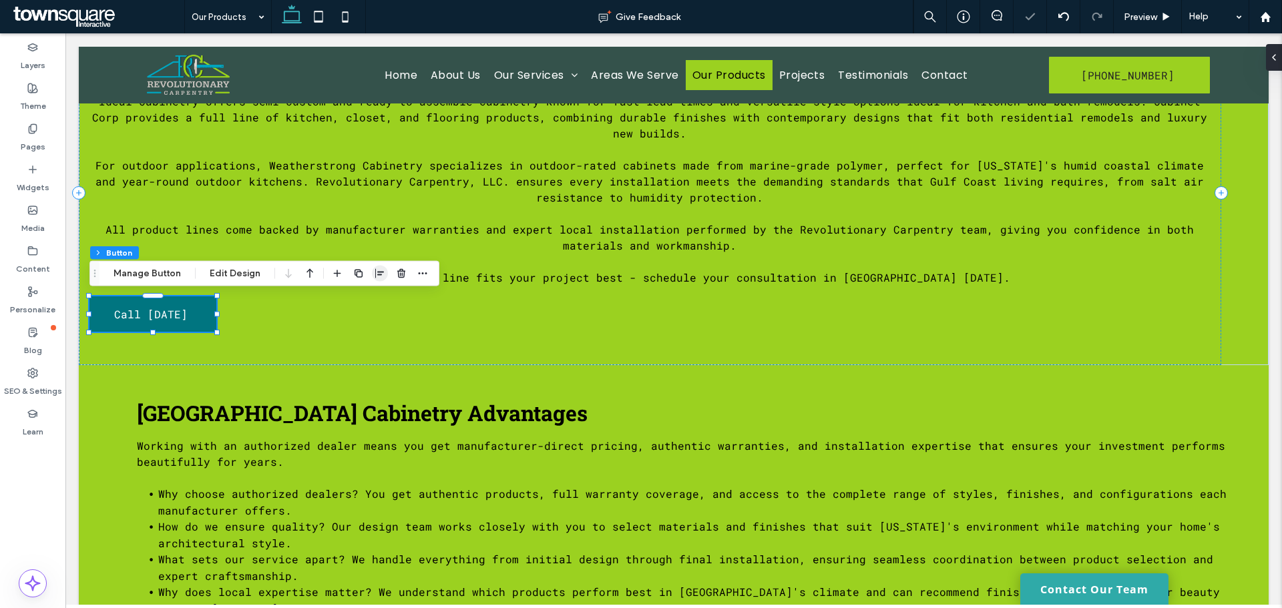
click at [372, 274] on span "button" at bounding box center [380, 274] width 16 height 16
click at [366, 297] on icon "center" at bounding box center [366, 299] width 11 height 11
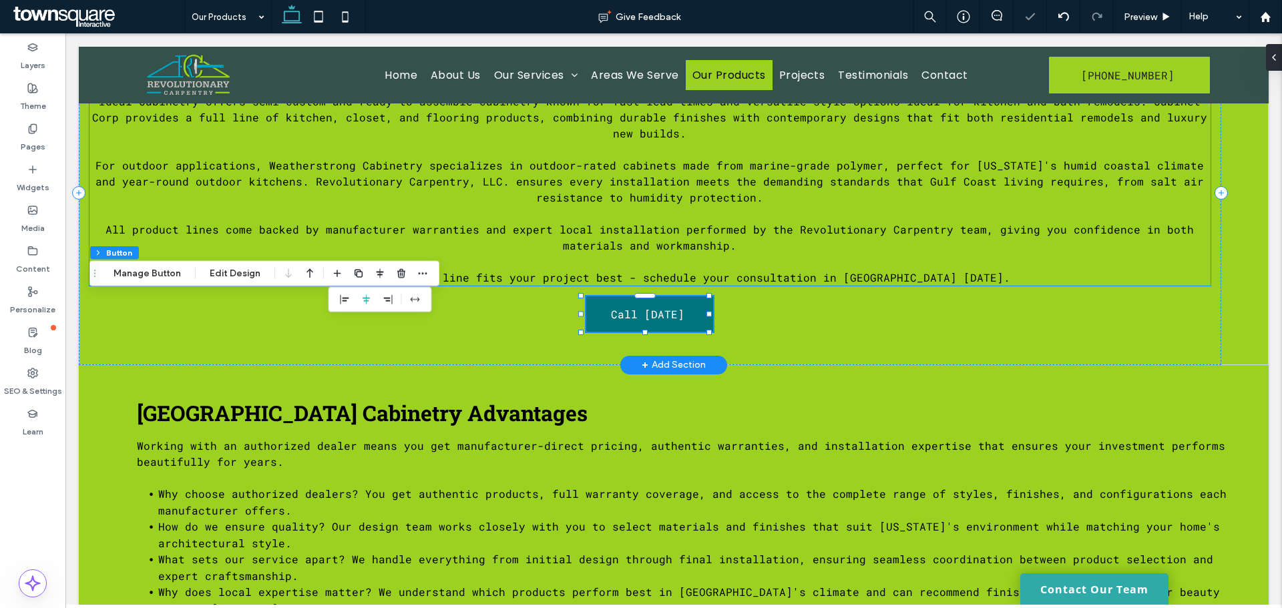
click at [670, 239] on span "All product lines come backed by manufacturer warranties and expert local insta…" at bounding box center [649, 237] width 1088 height 30
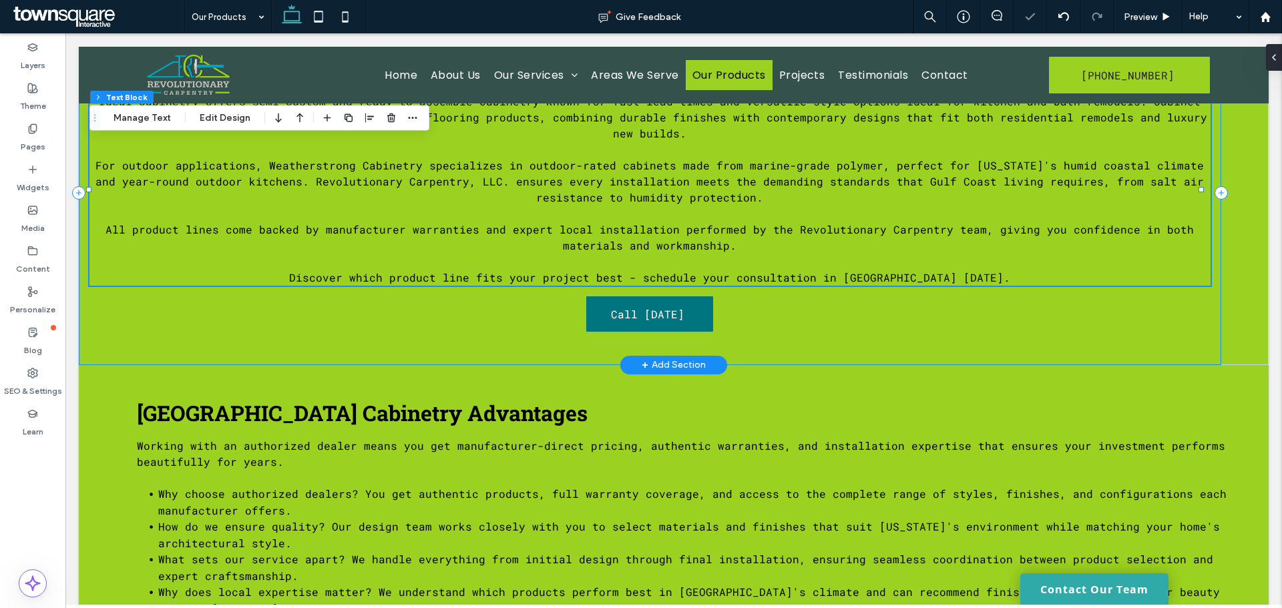
scroll to position [774, 0]
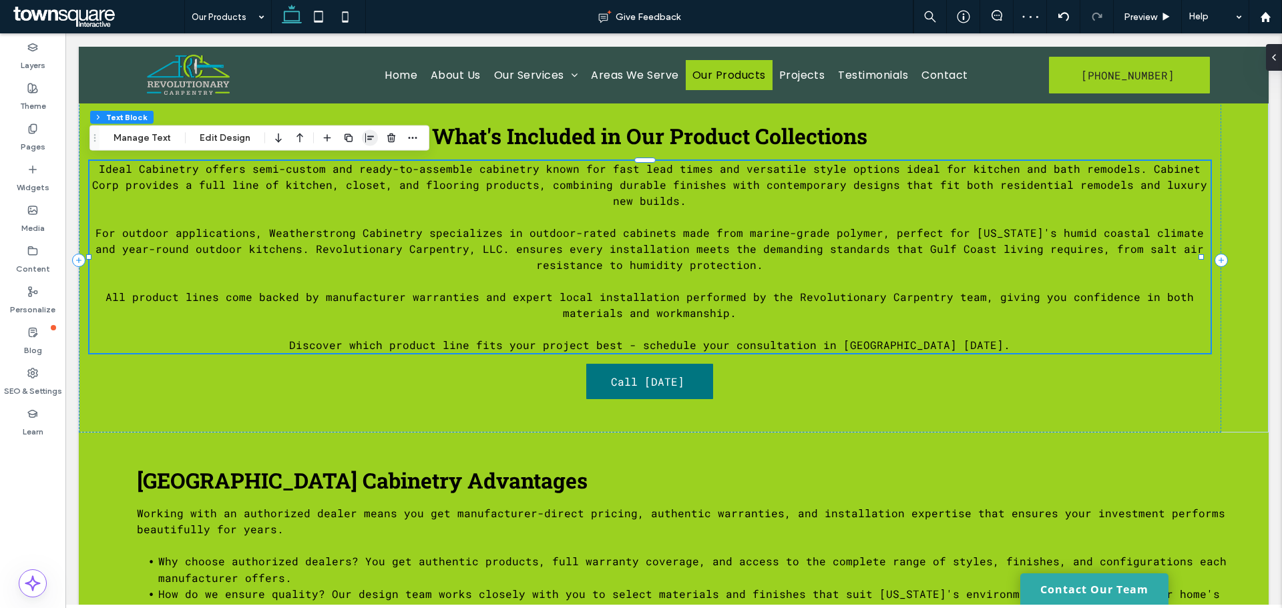
click at [364, 144] on span "button" at bounding box center [370, 138] width 16 height 16
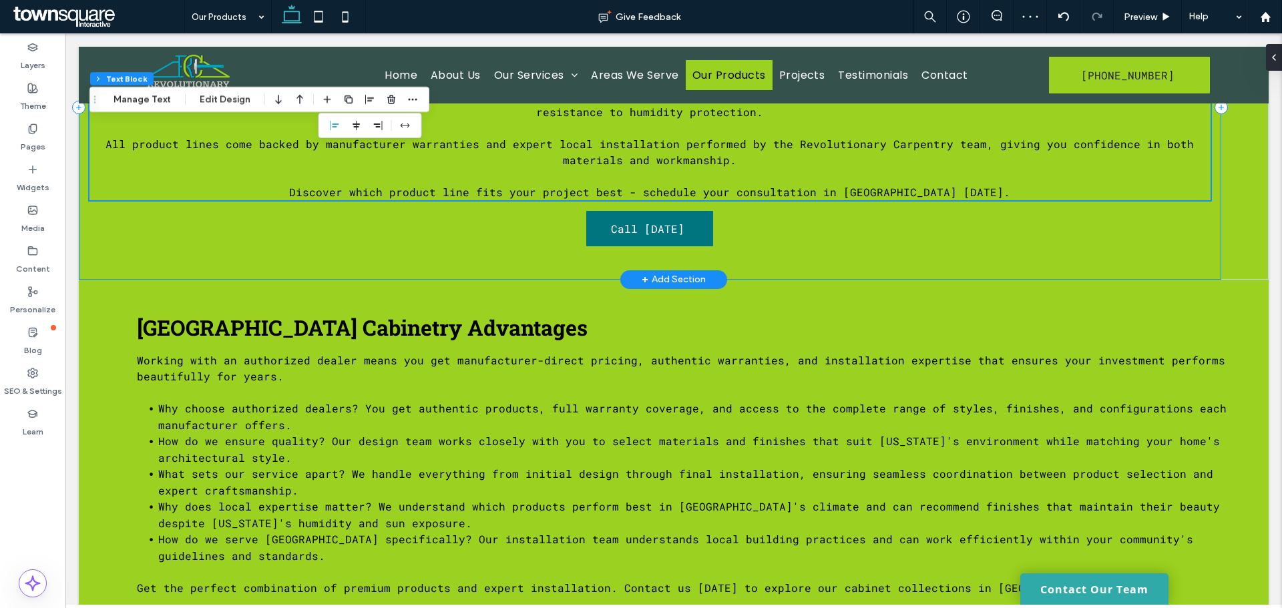
scroll to position [975, 0]
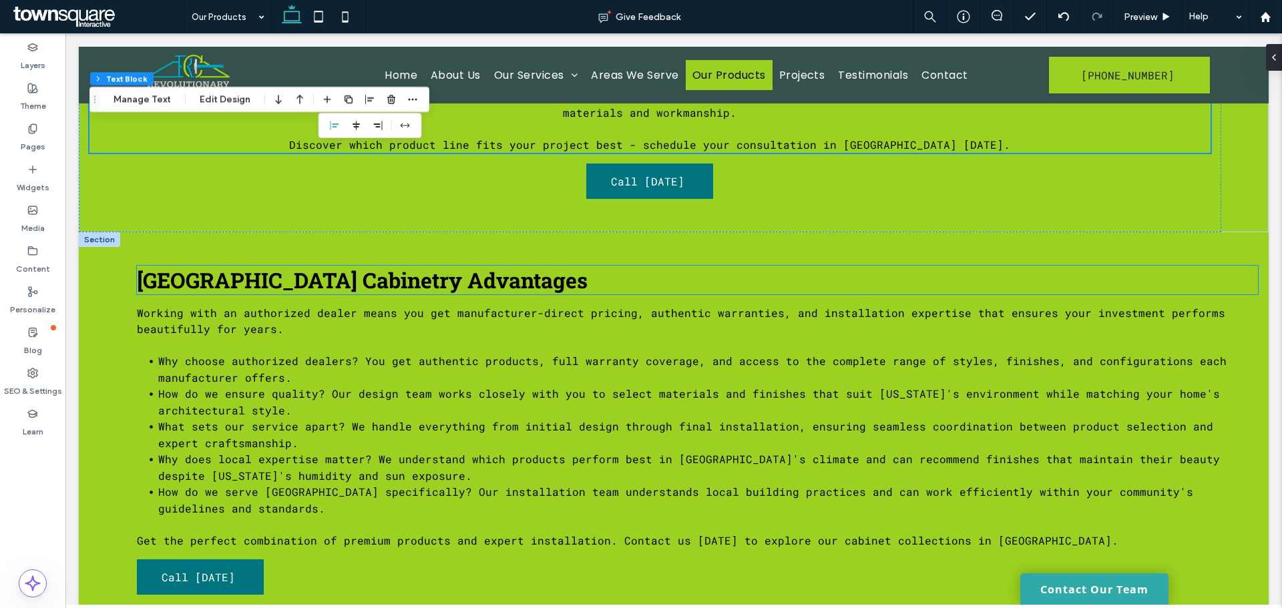
click at [375, 285] on span "Lakewood Ranch Cabinetry Advantages" at bounding box center [362, 280] width 451 height 29
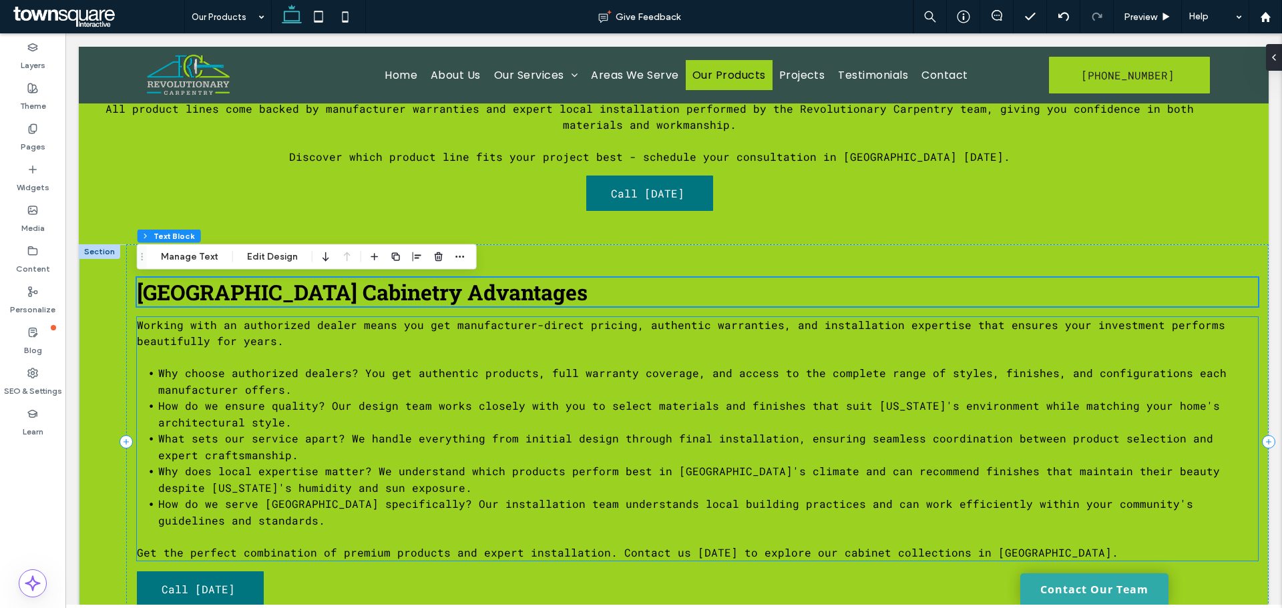
scroll to position [967, 0]
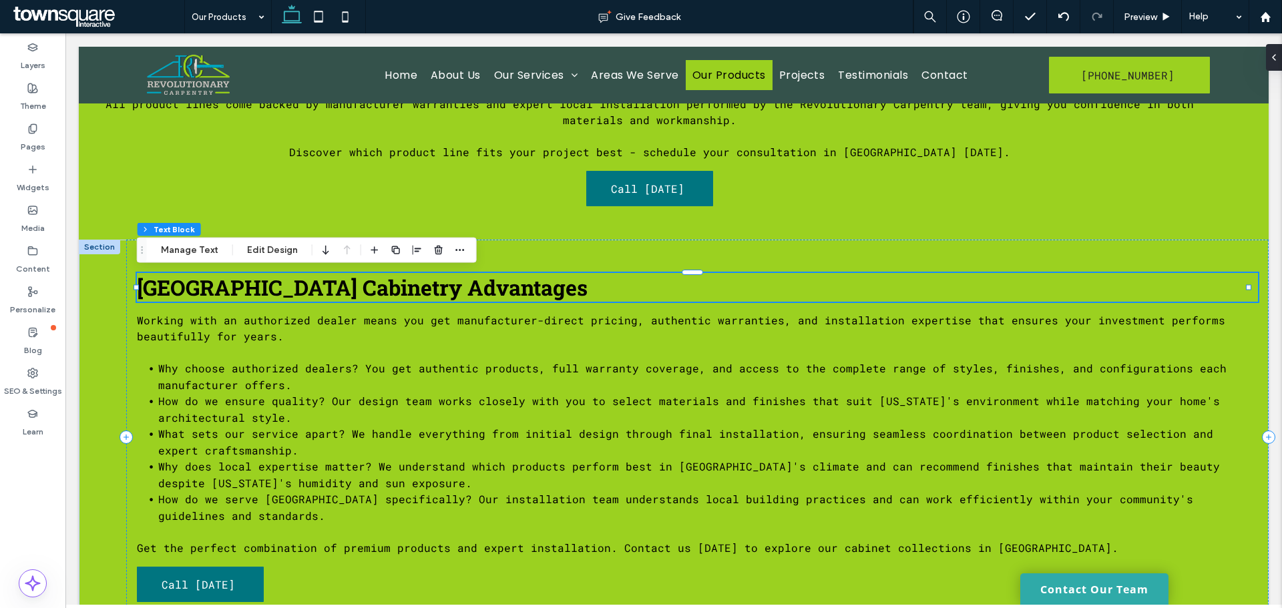
click at [406, 293] on span "Lakewood Ranch Cabinetry Advantages" at bounding box center [362, 287] width 451 height 29
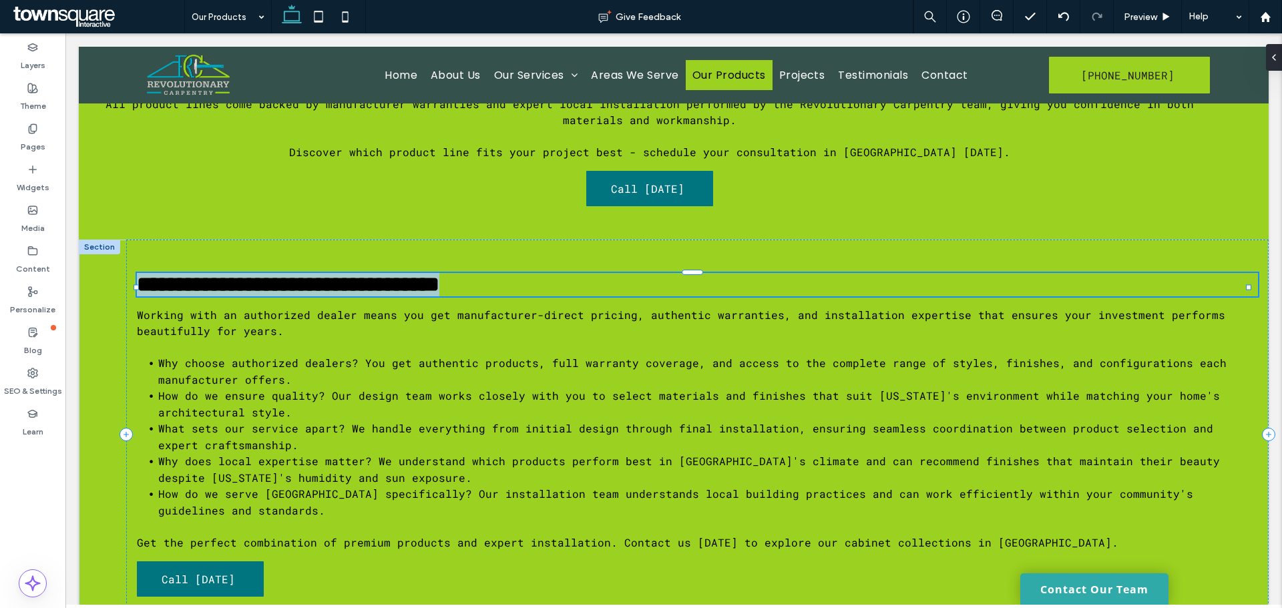
type input "**********"
type input "**"
